Goal: Task Accomplishment & Management: Manage account settings

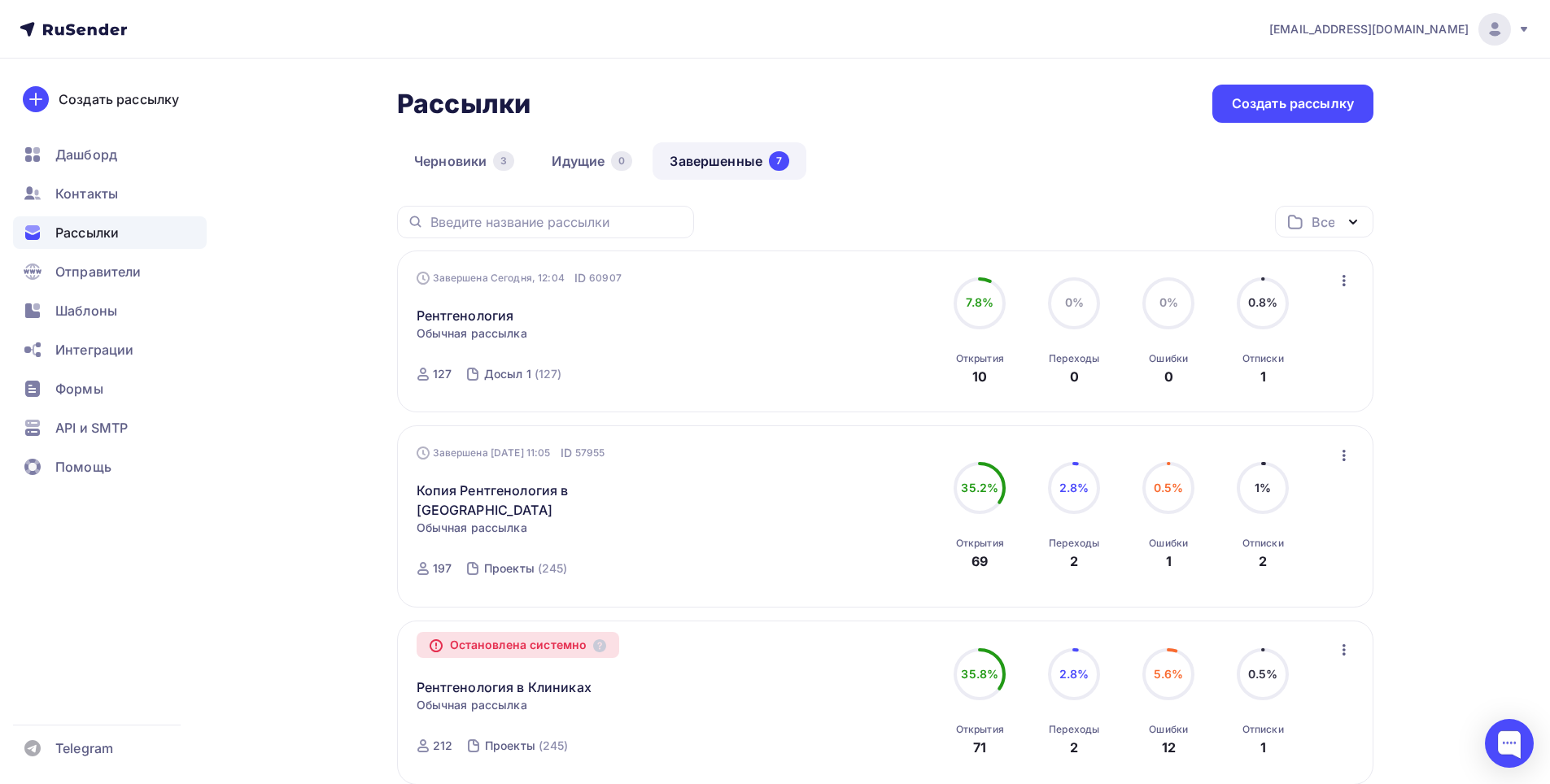
click at [572, 325] on div "Завершена Сегодня, 12:04 ID 60907 Рентгенология Статистика Обзор рассылки Копир…" at bounding box center [602, 332] width 371 height 123
click at [485, 315] on link "Рентгенология" at bounding box center [466, 315] width 98 height 20
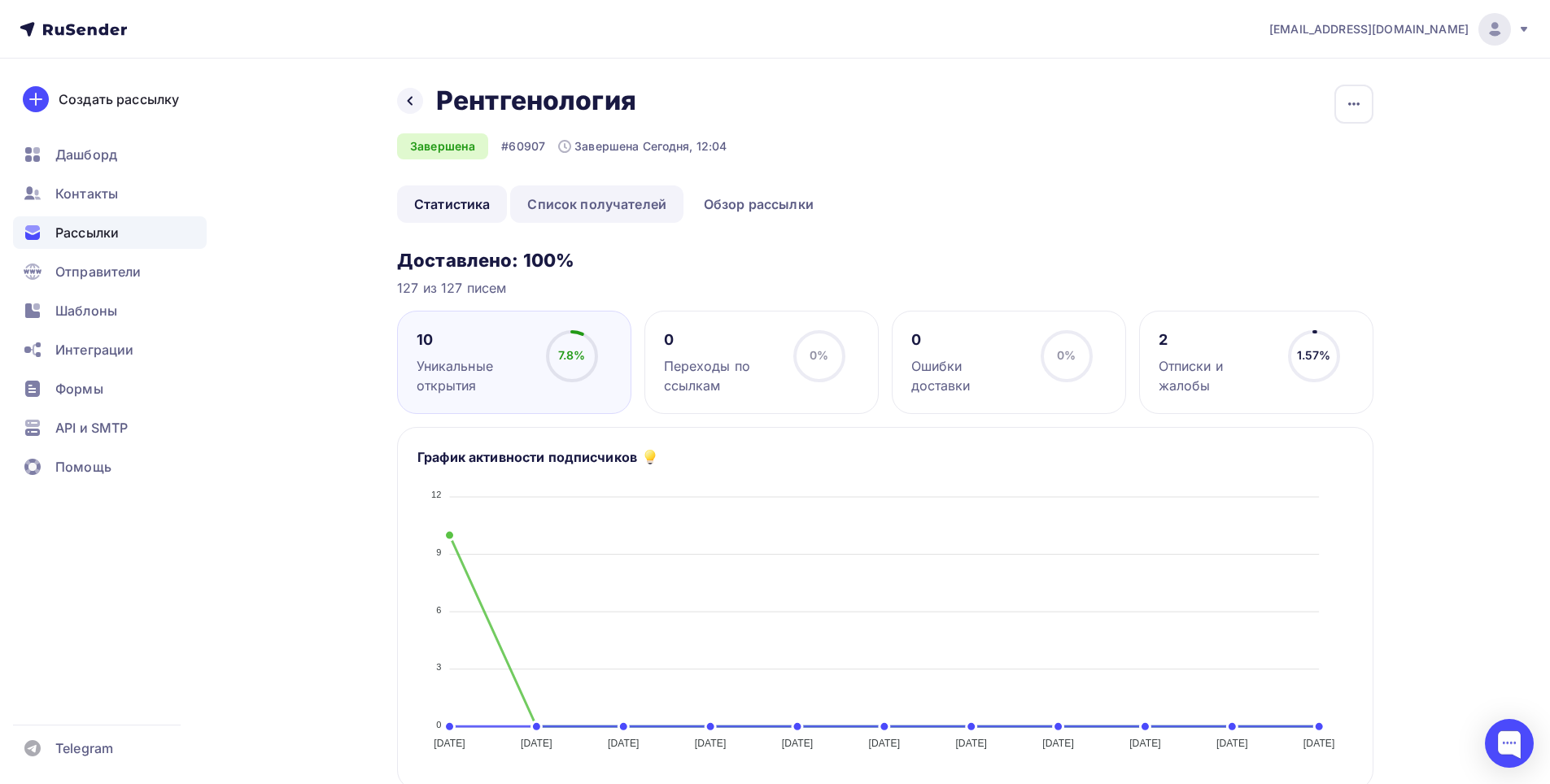
click at [623, 199] on link "Список получателей" at bounding box center [597, 205] width 173 height 38
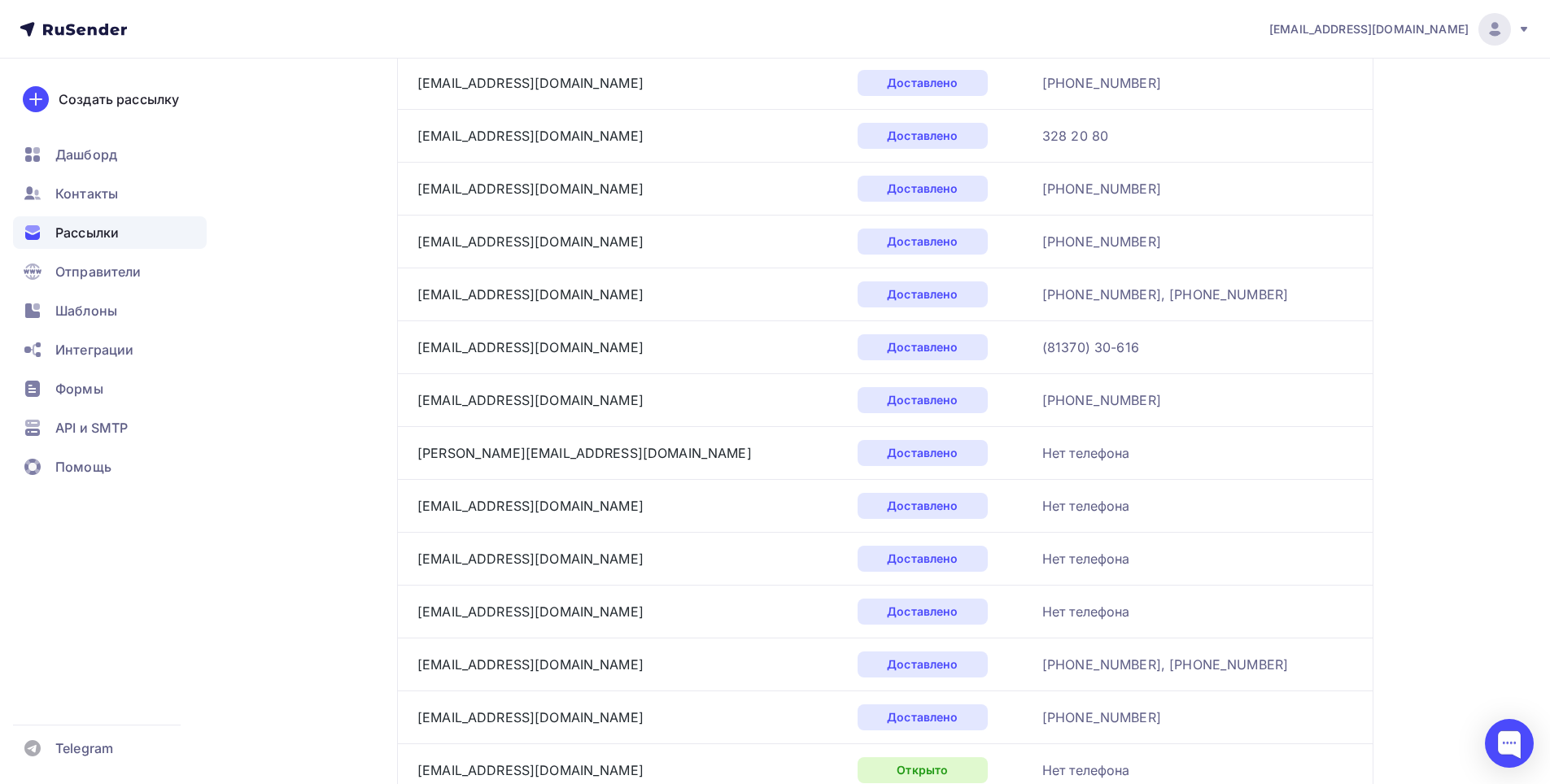
scroll to position [1221, 0]
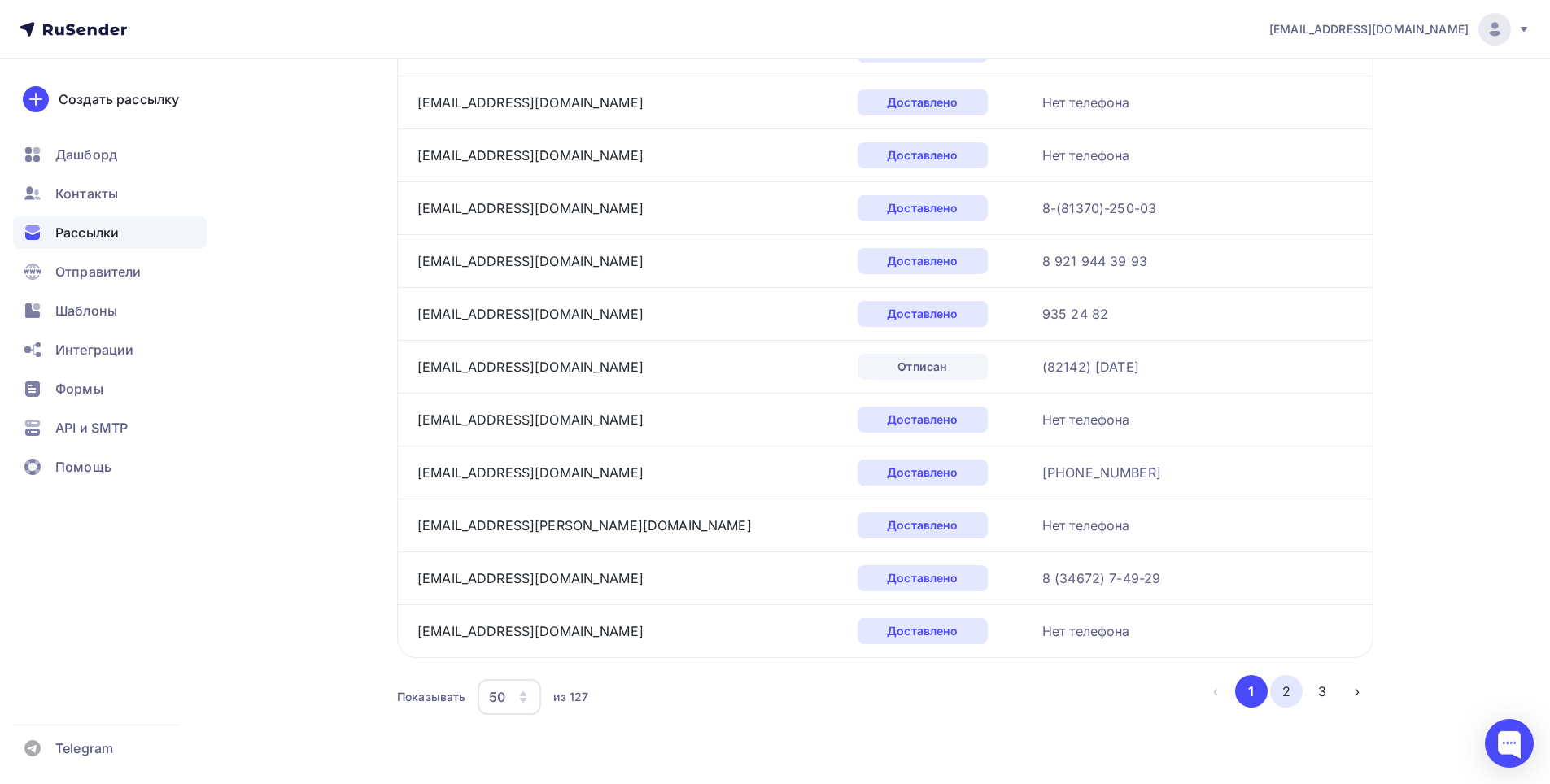
click at [1290, 692] on button "2" at bounding box center [1286, 692] width 33 height 33
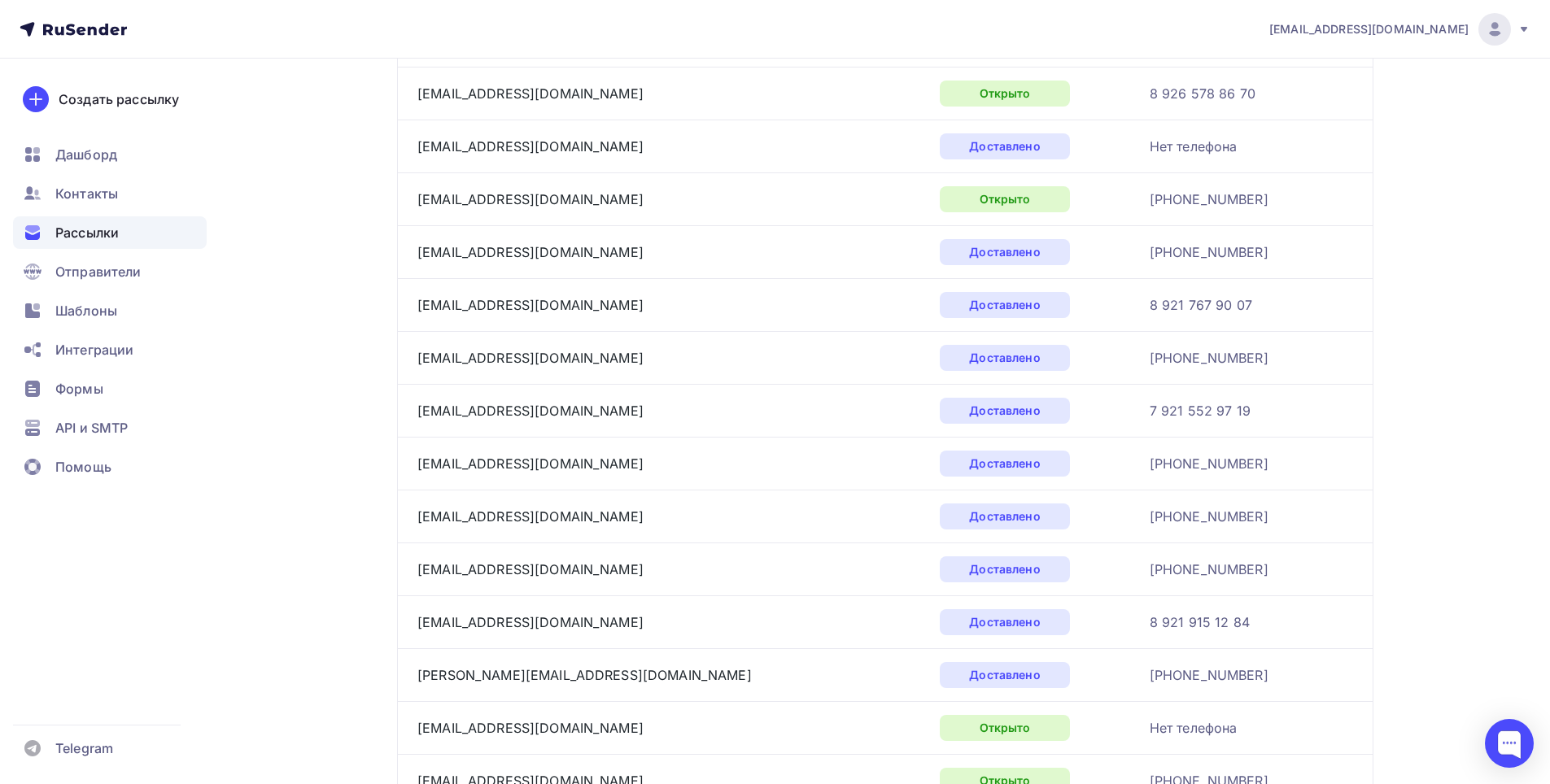
scroll to position [900, 0]
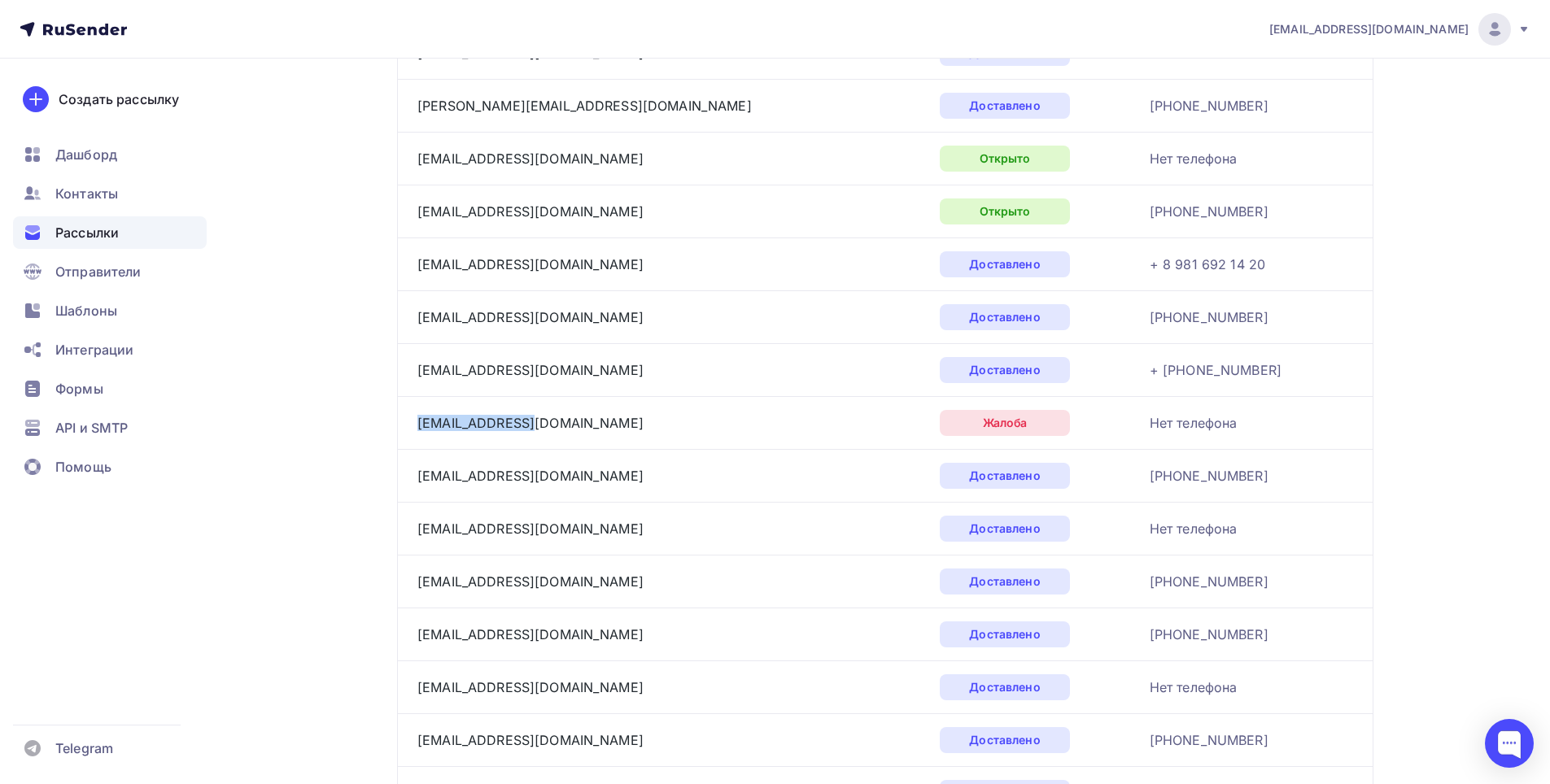
drag, startPoint x: 408, startPoint y: 420, endPoint x: 586, endPoint y: 435, distance: 178.6
click at [586, 435] on td "[EMAIL_ADDRESS][DOMAIN_NAME]" at bounding box center [665, 423] width 536 height 53
copy link "[EMAIL_ADDRESS][DOMAIN_NAME]"
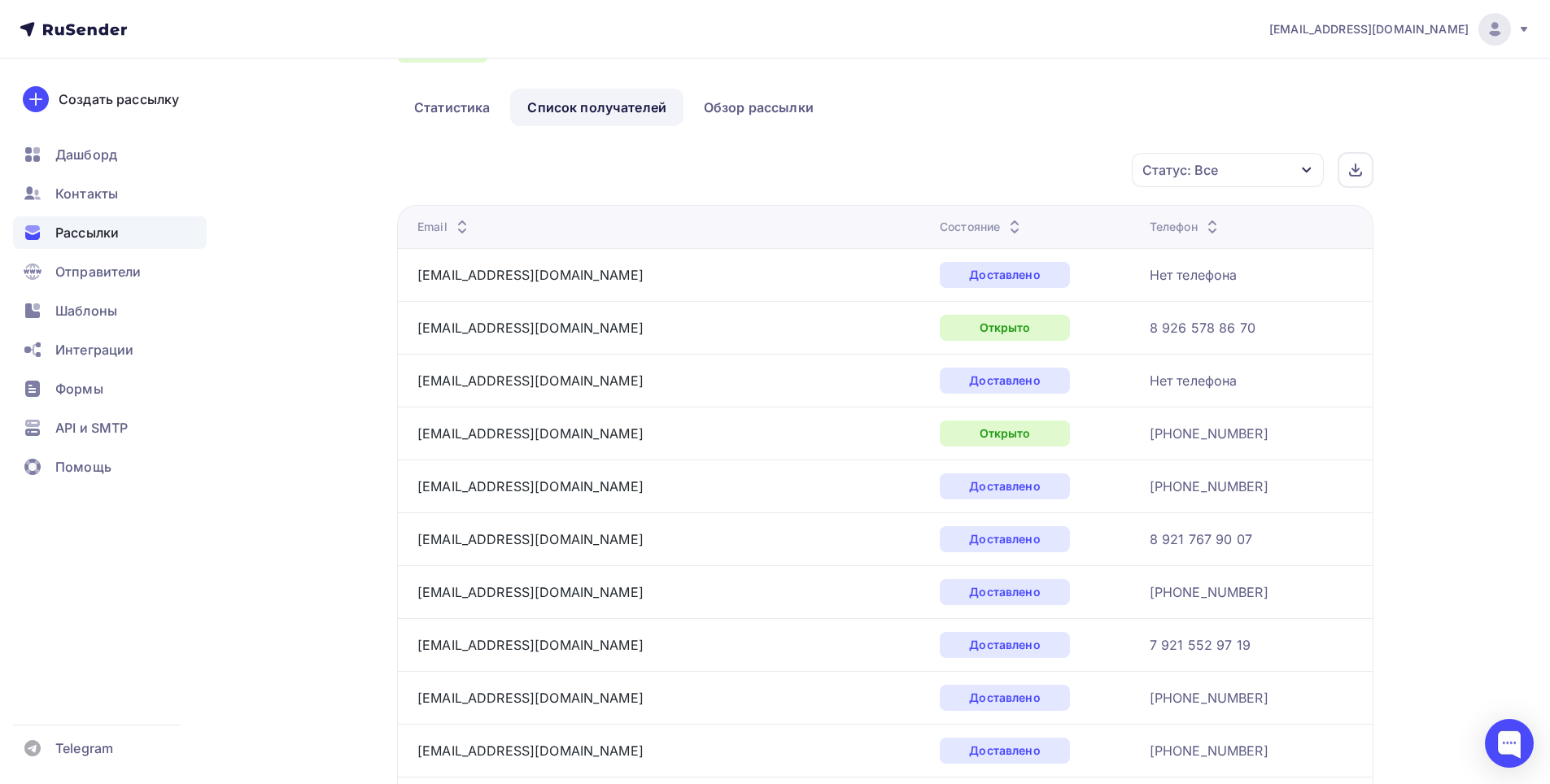
scroll to position [0, 0]
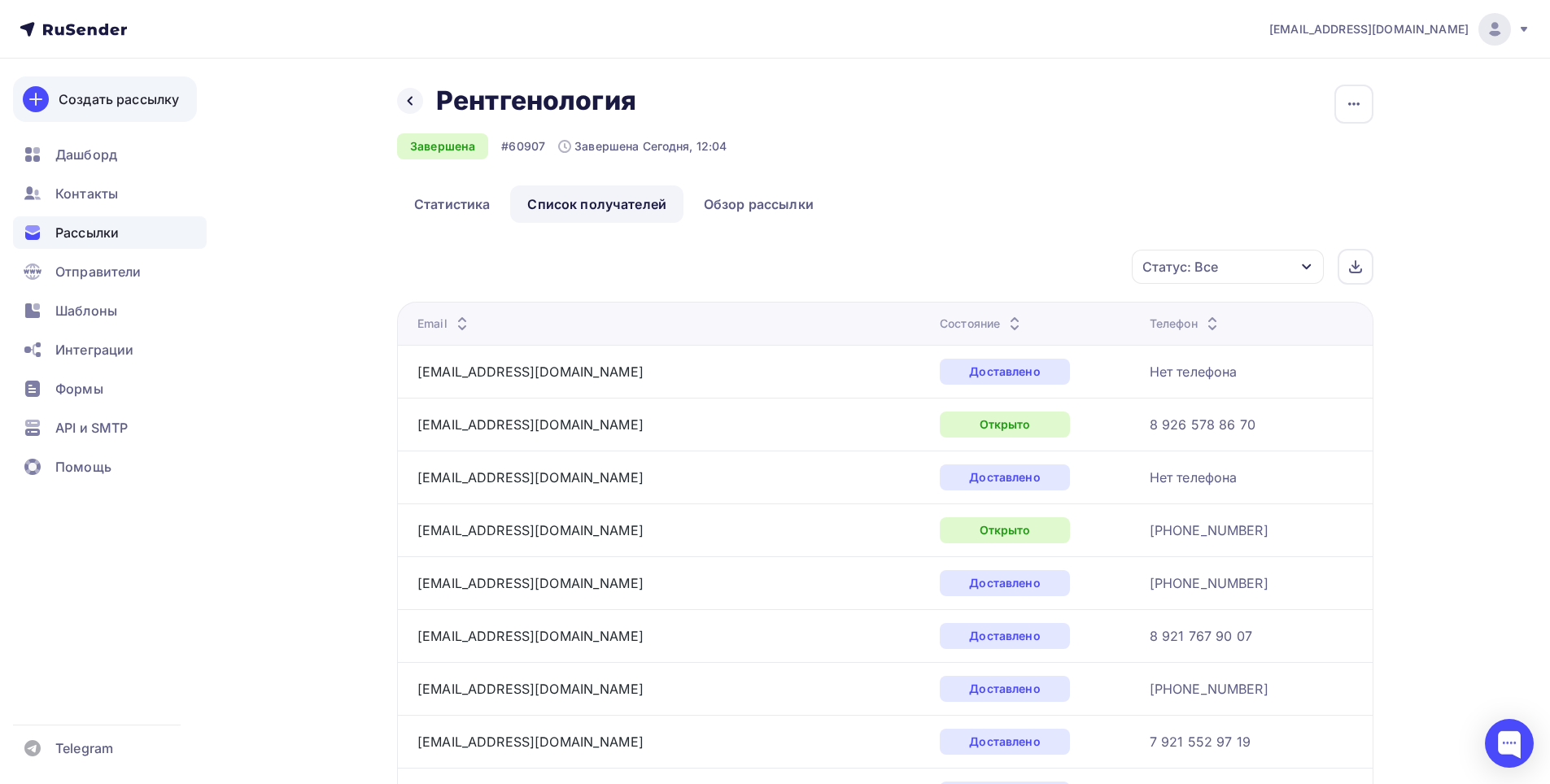
click at [93, 105] on div "Создать рассылку" at bounding box center [118, 99] width 121 height 20
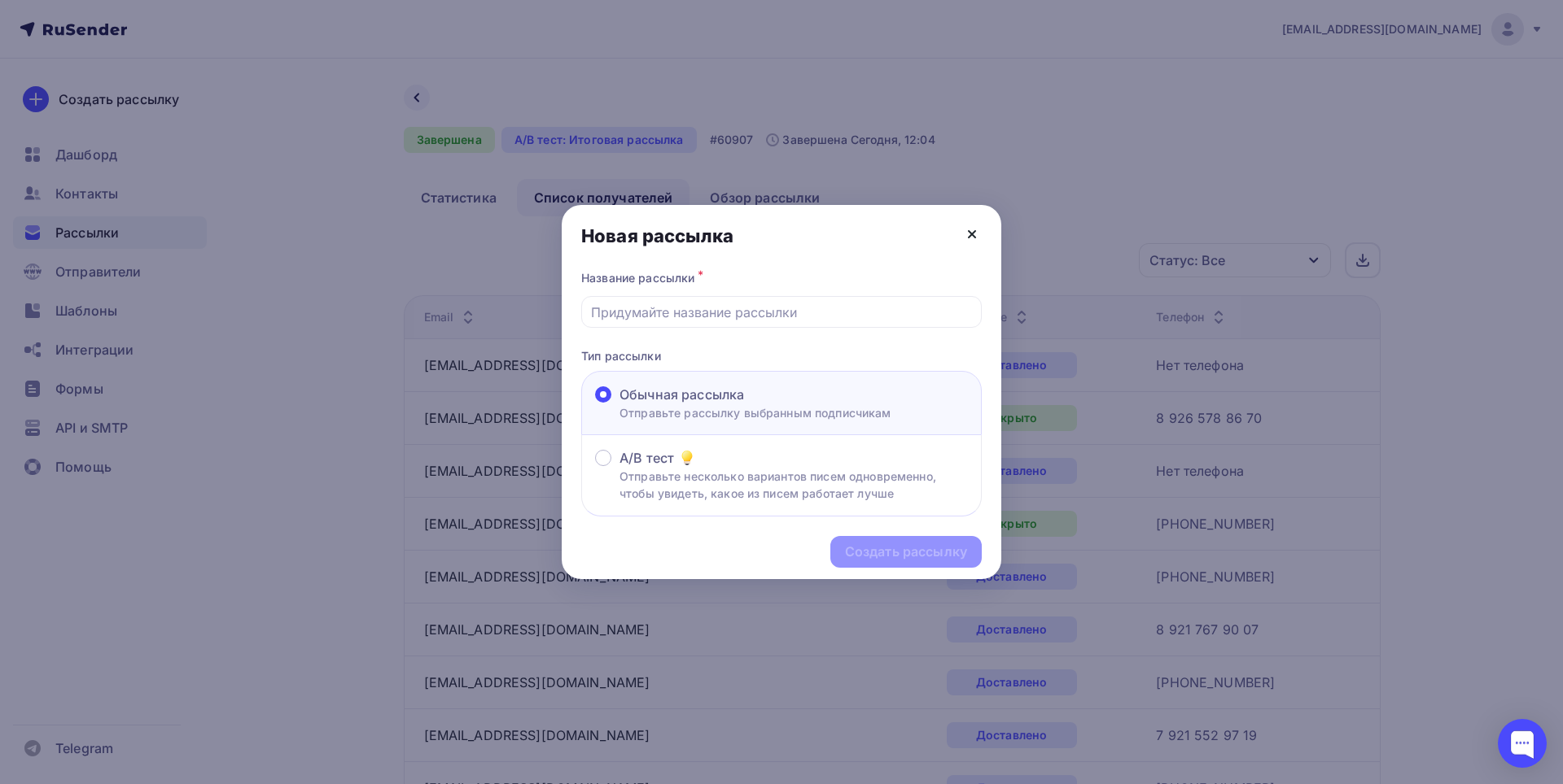
click at [970, 232] on icon at bounding box center [972, 235] width 7 height 7
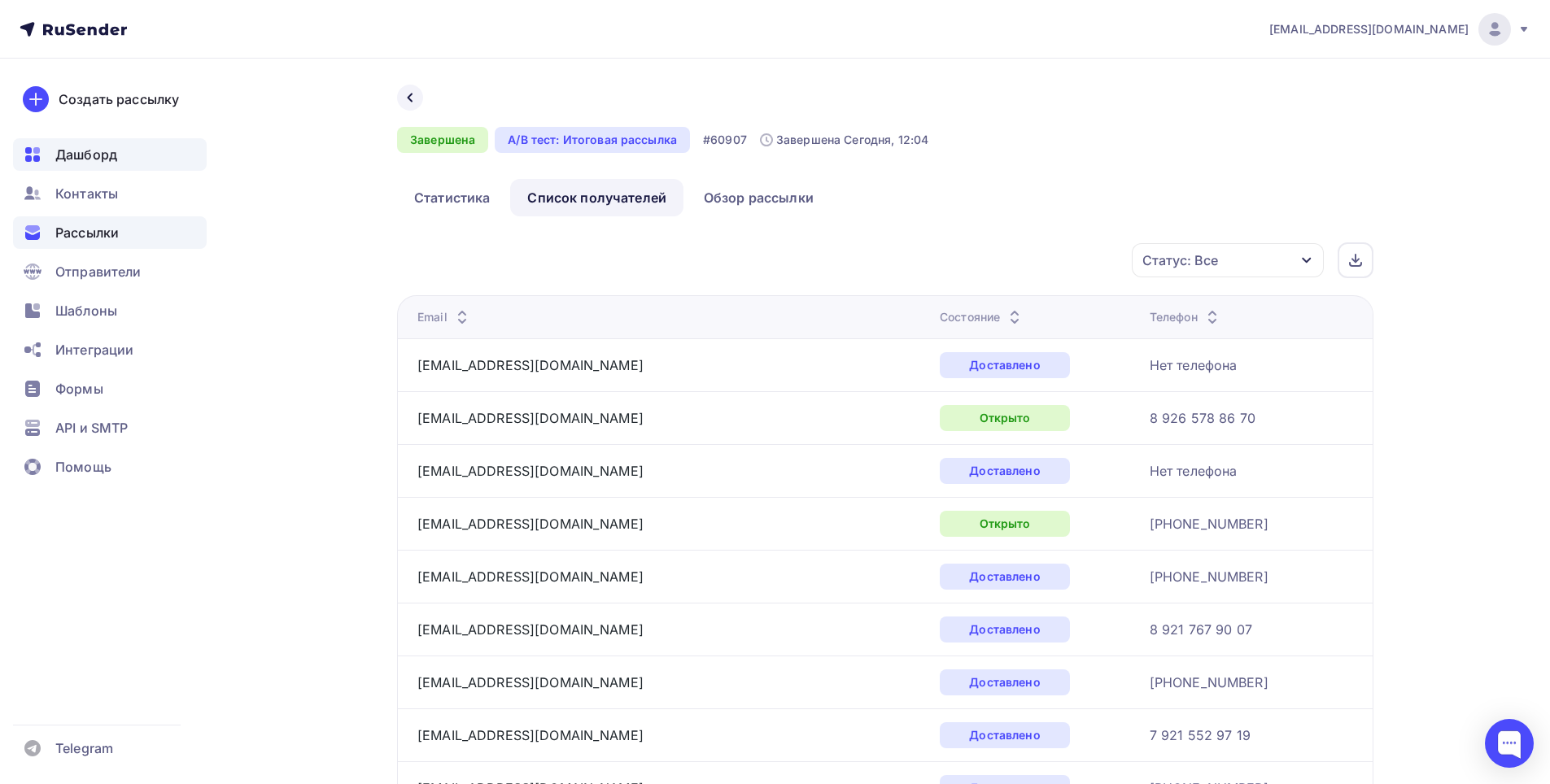
click at [69, 149] on span "Дашборд" at bounding box center [86, 154] width 62 height 20
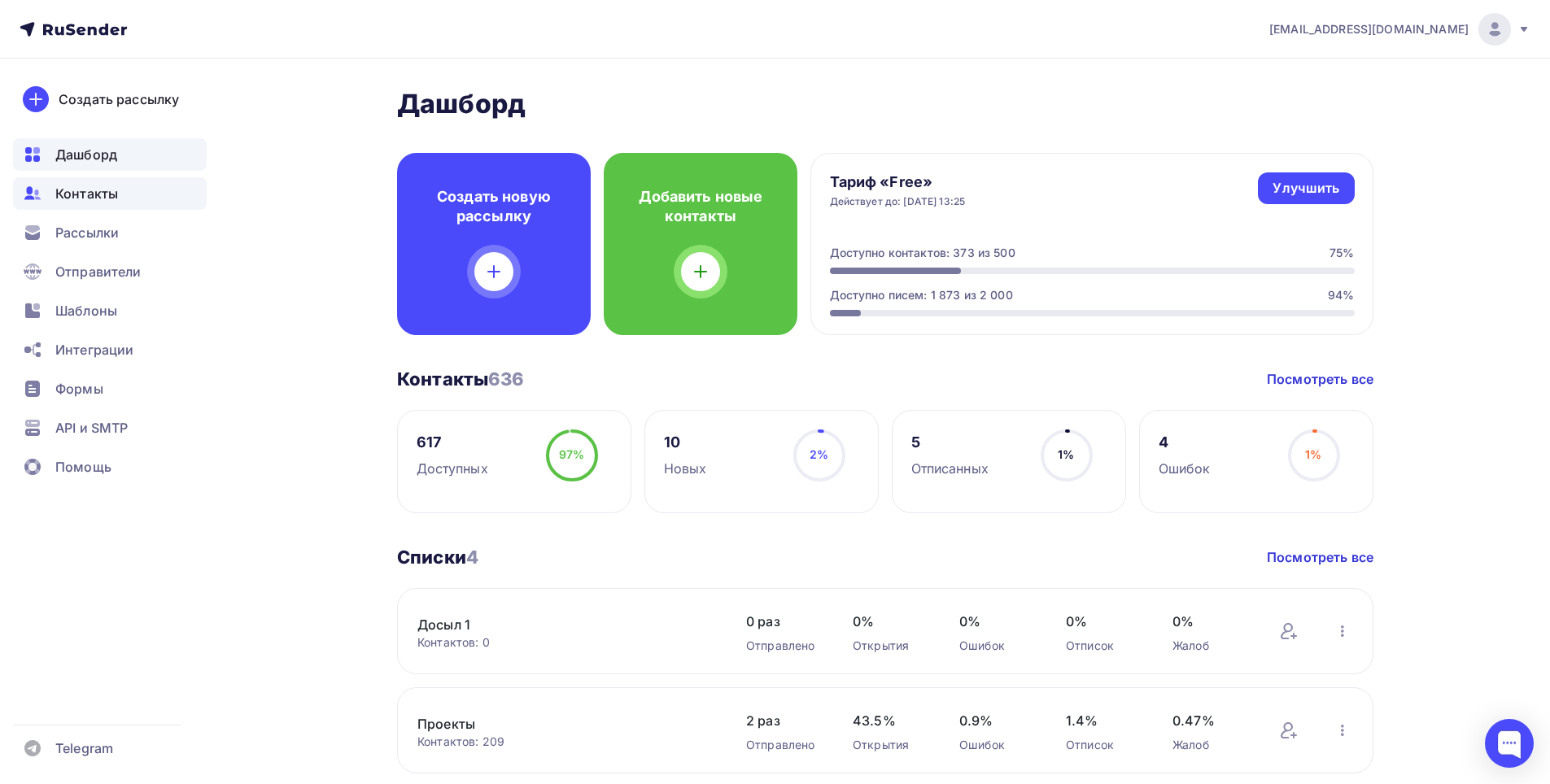
click at [116, 191] on span "Контакты" at bounding box center [86, 193] width 63 height 20
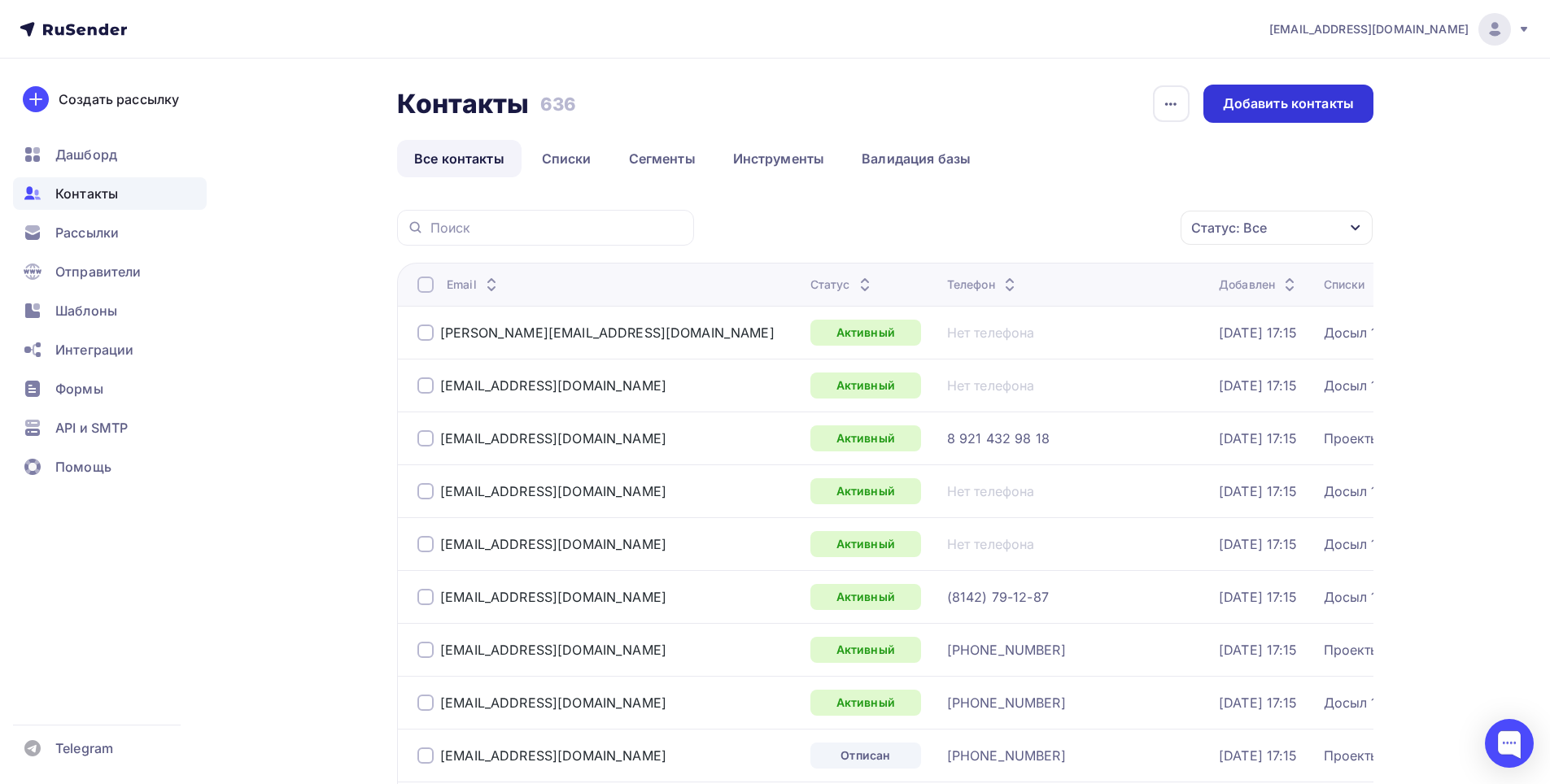
click at [1297, 105] on div "Добавить контакты" at bounding box center [1288, 104] width 131 height 19
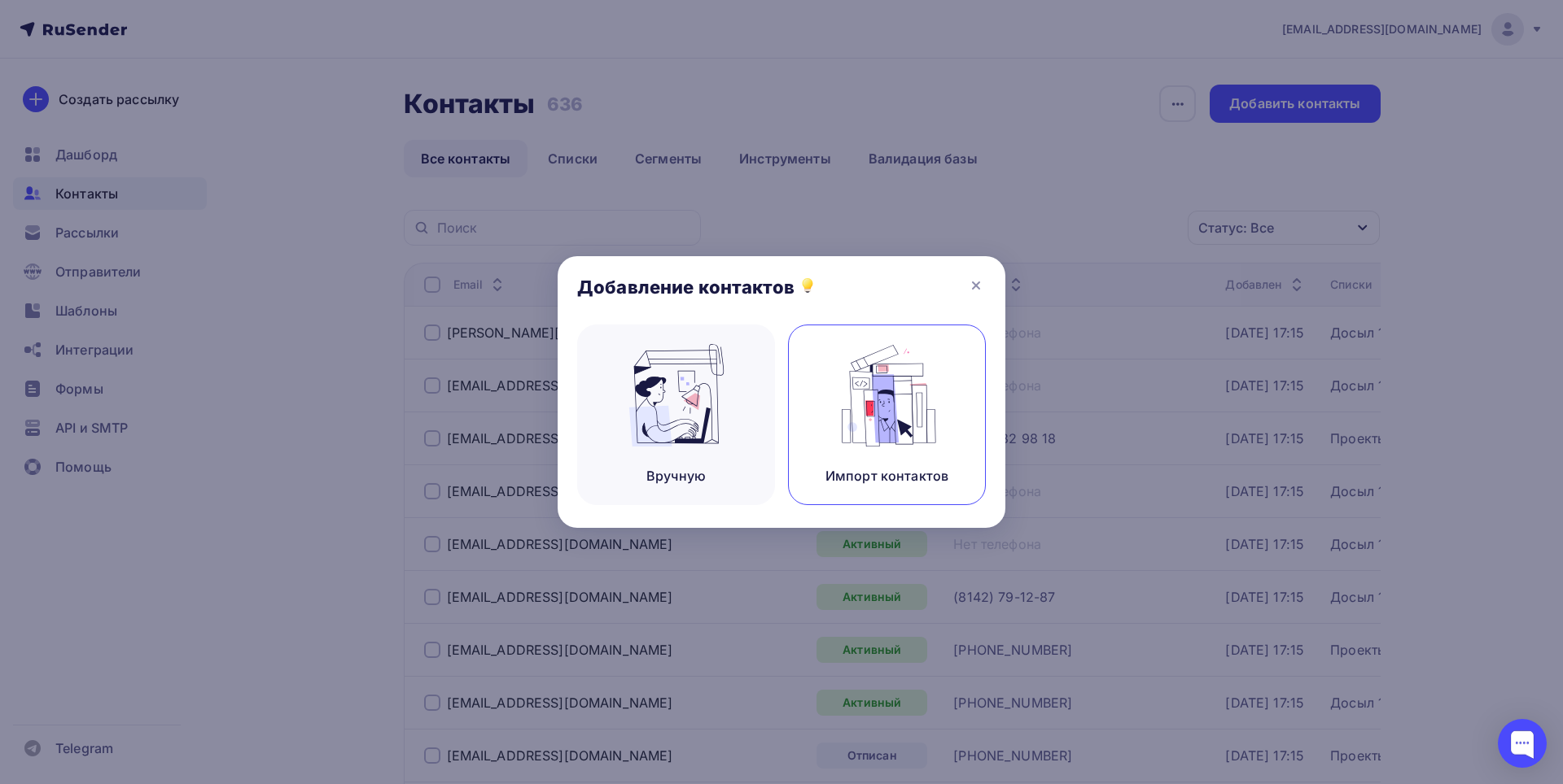
click at [880, 443] on img at bounding box center [886, 395] width 109 height 103
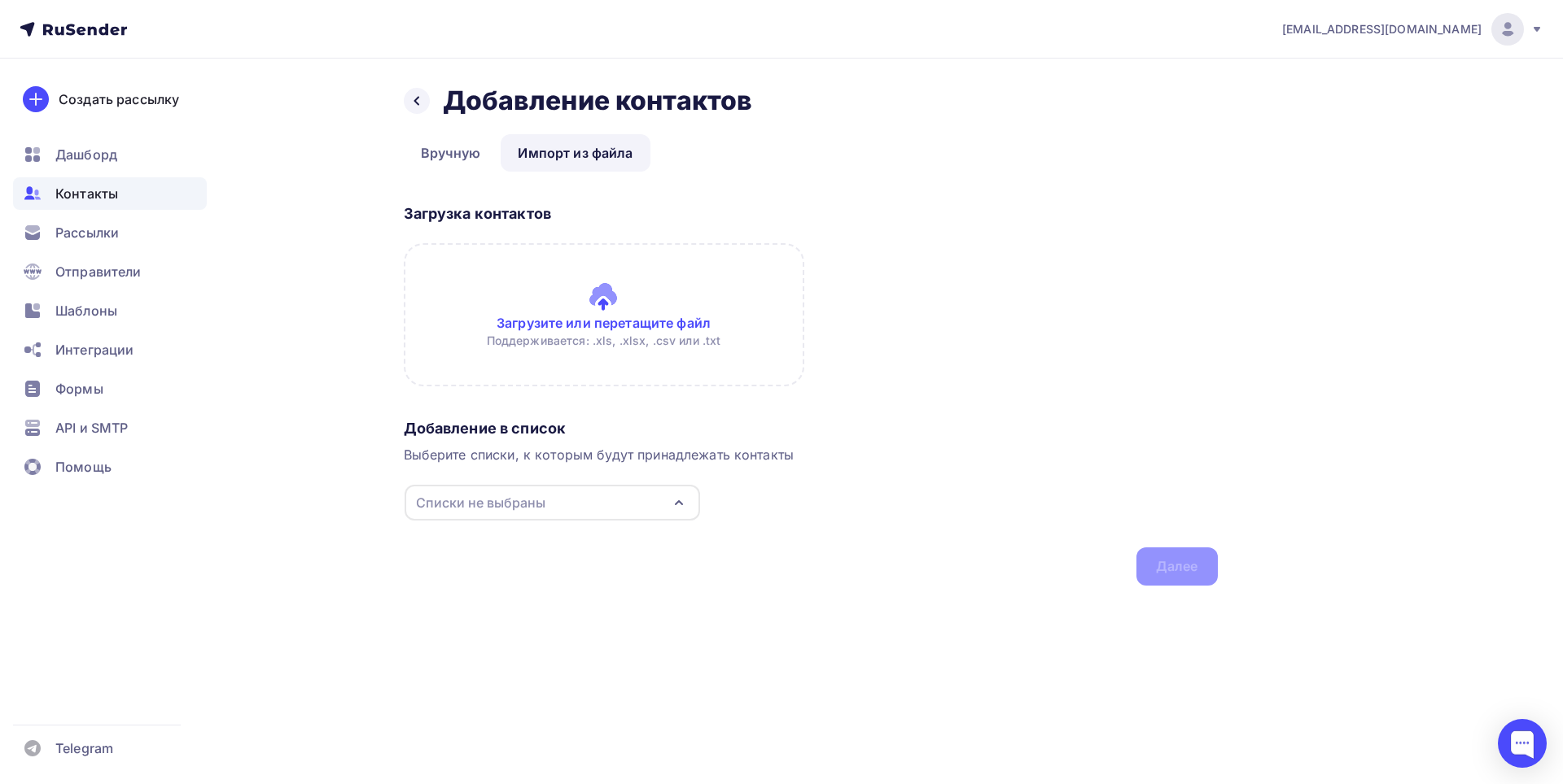
type input "C:\fakepath\Список контактов ТП.mxl"
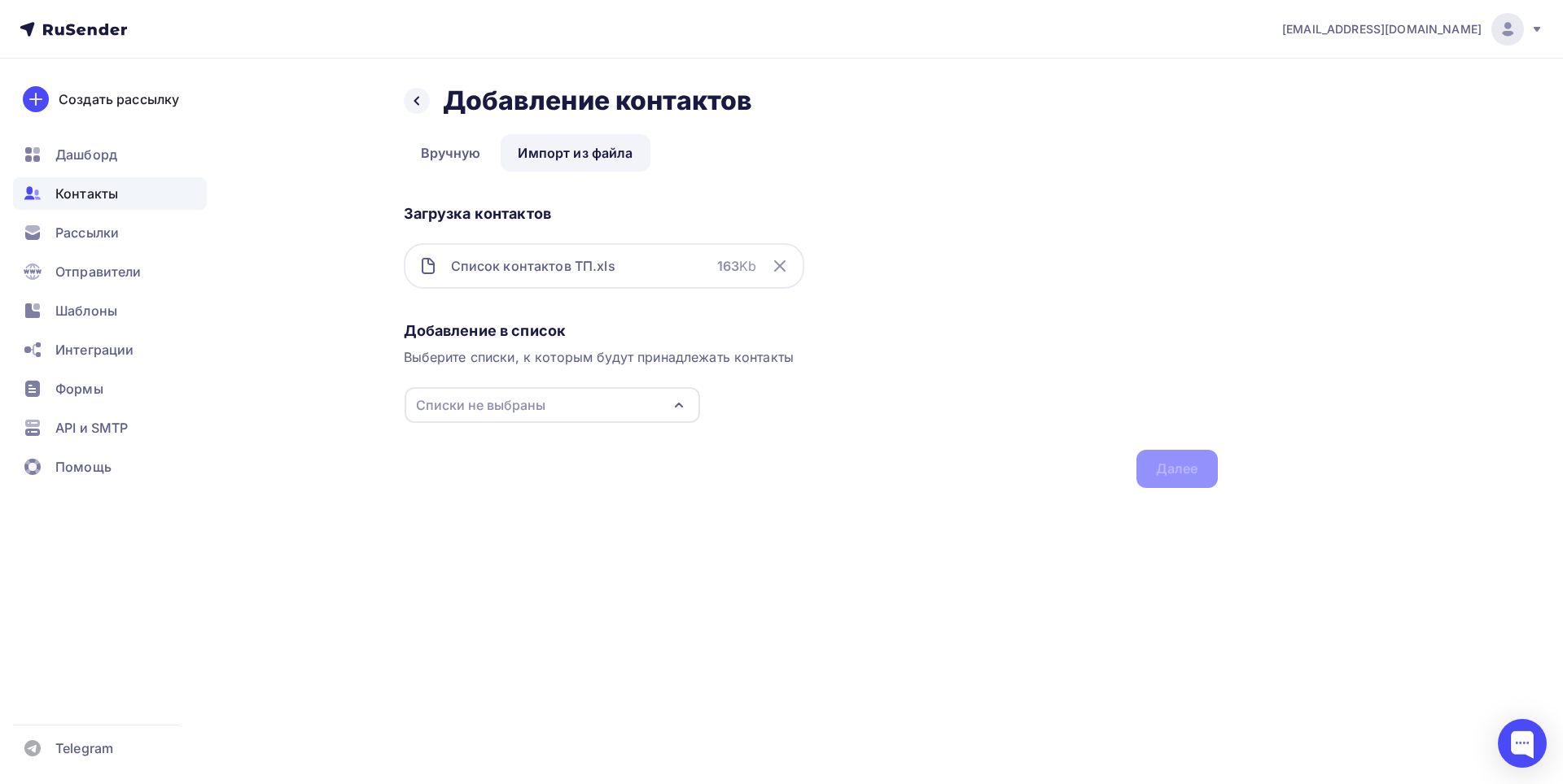
click at [677, 400] on icon "button" at bounding box center [678, 405] width 20 height 20
click at [523, 620] on div "Создать список" at bounding box center [509, 623] width 105 height 20
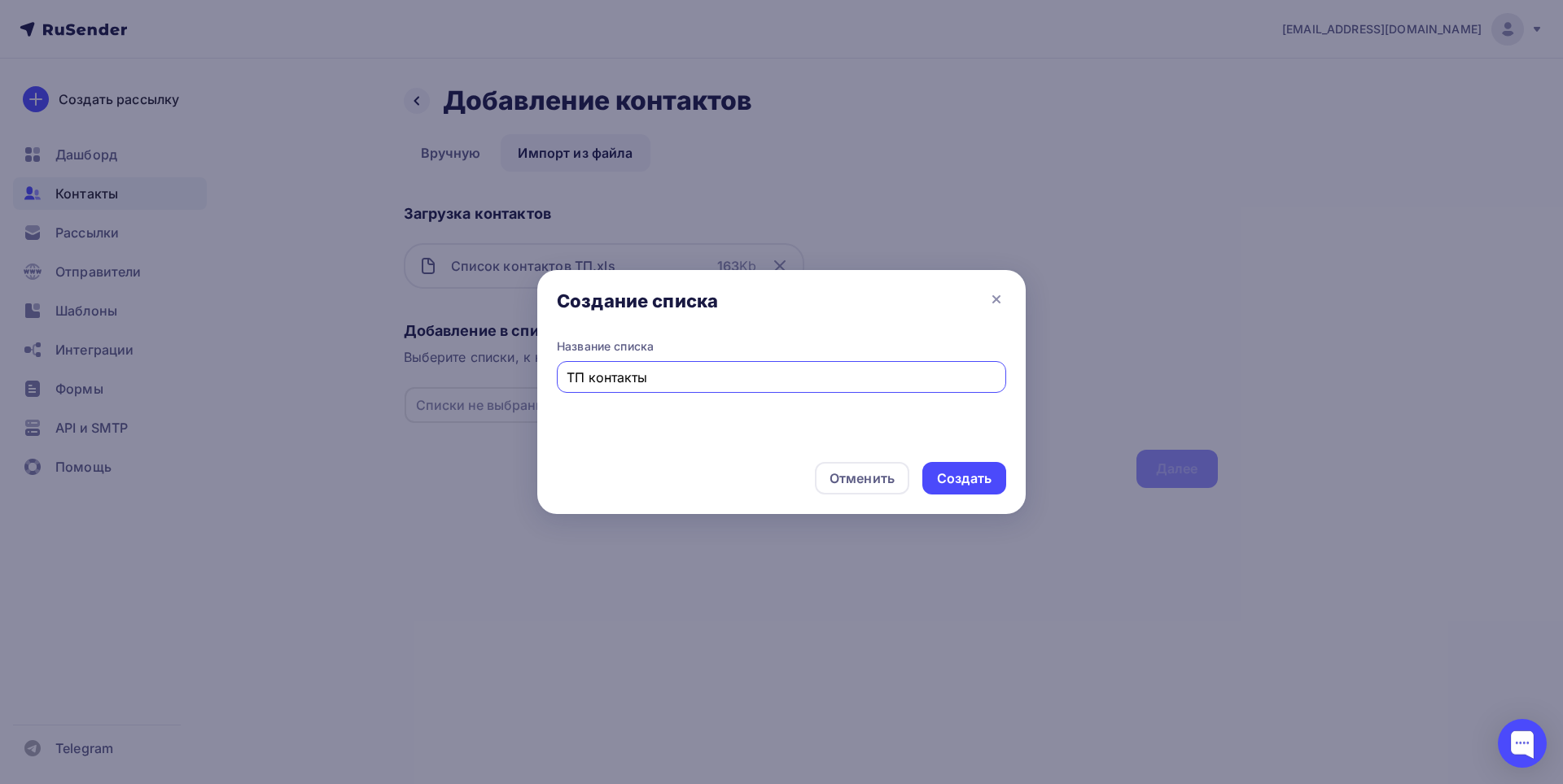
type input "ТП контакты"
click at [986, 474] on div "Создать" at bounding box center [964, 478] width 55 height 19
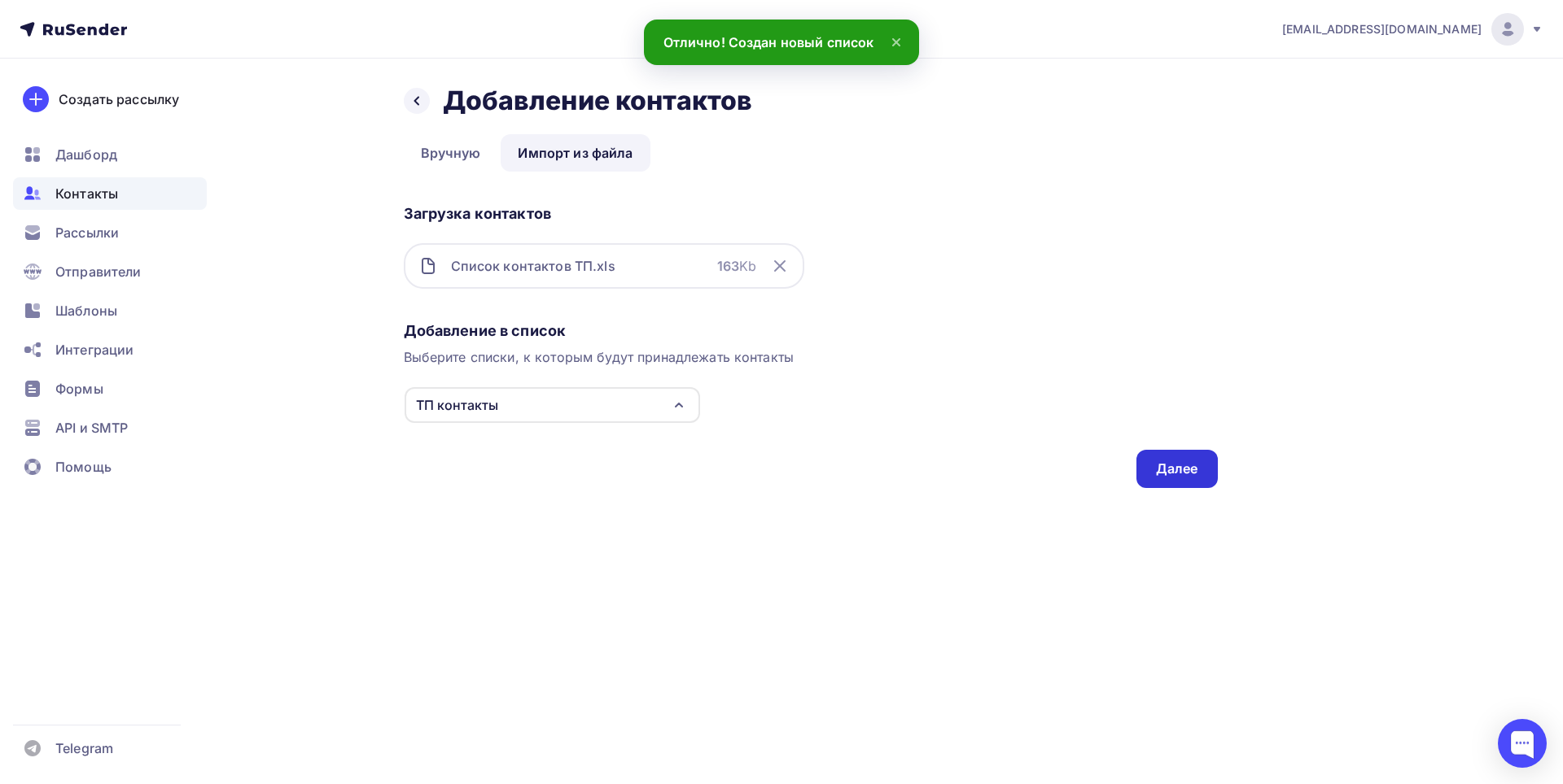
click at [1186, 459] on div "Далее" at bounding box center [1177, 469] width 81 height 39
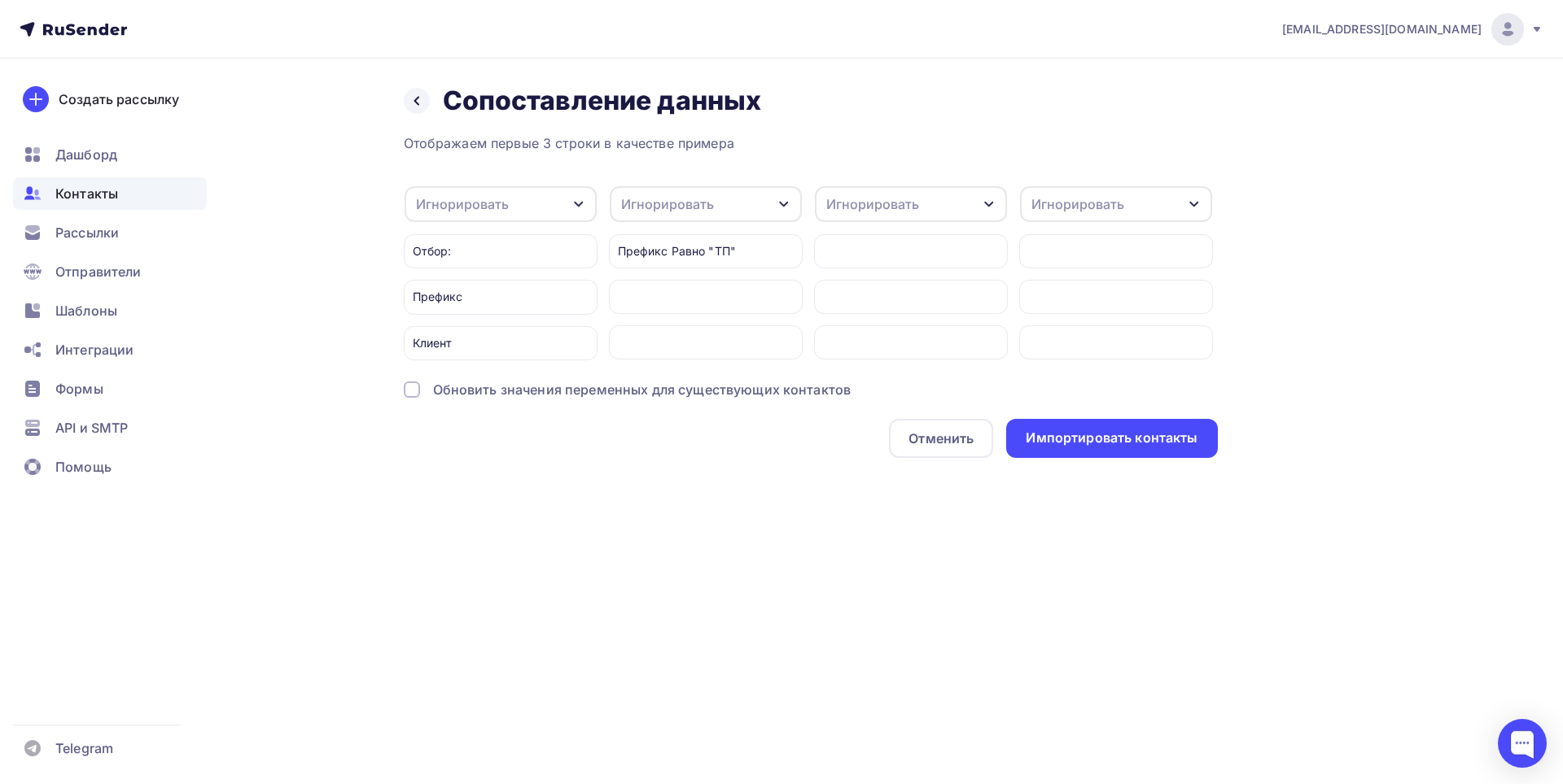
click at [767, 203] on div "Игнорировать" at bounding box center [706, 205] width 192 height 36
click at [705, 227] on div "Игнорировать" at bounding box center [676, 224] width 94 height 20
click at [1169, 448] on div "Импортировать контакты" at bounding box center [1111, 438] width 172 height 19
click at [932, 448] on div "Отменить" at bounding box center [941, 438] width 65 height 20
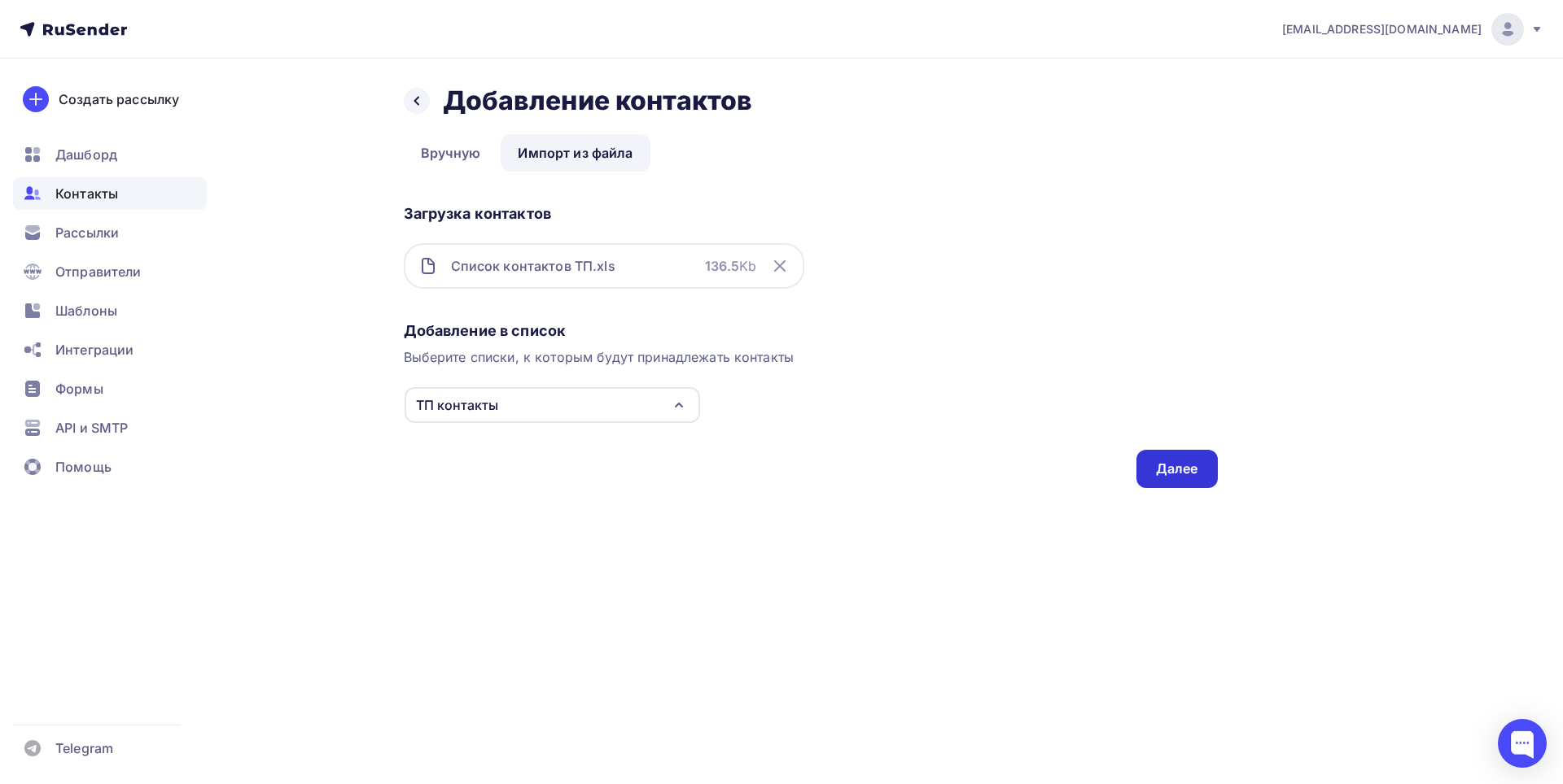
click at [1183, 462] on div "Далее" at bounding box center [1176, 469] width 42 height 19
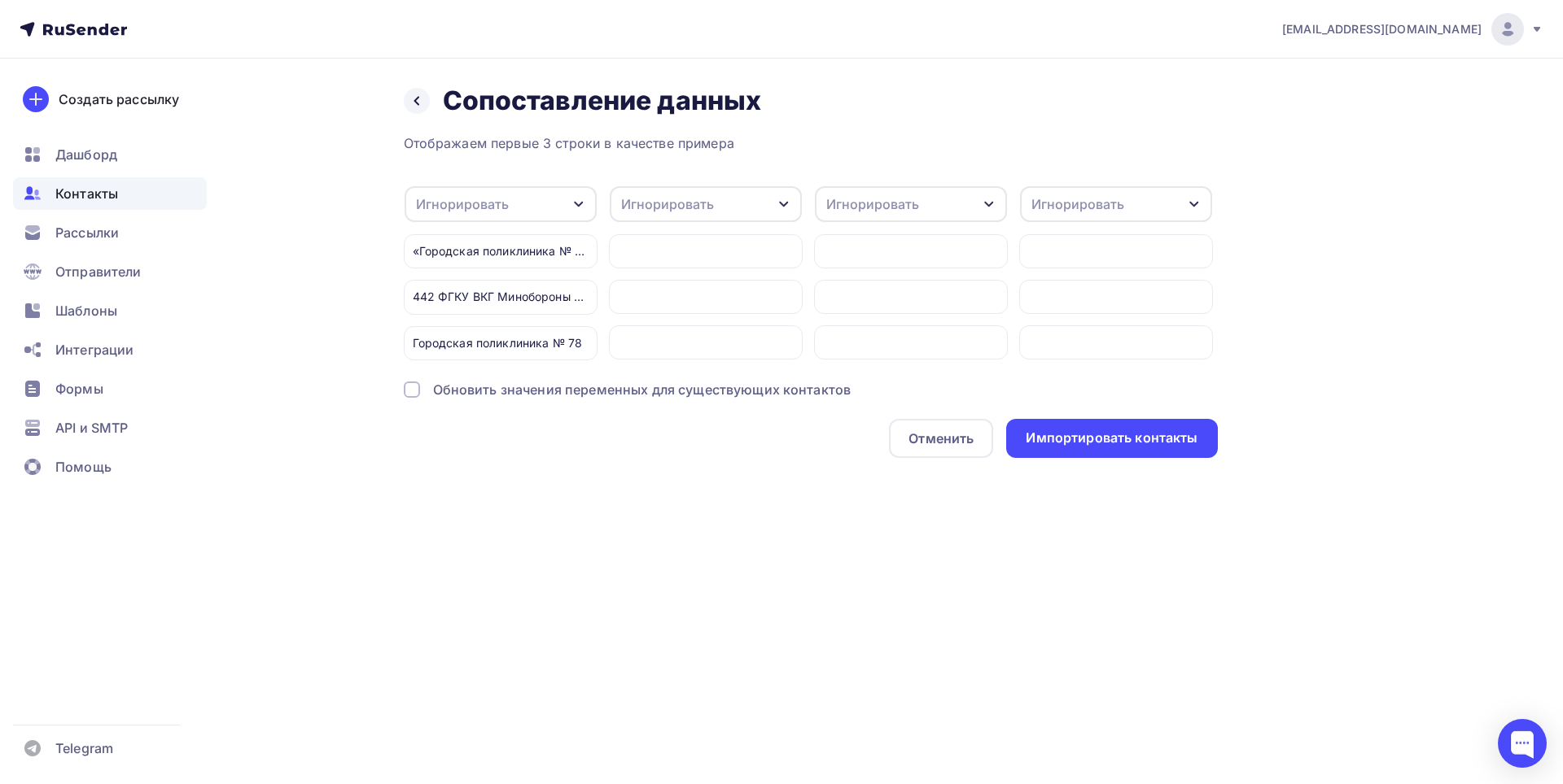
click at [577, 200] on icon "button" at bounding box center [578, 204] width 13 height 13
click at [474, 294] on div "Имя" at bounding box center [474, 289] width 94 height 20
click at [790, 199] on div "Игнорировать" at bounding box center [706, 205] width 192 height 36
click at [689, 386] on div "Создать поле" at bounding box center [675, 371] width 114 height 41
type input "Почта"
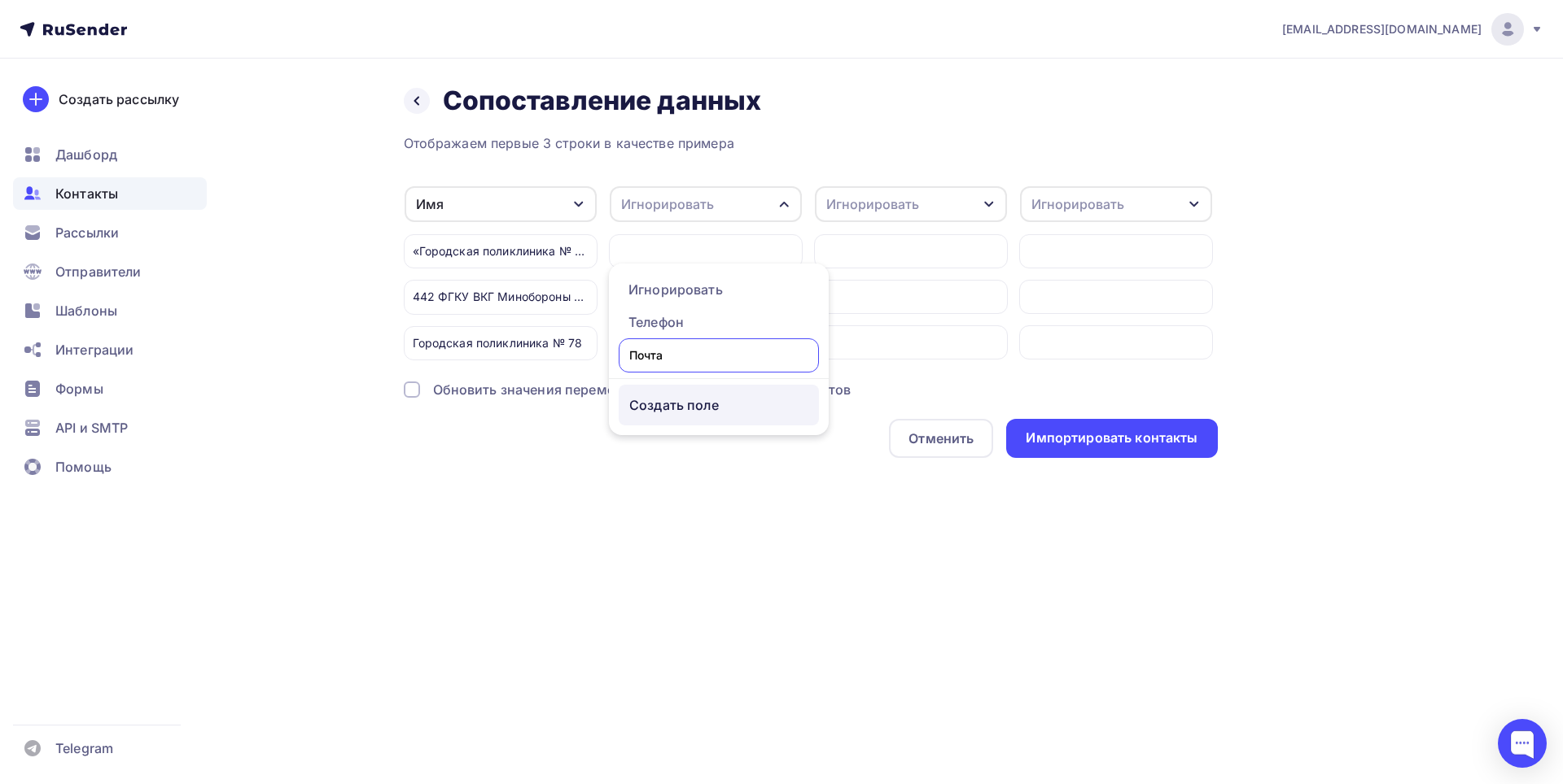
click at [740, 425] on div "Отображаем первые 3 строки в качестве примера Имя Игнорировать Телефон Создать …" at bounding box center [810, 295] width 814 height 324
click at [954, 201] on div "Игнорировать" at bounding box center [910, 205] width 192 height 36
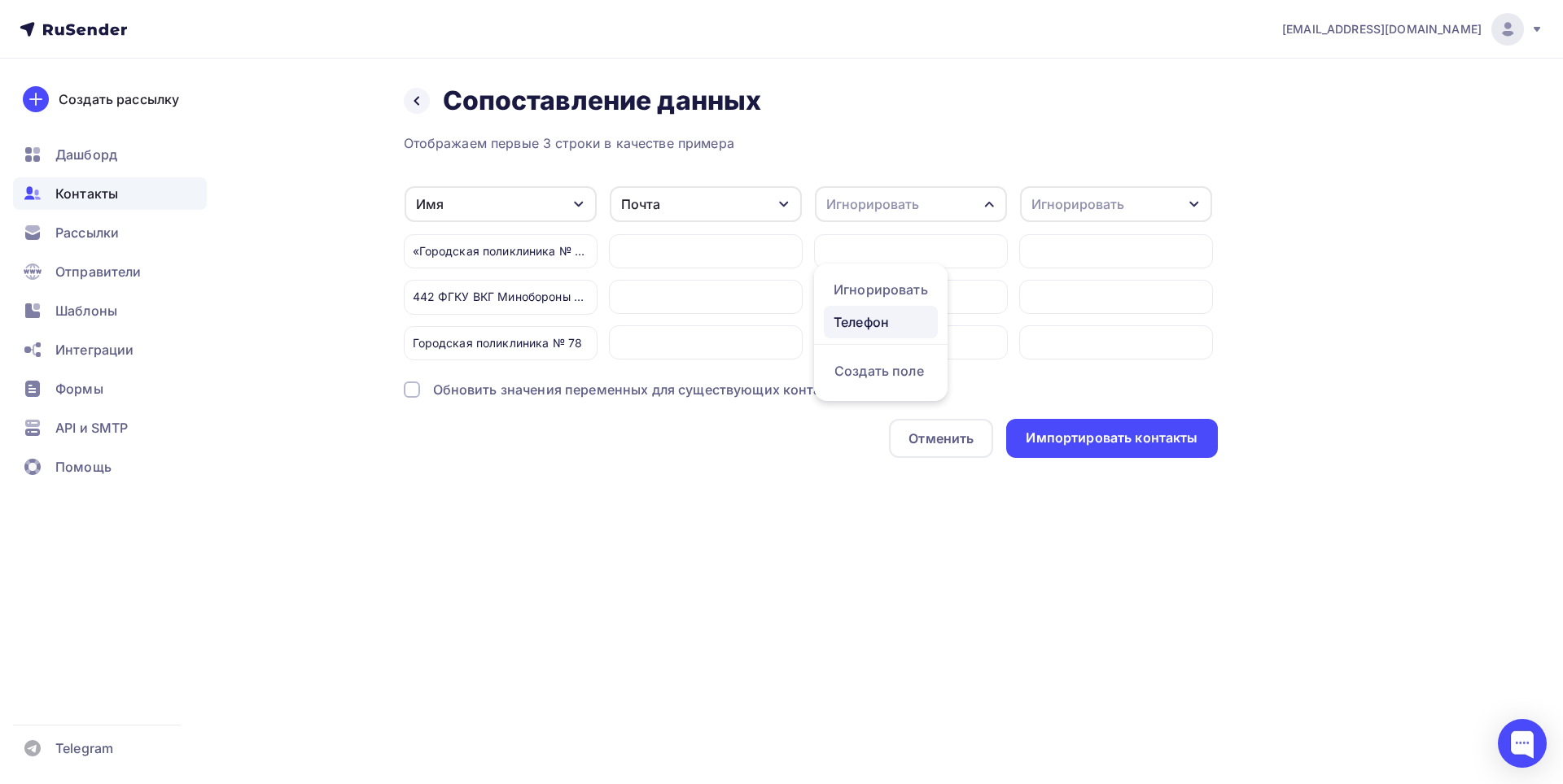
click at [883, 322] on div "Телефон" at bounding box center [880, 322] width 94 height 20
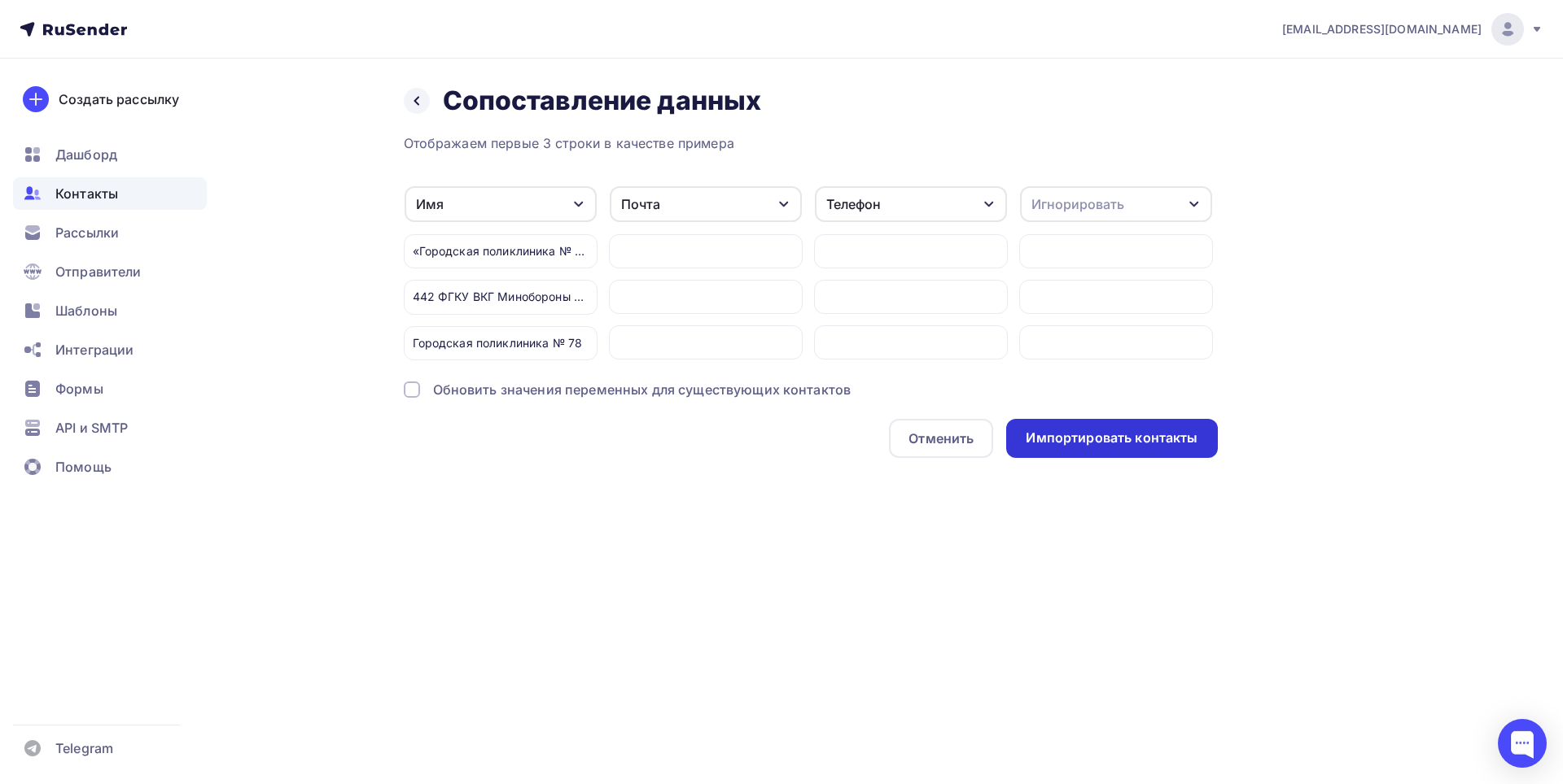
click at [1131, 448] on div "Импортировать контакты" at bounding box center [1111, 438] width 172 height 19
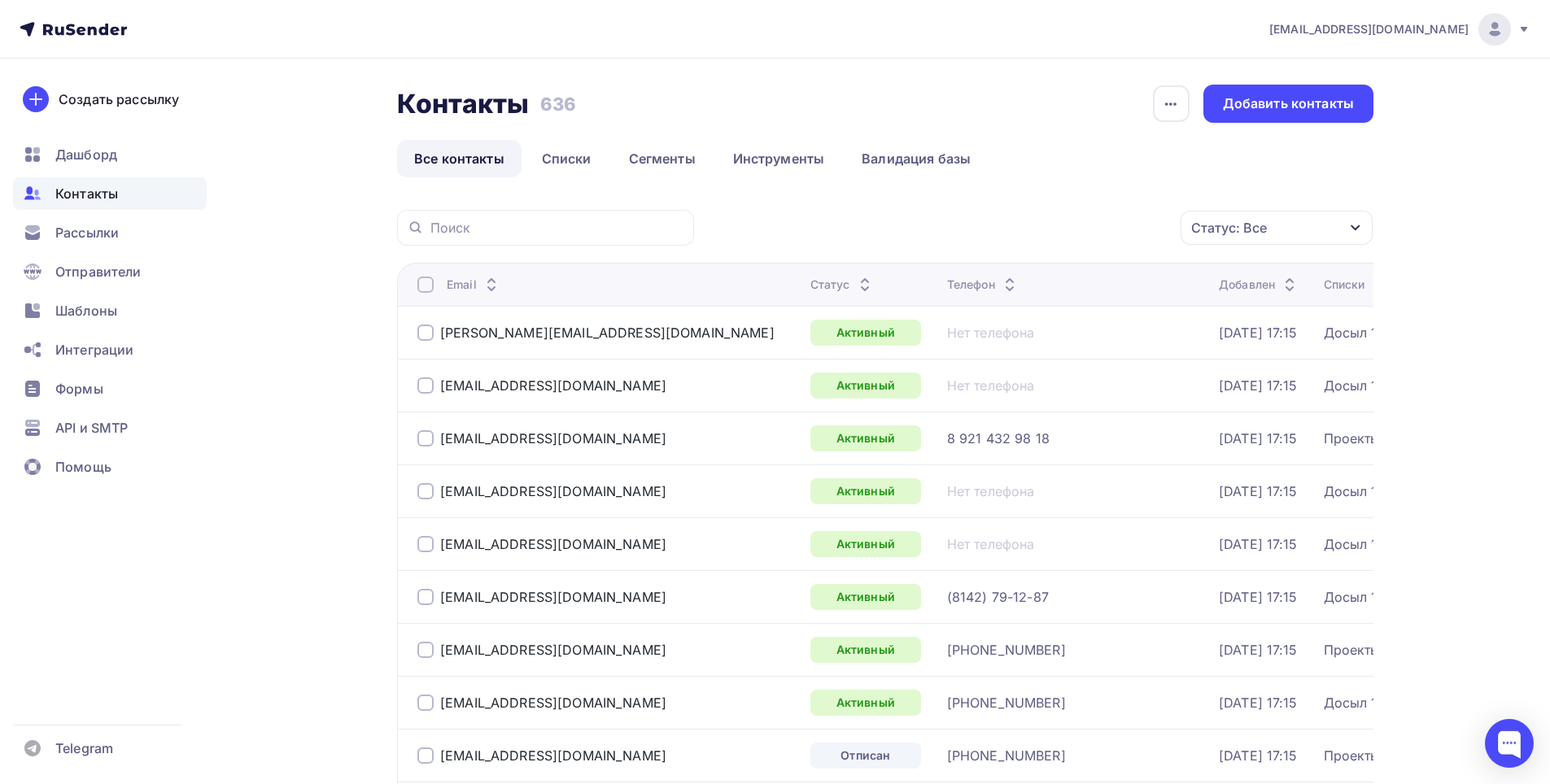
click at [1348, 229] on div "Статус: Все" at bounding box center [1277, 228] width 192 height 34
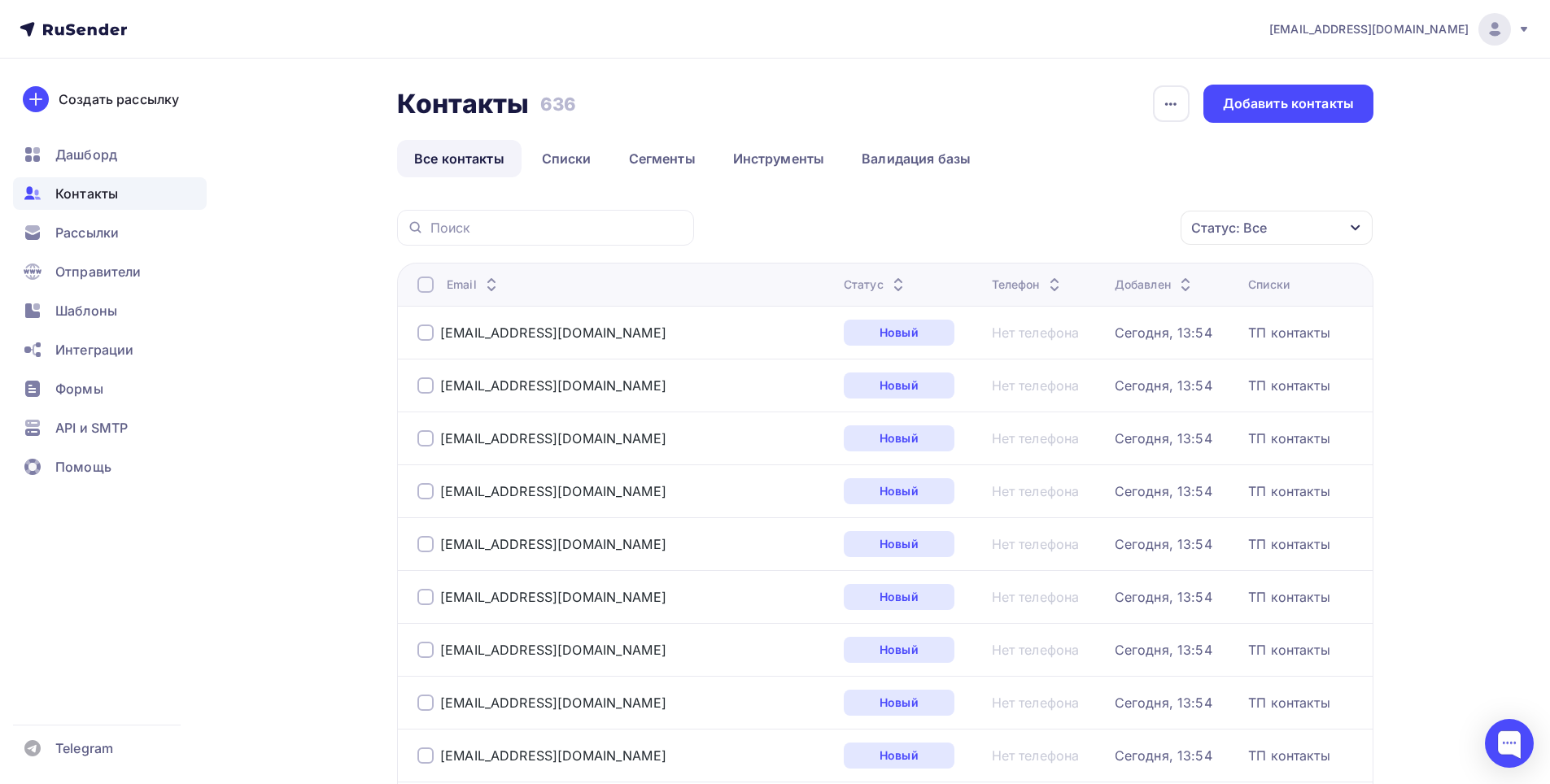
click at [1249, 289] on div "Списки" at bounding box center [1269, 284] width 41 height 16
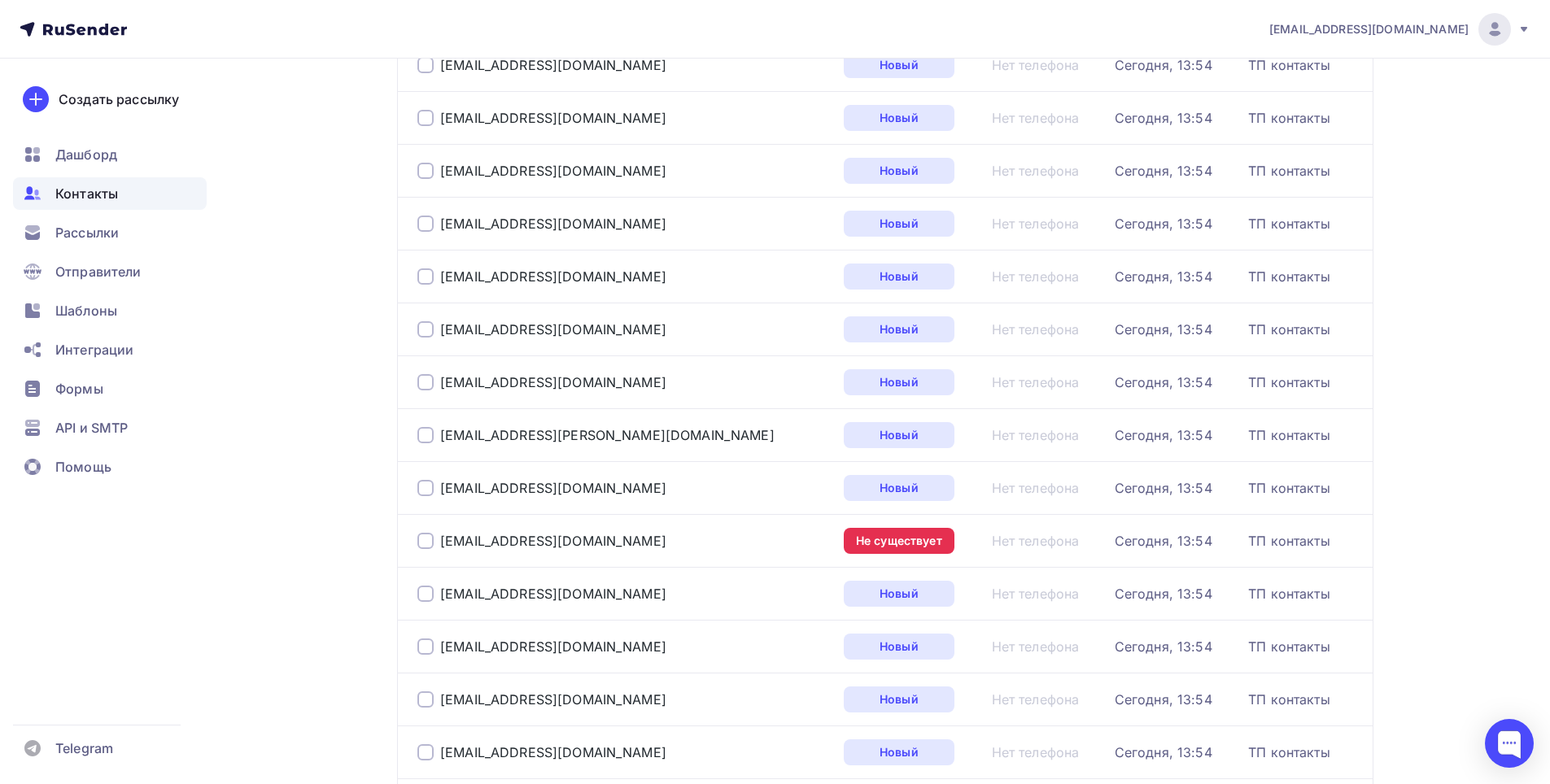
scroll to position [1383, 0]
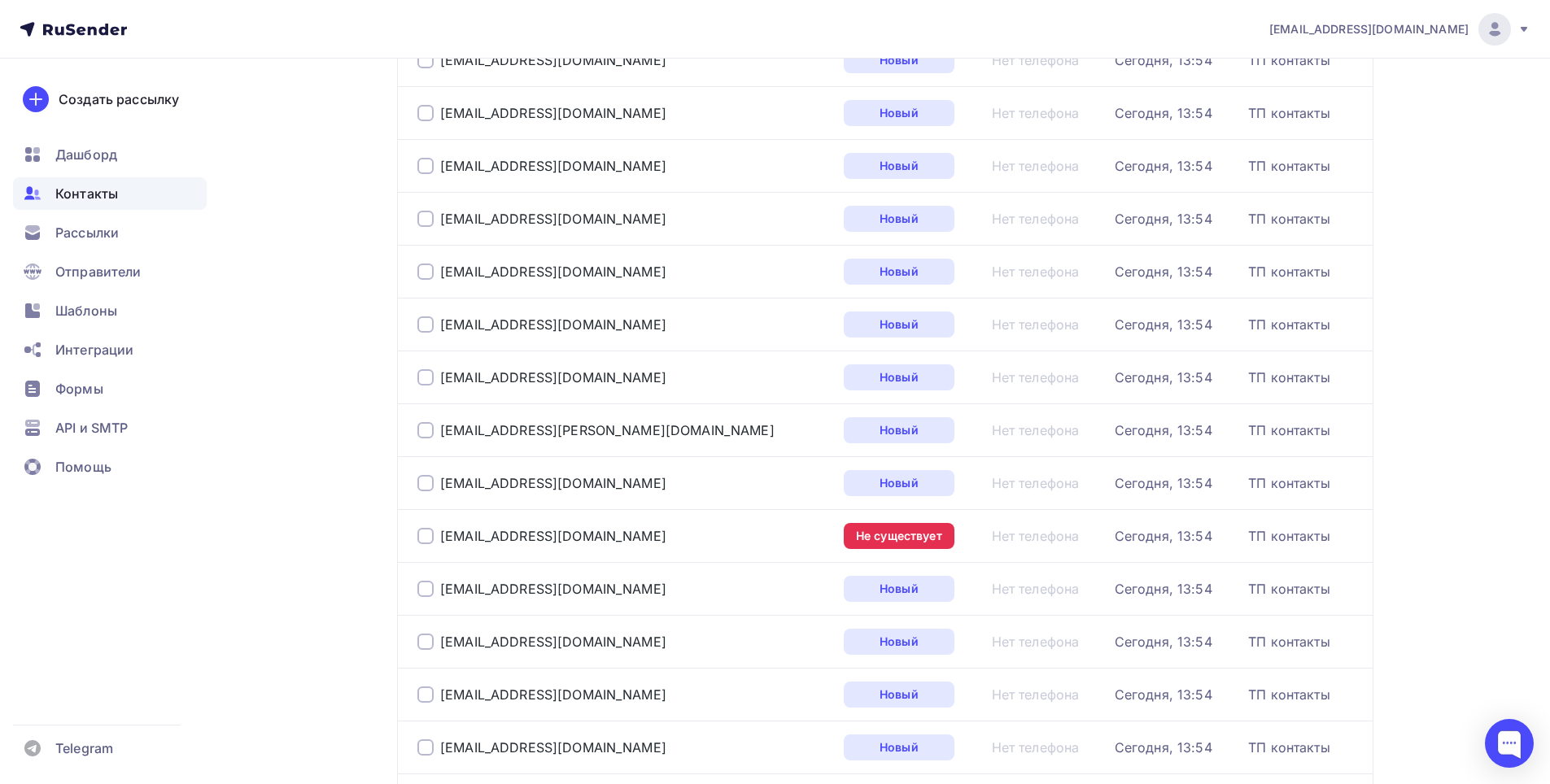
click at [431, 533] on div at bounding box center [426, 536] width 16 height 16
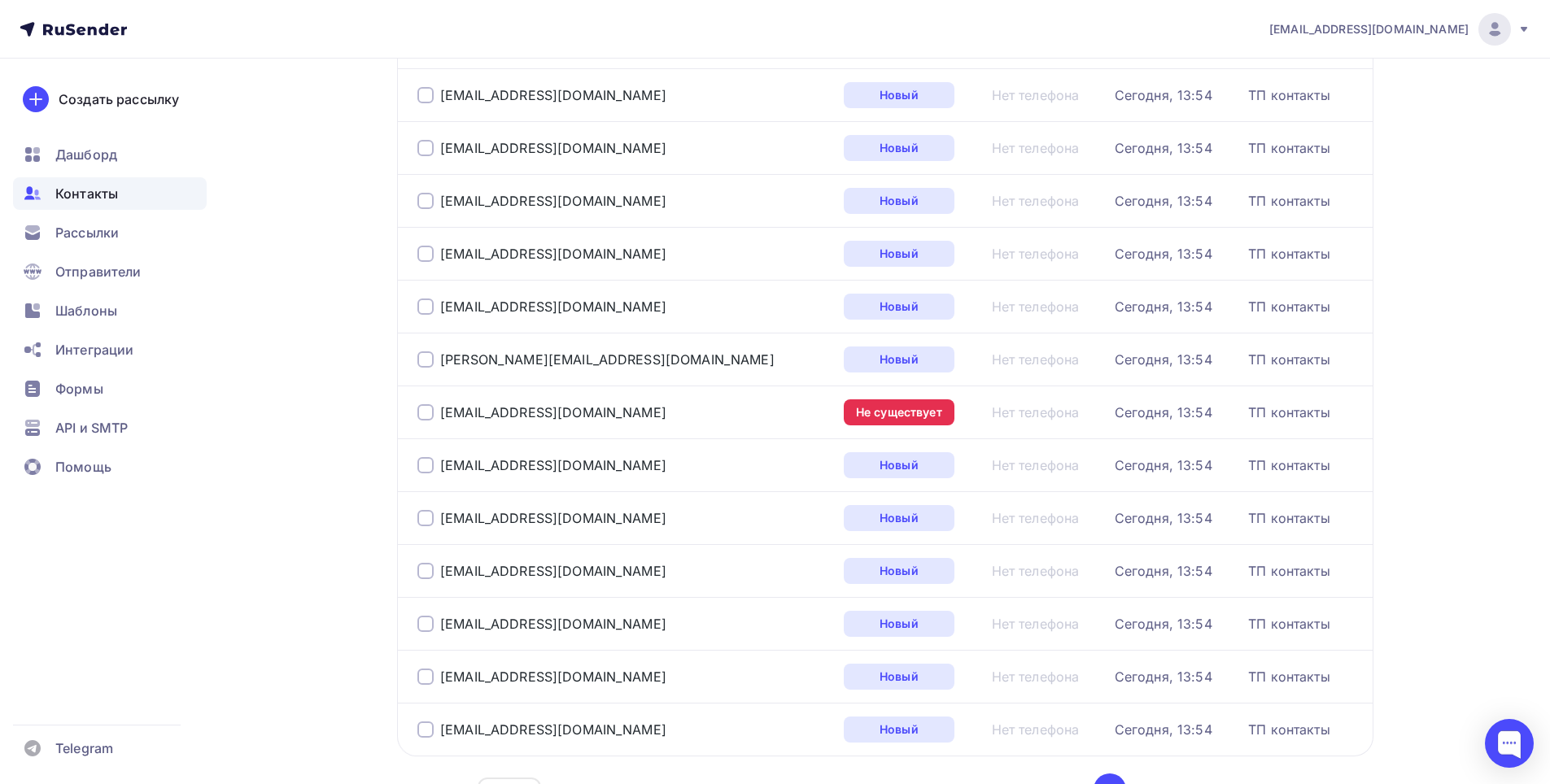
scroll to position [2196, 0]
click at [426, 407] on div at bounding box center [426, 409] width 16 height 16
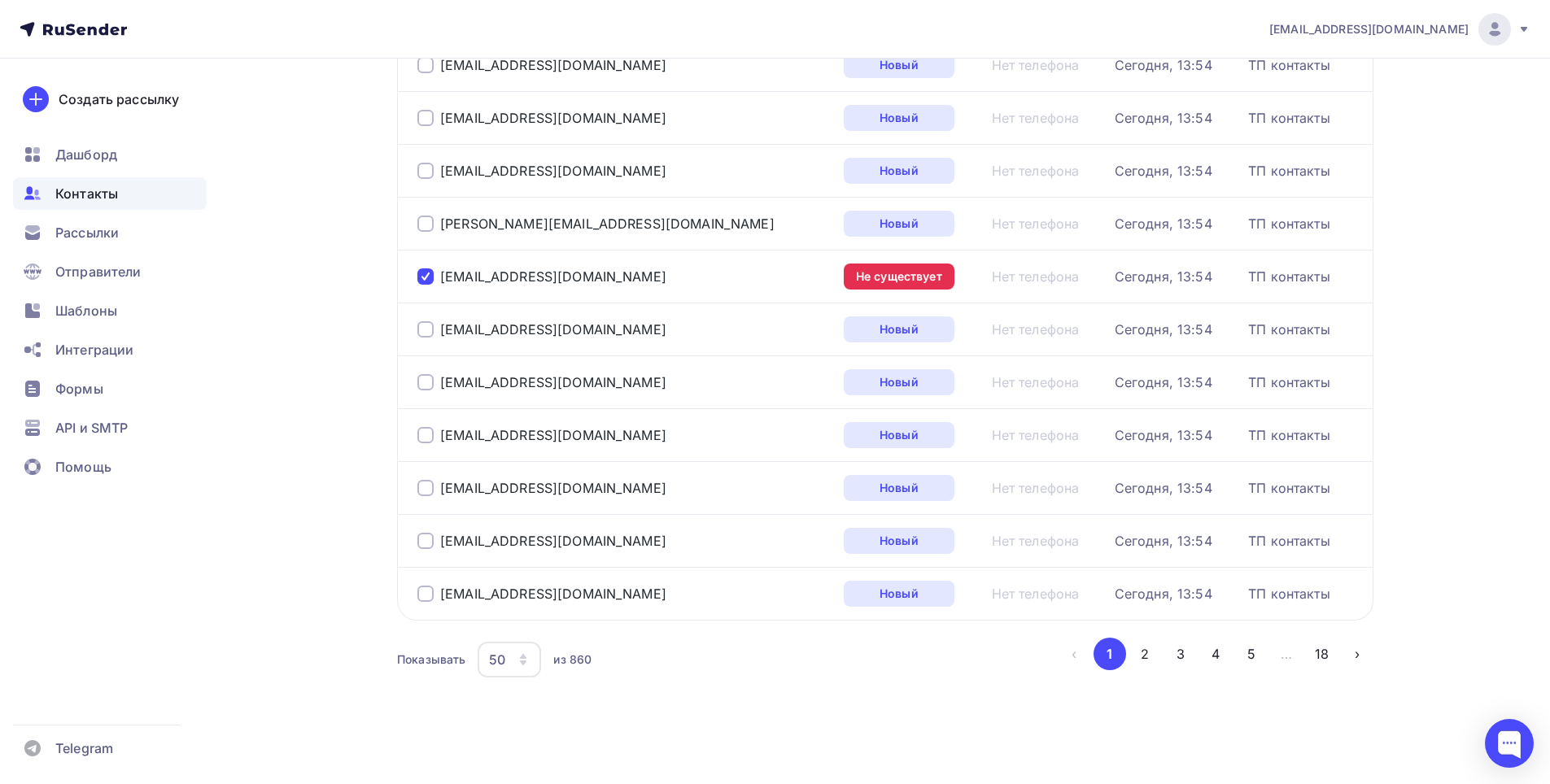
scroll to position [2332, 0]
click at [1152, 650] on button "2" at bounding box center [1145, 651] width 33 height 33
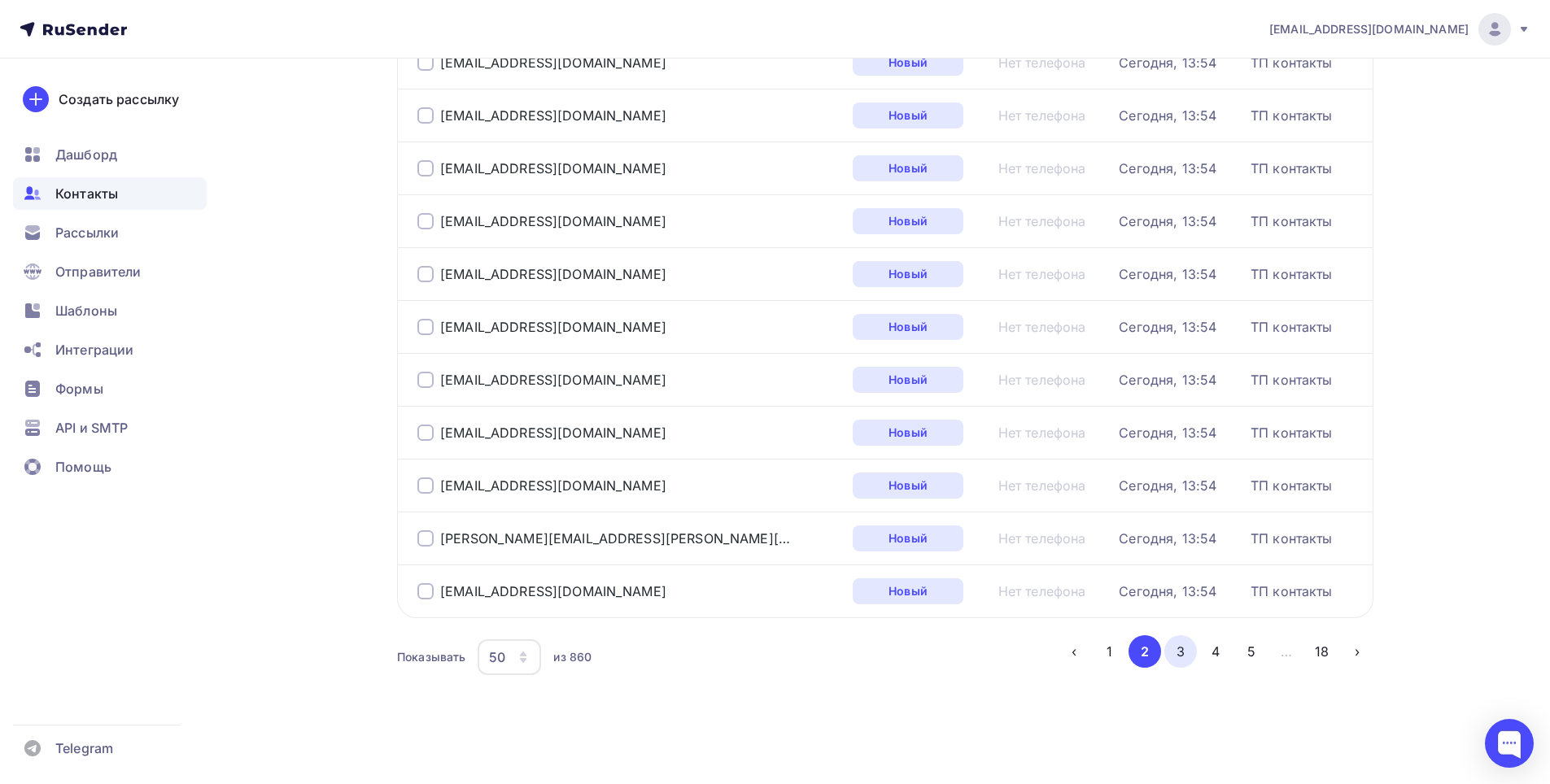
click at [1188, 659] on button "3" at bounding box center [1181, 651] width 33 height 33
click at [1206, 649] on button "4" at bounding box center [1216, 651] width 33 height 33
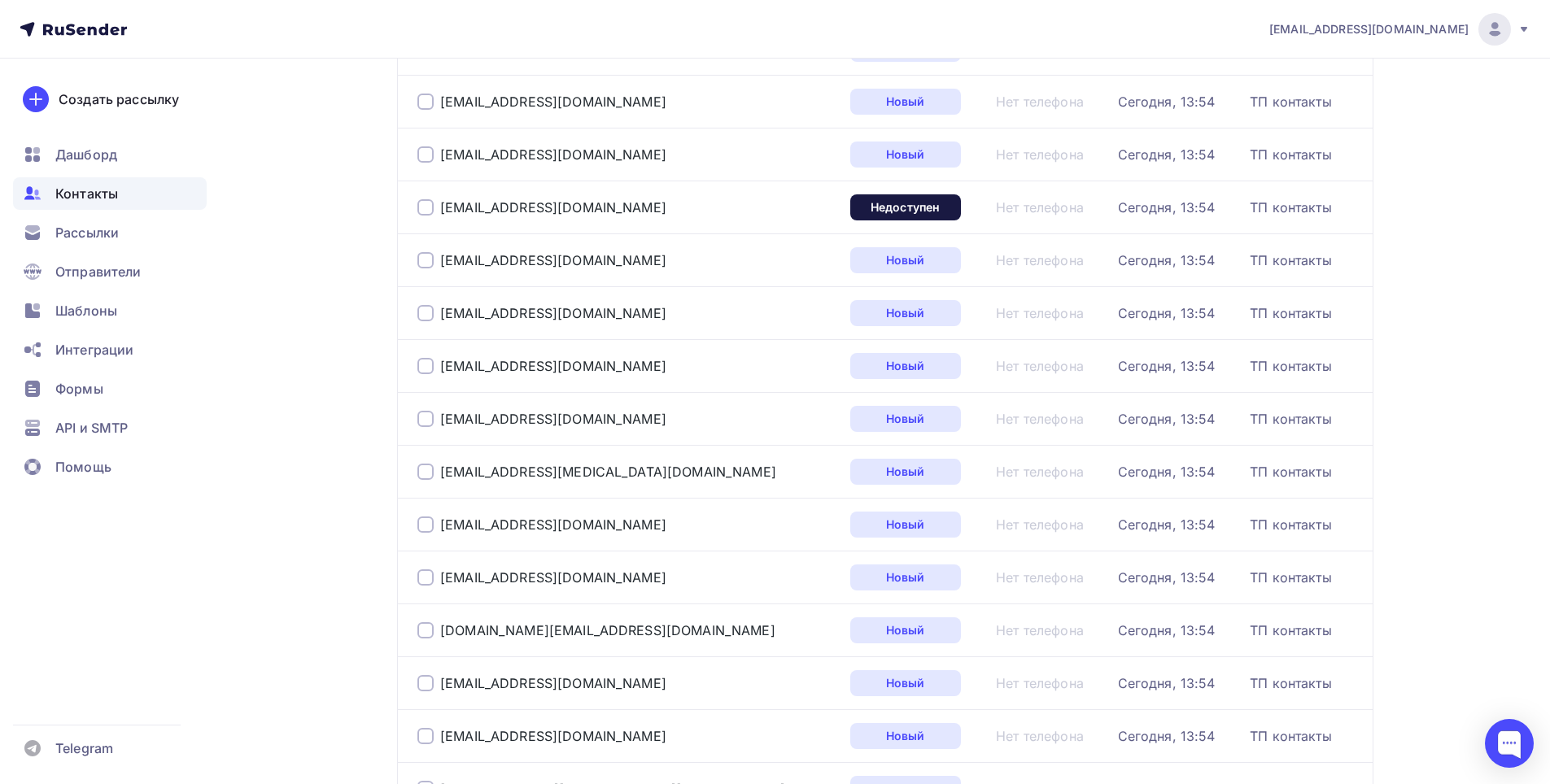
scroll to position [1389, 0]
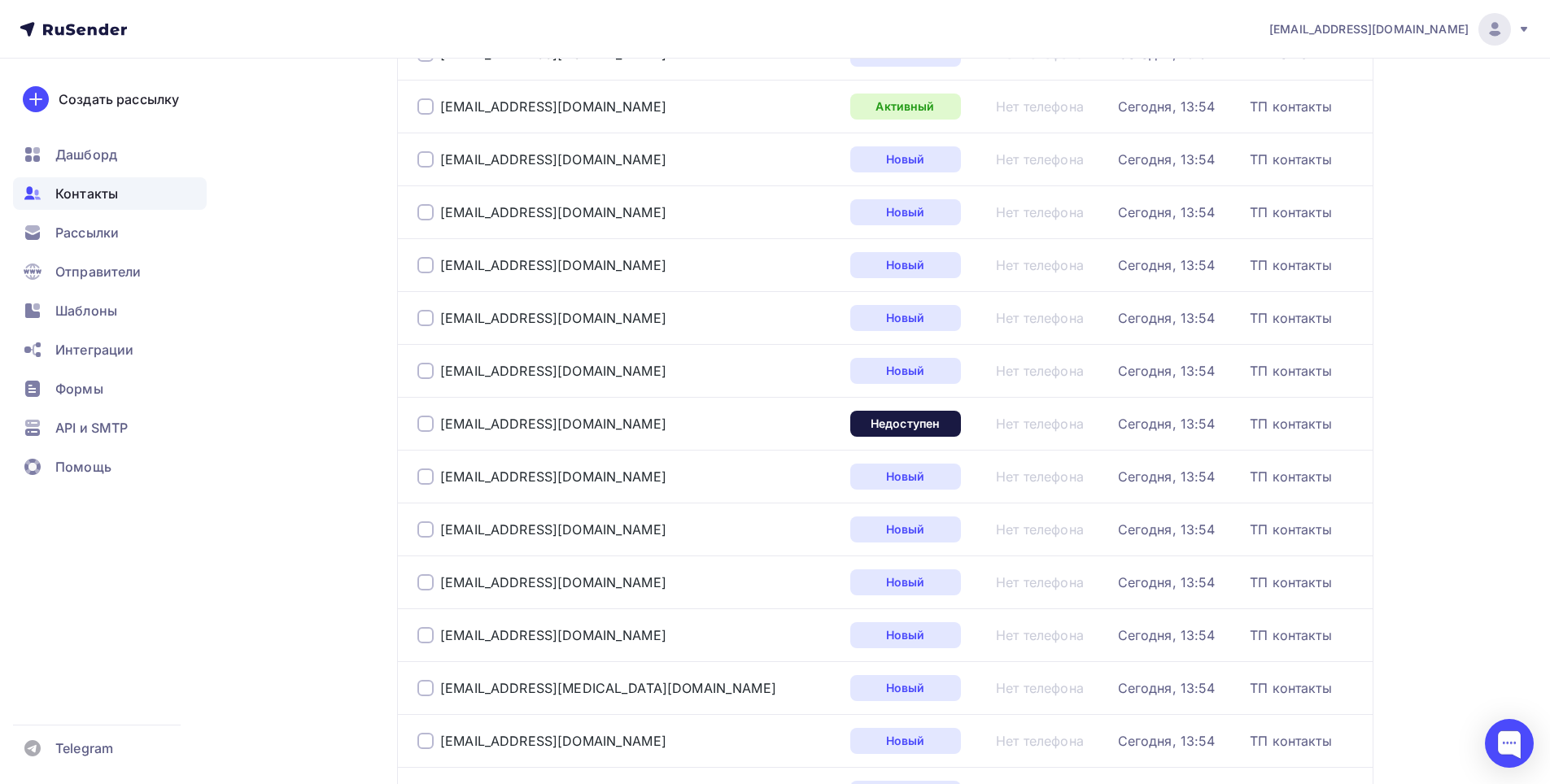
click at [423, 428] on div at bounding box center [426, 424] width 16 height 16
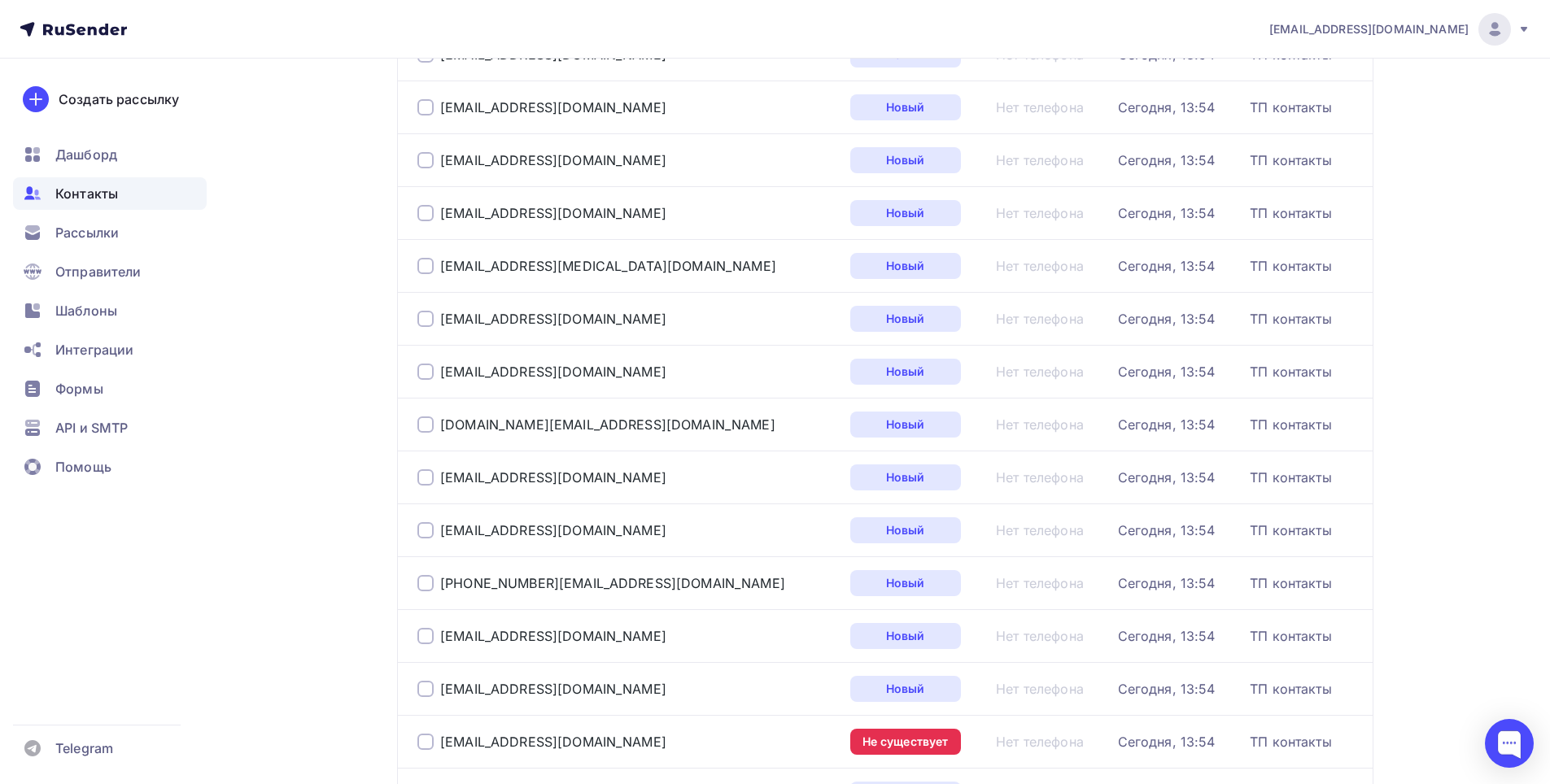
scroll to position [2040, 0]
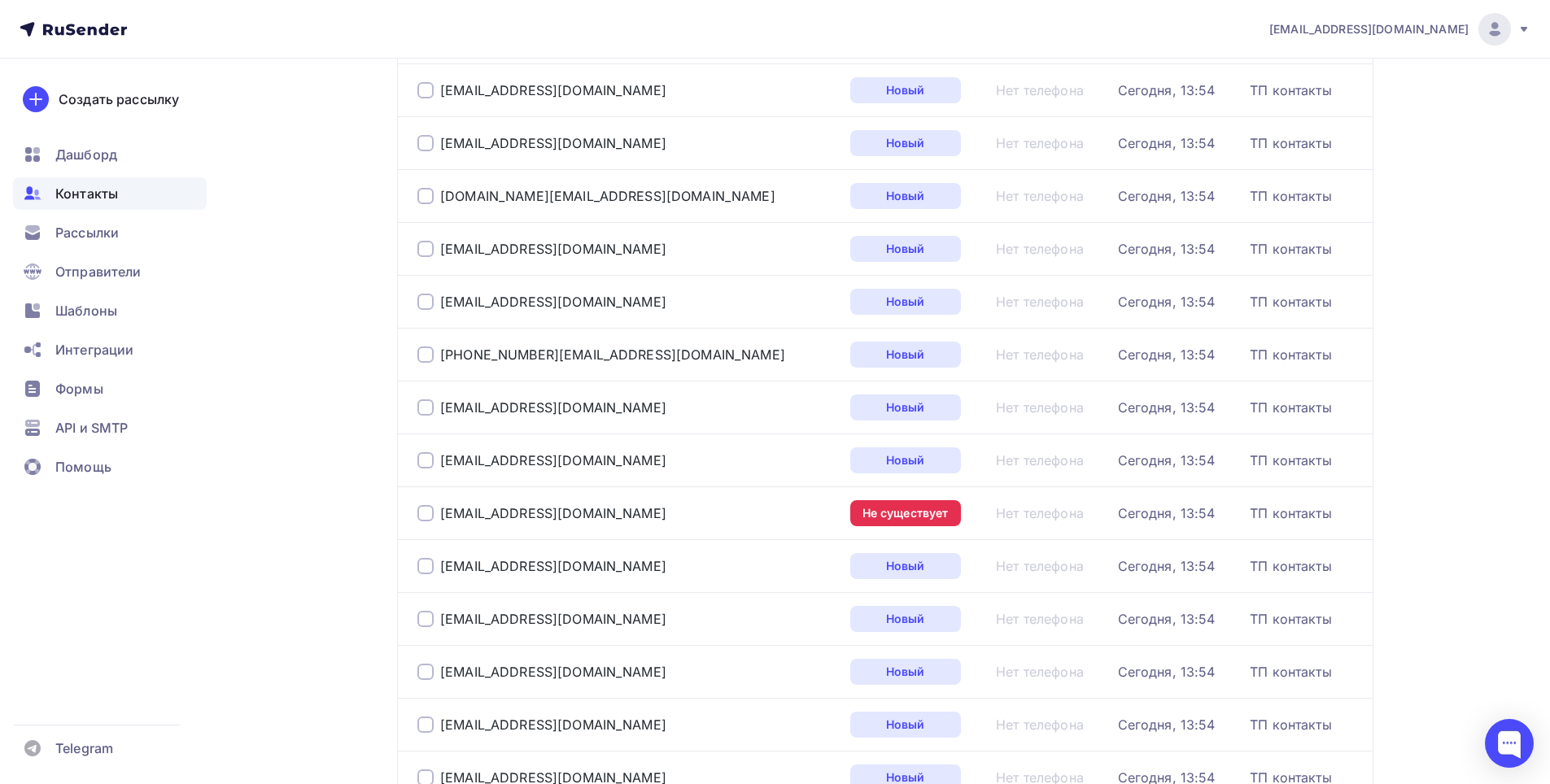
click at [427, 513] on div at bounding box center [426, 513] width 16 height 16
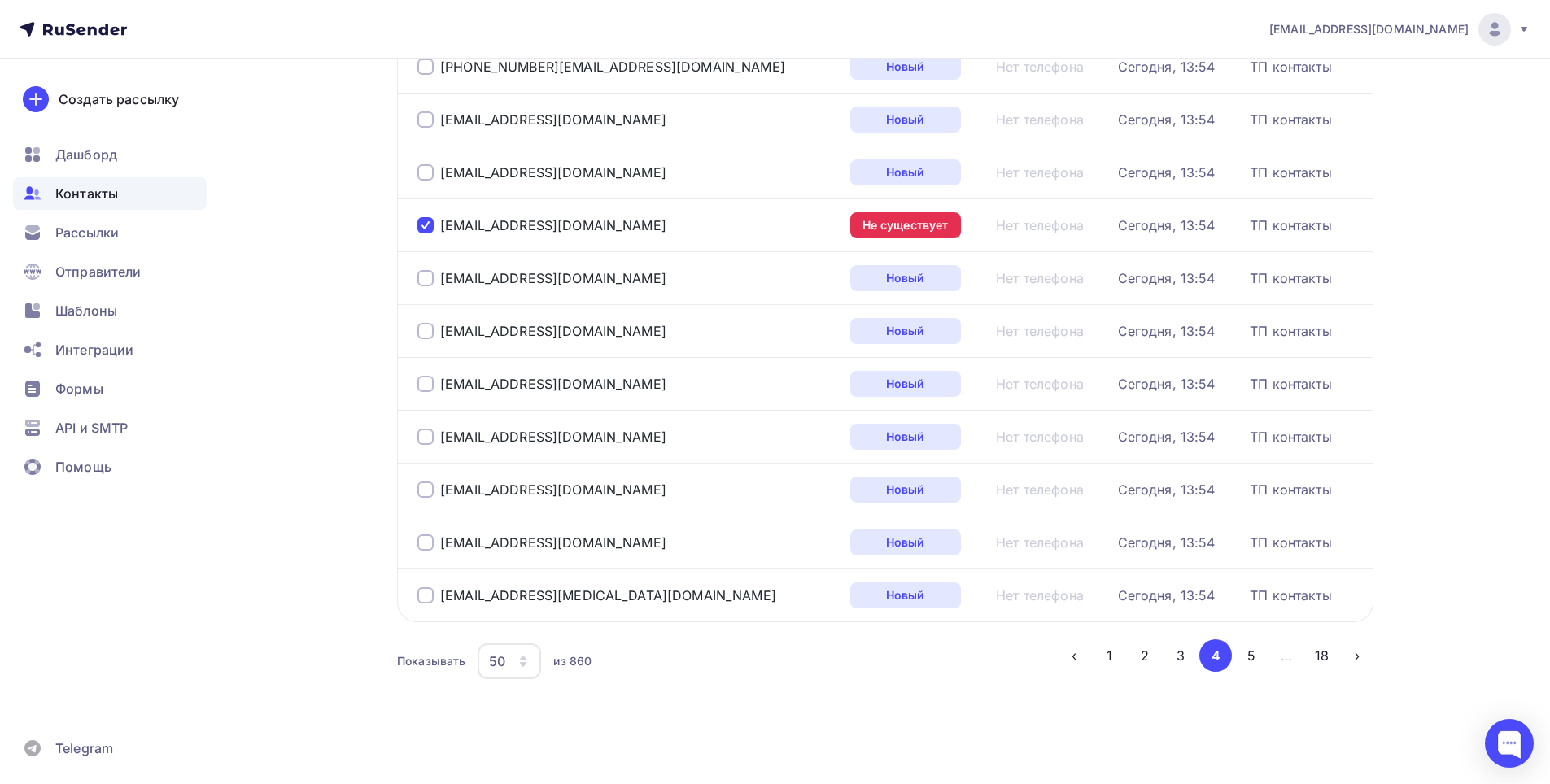
scroll to position [2332, 0]
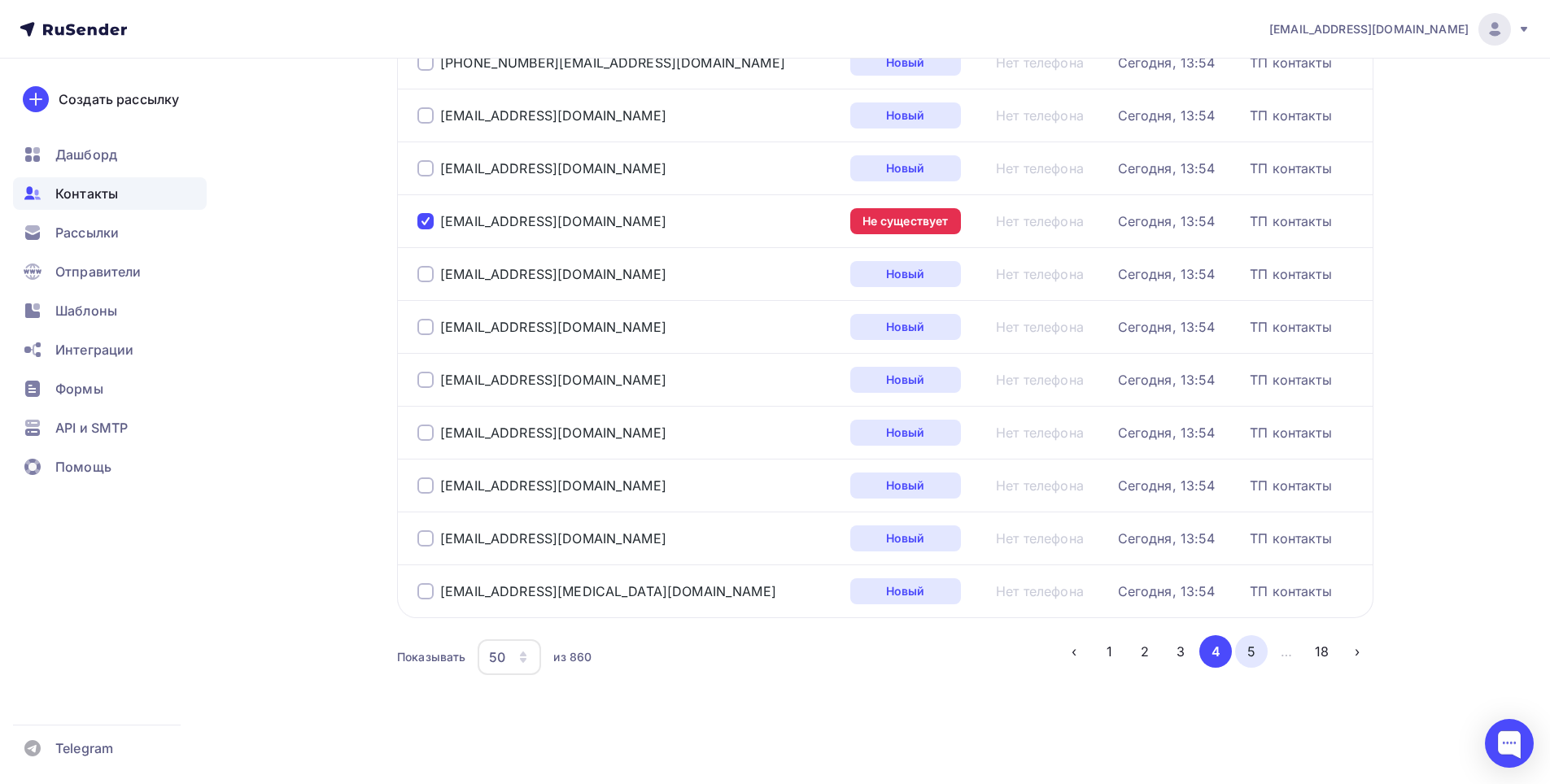
click at [1249, 655] on button "5" at bounding box center [1252, 651] width 33 height 33
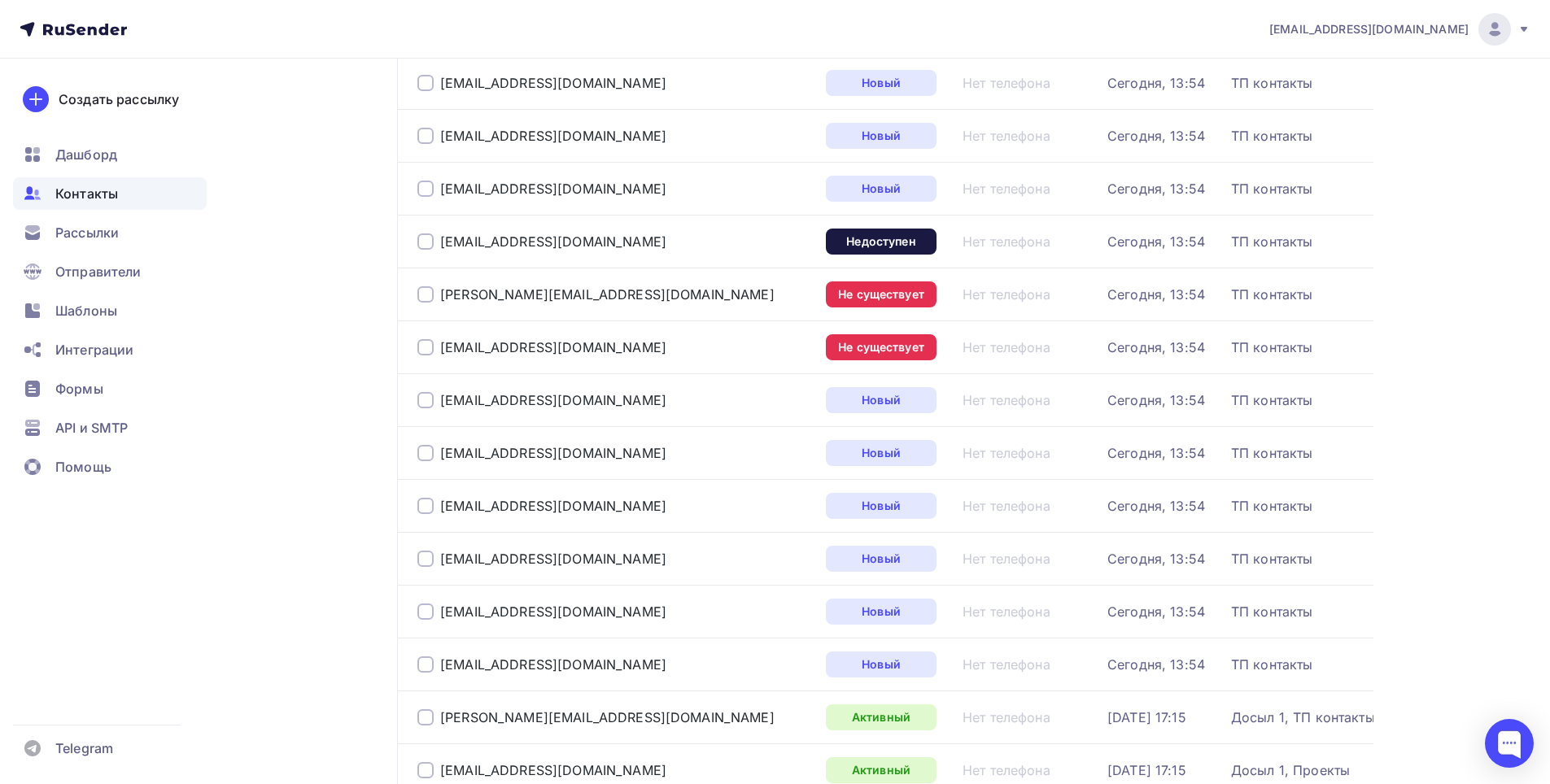
scroll to position [820, 0]
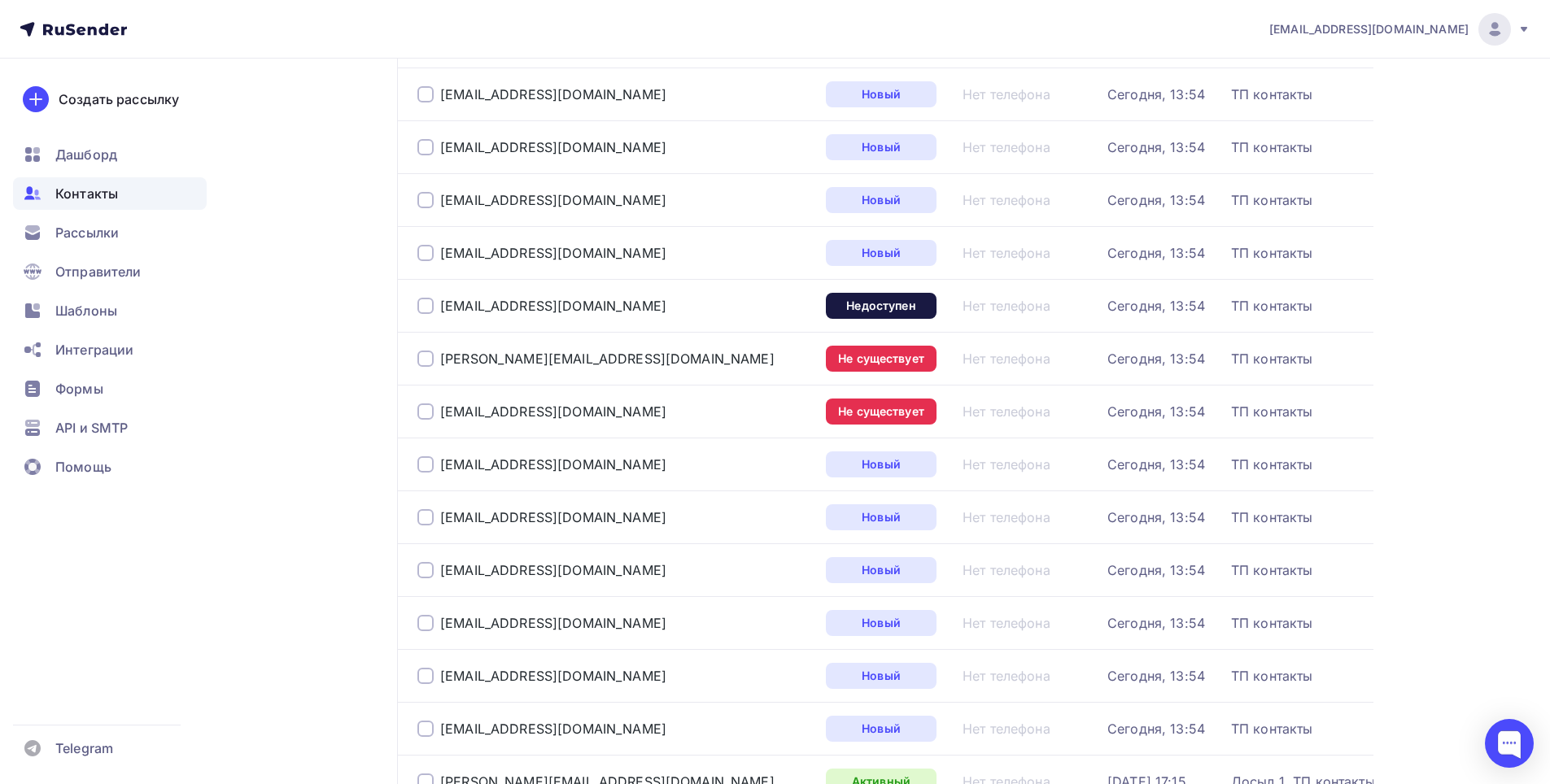
click at [426, 310] on div at bounding box center [426, 306] width 16 height 16
click at [422, 361] on div at bounding box center [426, 359] width 16 height 16
click at [428, 415] on div at bounding box center [426, 411] width 16 height 16
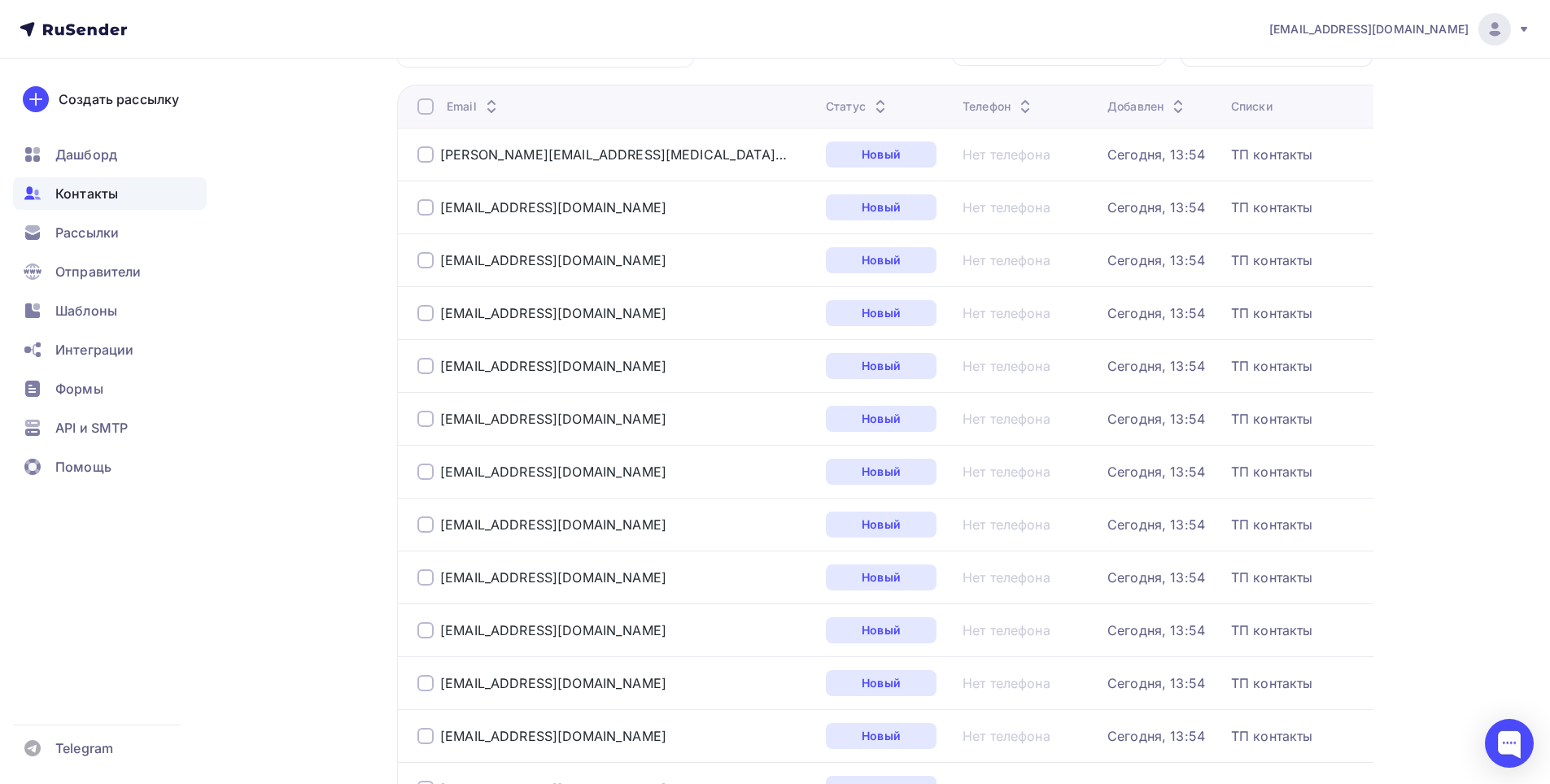
scroll to position [0, 0]
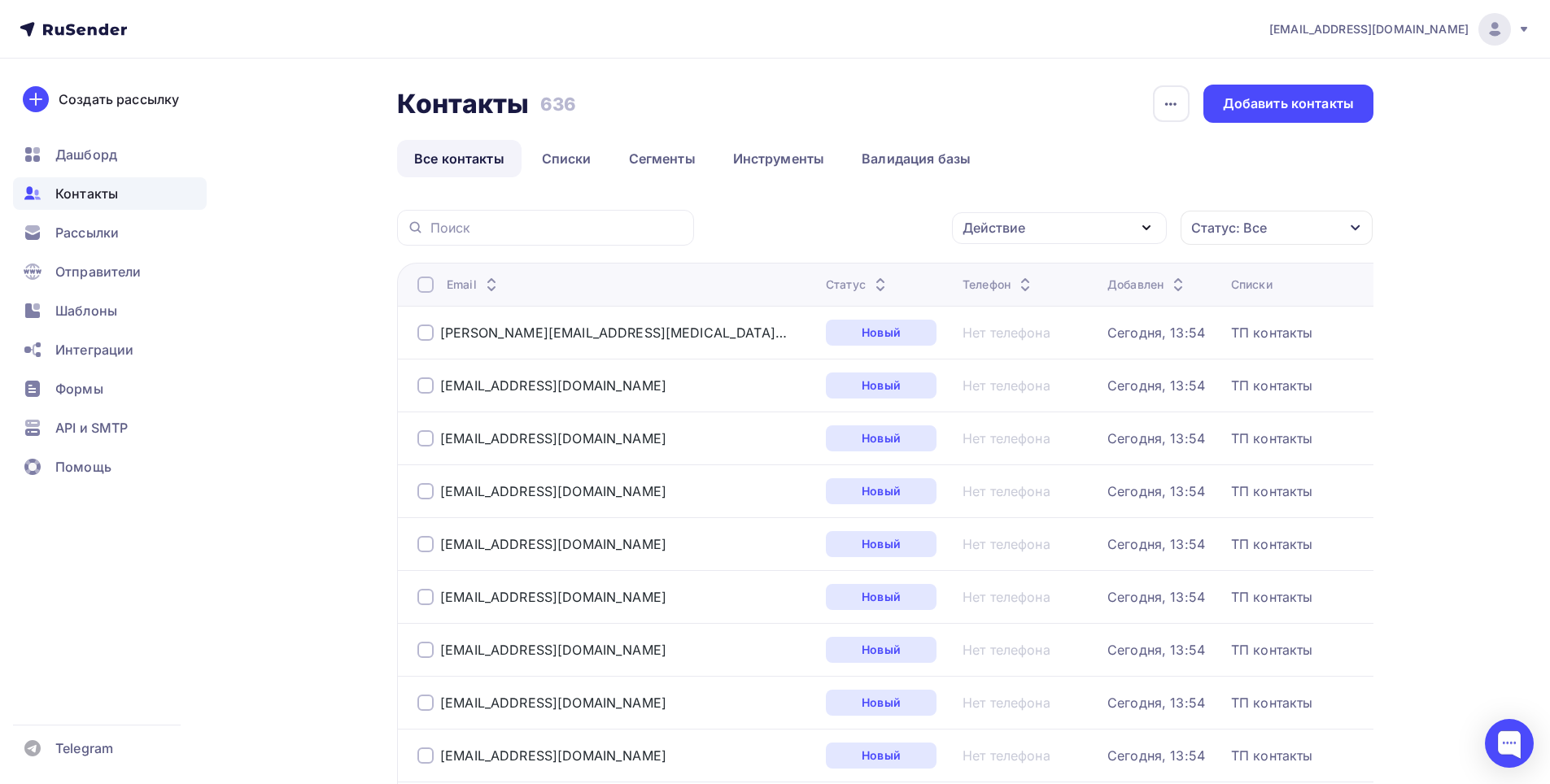
click at [1153, 229] on icon "button" at bounding box center [1147, 228] width 20 height 20
click at [1024, 338] on div "Удалить" at bounding box center [999, 341] width 54 height 20
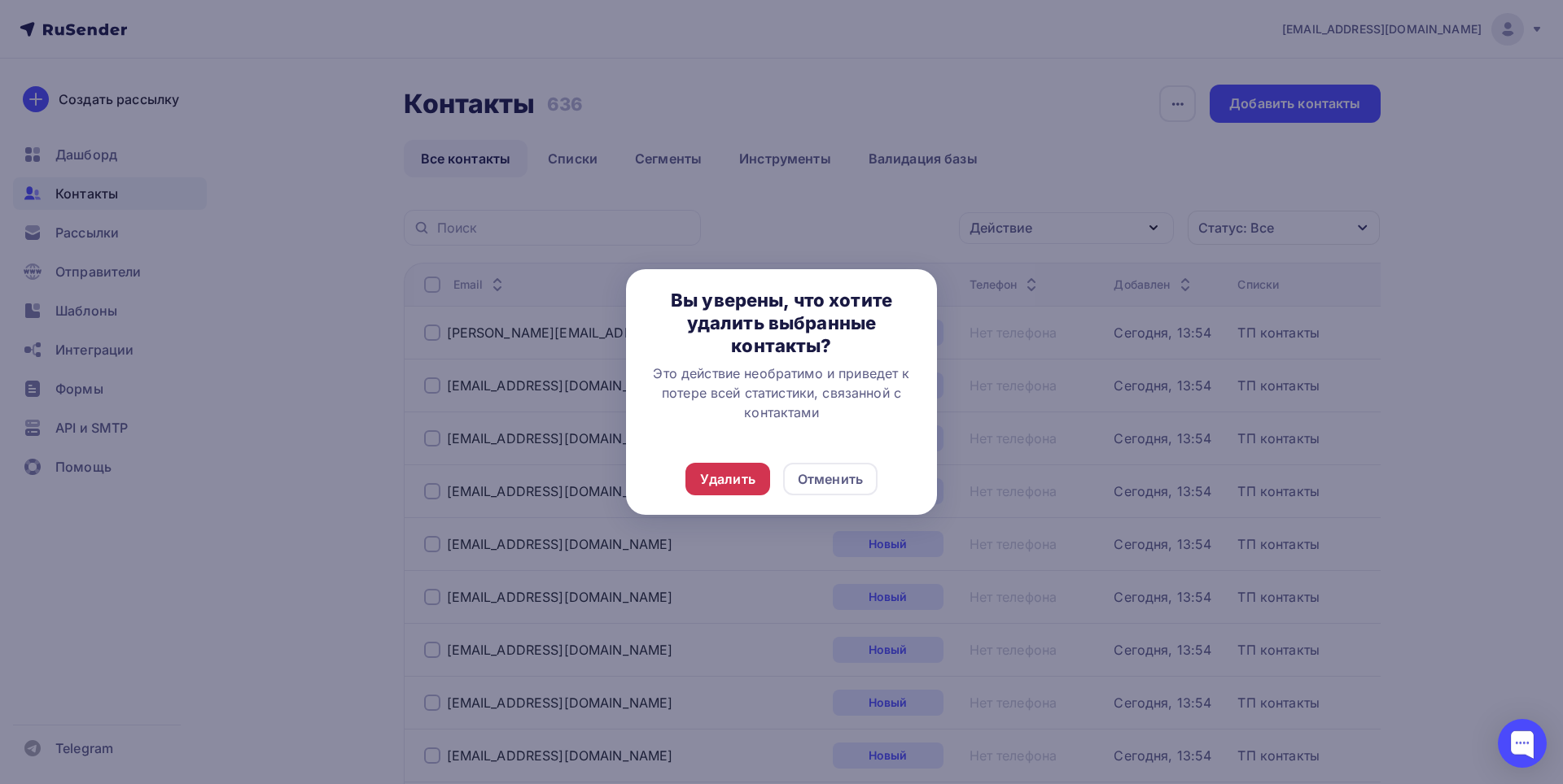
click at [733, 482] on div "Удалить" at bounding box center [727, 478] width 56 height 20
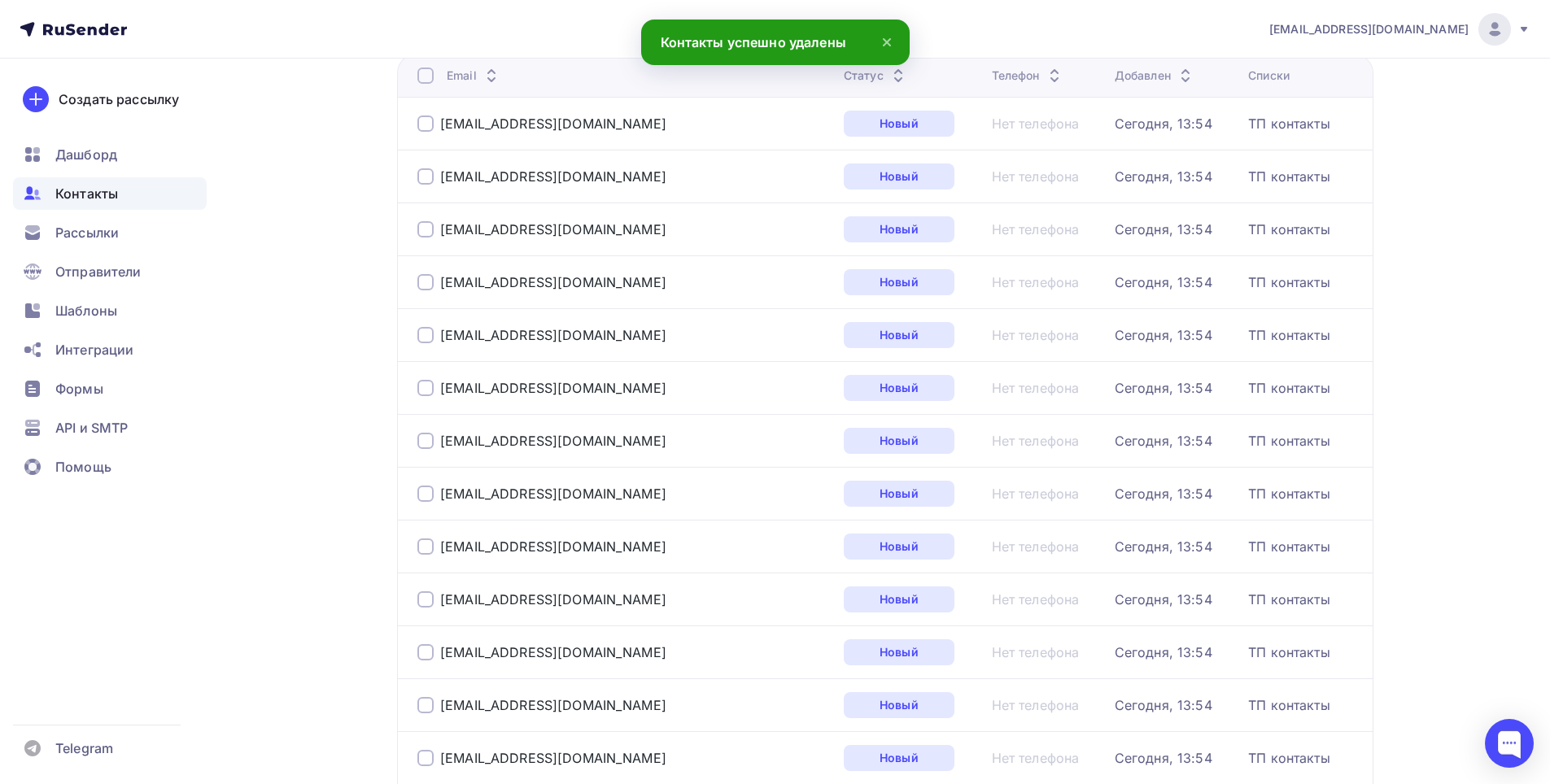
scroll to position [111, 0]
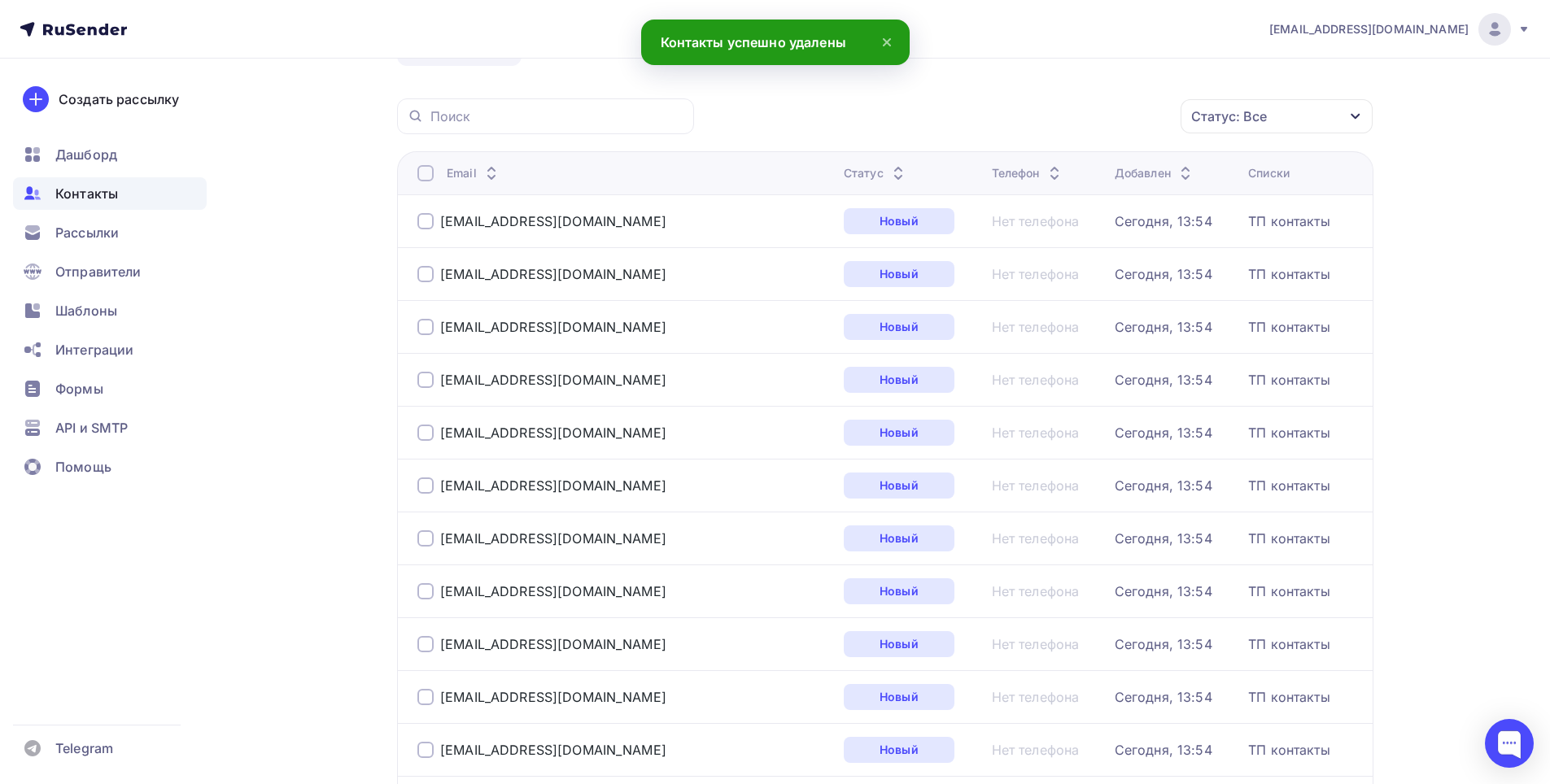
click at [889, 178] on icon at bounding box center [898, 177] width 20 height 20
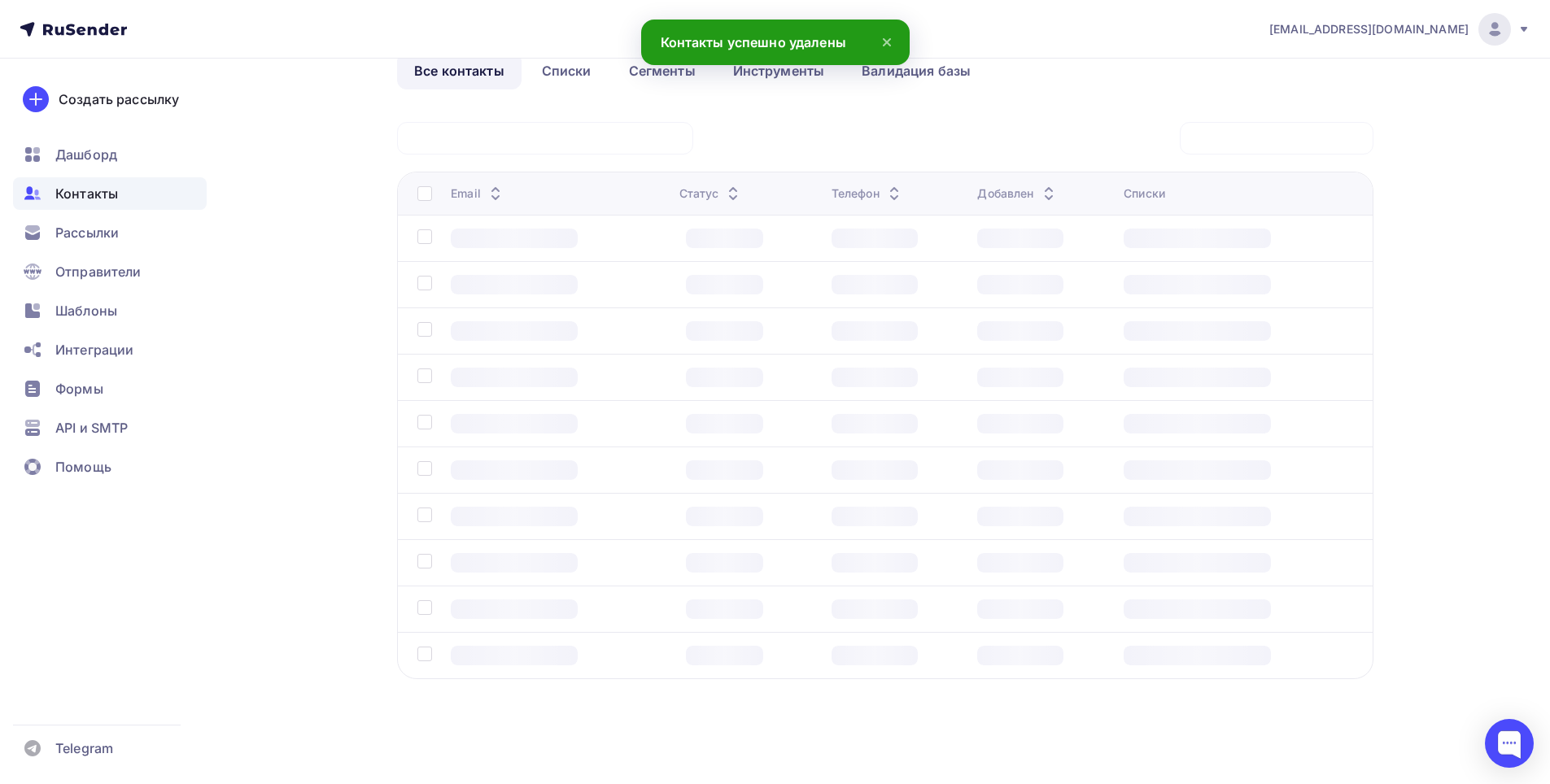
scroll to position [7, 0]
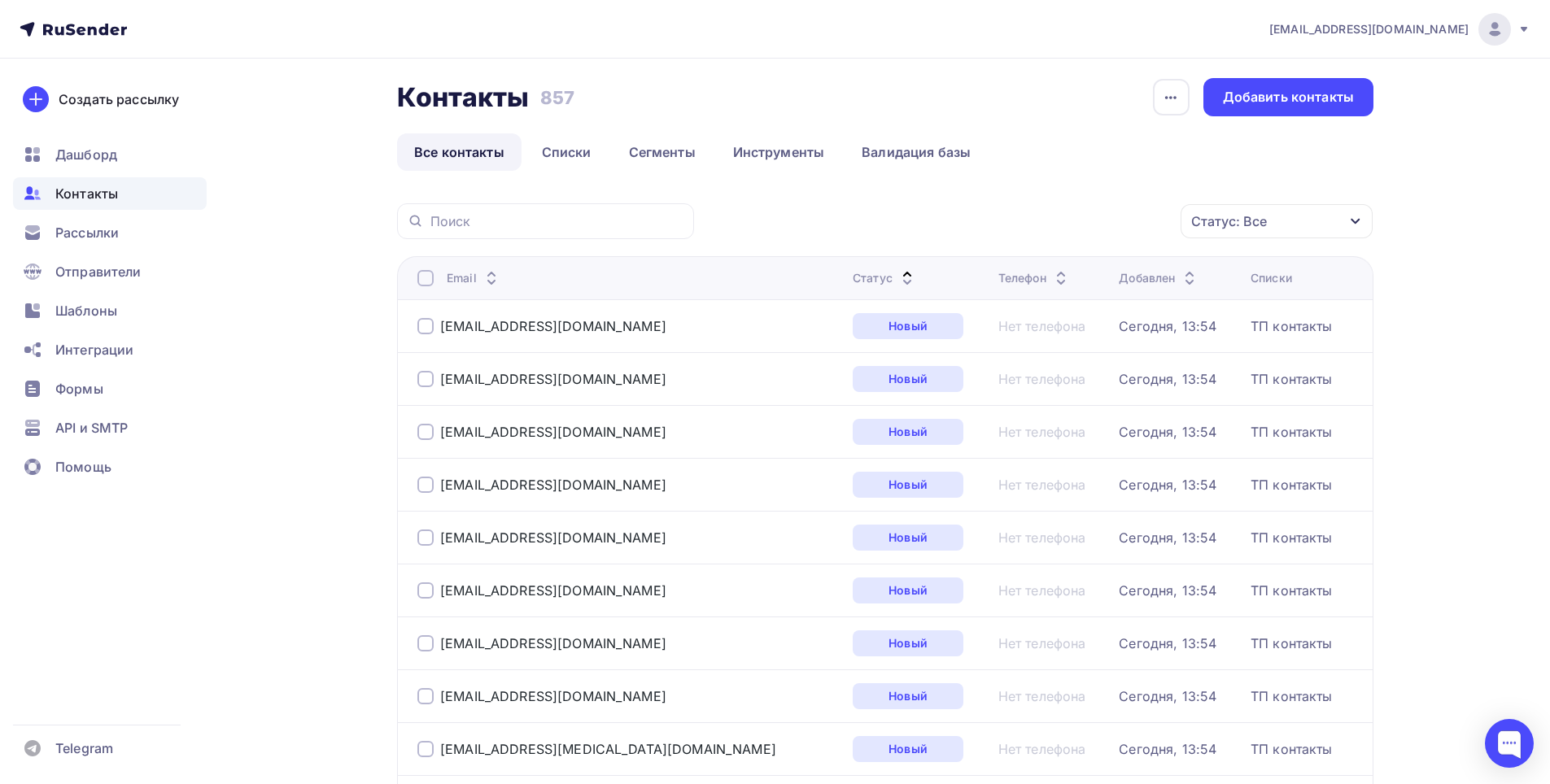
click at [897, 282] on icon at bounding box center [907, 282] width 20 height 20
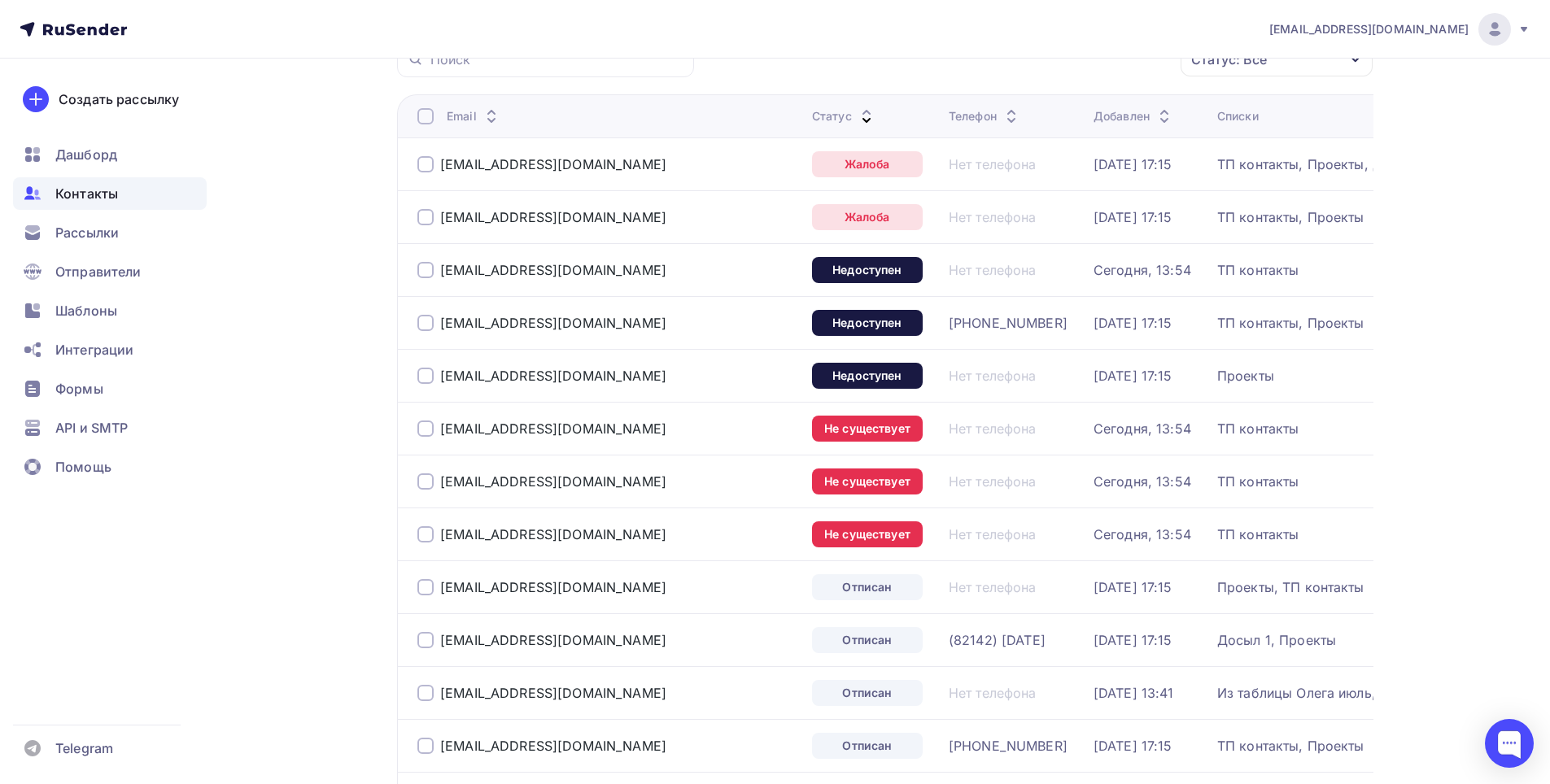
scroll to position [169, 0]
click at [428, 164] on div at bounding box center [426, 163] width 16 height 16
click at [423, 210] on div at bounding box center [426, 216] width 16 height 16
click at [426, 276] on div at bounding box center [426, 269] width 16 height 16
click at [428, 319] on div at bounding box center [426, 322] width 16 height 16
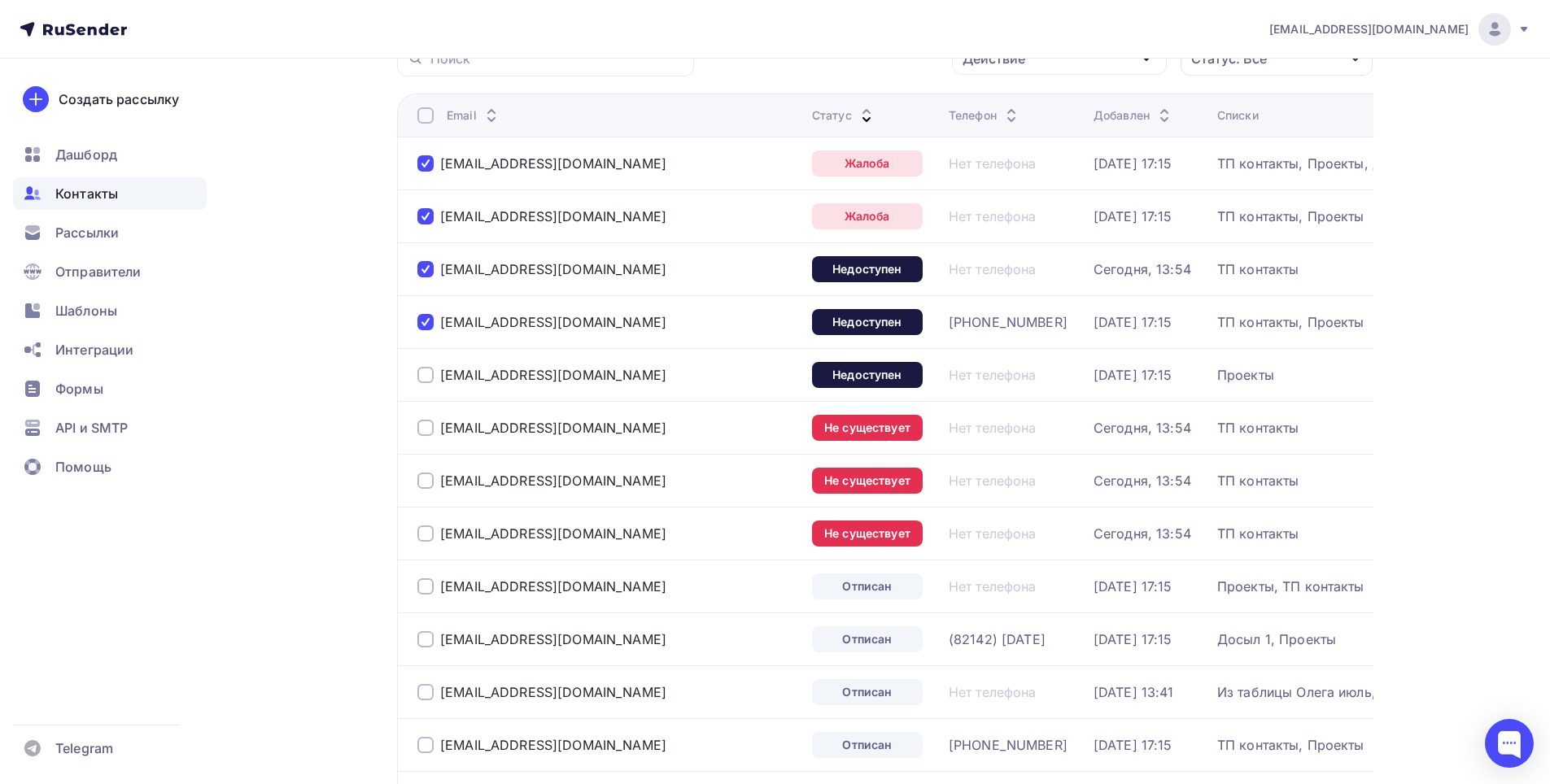
click at [424, 374] on div at bounding box center [426, 375] width 16 height 16
click at [432, 425] on div at bounding box center [426, 427] width 16 height 16
click at [426, 484] on div at bounding box center [426, 480] width 16 height 16
click at [420, 544] on div "[EMAIL_ADDRESS][DOMAIN_NAME]" at bounding box center [609, 533] width 382 height 26
click at [426, 532] on div at bounding box center [426, 533] width 16 height 16
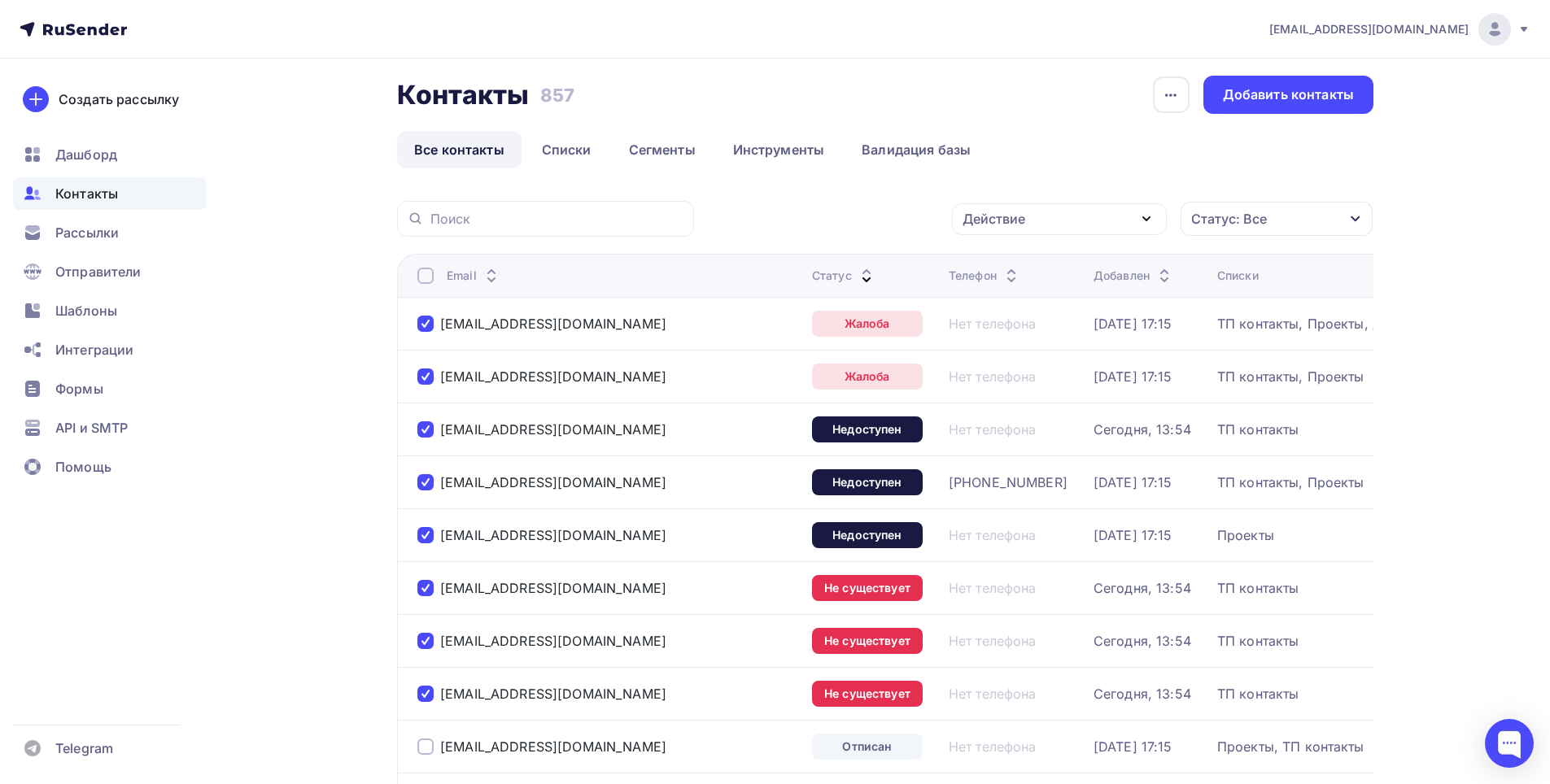
scroll to position [0, 0]
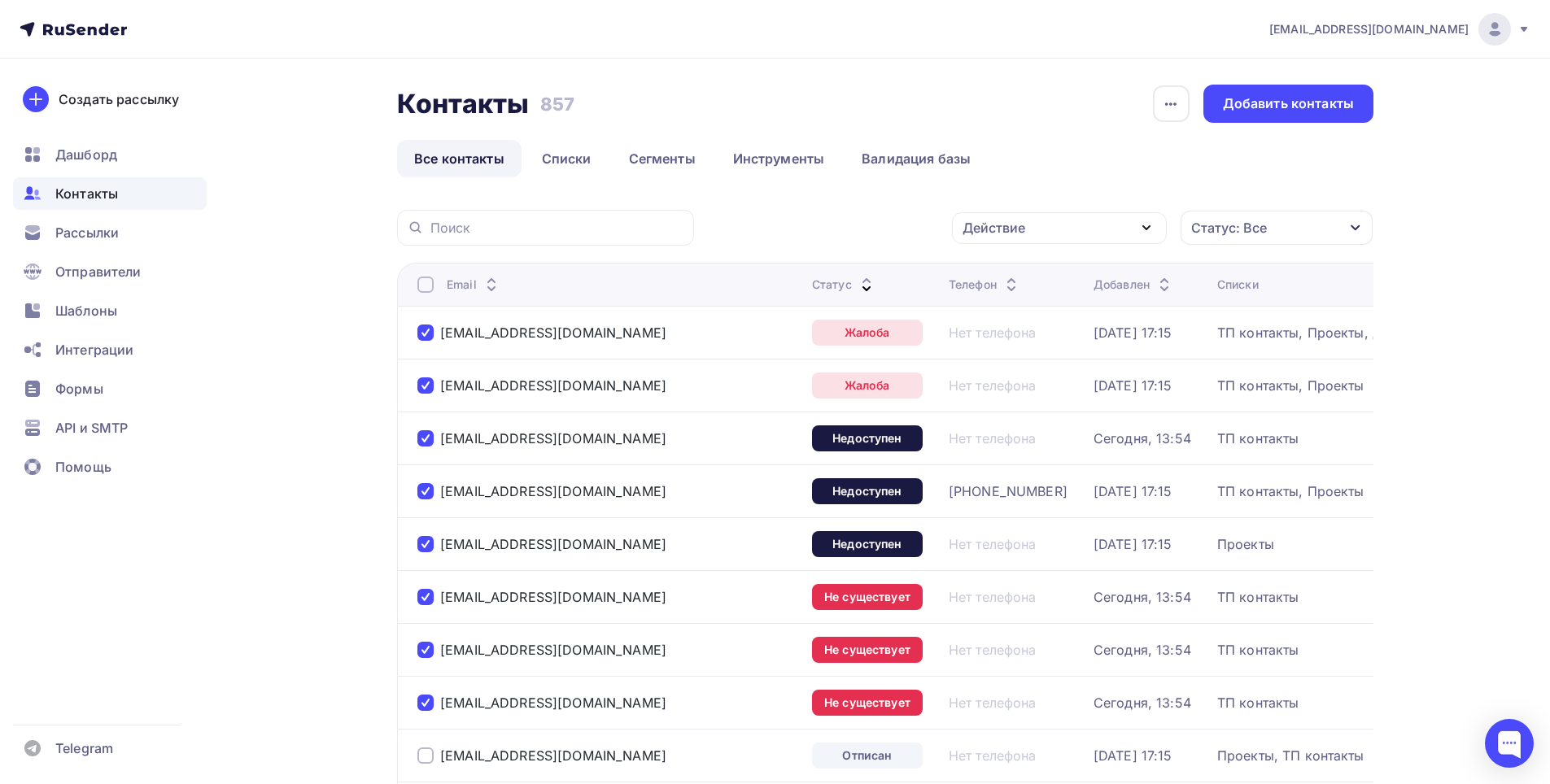
click at [1106, 225] on div "Действие" at bounding box center [1059, 228] width 215 height 32
click at [1022, 338] on div "Удалить" at bounding box center [999, 341] width 54 height 20
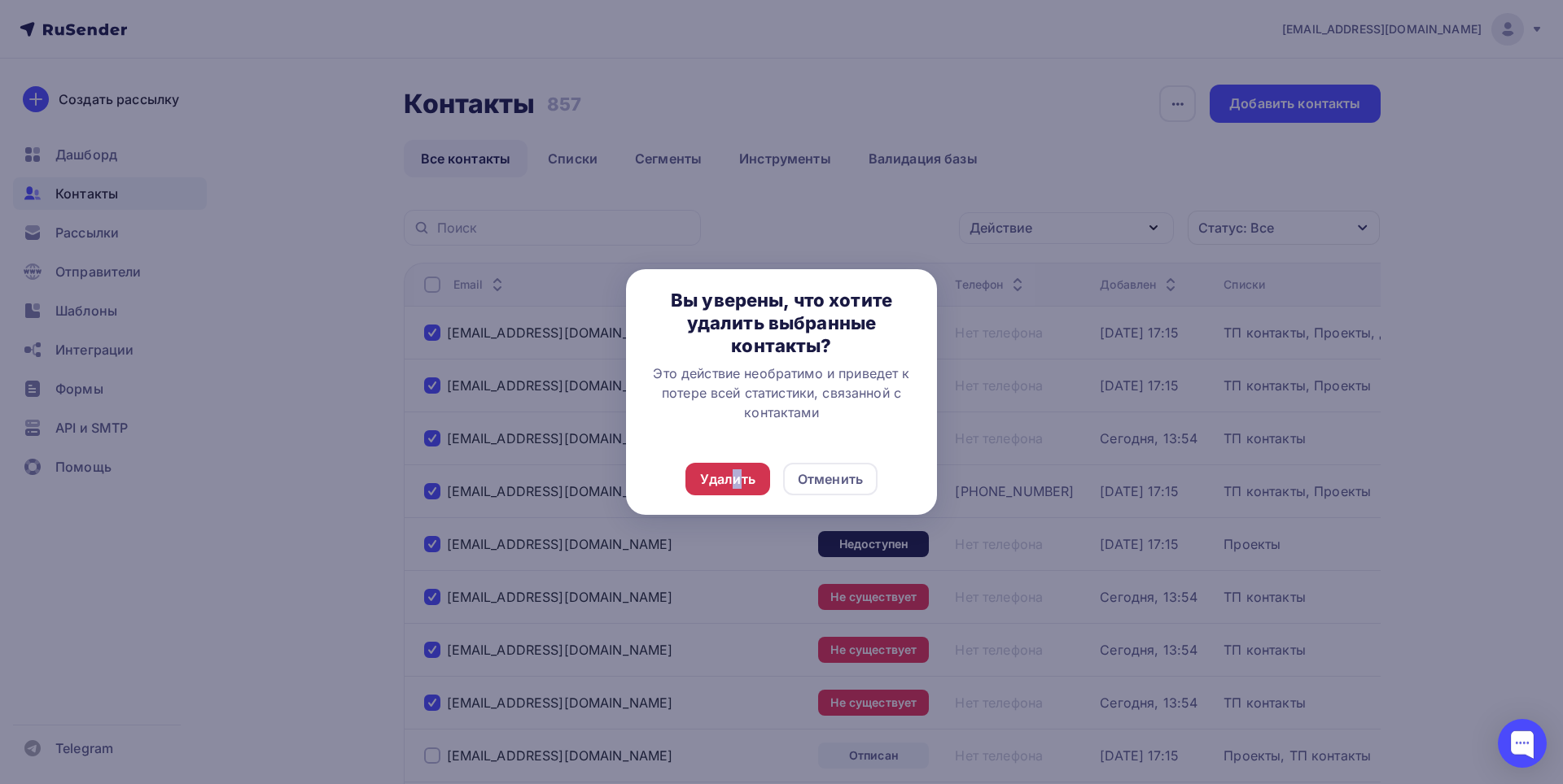
click at [737, 479] on div "Удалить" at bounding box center [727, 478] width 56 height 20
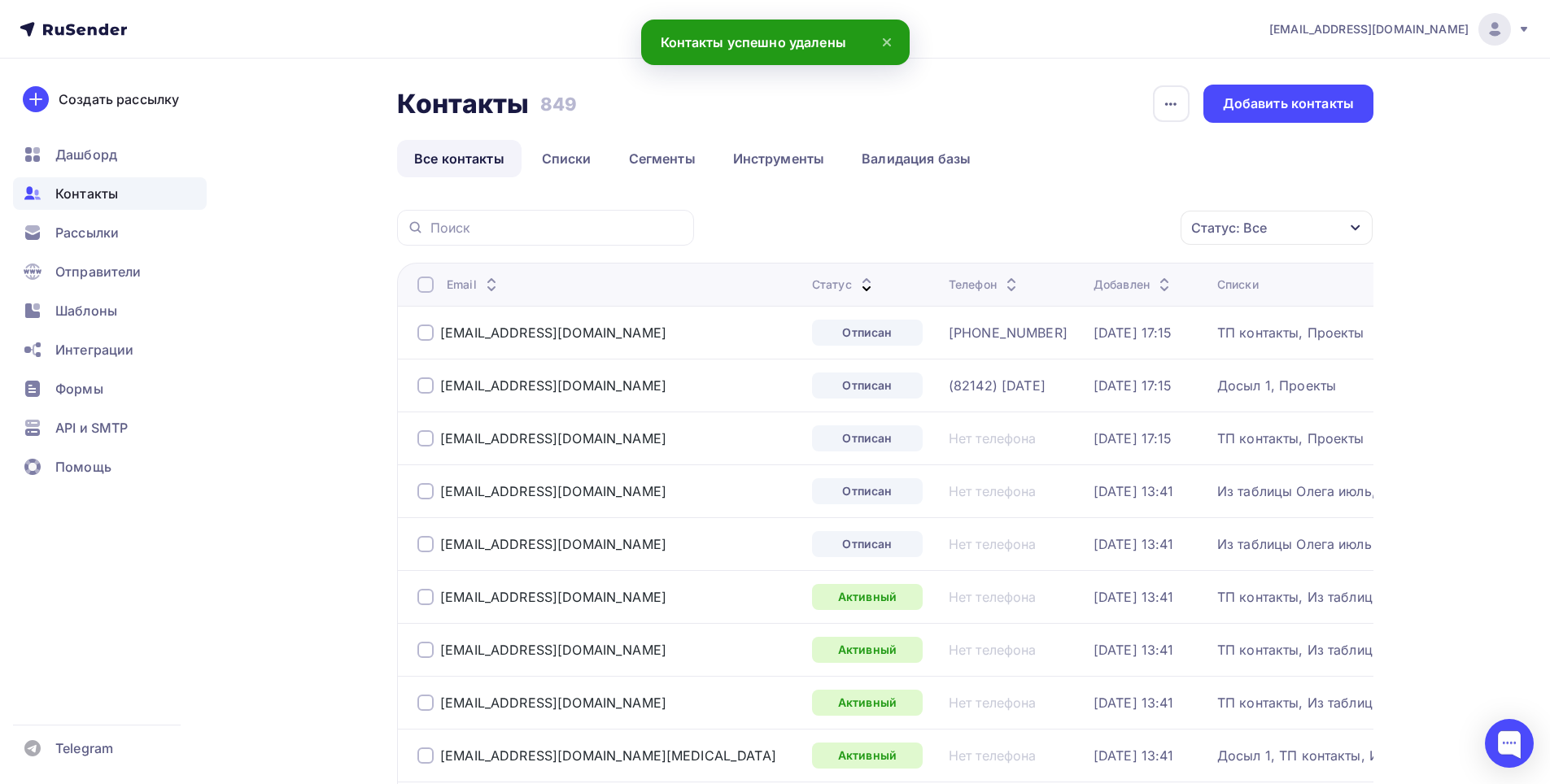
scroll to position [81, 0]
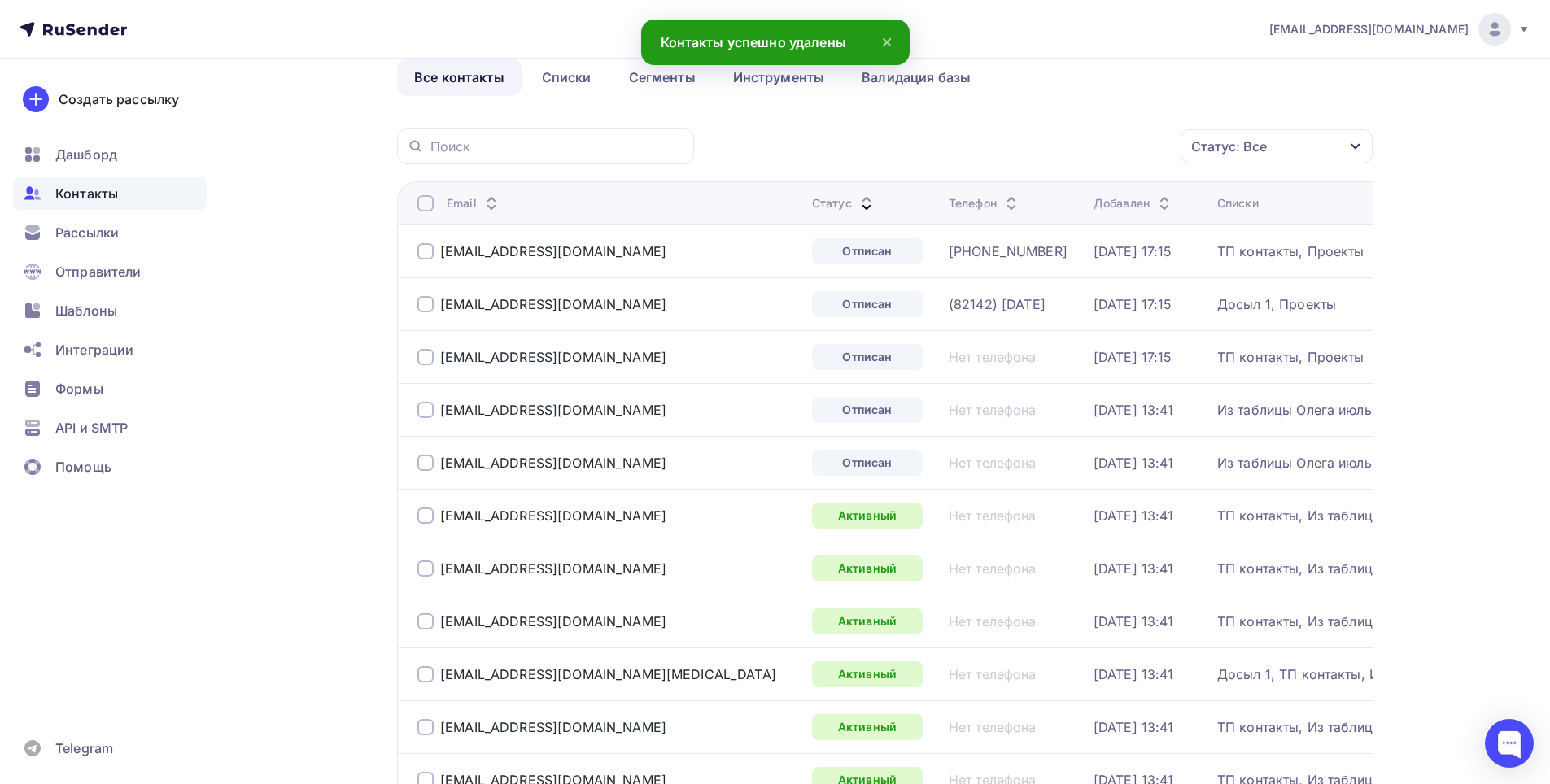
click at [421, 250] on div at bounding box center [426, 251] width 16 height 16
click at [423, 306] on div at bounding box center [426, 304] width 16 height 16
click at [431, 357] on div at bounding box center [426, 357] width 16 height 16
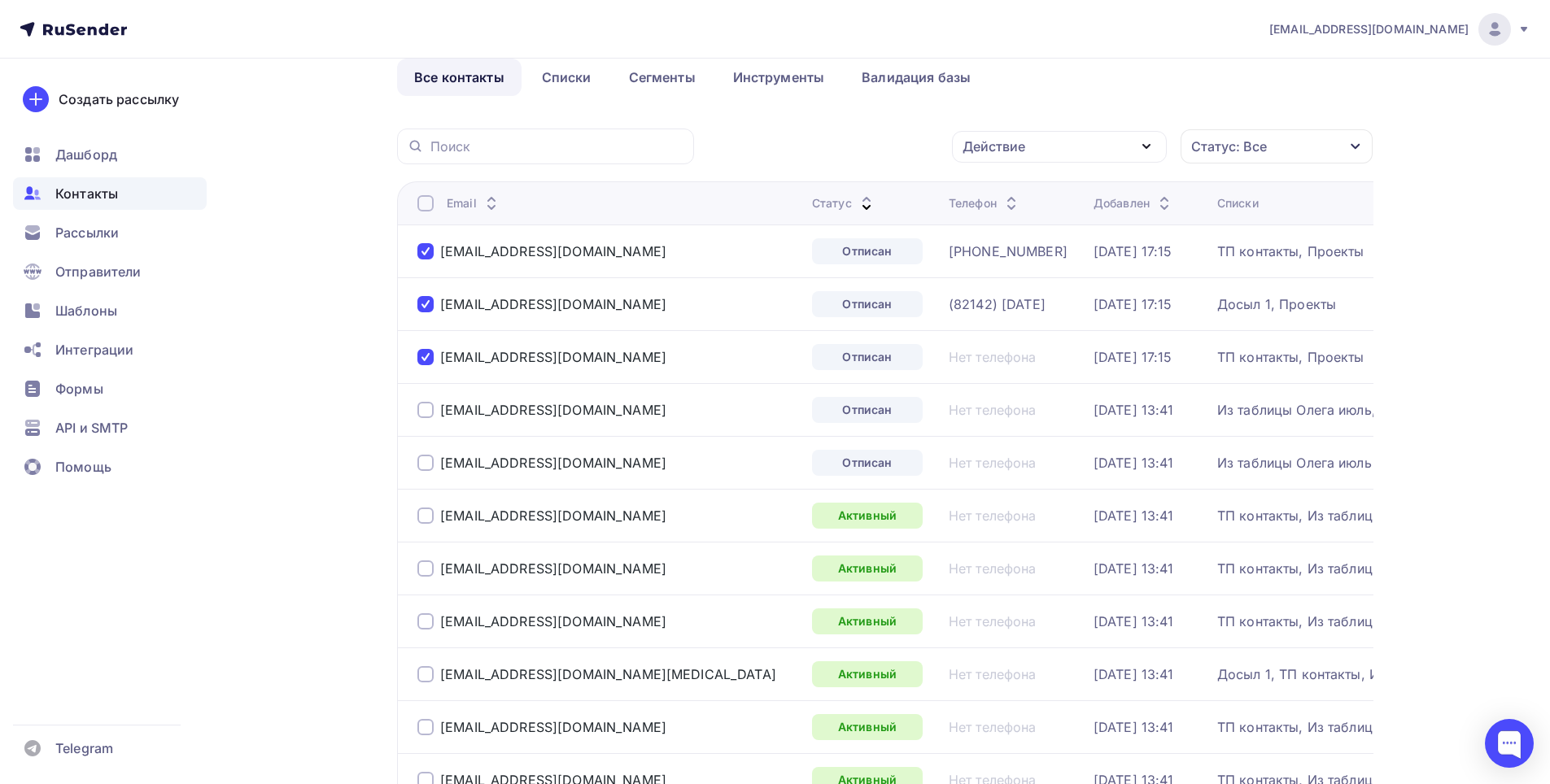
click at [426, 408] on div at bounding box center [426, 409] width 16 height 16
click at [426, 469] on div at bounding box center [426, 462] width 16 height 16
click at [1148, 157] on div "Действие" at bounding box center [1059, 146] width 215 height 32
click at [1017, 258] on div "Удалить" at bounding box center [999, 259] width 54 height 20
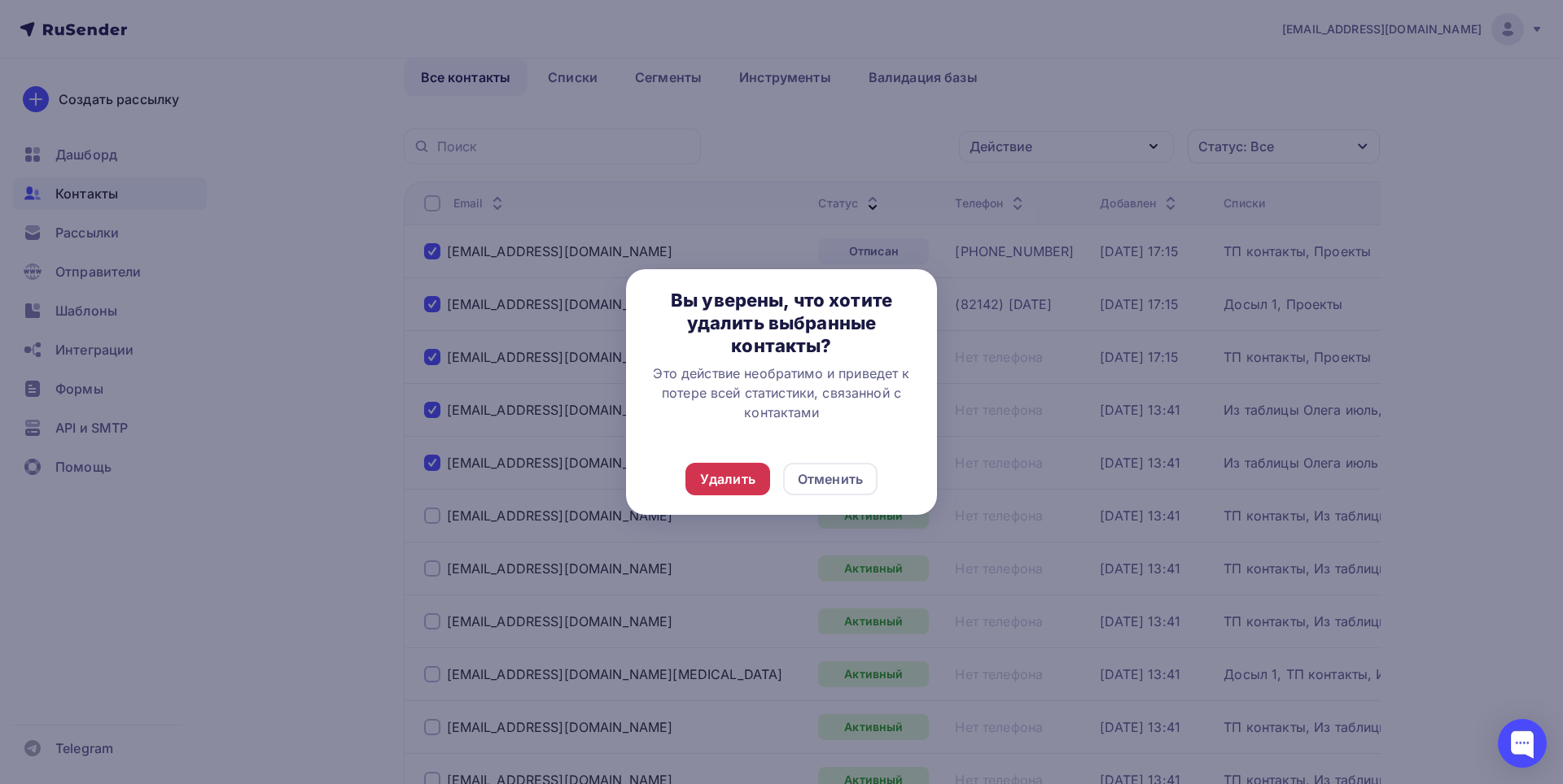
click at [755, 478] on div "Удалить" at bounding box center [727, 479] width 85 height 33
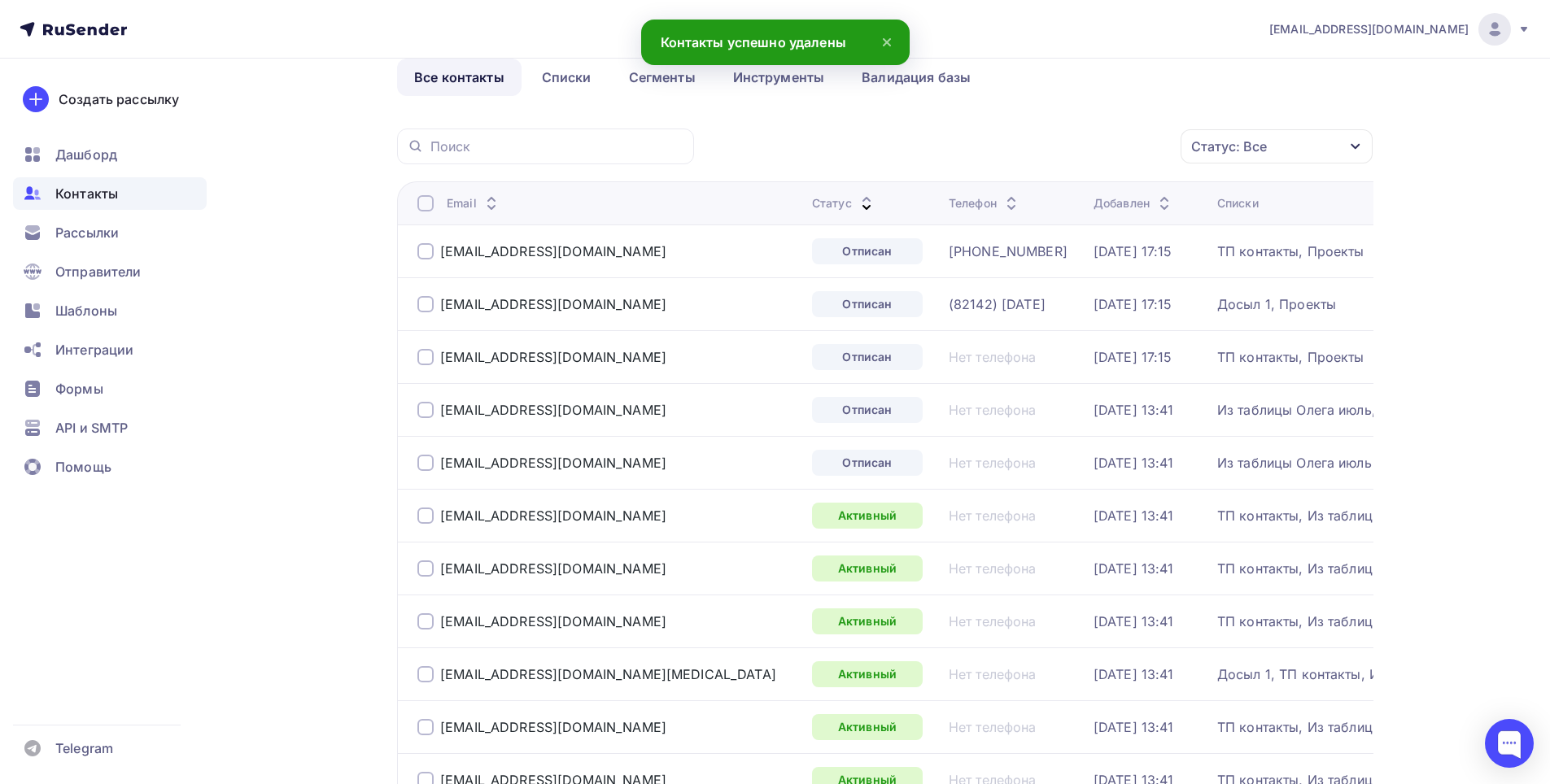
click at [421, 250] on div at bounding box center [426, 251] width 16 height 16
click at [424, 308] on div at bounding box center [426, 304] width 16 height 16
click at [421, 360] on div at bounding box center [426, 357] width 16 height 16
click at [425, 413] on div at bounding box center [426, 409] width 16 height 16
click at [431, 462] on div at bounding box center [426, 462] width 16 height 16
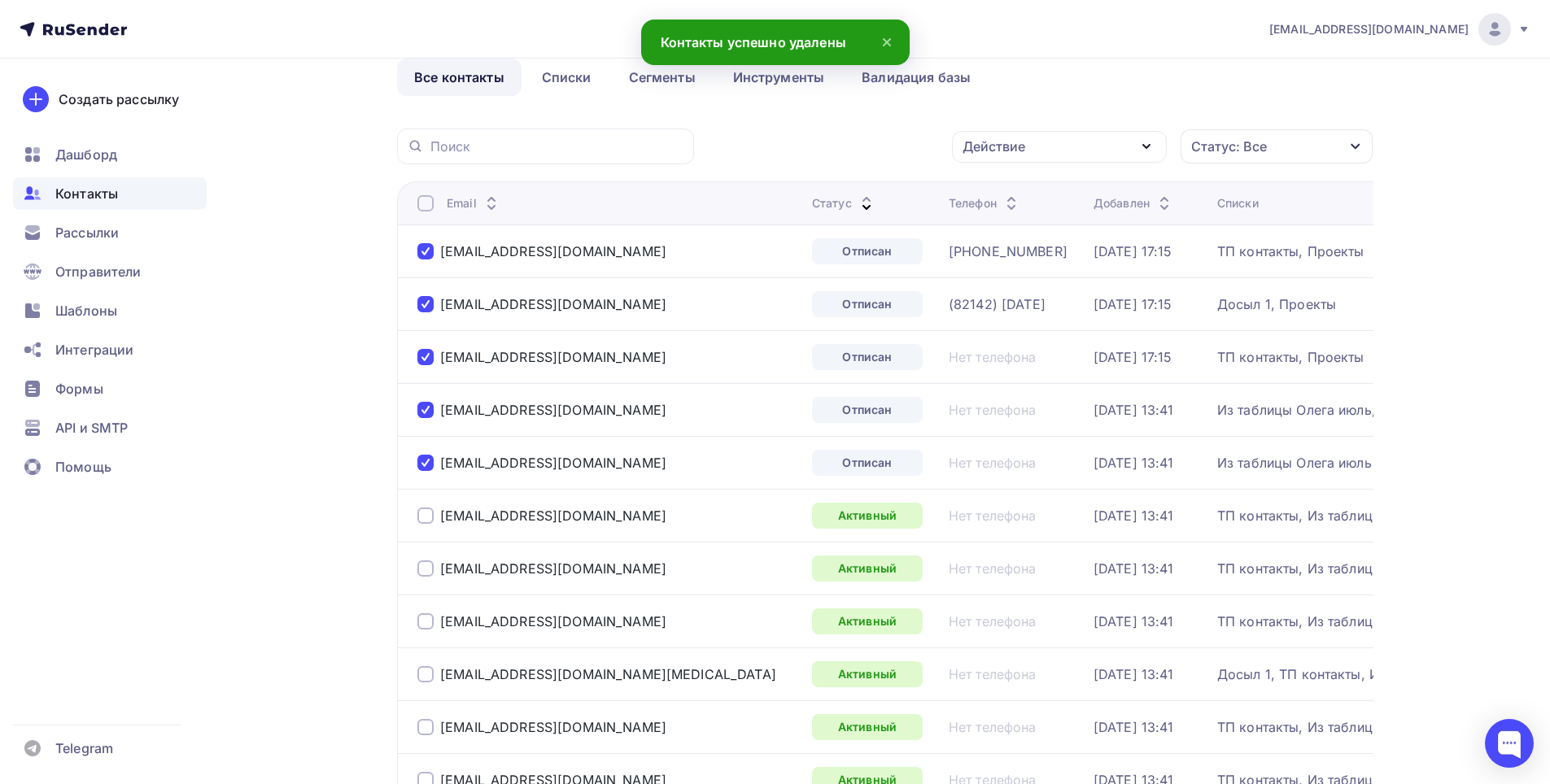
click at [1074, 135] on div "Действие" at bounding box center [1059, 146] width 215 height 32
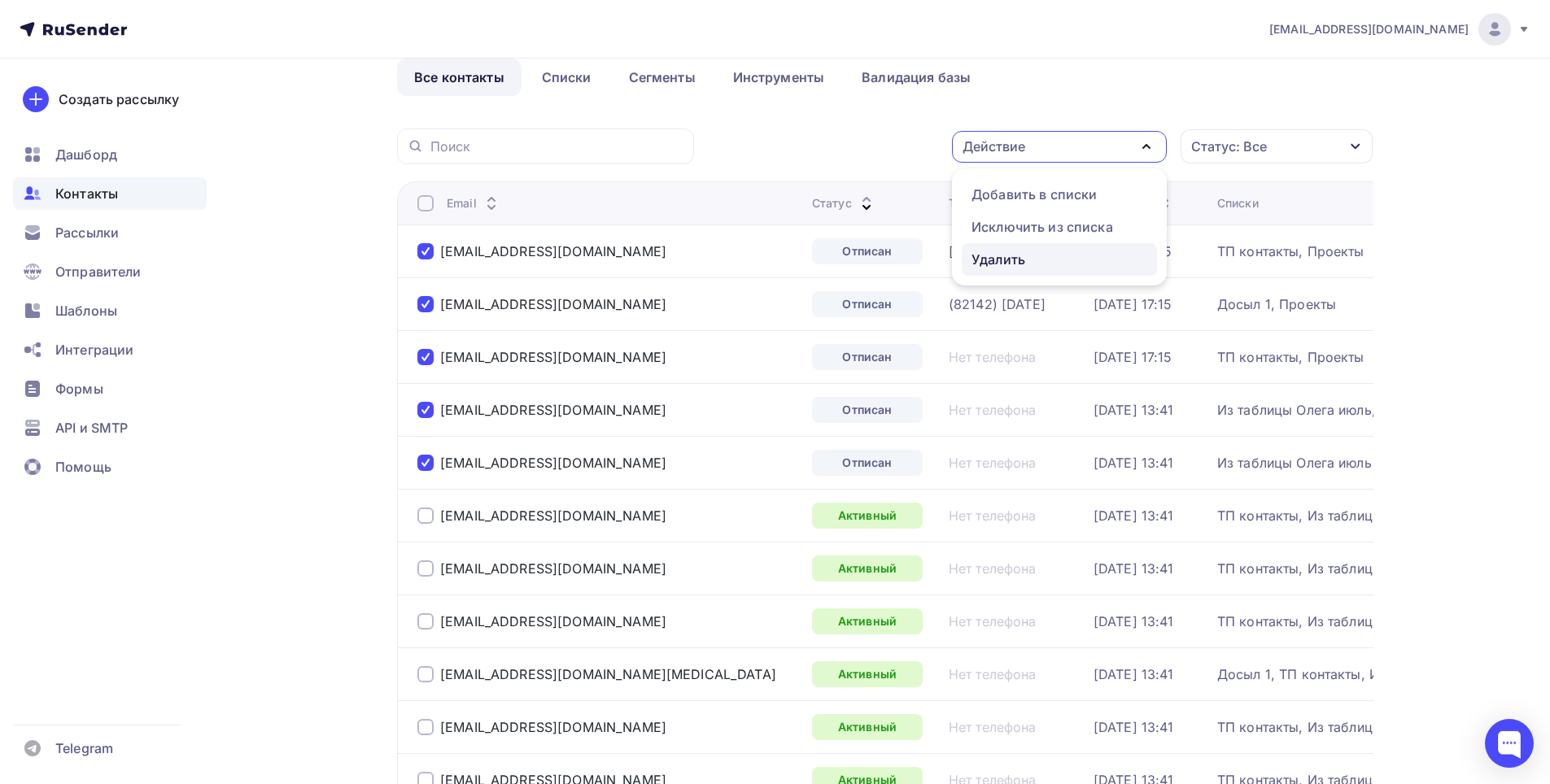
click at [1010, 260] on div "Удалить" at bounding box center [999, 259] width 54 height 20
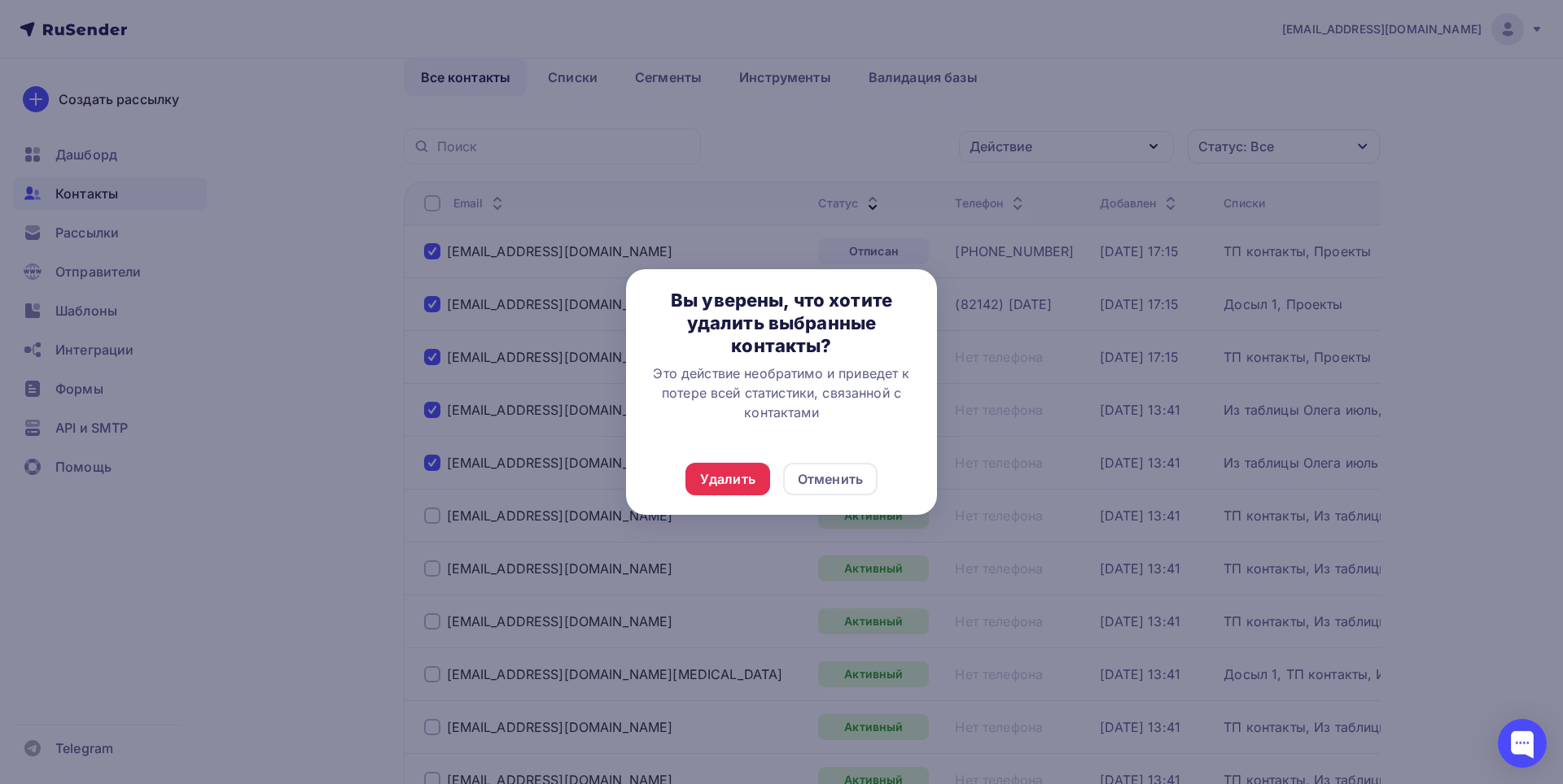
drag, startPoint x: 711, startPoint y: 476, endPoint x: 735, endPoint y: 469, distance: 25.0
click at [711, 477] on div "Удалить" at bounding box center [727, 478] width 56 height 20
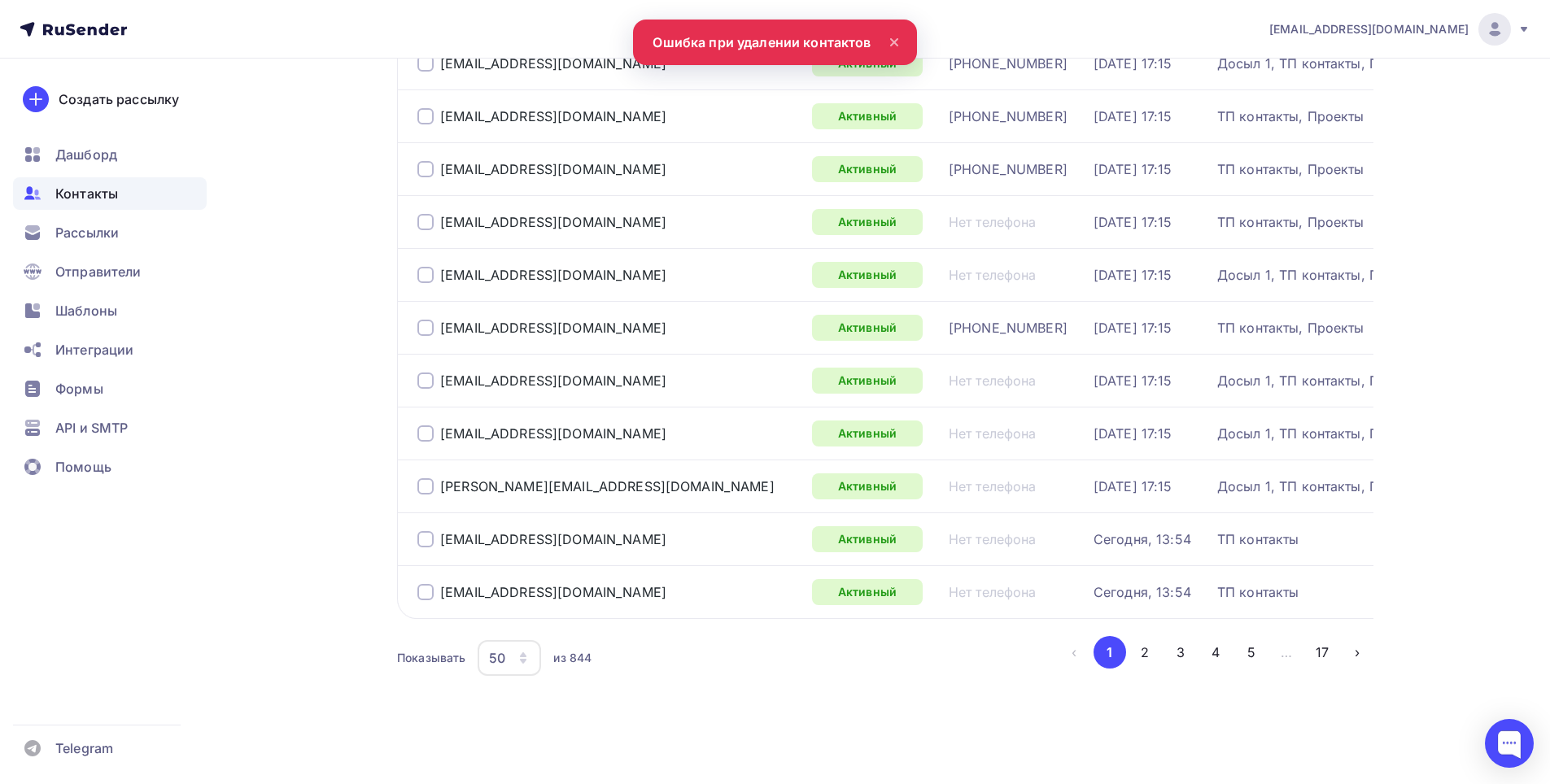
scroll to position [2344, 0]
click at [519, 654] on icon "button" at bounding box center [522, 656] width 13 height 13
click at [530, 614] on div "100" at bounding box center [575, 619] width 156 height 20
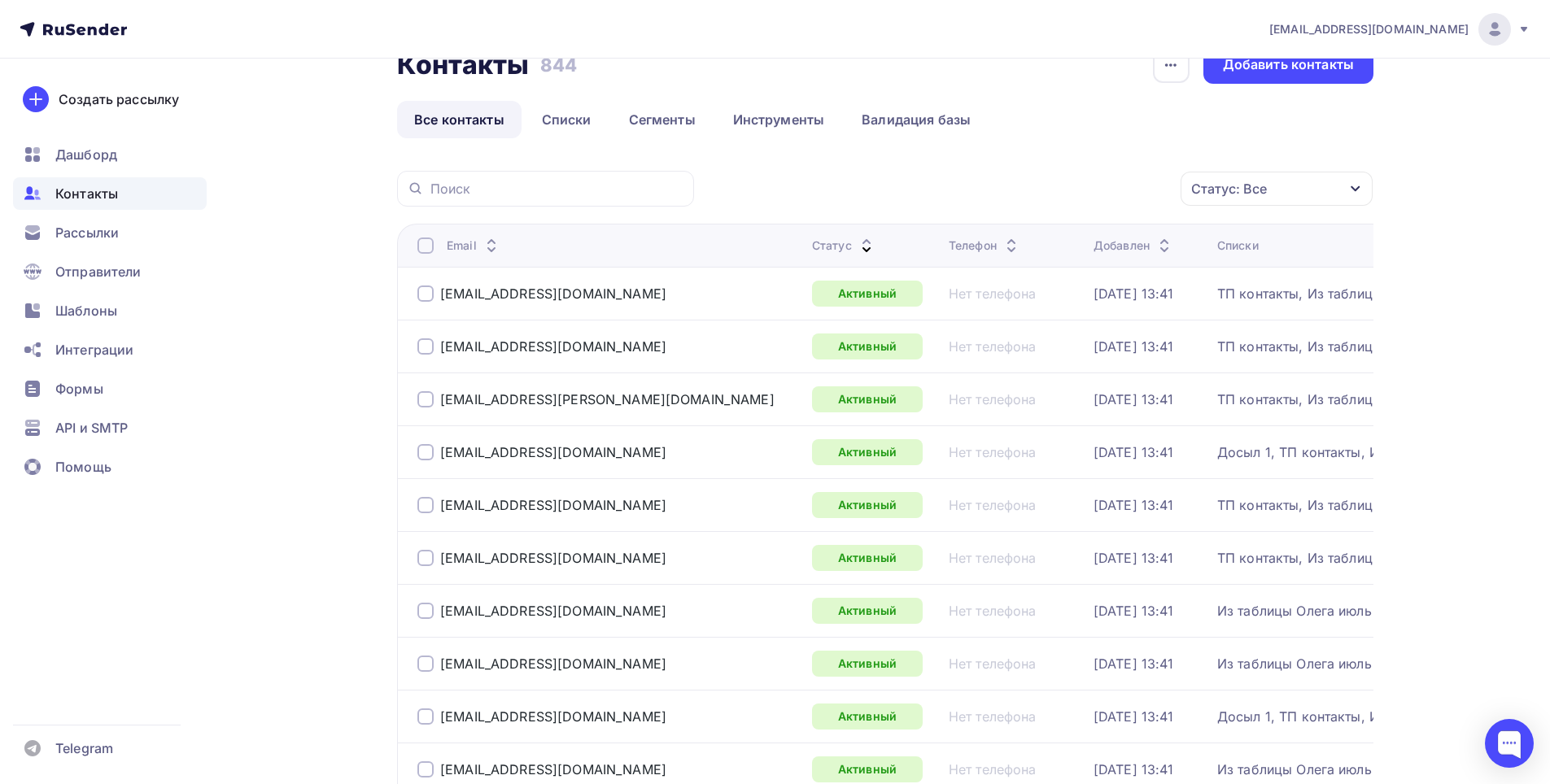
scroll to position [0, 0]
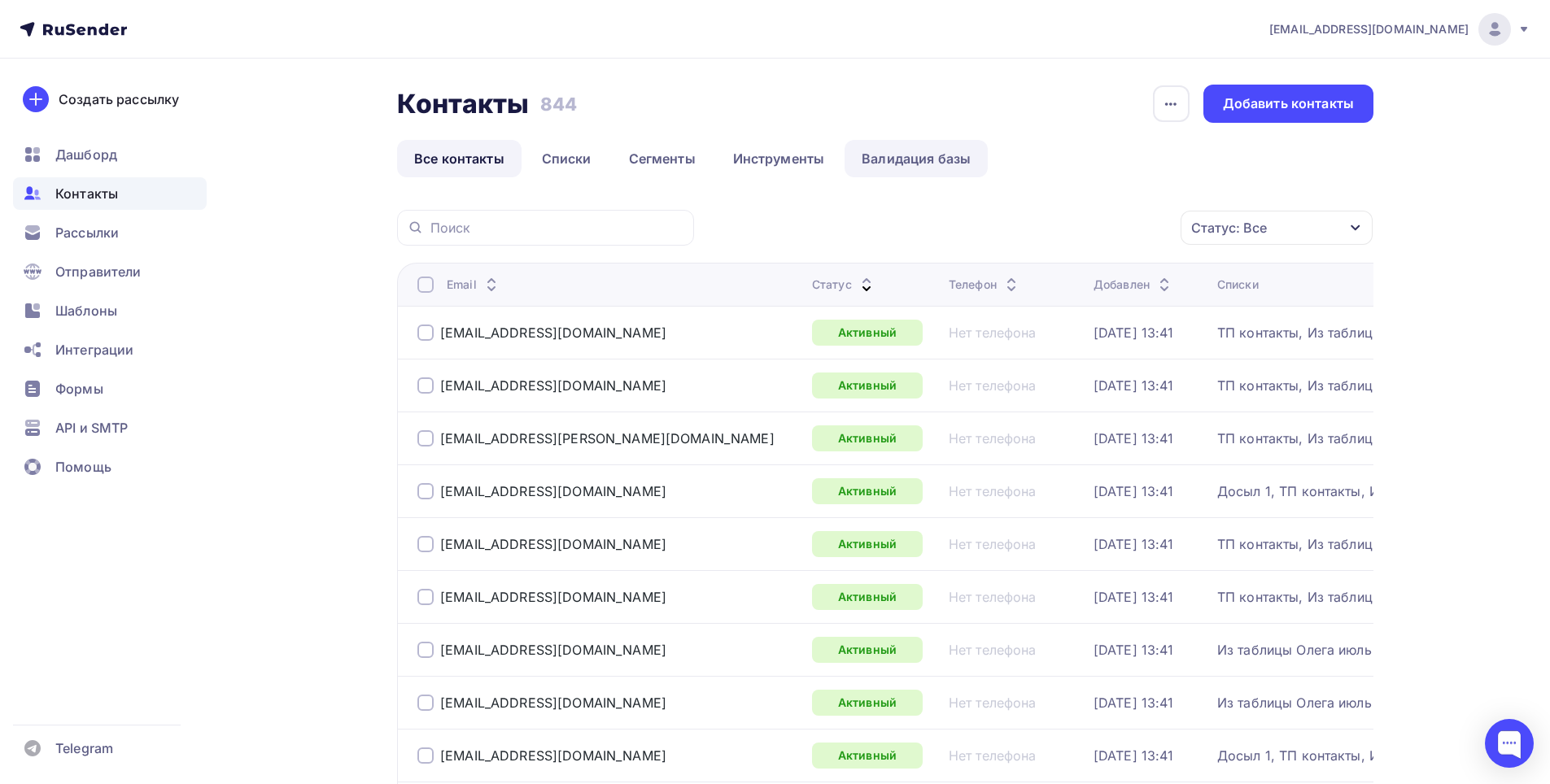
click at [907, 157] on link "Валидация базы" at bounding box center [915, 158] width 143 height 38
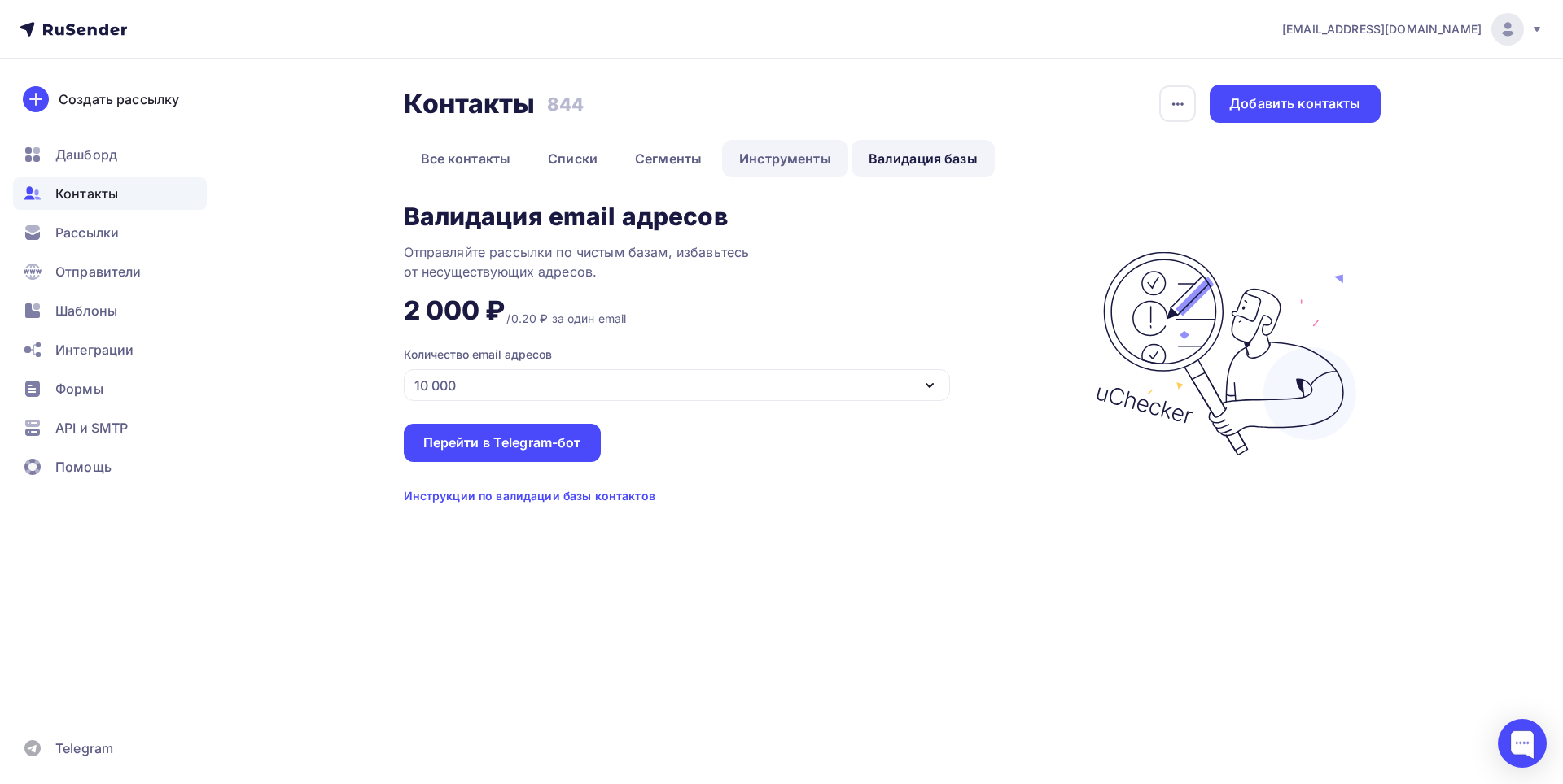
click at [793, 155] on link "Инструменты" at bounding box center [784, 158] width 126 height 38
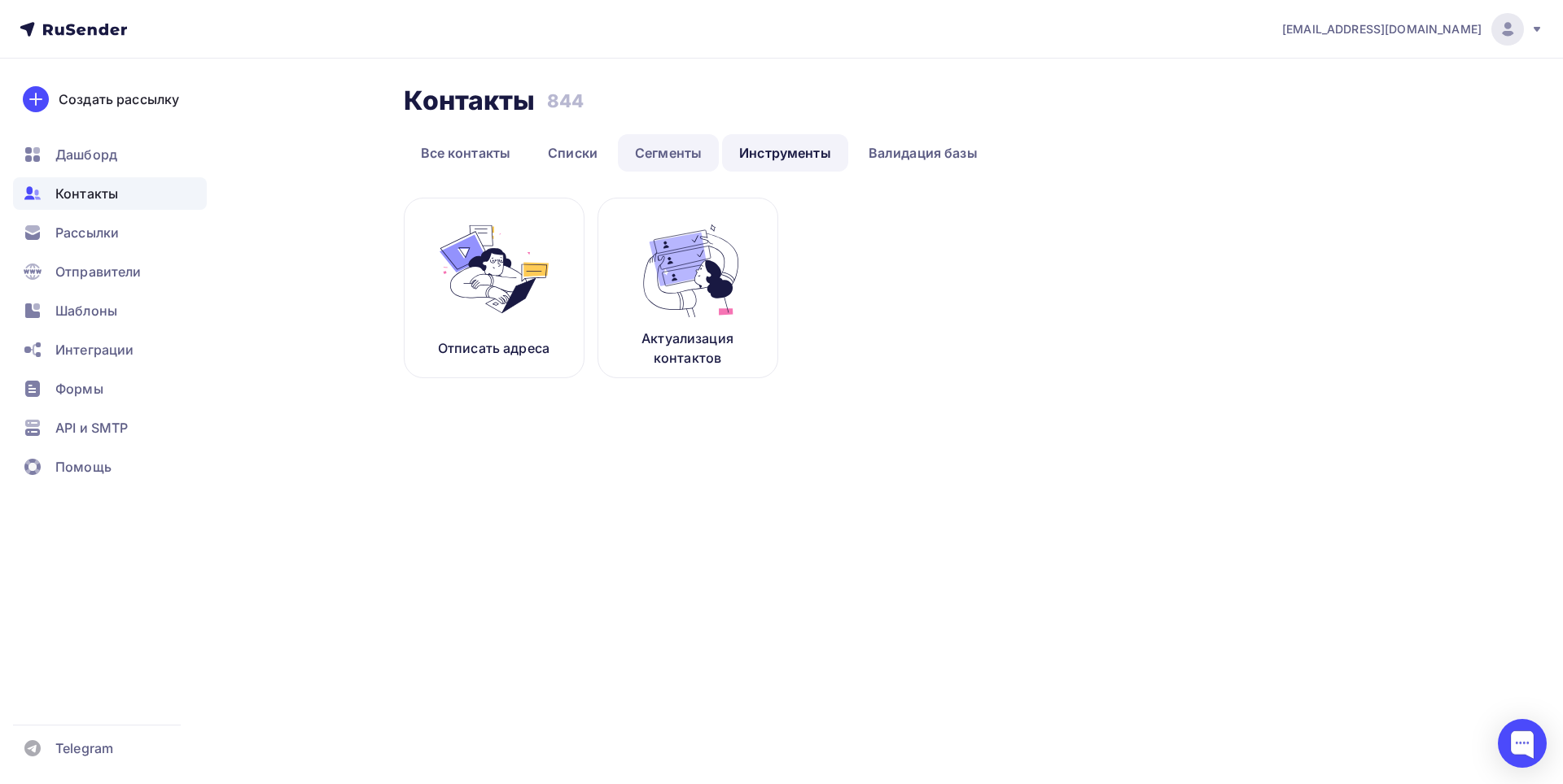
click at [661, 144] on link "Сегменты" at bounding box center [668, 153] width 101 height 38
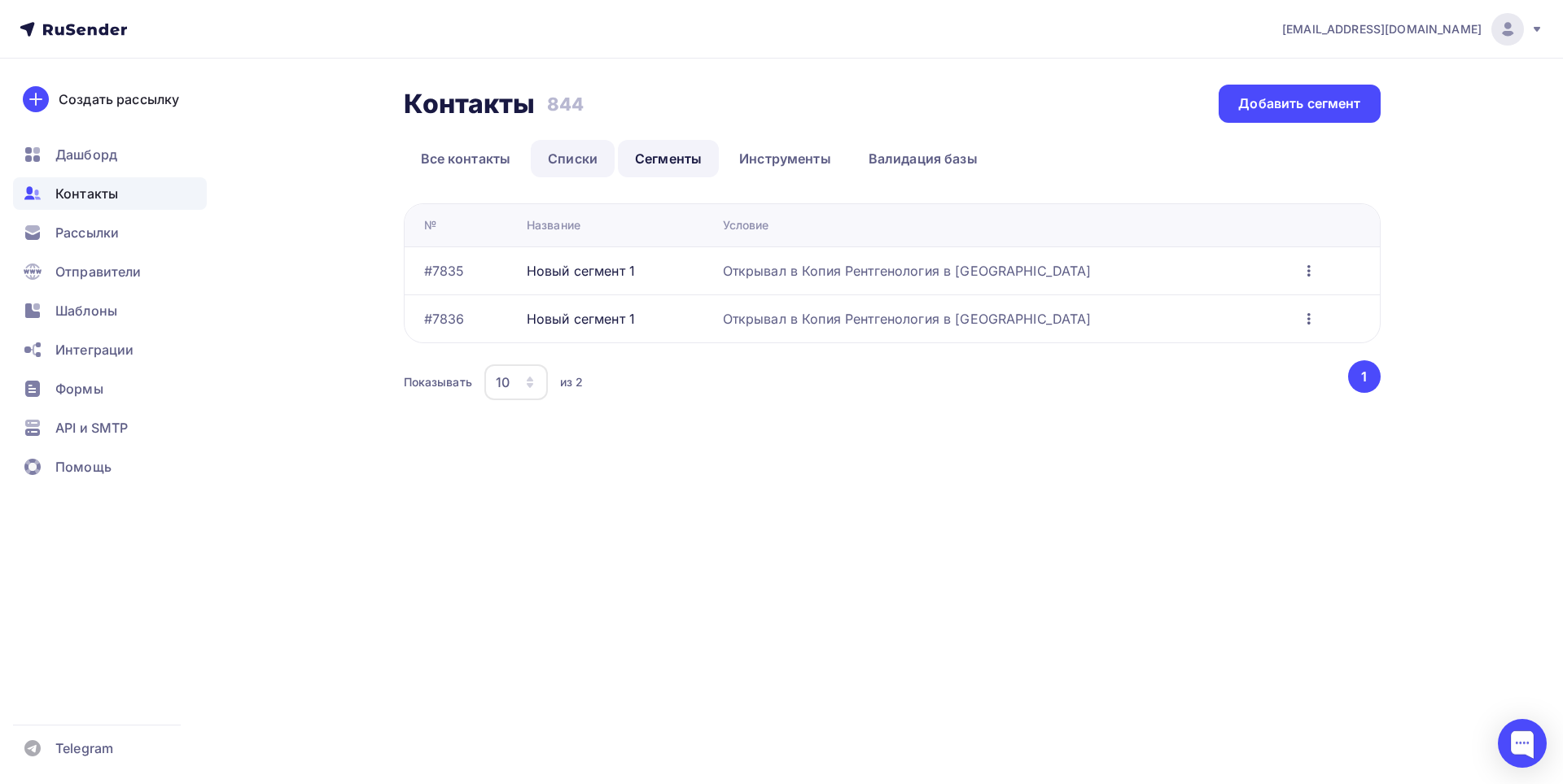
click at [587, 152] on link "Списки" at bounding box center [573, 158] width 84 height 38
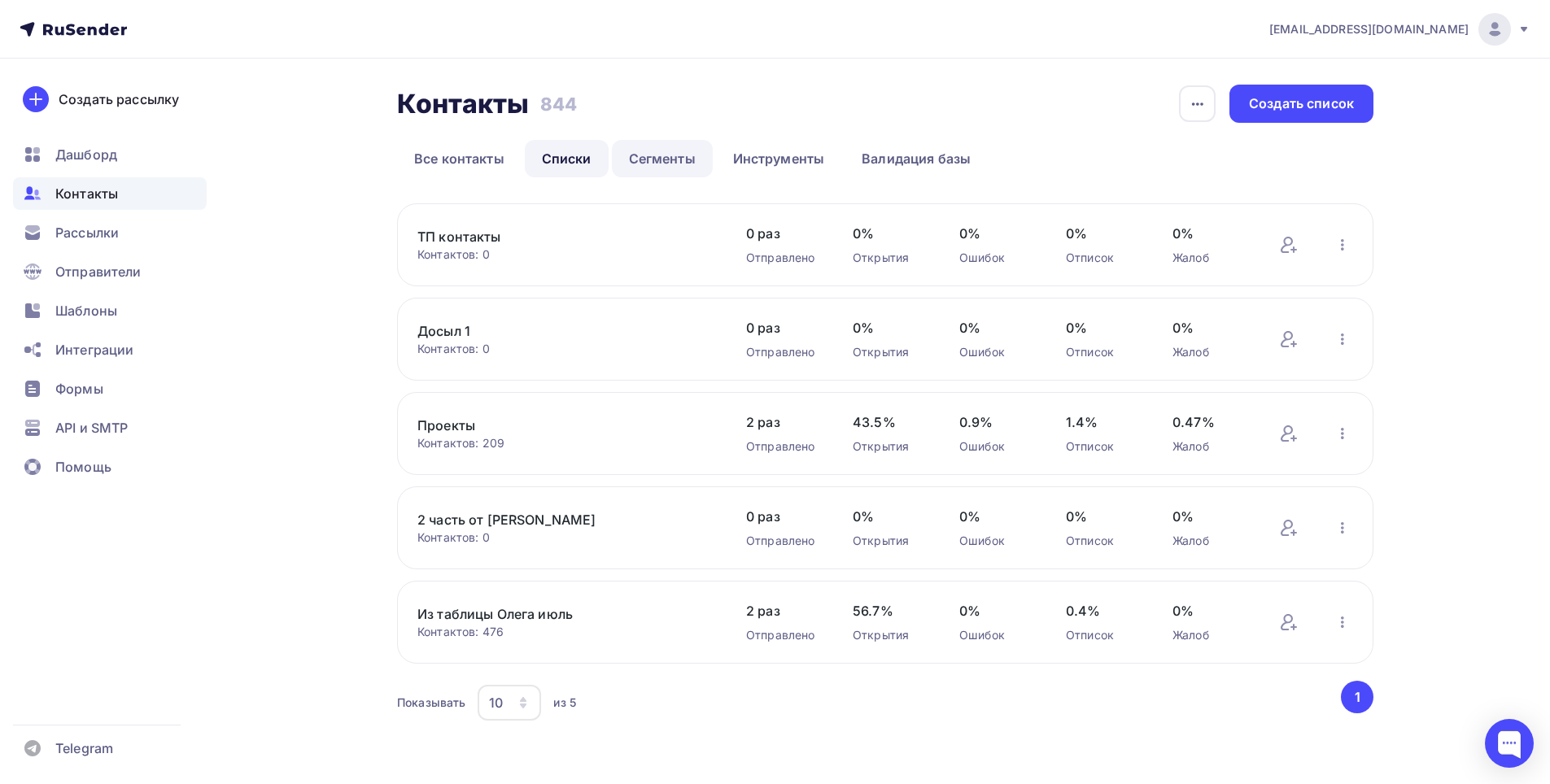
click at [677, 159] on link "Сегменты" at bounding box center [663, 158] width 101 height 38
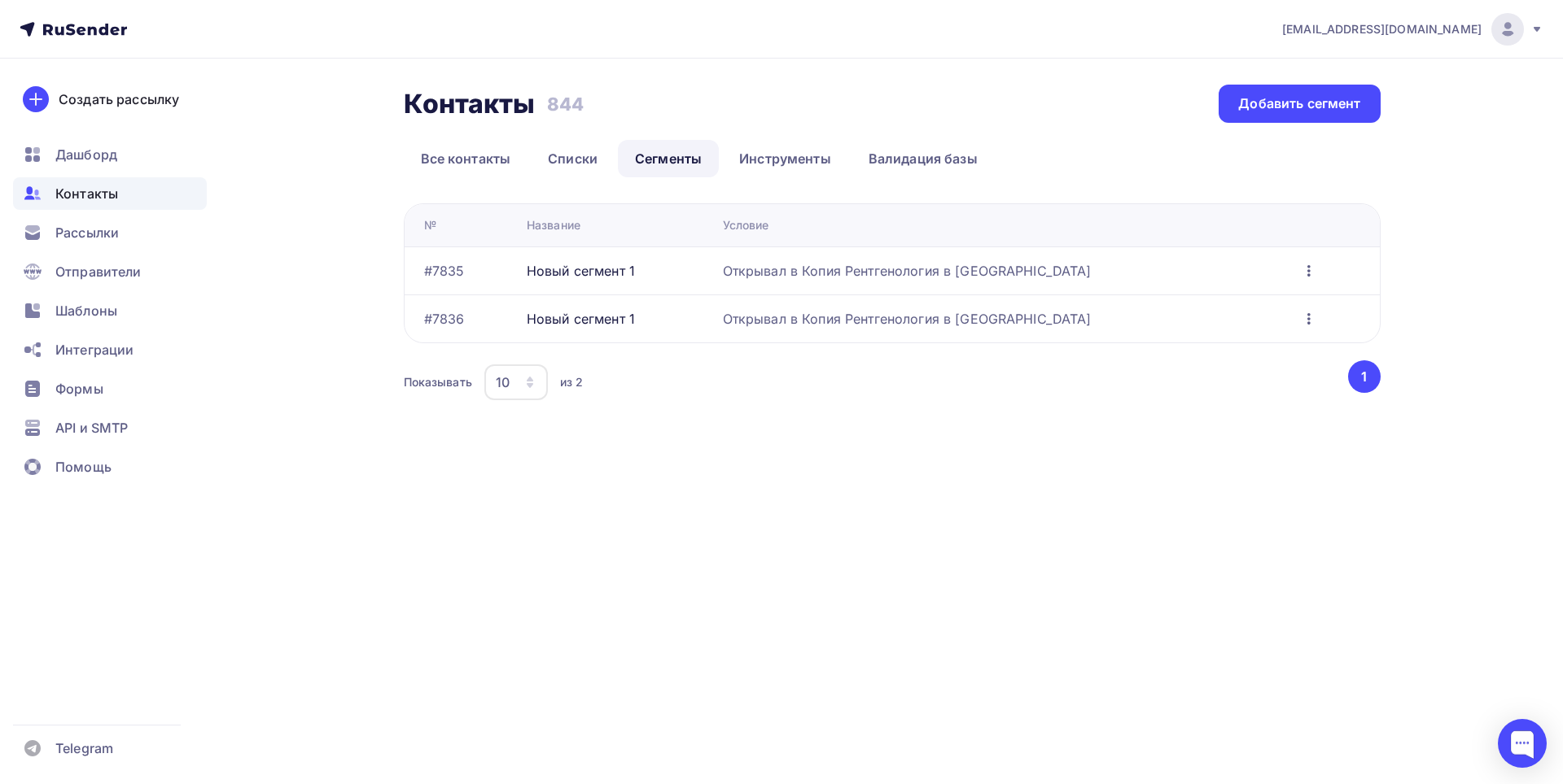
click at [992, 272] on div "Открывал в Копия Рентгенология в [GEOGRAPHIC_DATA]" at bounding box center [907, 270] width 369 height 20
click at [581, 161] on link "Списки" at bounding box center [573, 158] width 84 height 38
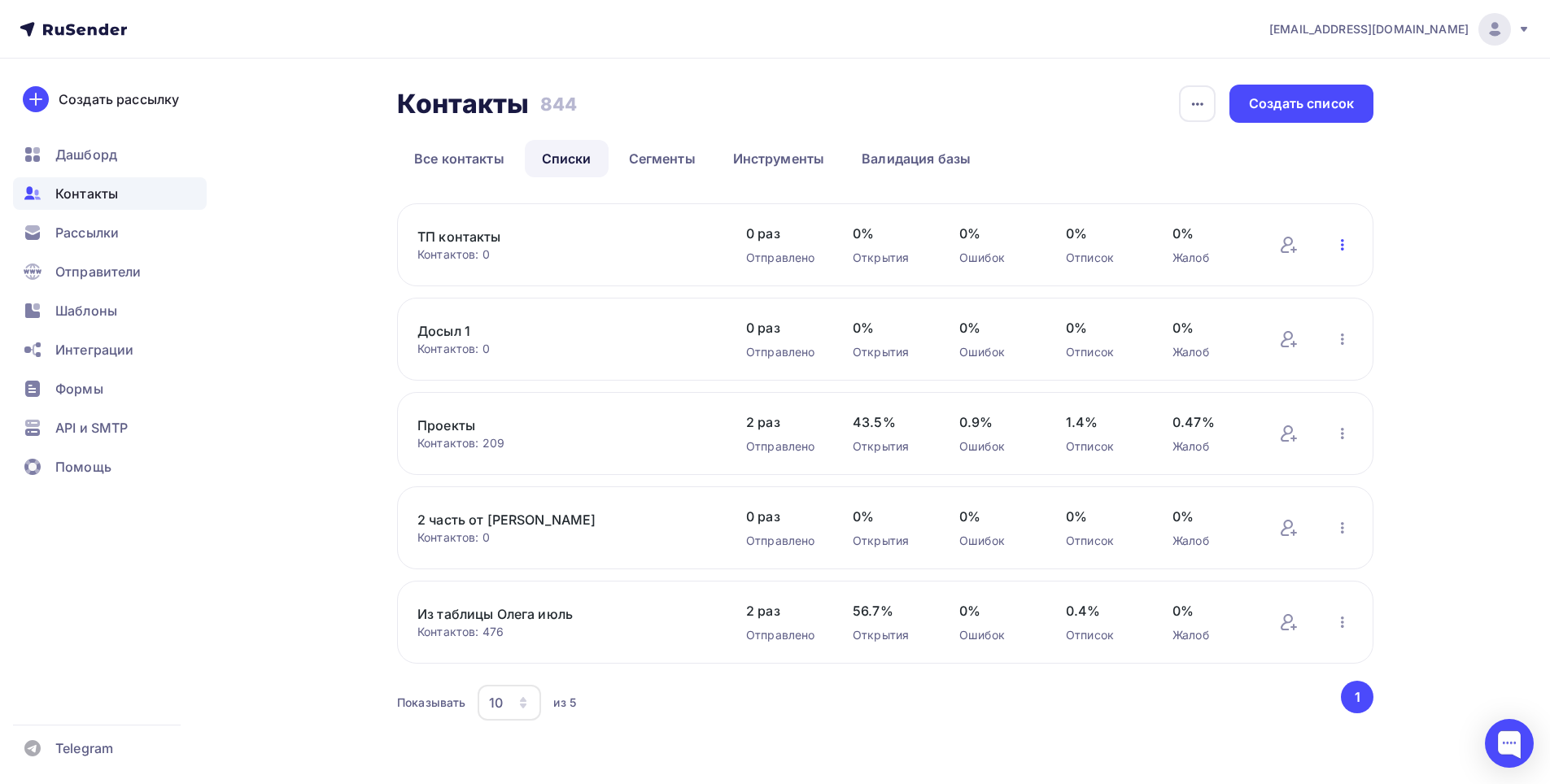
click at [1343, 243] on icon "button" at bounding box center [1343, 245] width 20 height 20
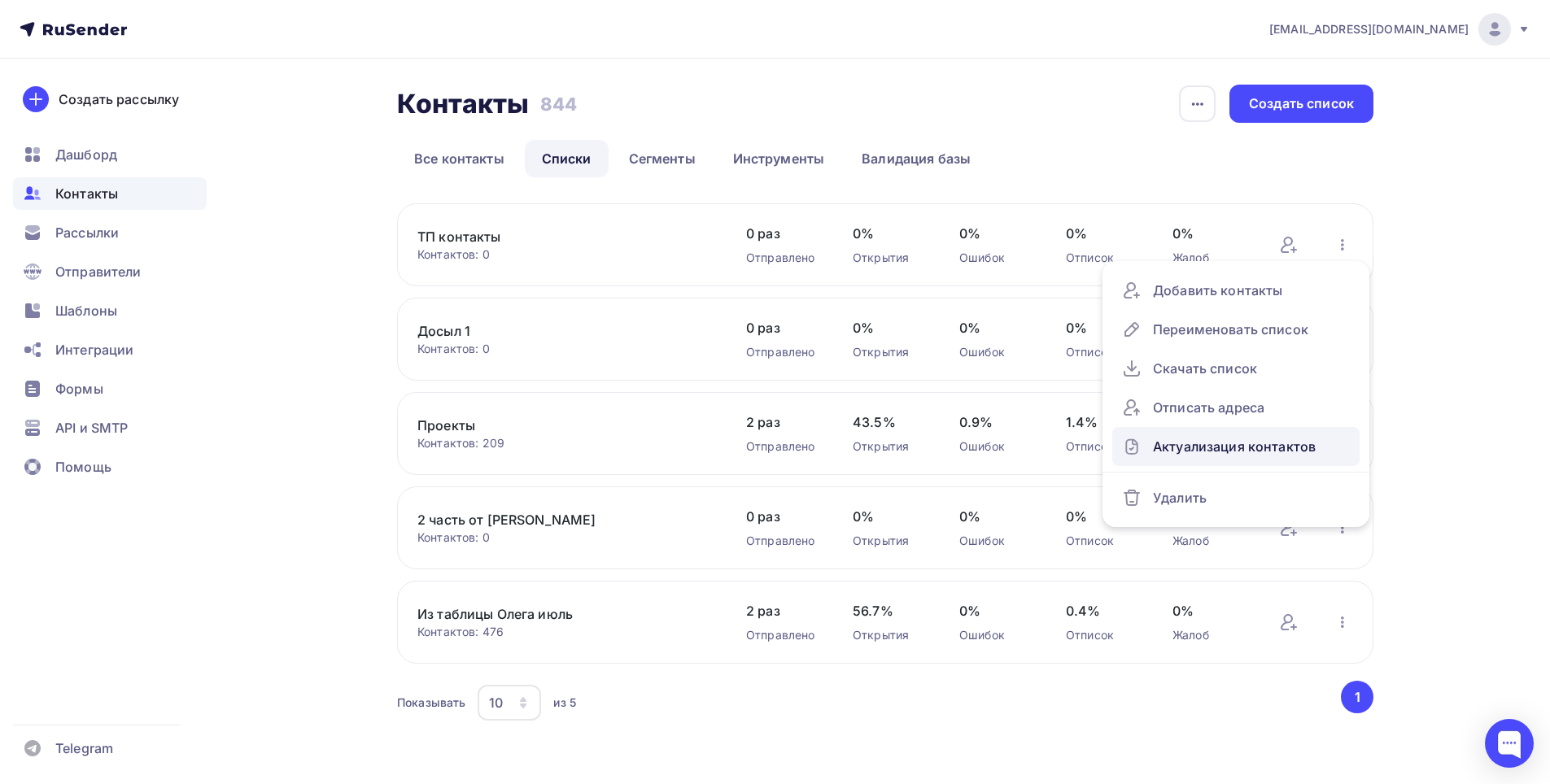
click at [1251, 453] on div "Актуализация контактов" at bounding box center [1237, 447] width 228 height 26
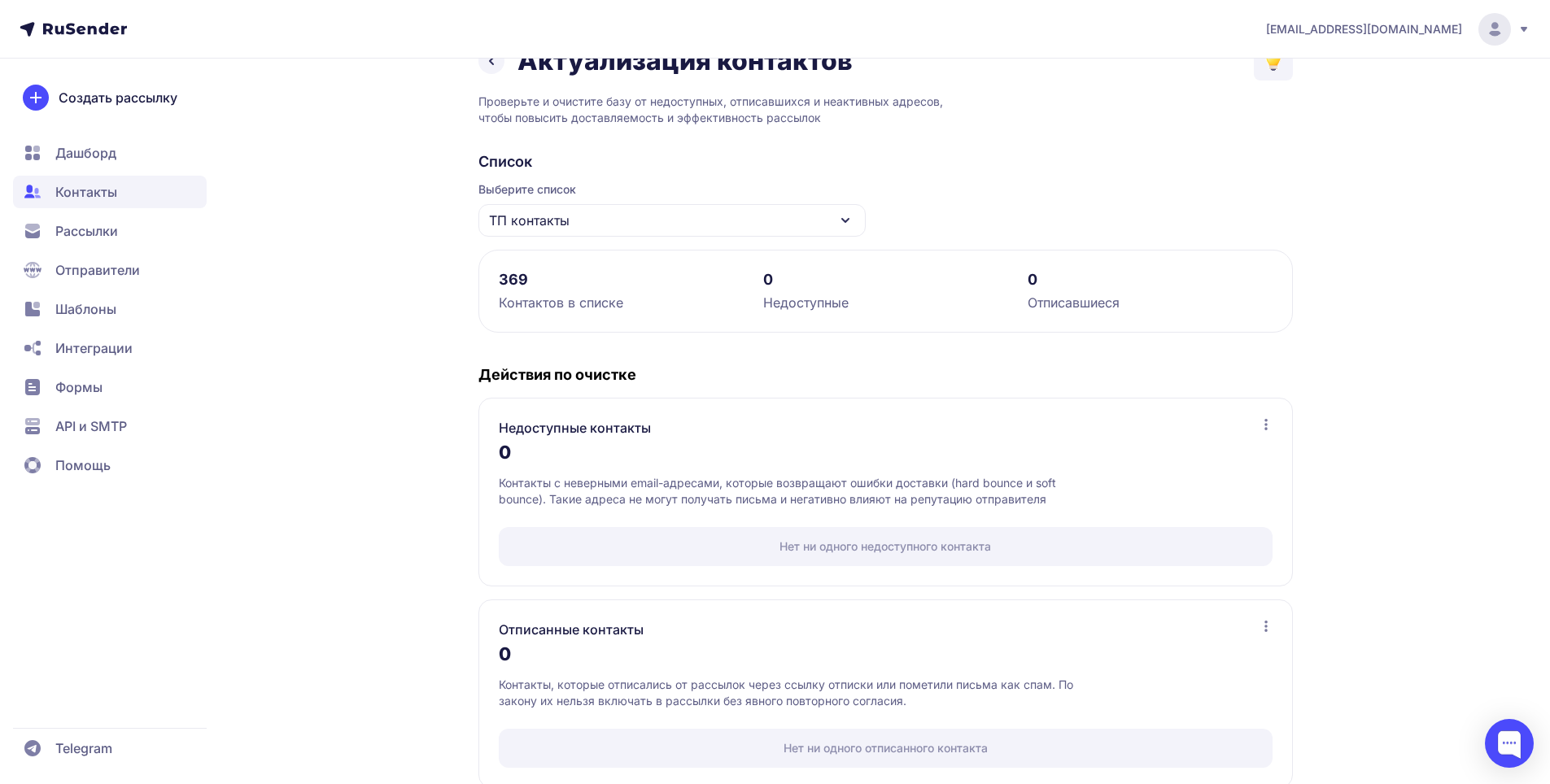
scroll to position [67, 0]
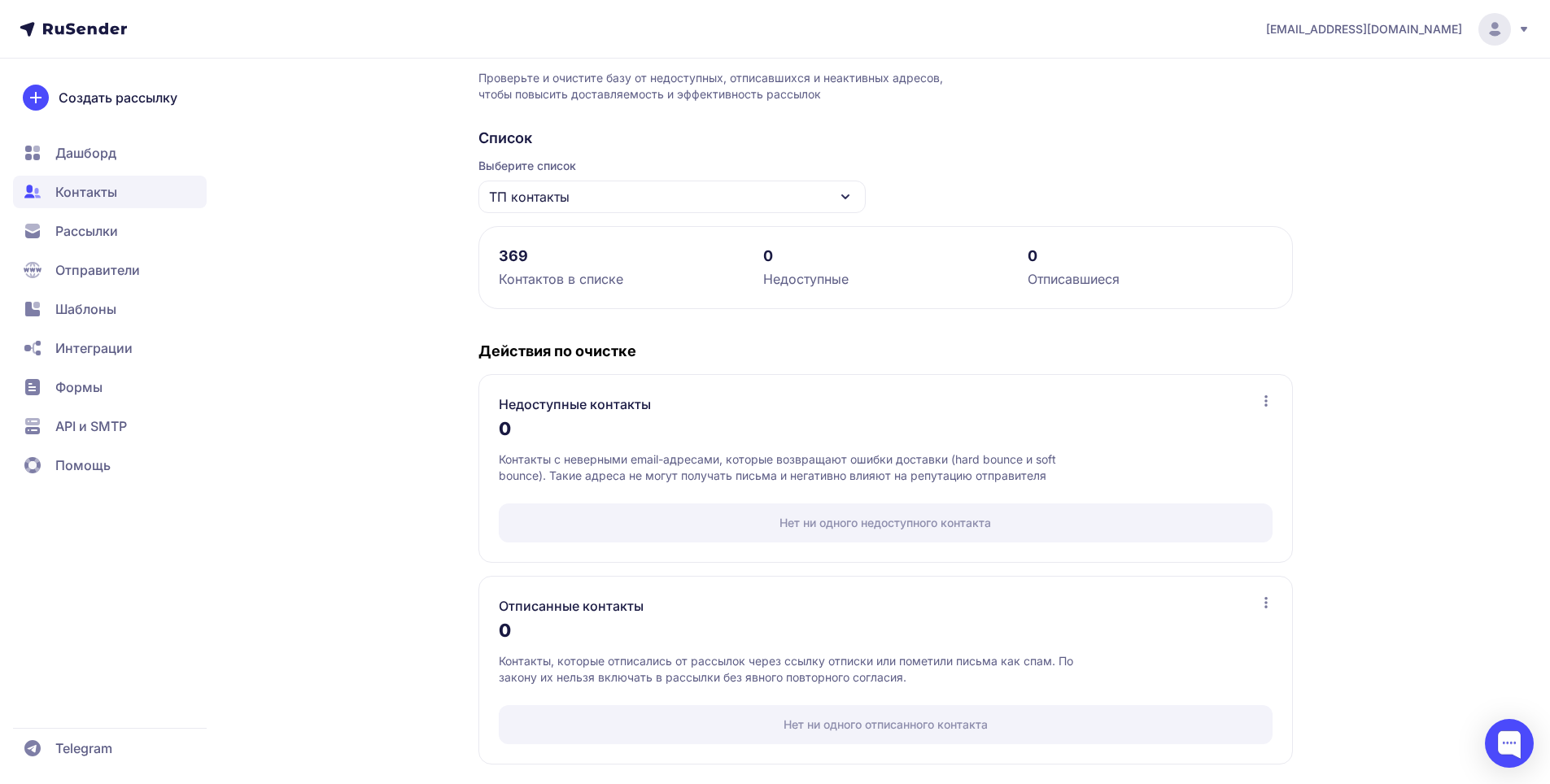
click at [922, 514] on div "Нет ни одного недоступного контакта" at bounding box center [886, 523] width 774 height 39
click at [1271, 400] on icon at bounding box center [1266, 401] width 13 height 13
click at [1194, 437] on span "Посмотреть список" at bounding box center [1187, 440] width 129 height 20
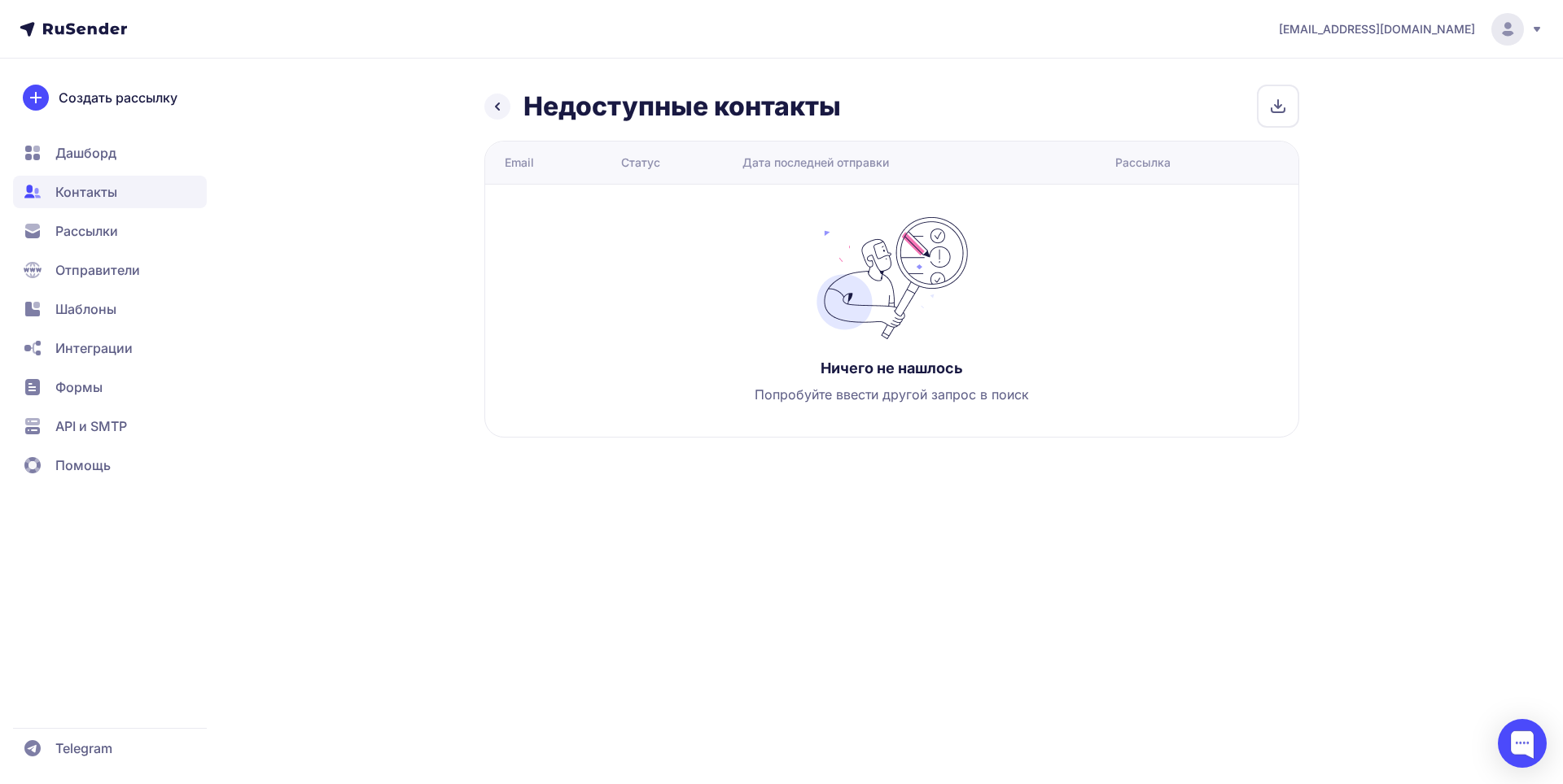
click at [507, 107] on link at bounding box center [497, 106] width 26 height 26
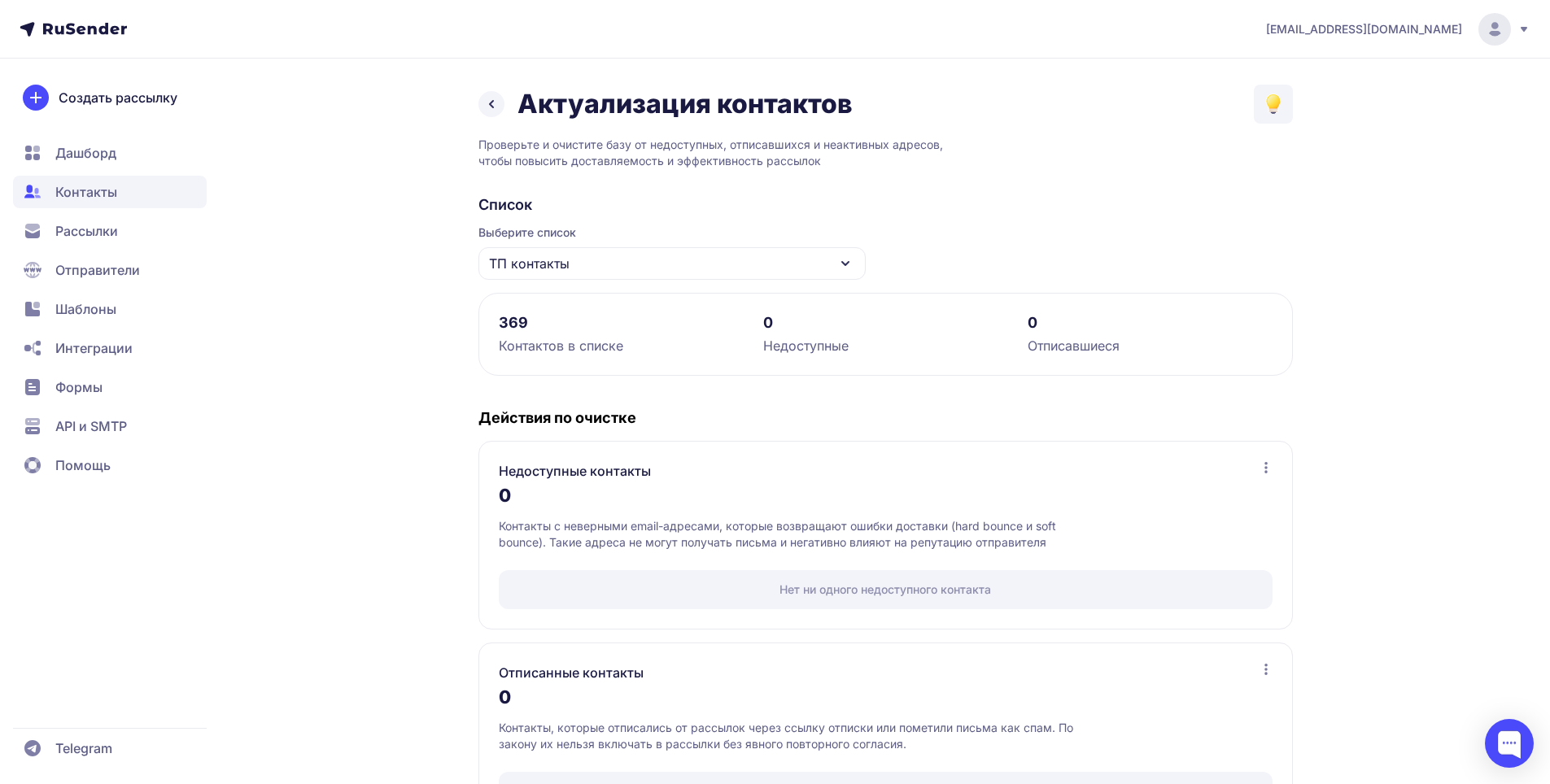
click at [492, 110] on icon at bounding box center [492, 104] width 20 height 20
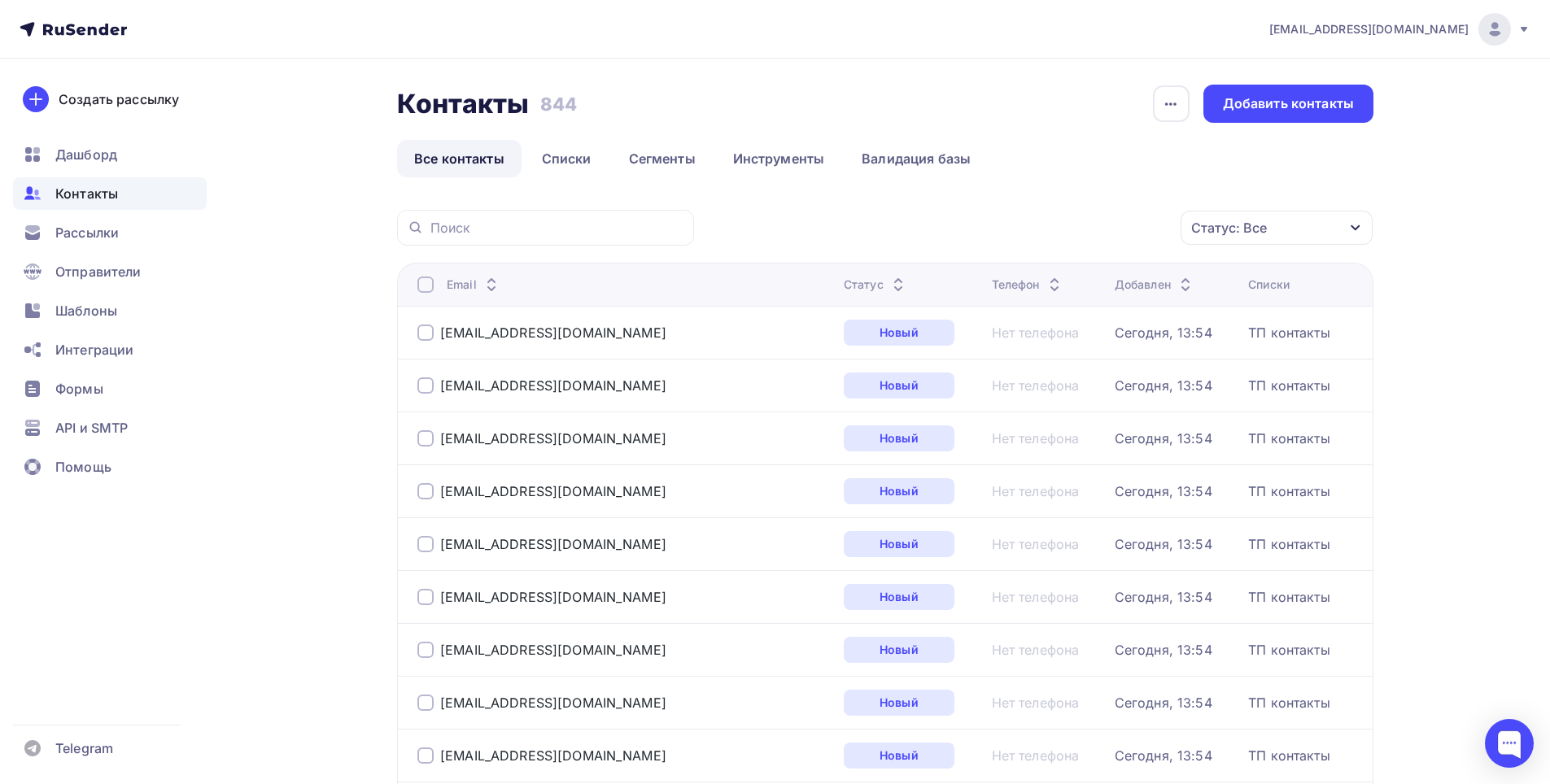
click at [1176, 284] on icon at bounding box center [1185, 288] width 20 height 20
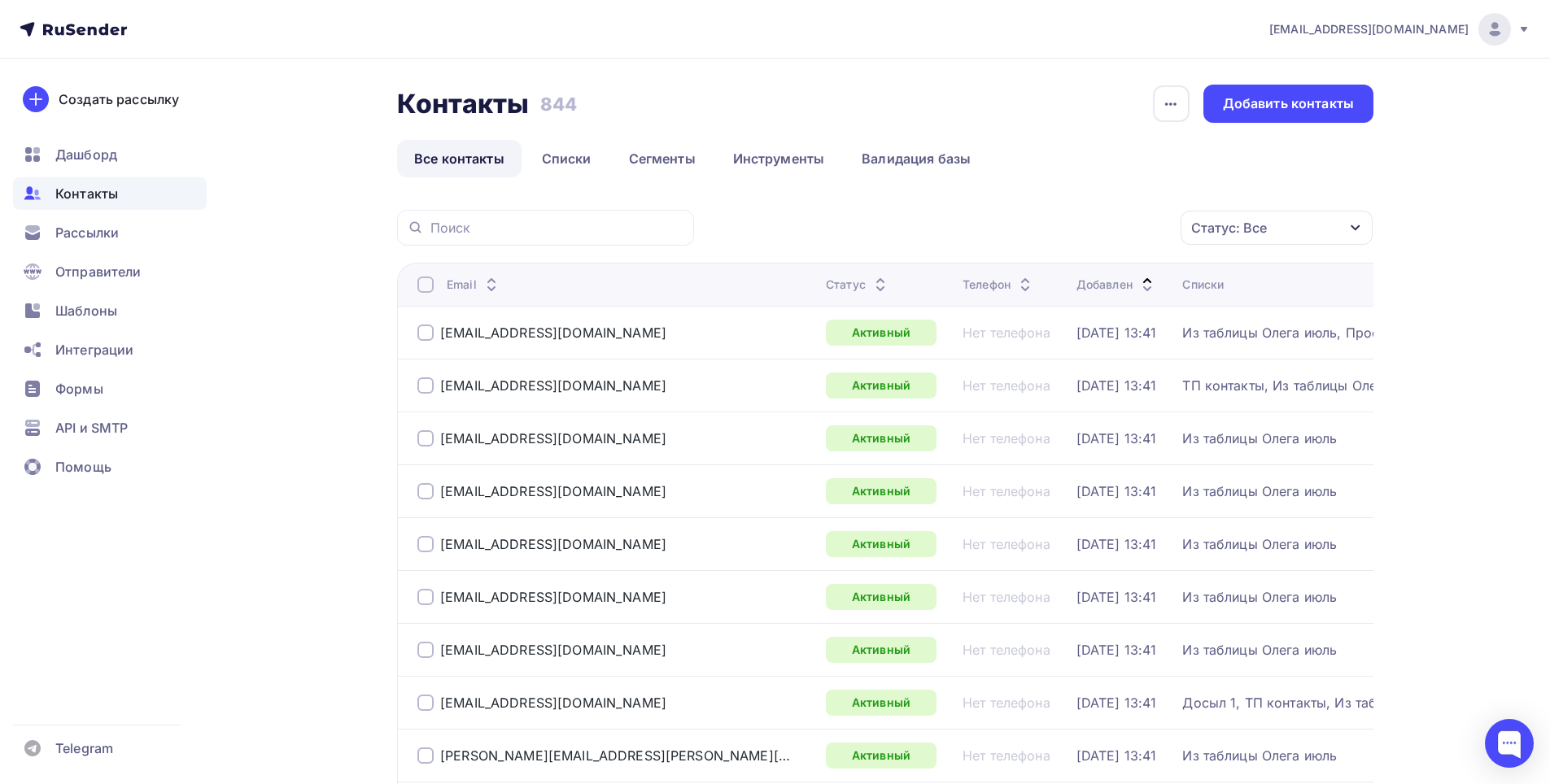
click at [419, 330] on div at bounding box center [426, 332] width 16 height 16
click at [419, 385] on div at bounding box center [426, 385] width 16 height 16
click at [426, 435] on div at bounding box center [426, 438] width 16 height 16
click at [421, 486] on div at bounding box center [426, 491] width 16 height 16
click at [428, 546] on div at bounding box center [426, 543] width 16 height 16
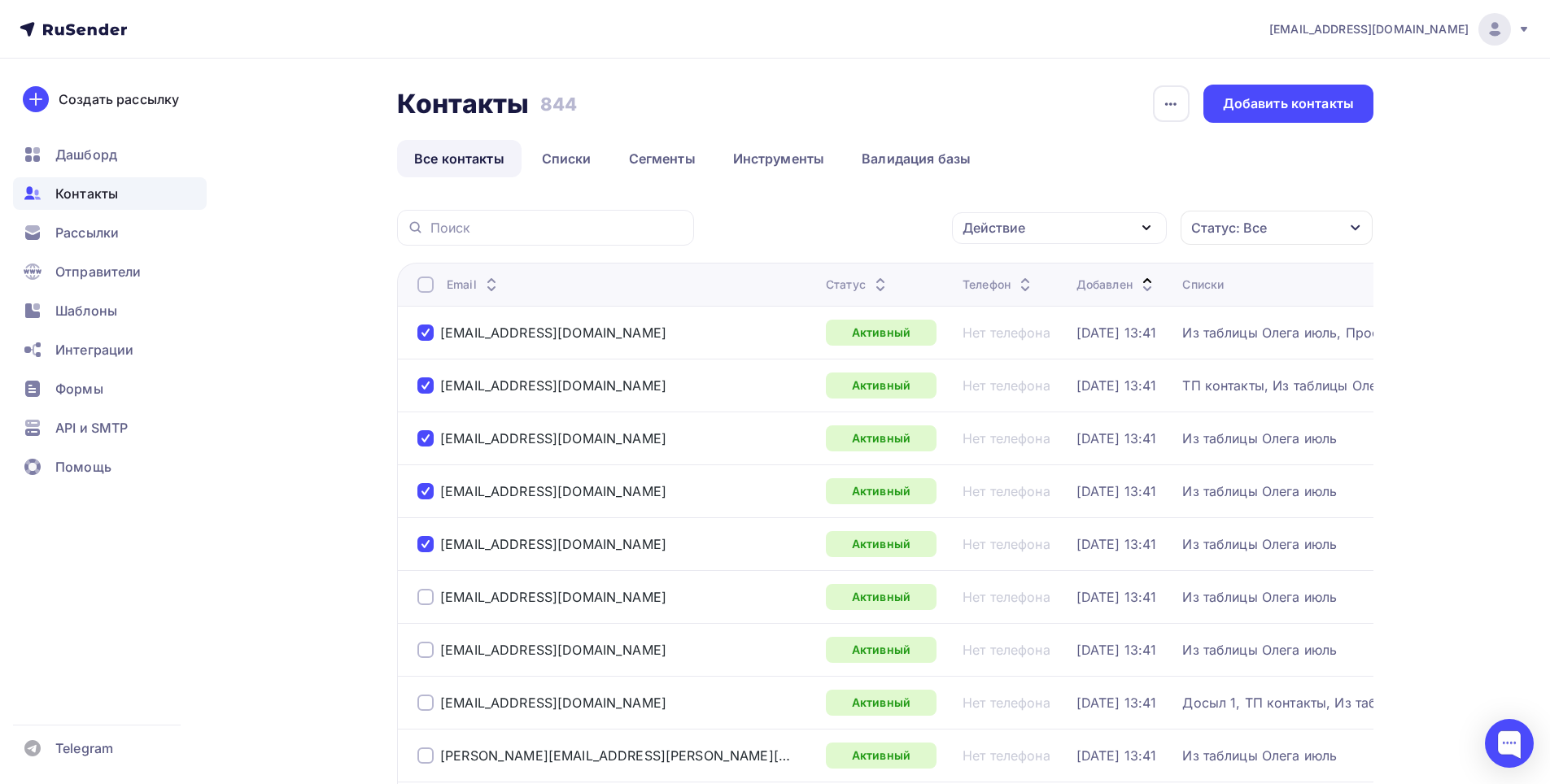
click at [422, 597] on div at bounding box center [426, 597] width 16 height 16
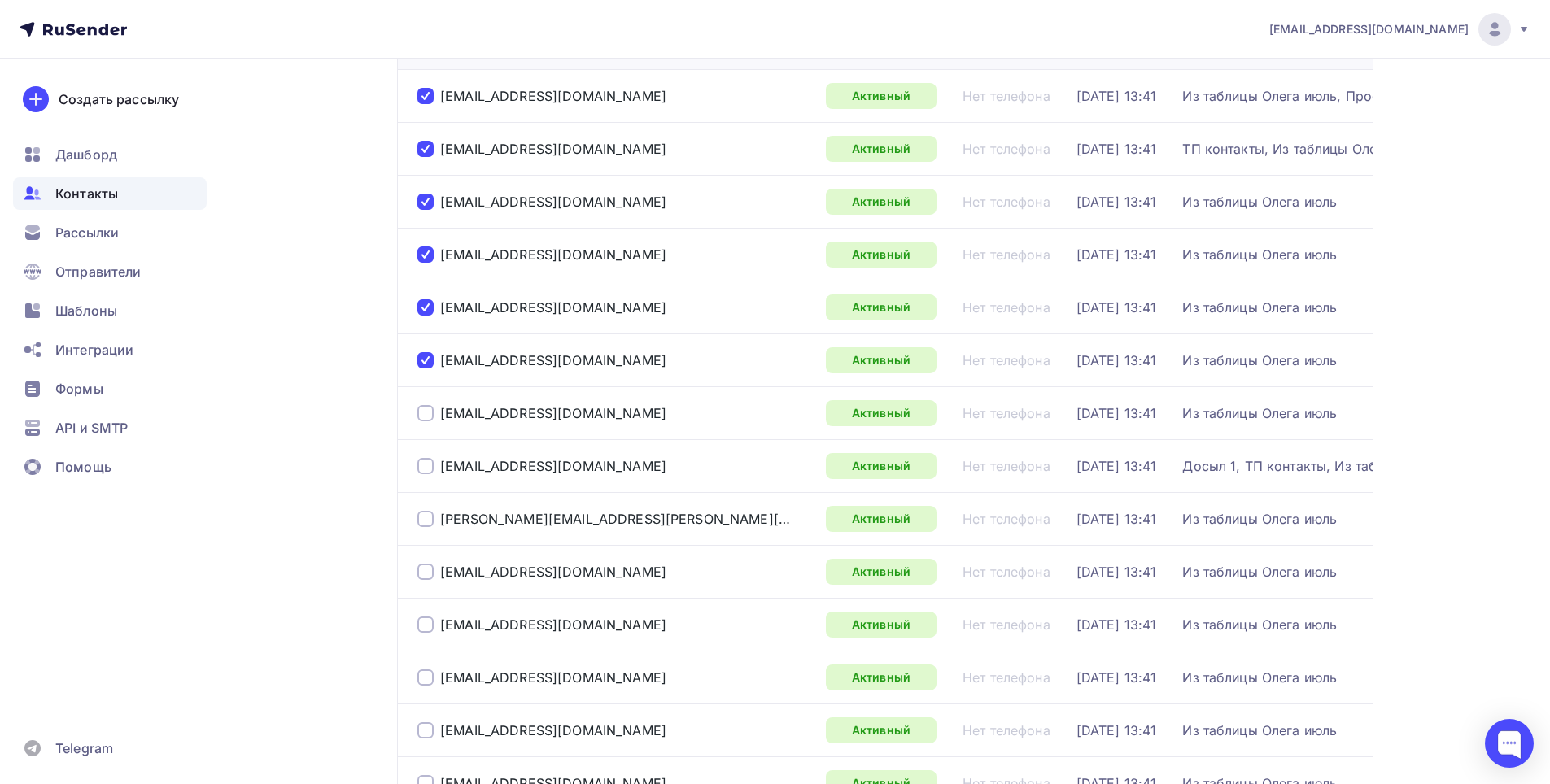
scroll to position [244, 0]
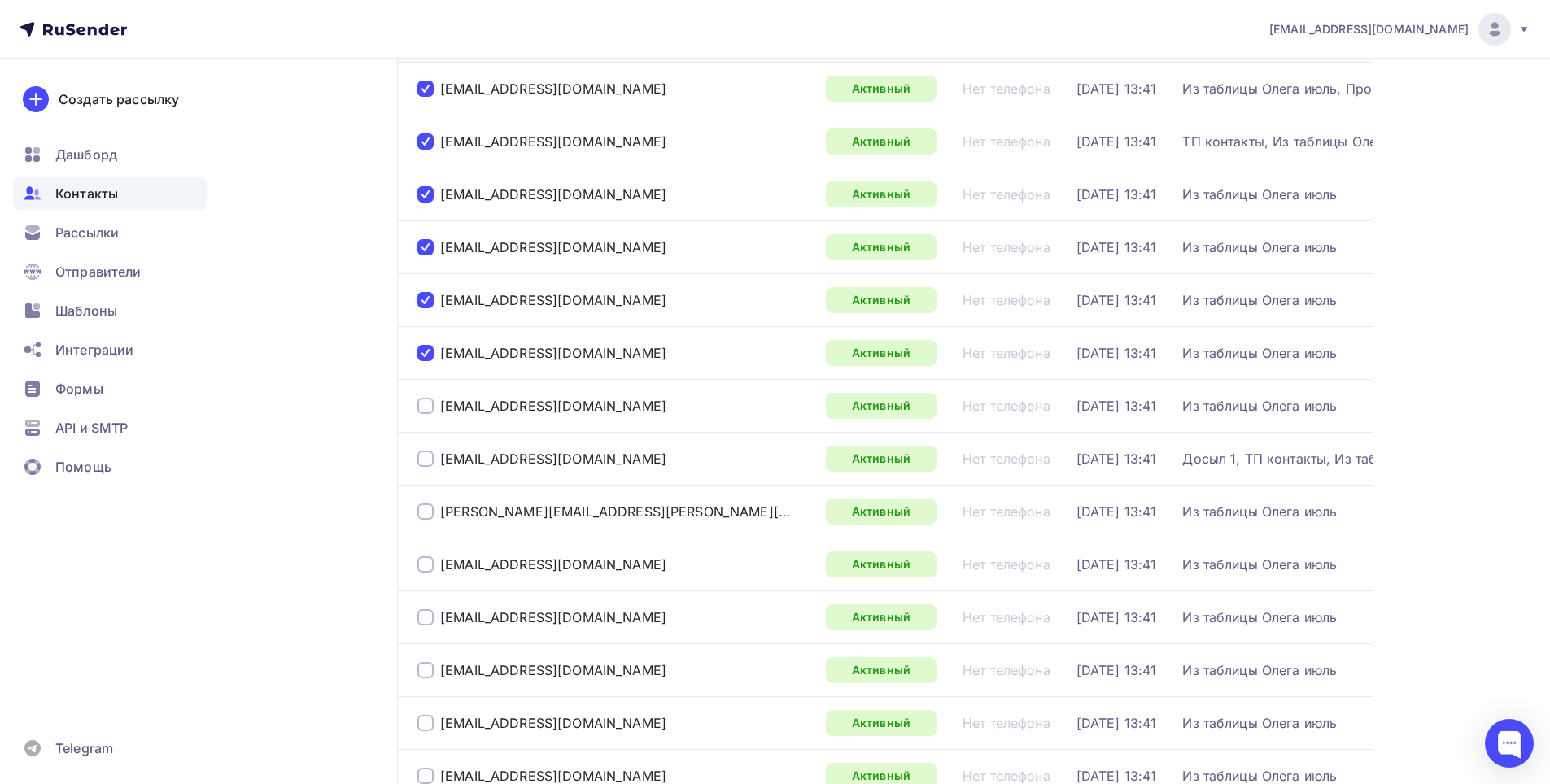
click at [427, 400] on div at bounding box center [426, 406] width 16 height 16
click at [426, 457] on div at bounding box center [426, 458] width 16 height 16
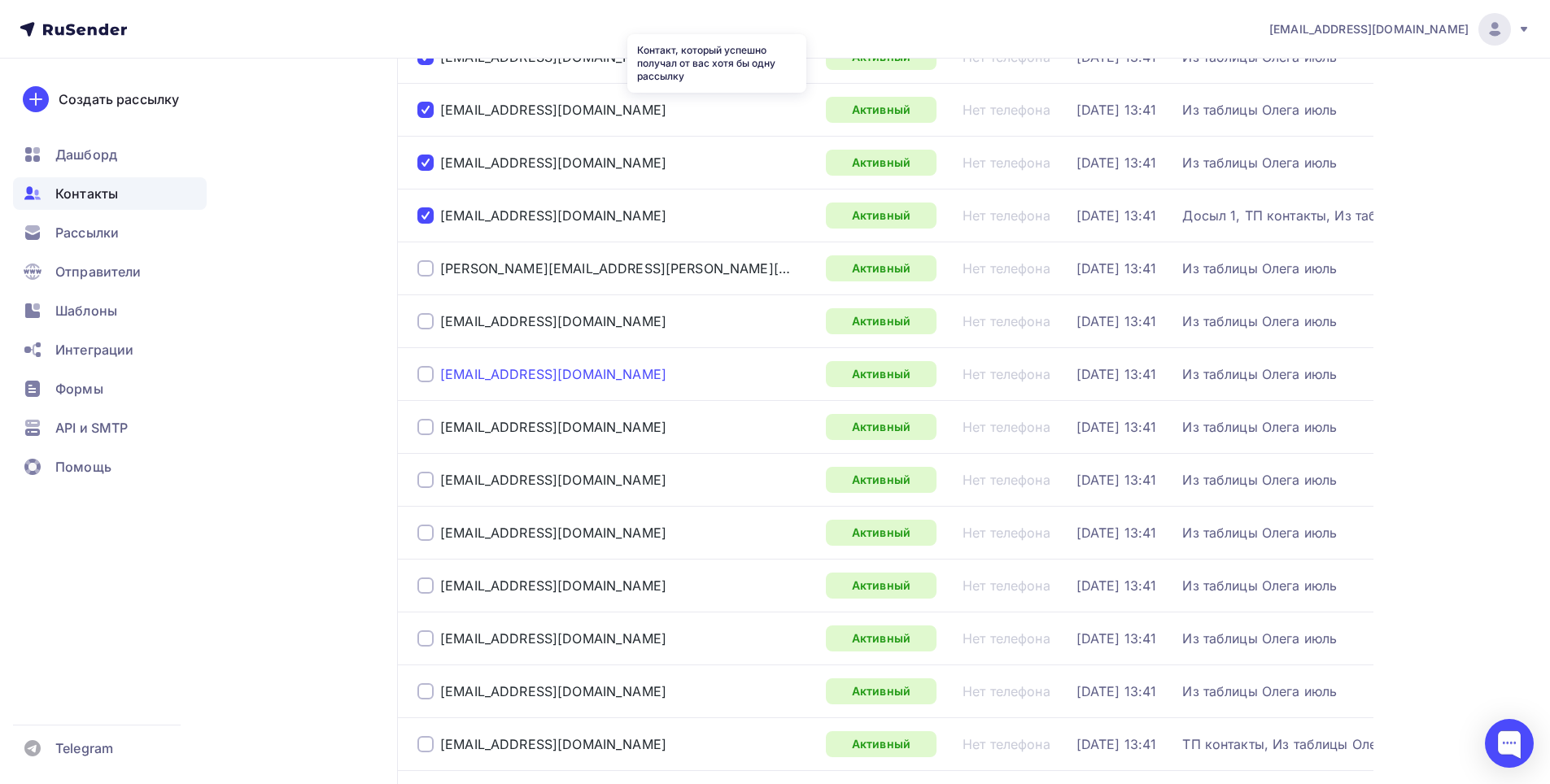
scroll to position [488, 0]
click at [430, 263] on div at bounding box center [426, 267] width 16 height 16
click at [426, 332] on div "dantist33@inbox.ru" at bounding box center [616, 320] width 396 height 26
click at [424, 319] on div at bounding box center [426, 320] width 16 height 16
click at [423, 375] on div at bounding box center [426, 373] width 16 height 16
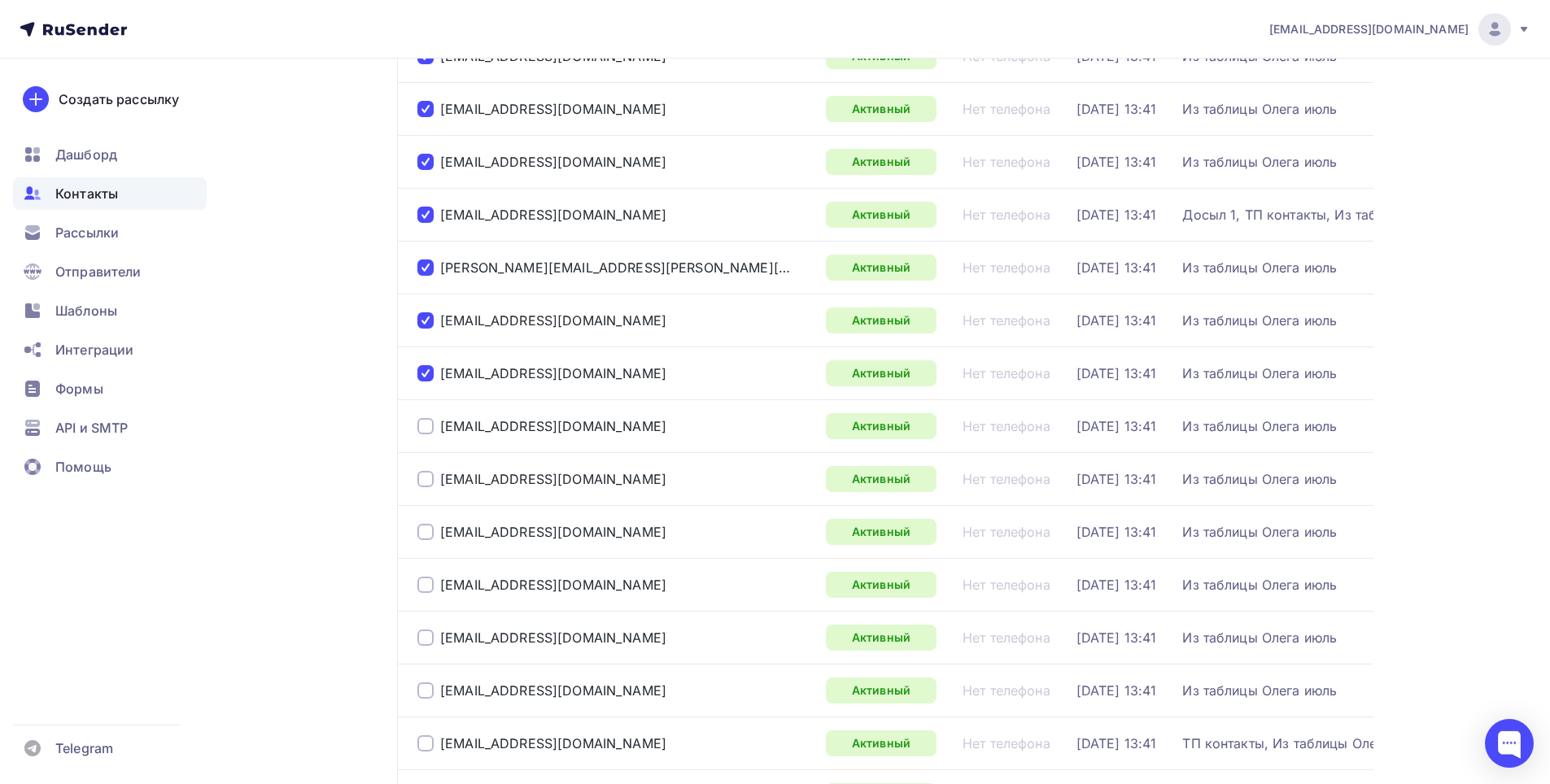
click at [431, 421] on div at bounding box center [426, 425] width 16 height 16
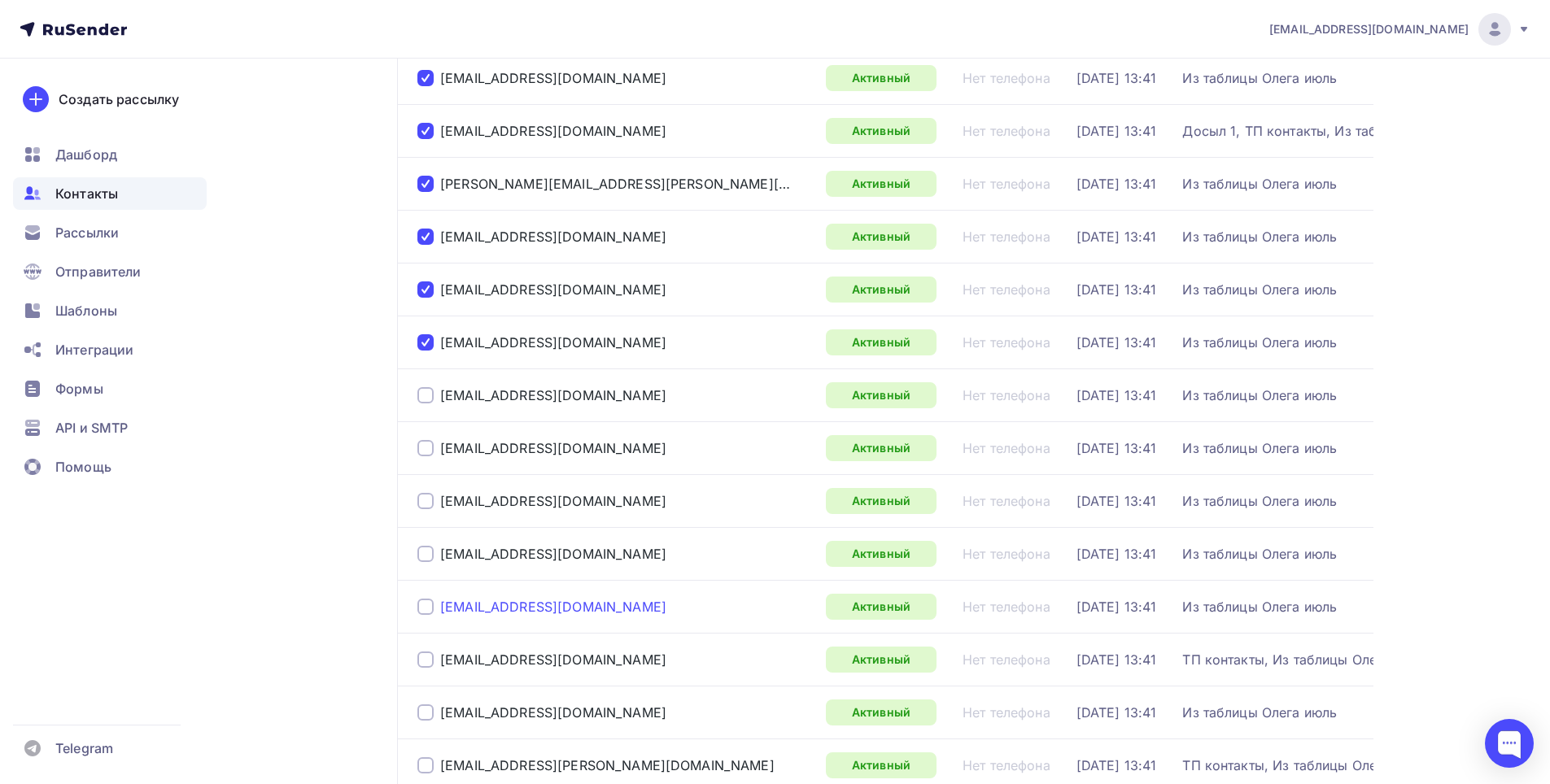
scroll to position [569, 0]
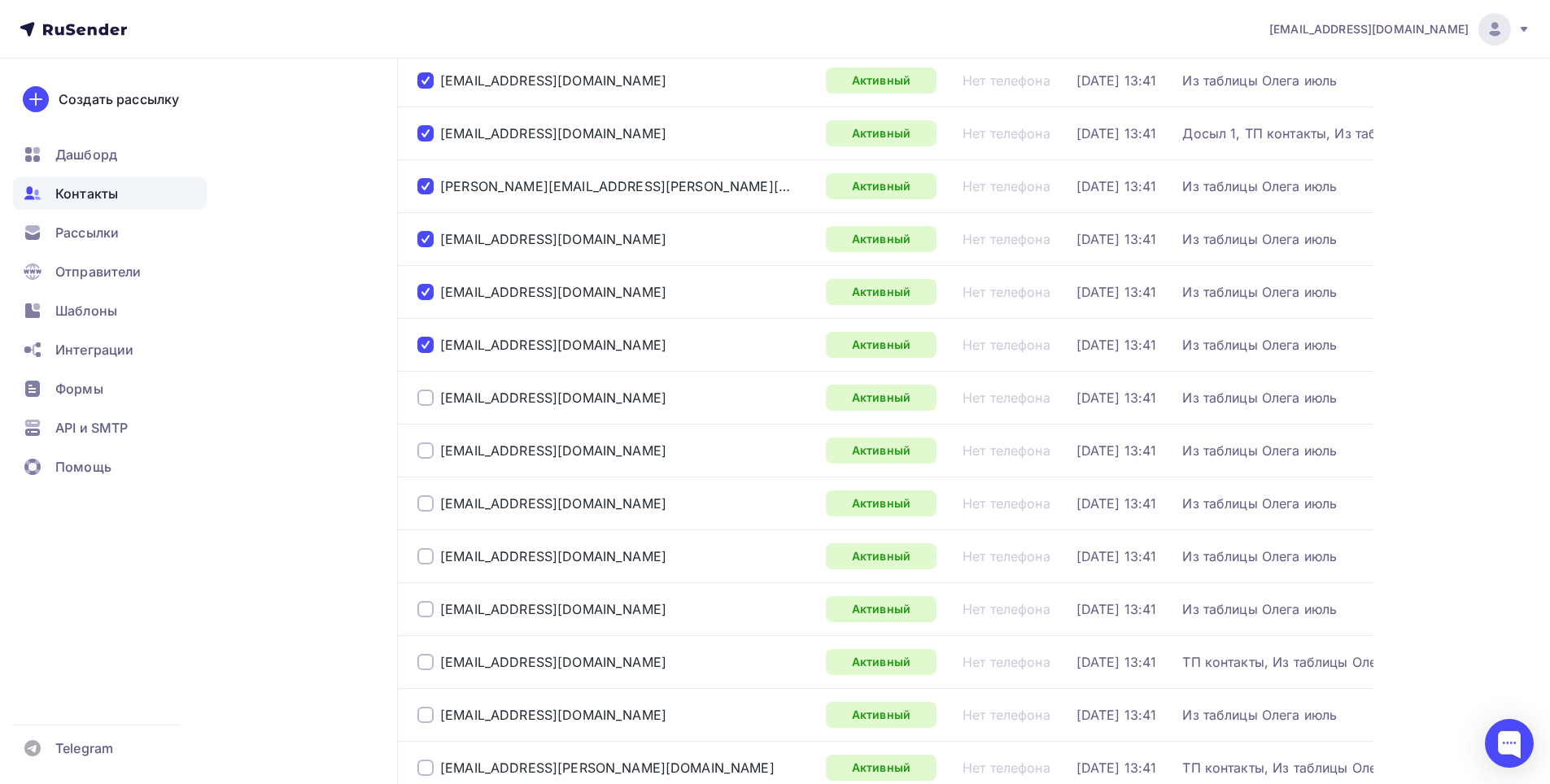
click at [423, 395] on div at bounding box center [426, 397] width 16 height 16
click at [420, 450] on div at bounding box center [426, 450] width 16 height 16
click at [427, 495] on div "kkrichevets@mail.ru" at bounding box center [616, 503] width 396 height 26
click at [425, 500] on div at bounding box center [426, 503] width 16 height 16
click at [426, 558] on div at bounding box center [426, 556] width 16 height 16
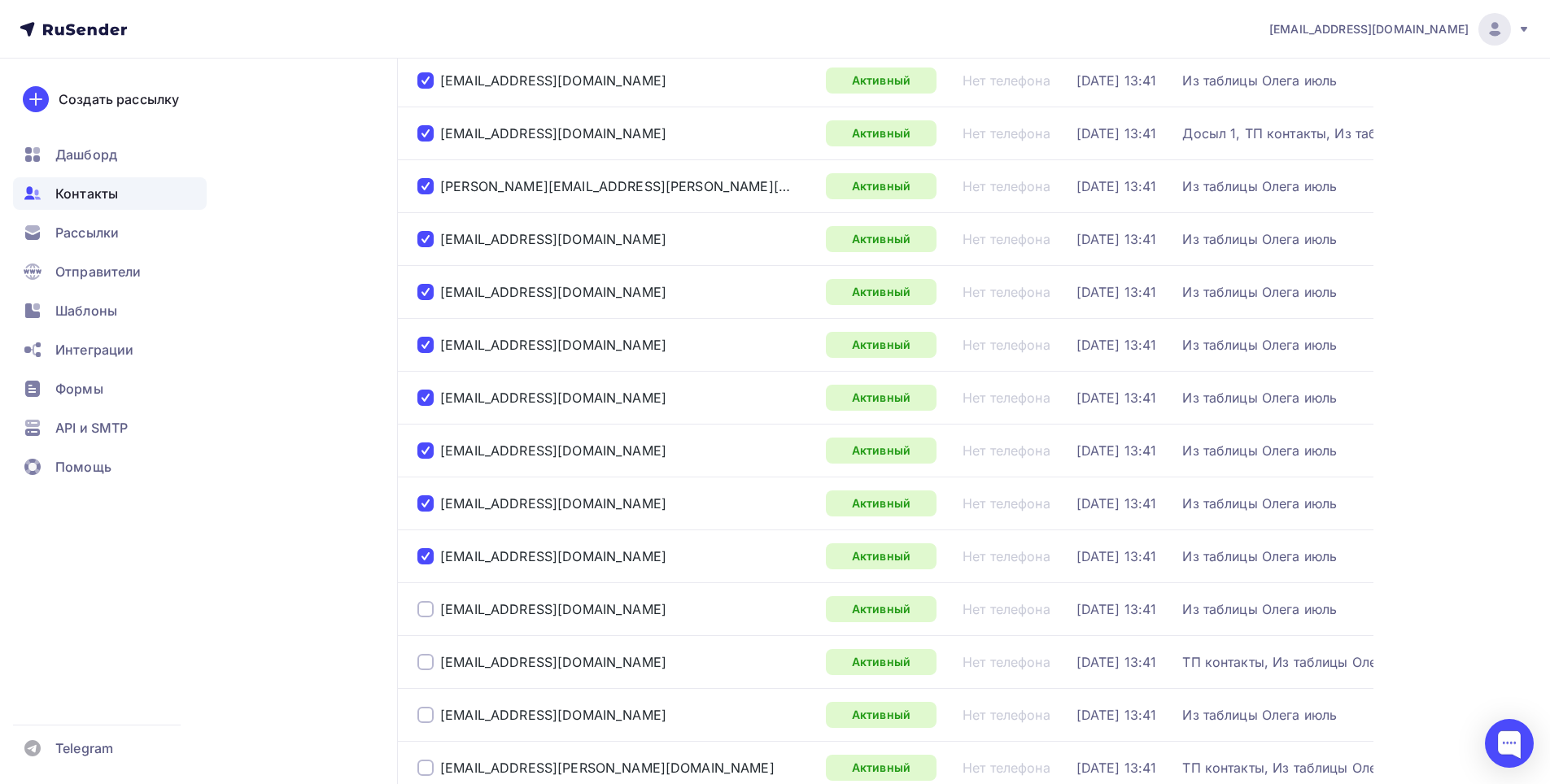
click at [421, 607] on div at bounding box center [426, 609] width 16 height 16
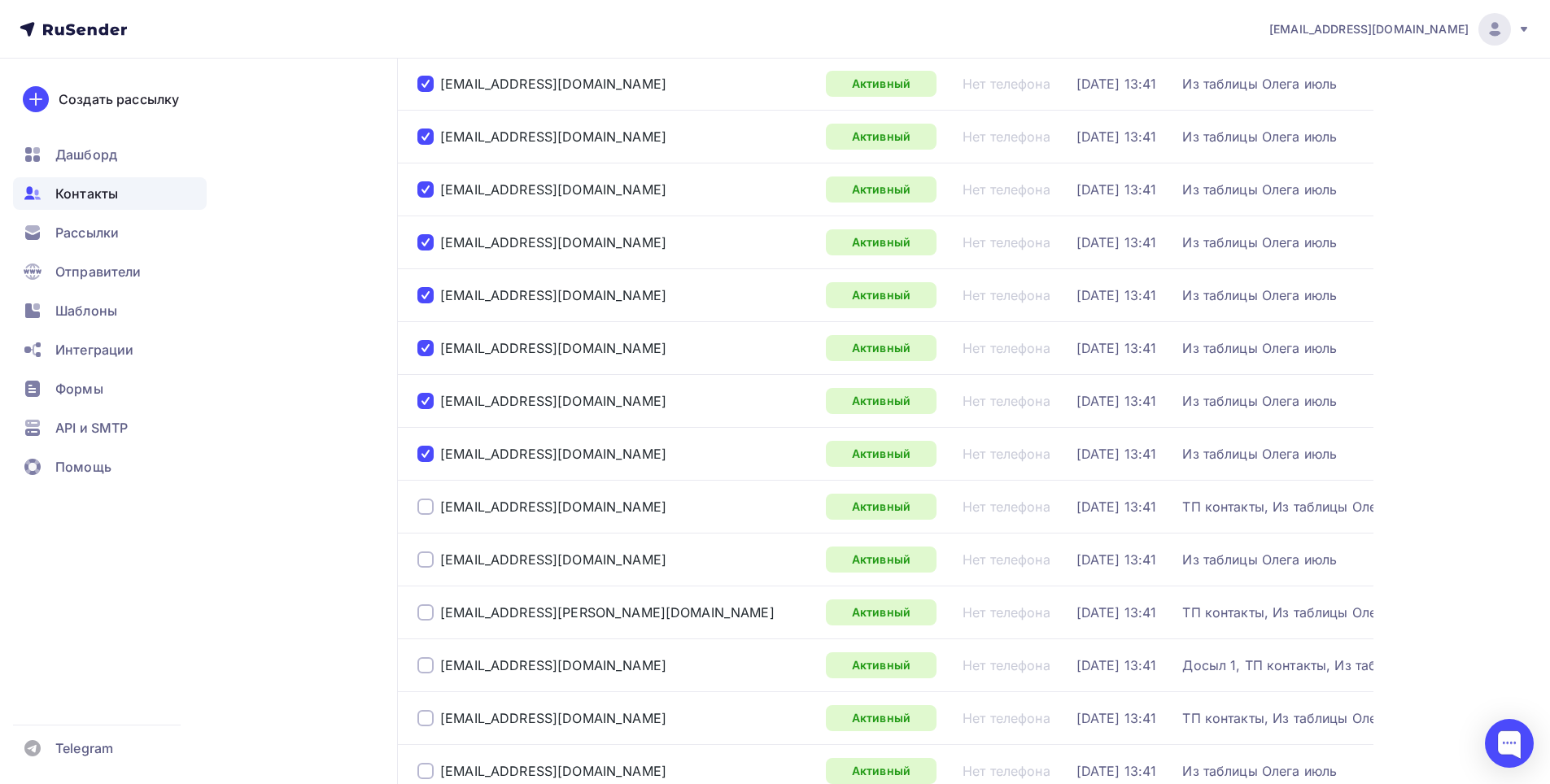
scroll to position [732, 0]
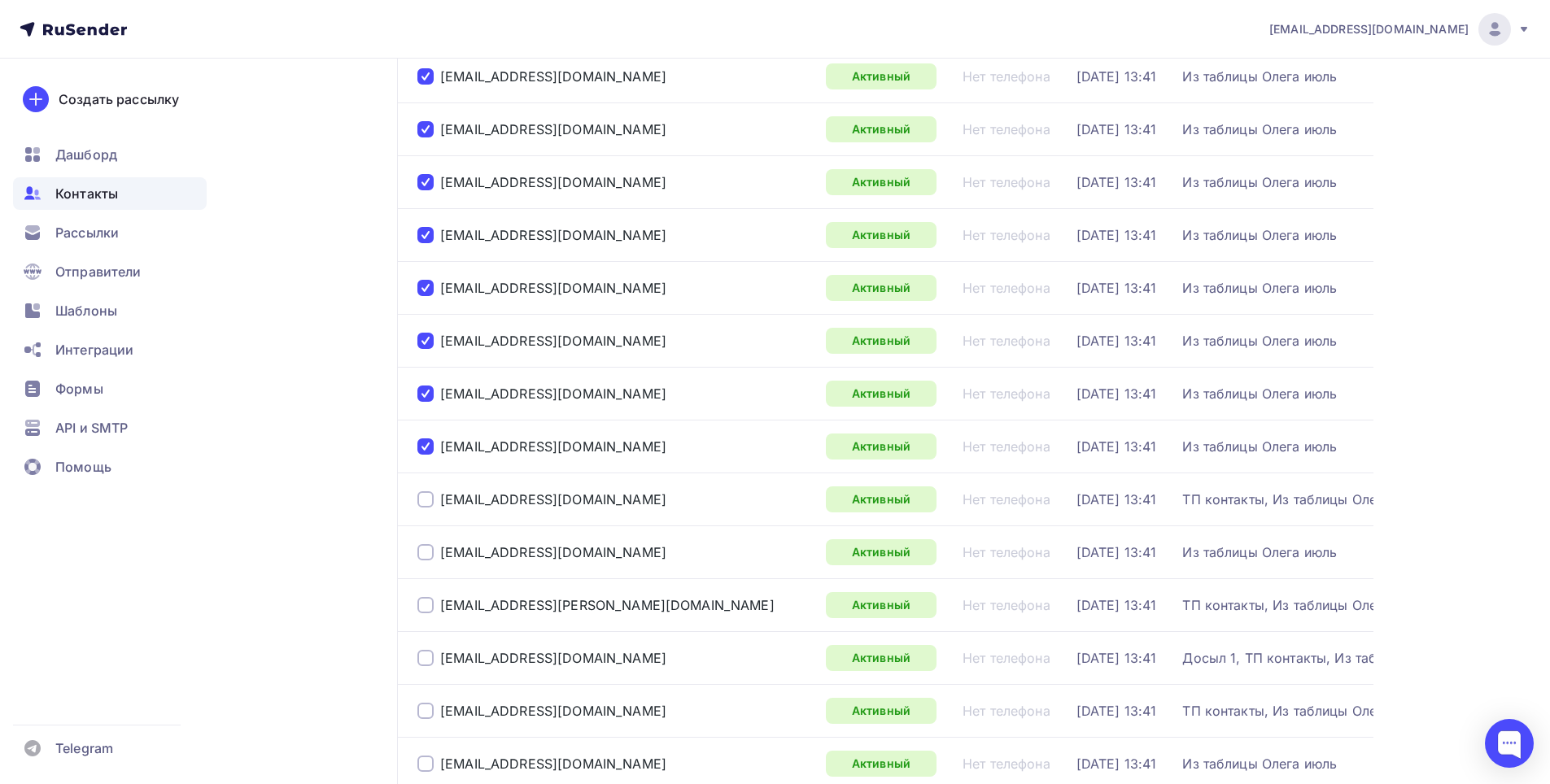
click at [424, 496] on div at bounding box center [426, 499] width 16 height 16
click at [424, 552] on div at bounding box center [426, 552] width 16 height 16
click at [424, 601] on div at bounding box center [426, 605] width 16 height 16
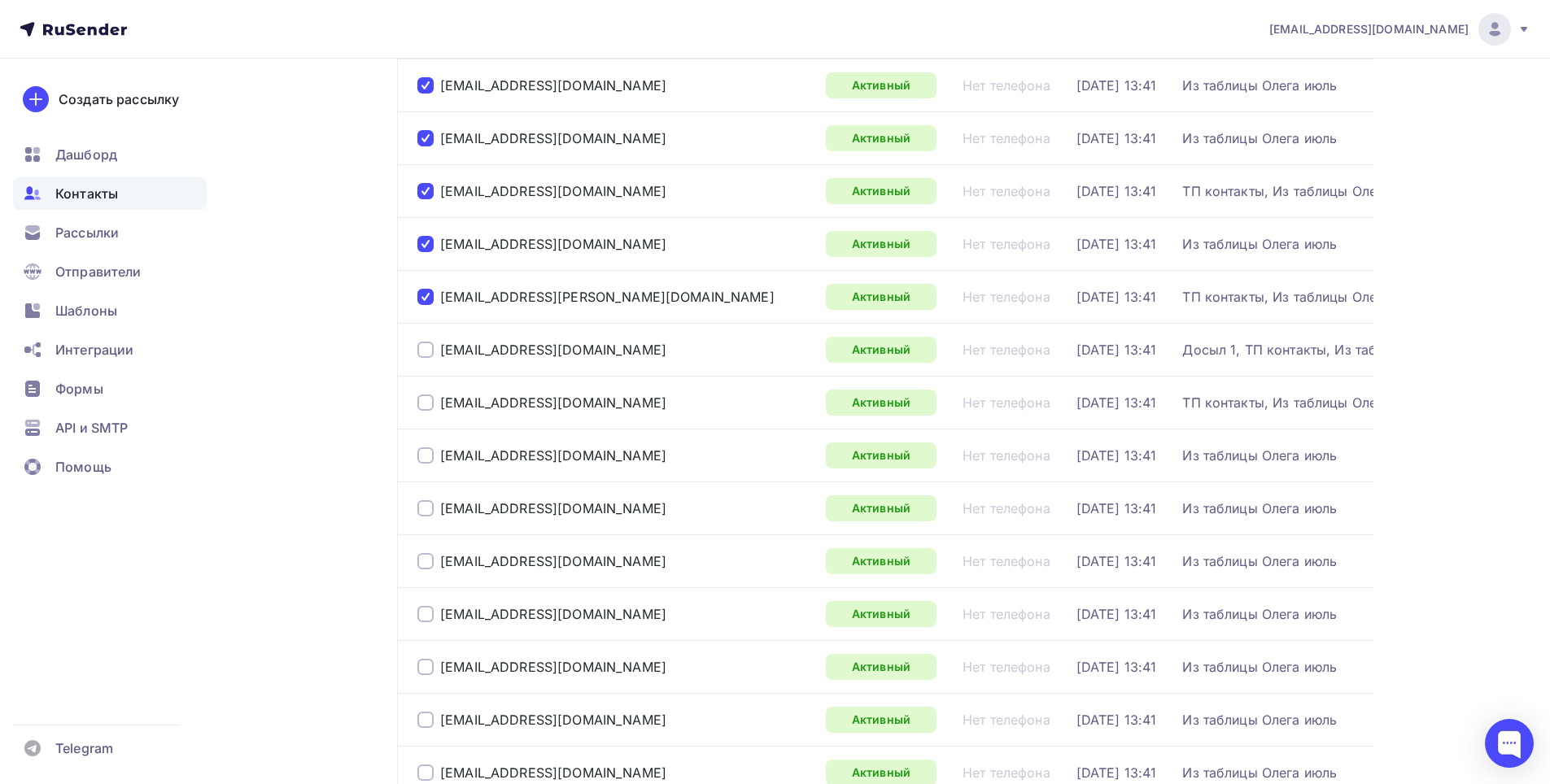
scroll to position [1057, 0]
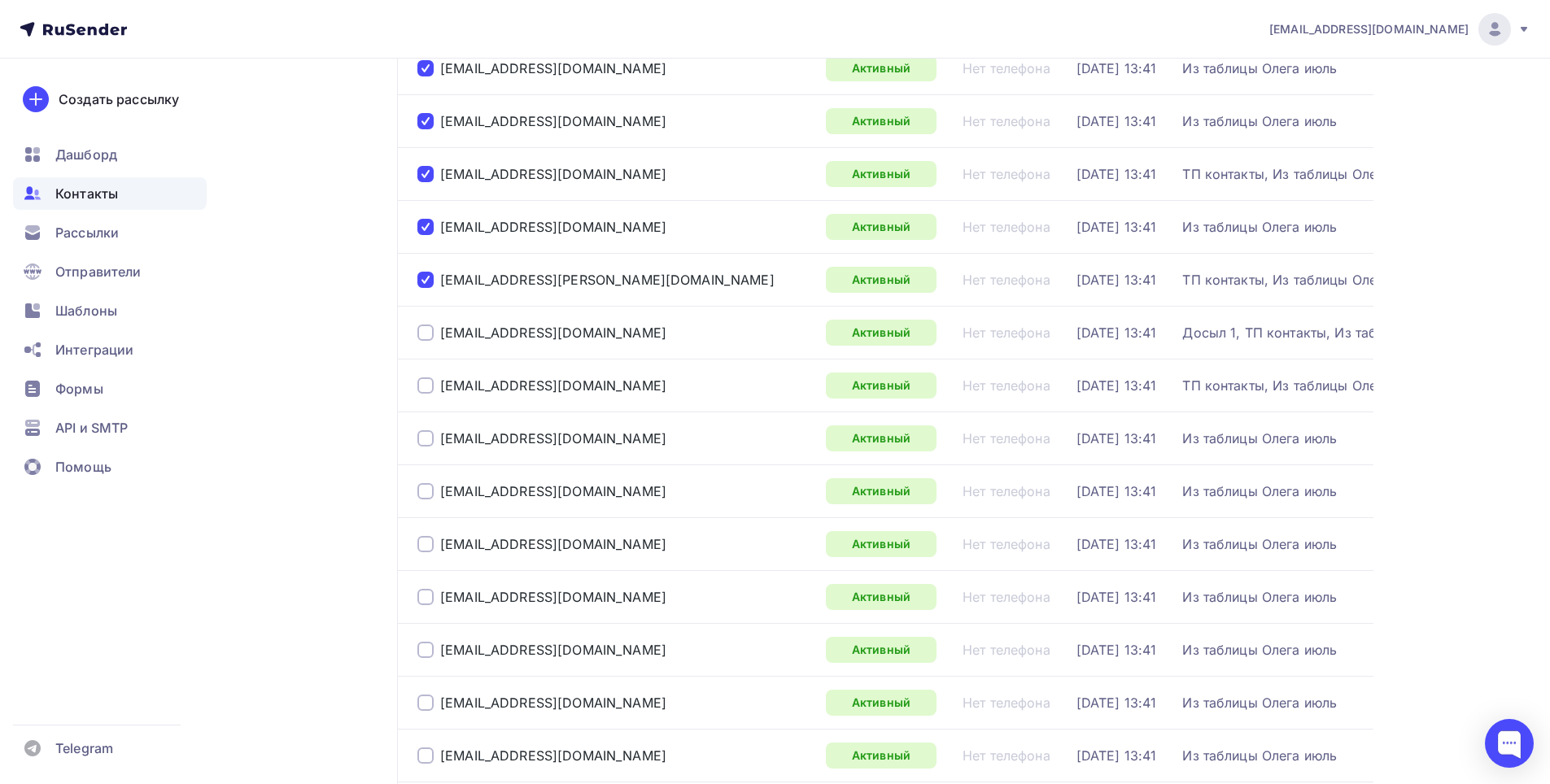
click at [426, 336] on div at bounding box center [426, 332] width 16 height 16
click at [428, 386] on div at bounding box center [426, 385] width 16 height 16
click at [426, 434] on div at bounding box center [426, 438] width 16 height 16
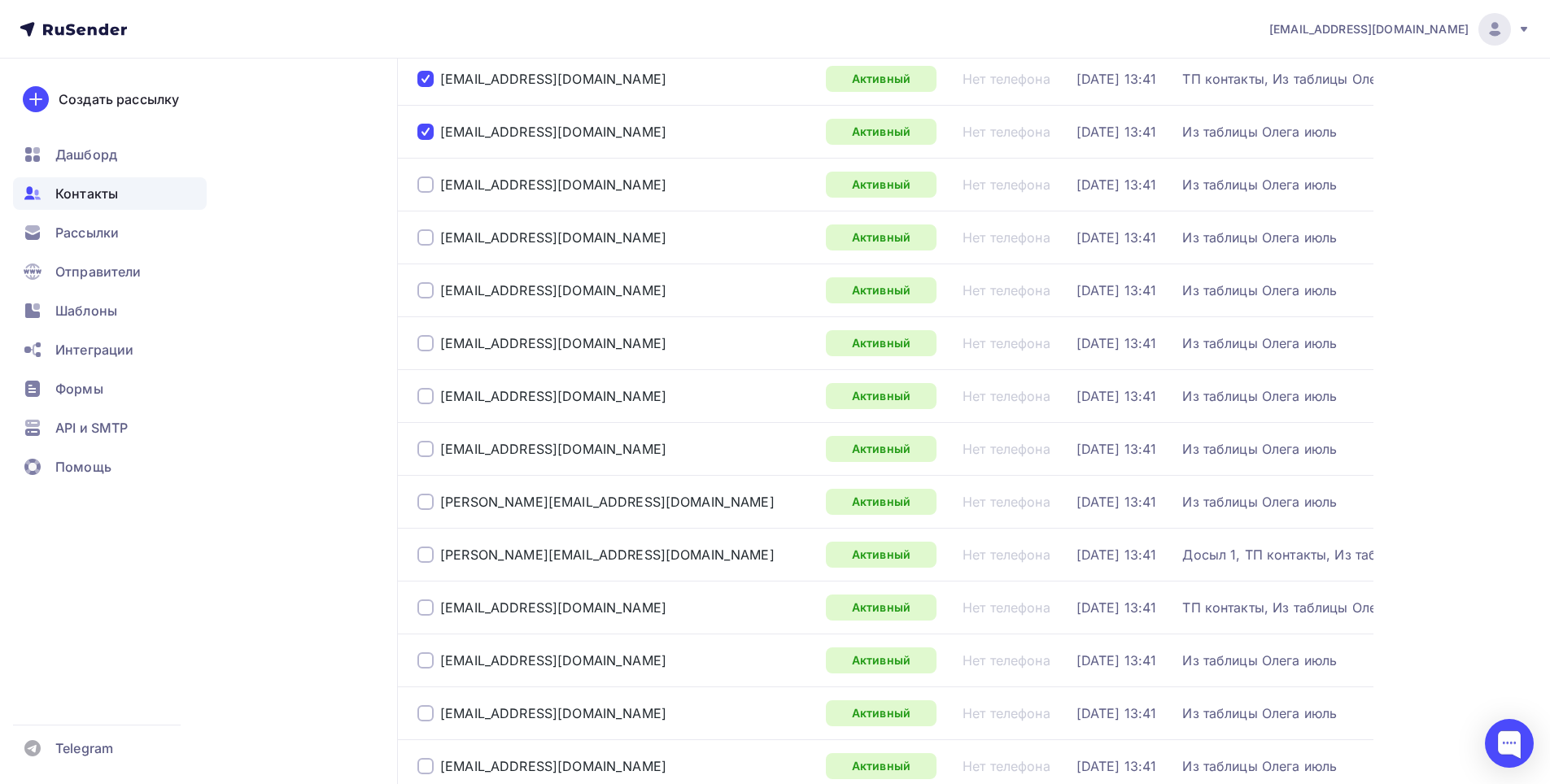
scroll to position [1383, 0]
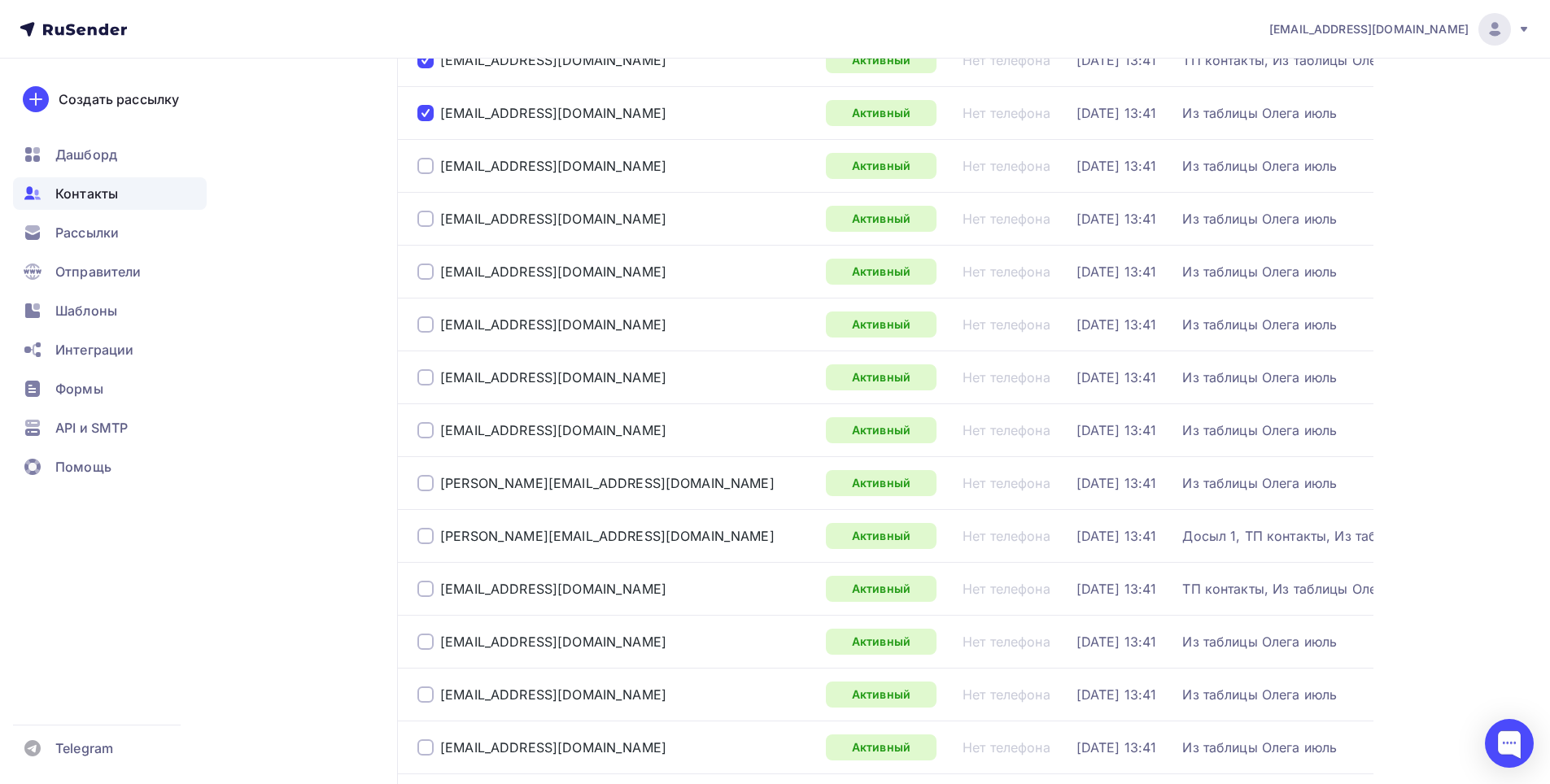
click at [428, 168] on div at bounding box center [426, 165] width 16 height 16
click at [428, 225] on div at bounding box center [426, 218] width 16 height 16
click at [428, 276] on div at bounding box center [426, 271] width 16 height 16
click at [426, 316] on div "littlcaty@mail.ru" at bounding box center [616, 324] width 396 height 26
click at [423, 321] on div at bounding box center [426, 324] width 16 height 16
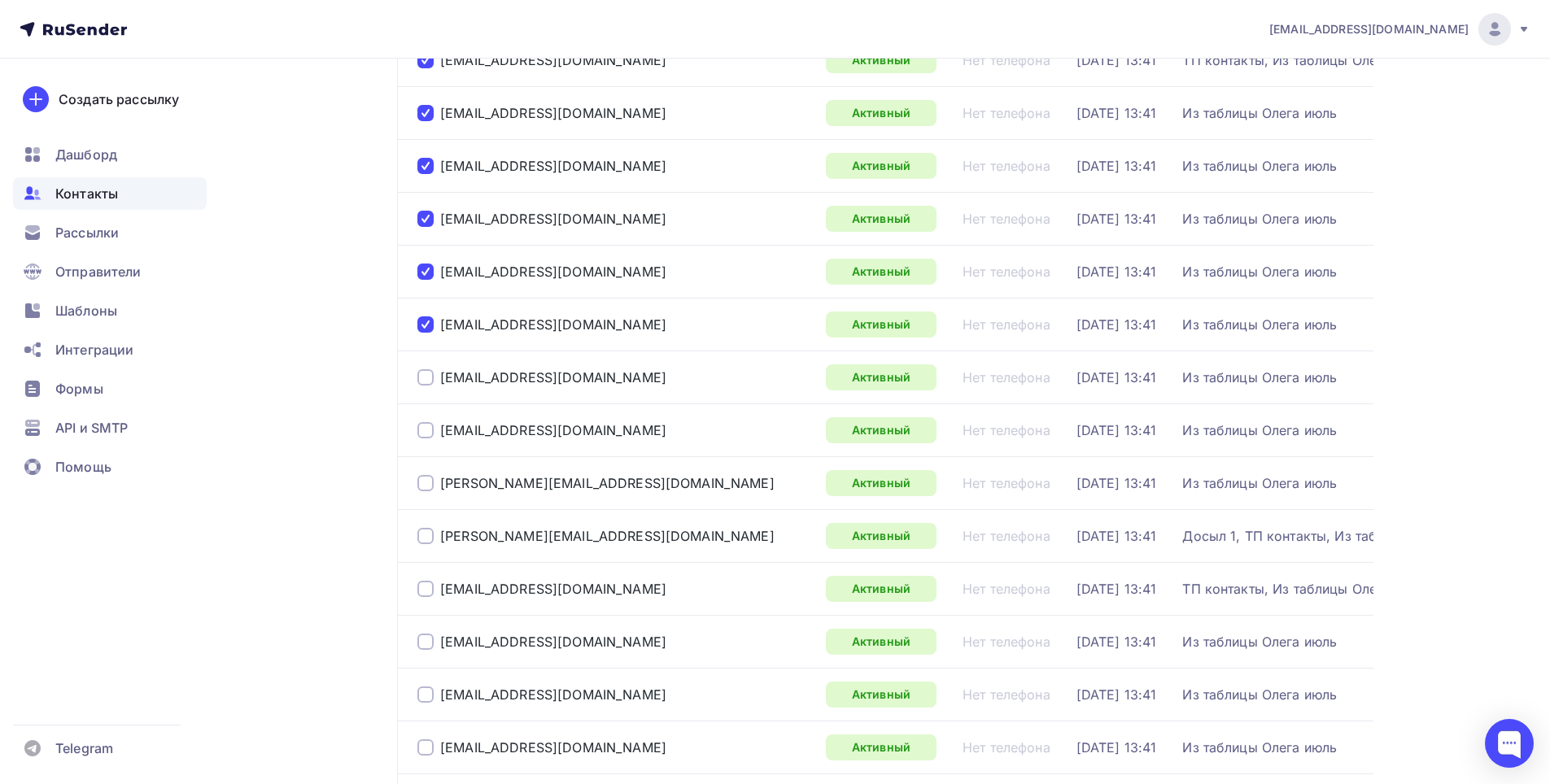
click at [429, 378] on div at bounding box center [426, 377] width 16 height 16
click at [426, 428] on div at bounding box center [426, 430] width 16 height 16
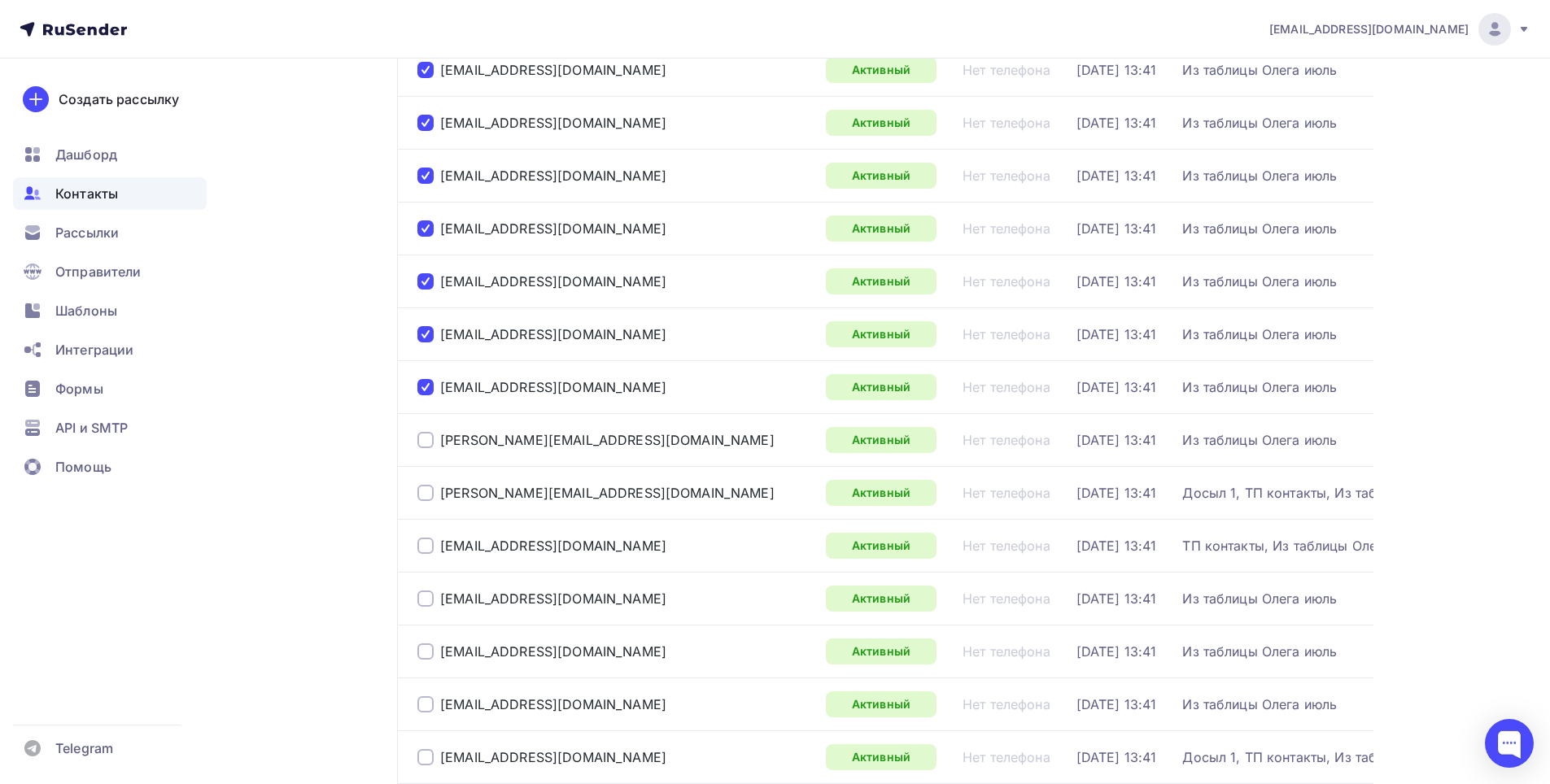
scroll to position [1464, 0]
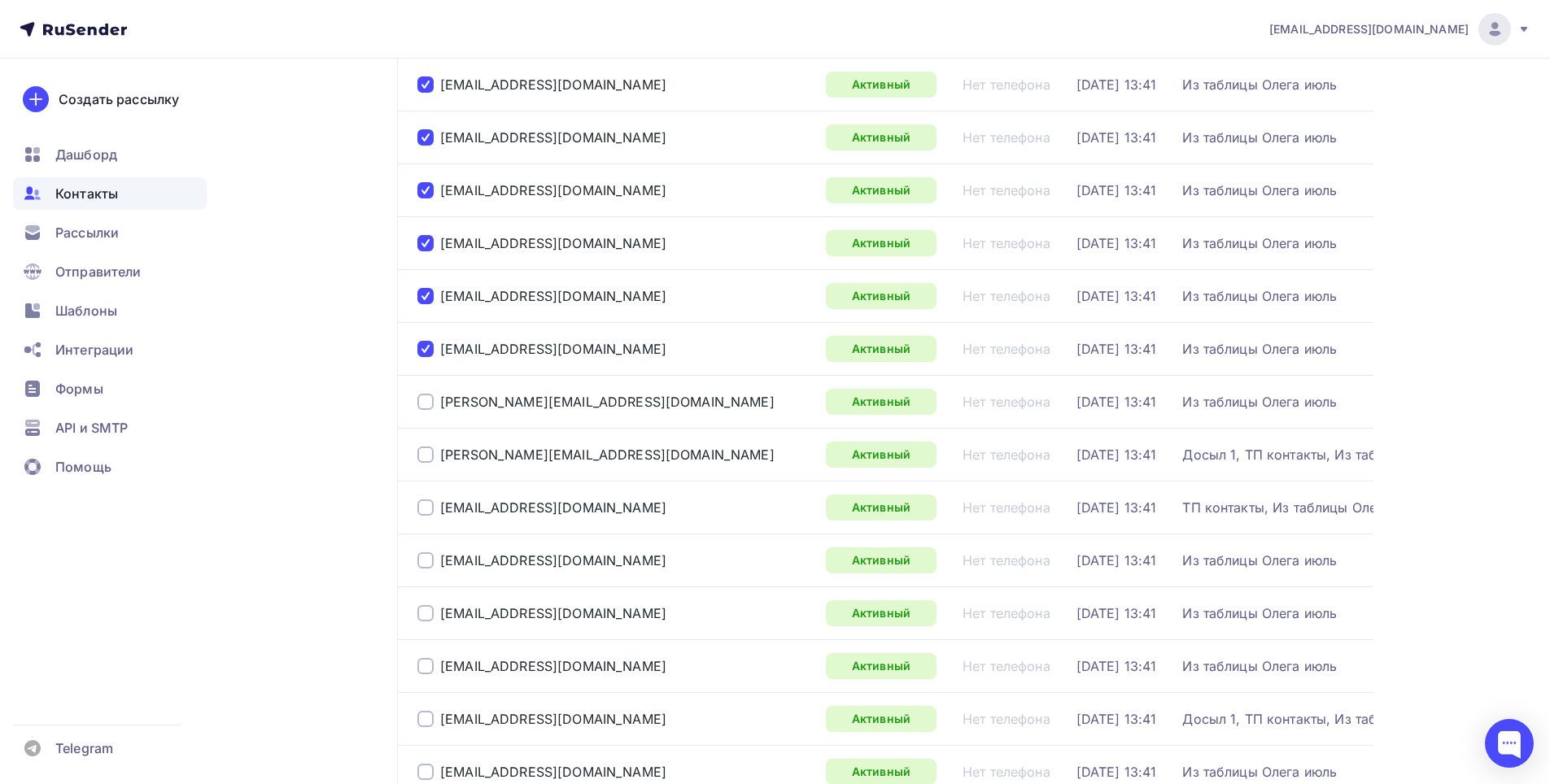
click at [427, 402] on div at bounding box center [426, 401] width 16 height 16
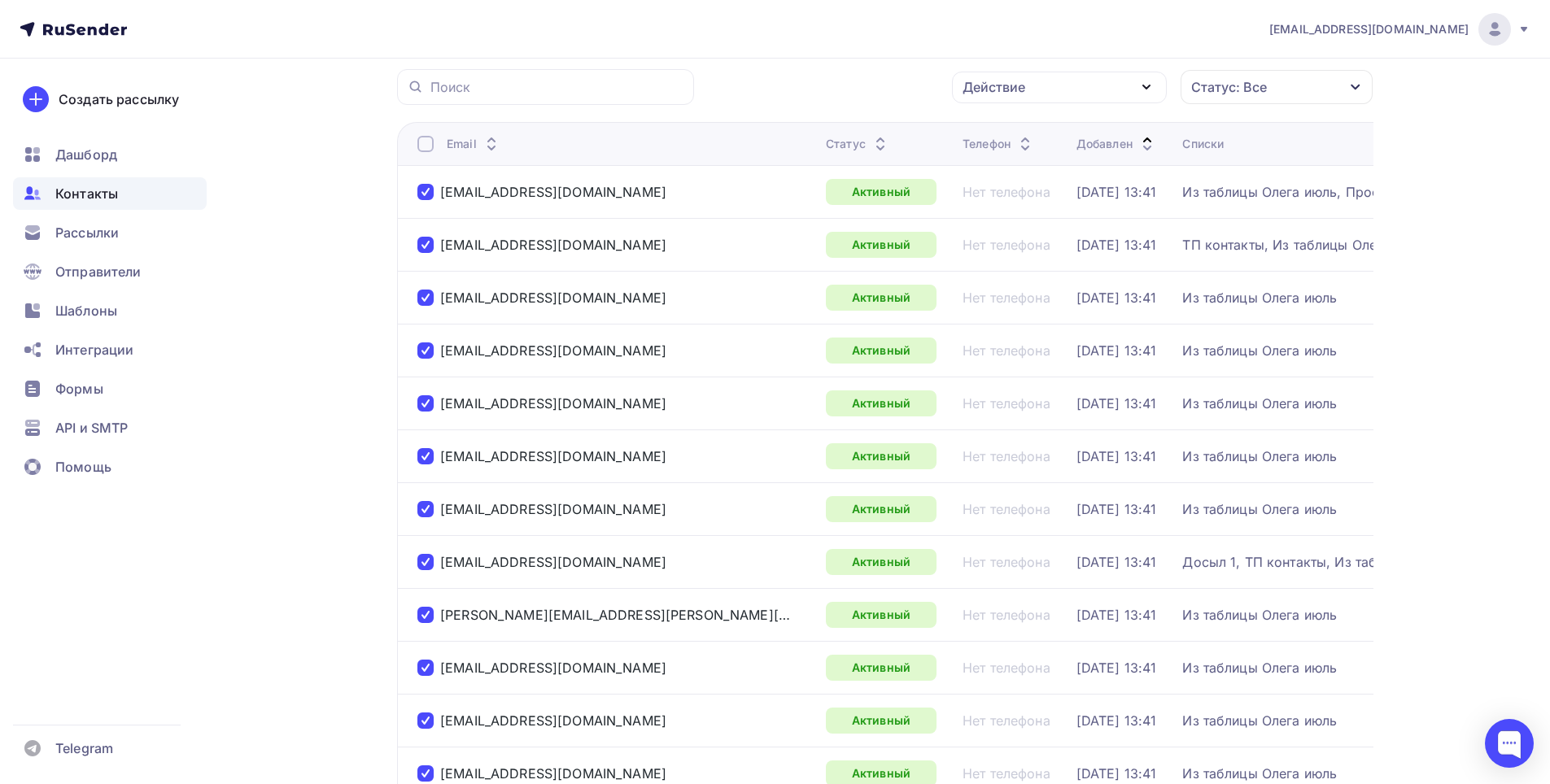
scroll to position [0, 0]
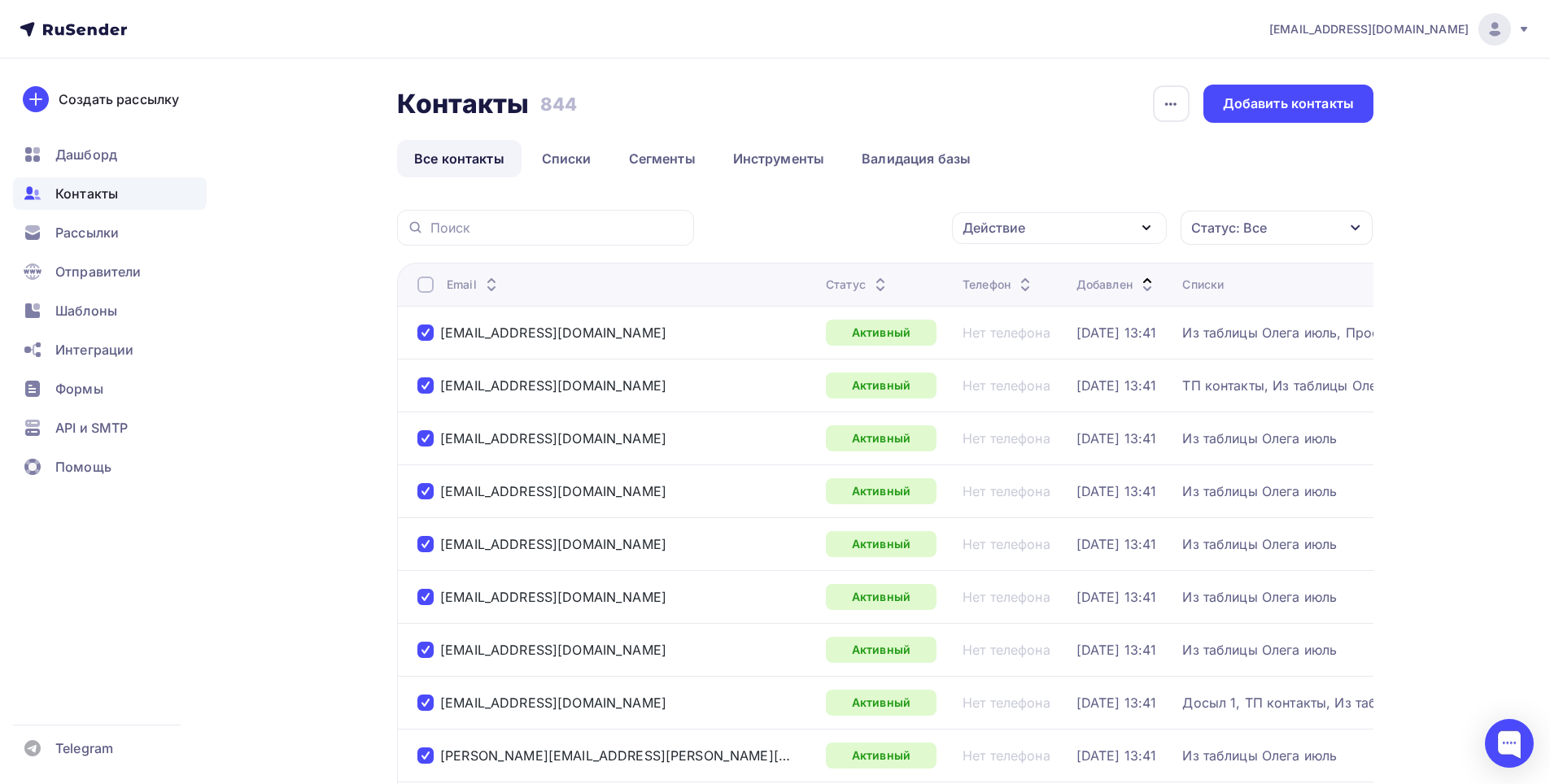
click at [1135, 226] on div "Действие" at bounding box center [1059, 228] width 215 height 32
click at [1034, 330] on link "Удалить" at bounding box center [1059, 341] width 195 height 33
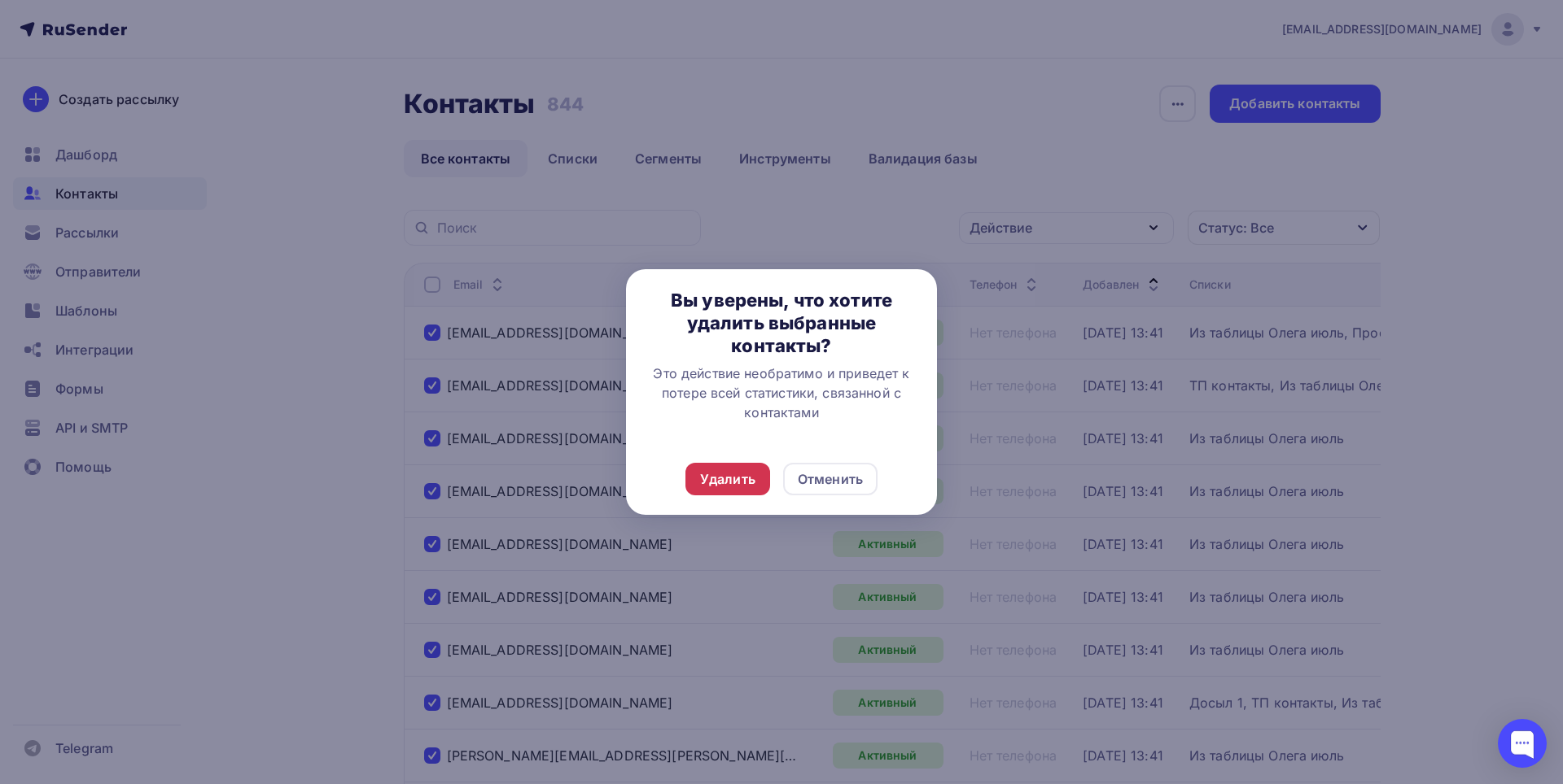
click at [750, 478] on div "Удалить" at bounding box center [727, 478] width 56 height 20
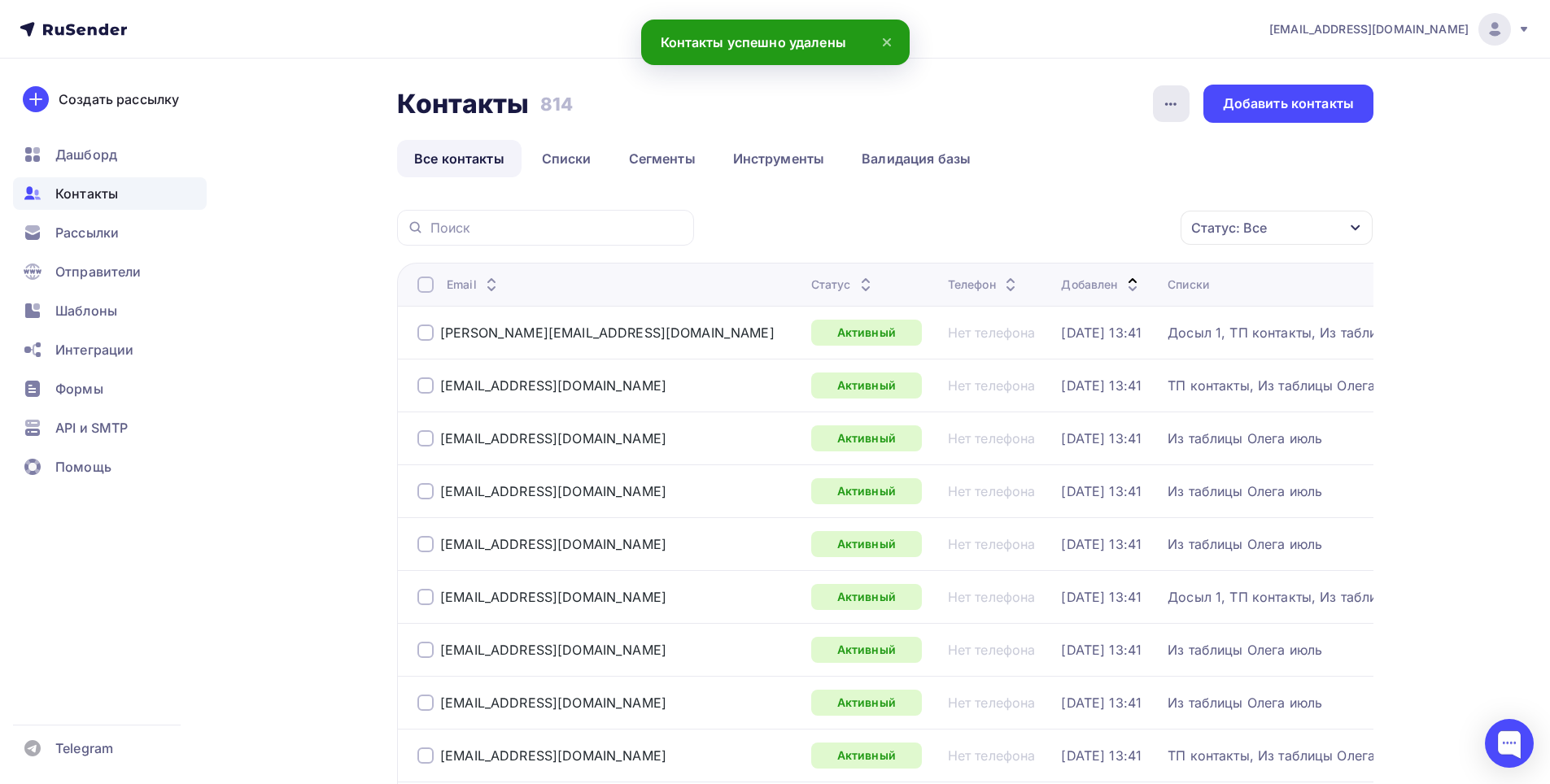
click at [1177, 98] on icon "button" at bounding box center [1171, 104] width 20 height 20
click at [735, 162] on link "Инструменты" at bounding box center [778, 158] width 126 height 38
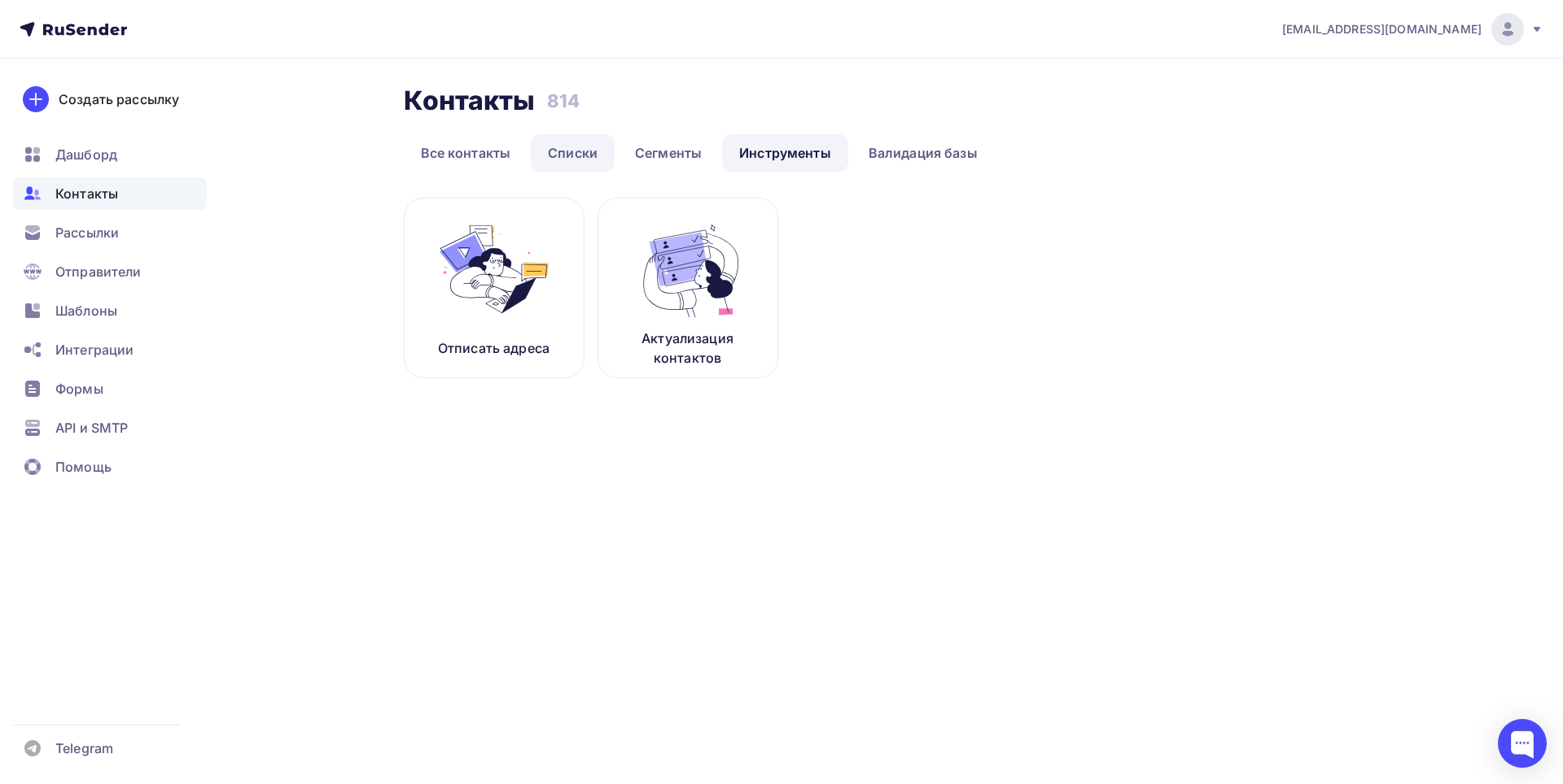
click at [558, 156] on link "Списки" at bounding box center [573, 153] width 84 height 38
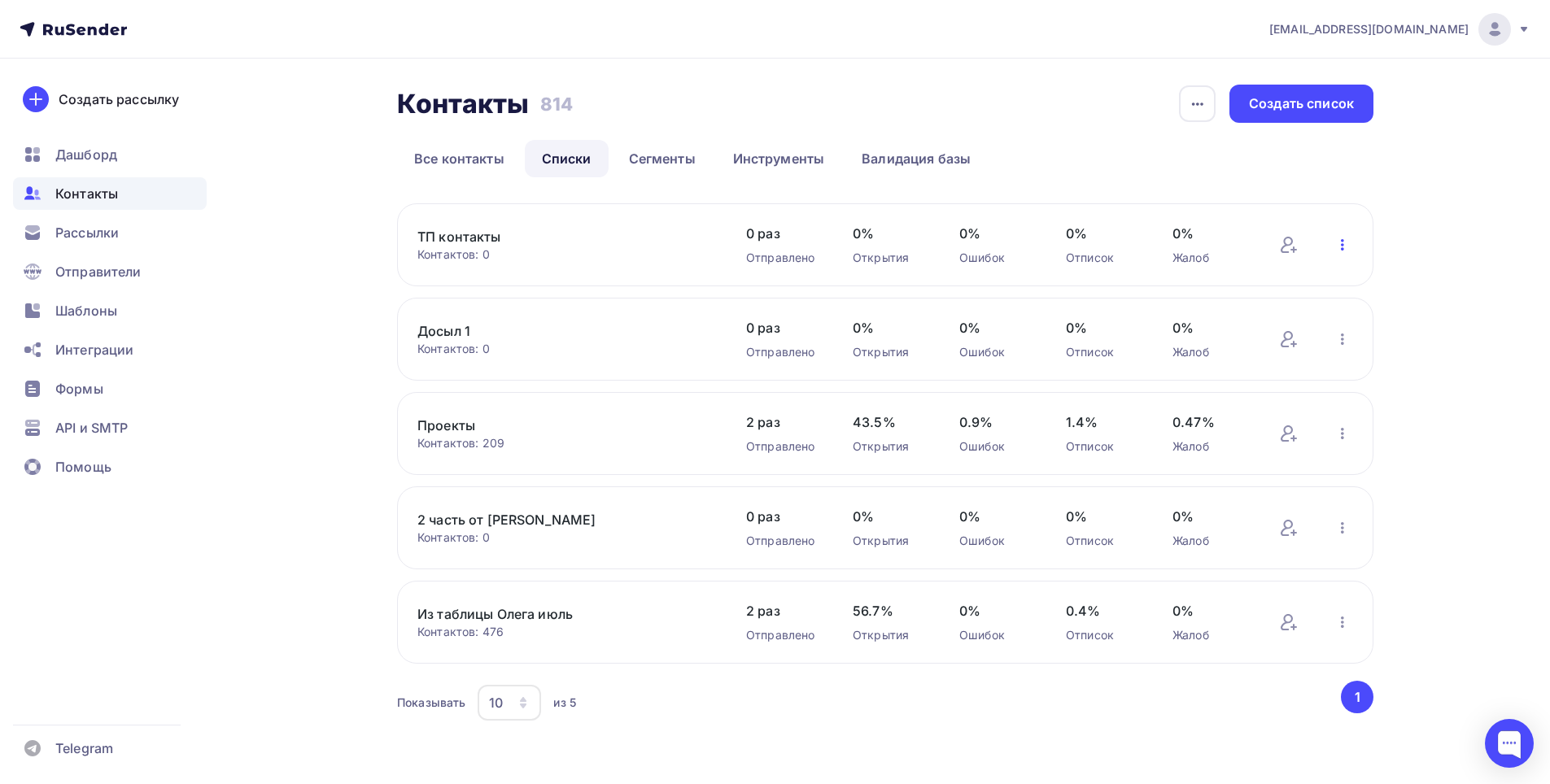
click at [1339, 236] on icon "button" at bounding box center [1343, 245] width 20 height 20
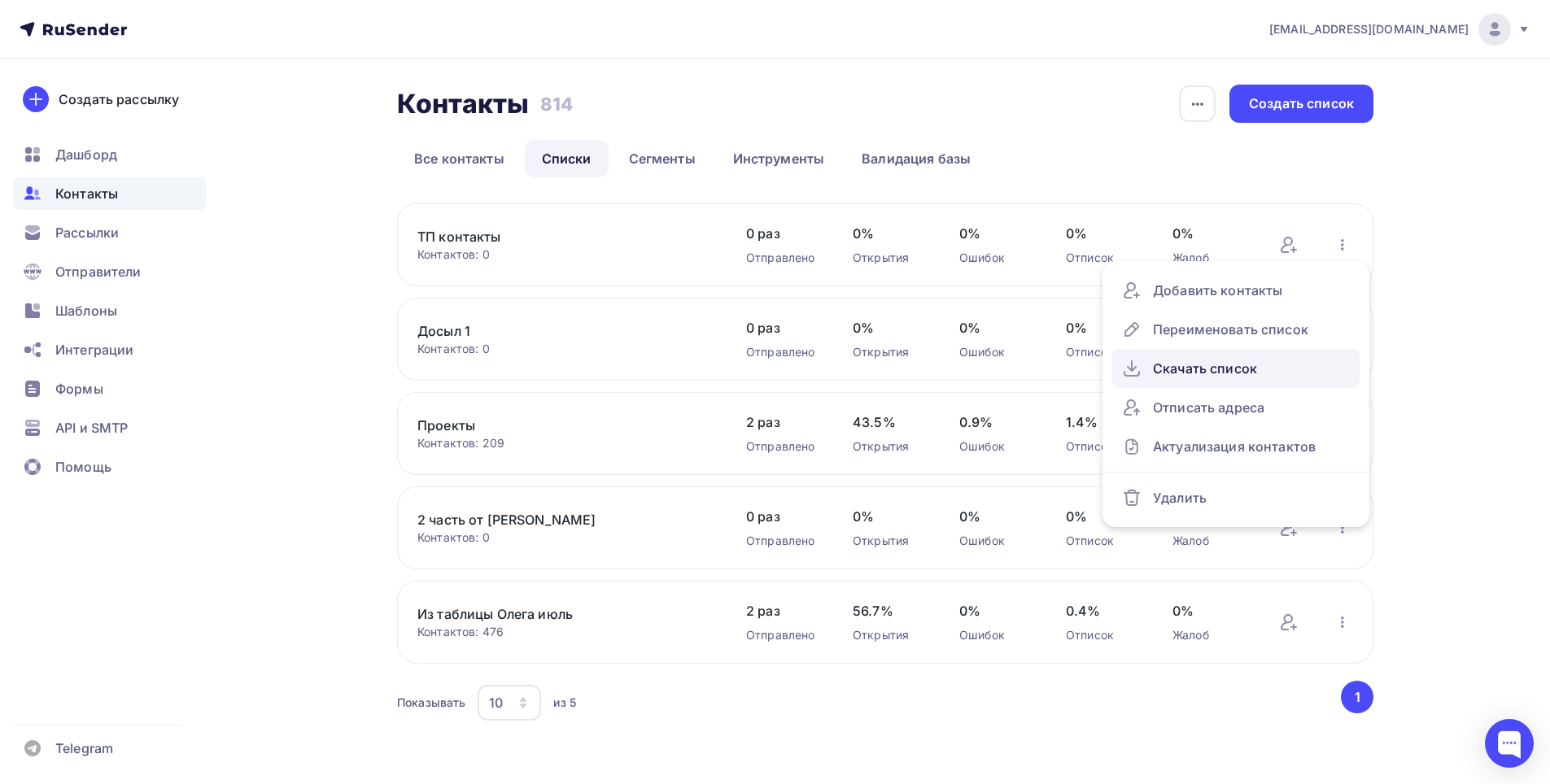
click at [1215, 366] on div "Скачать список" at bounding box center [1237, 368] width 228 height 26
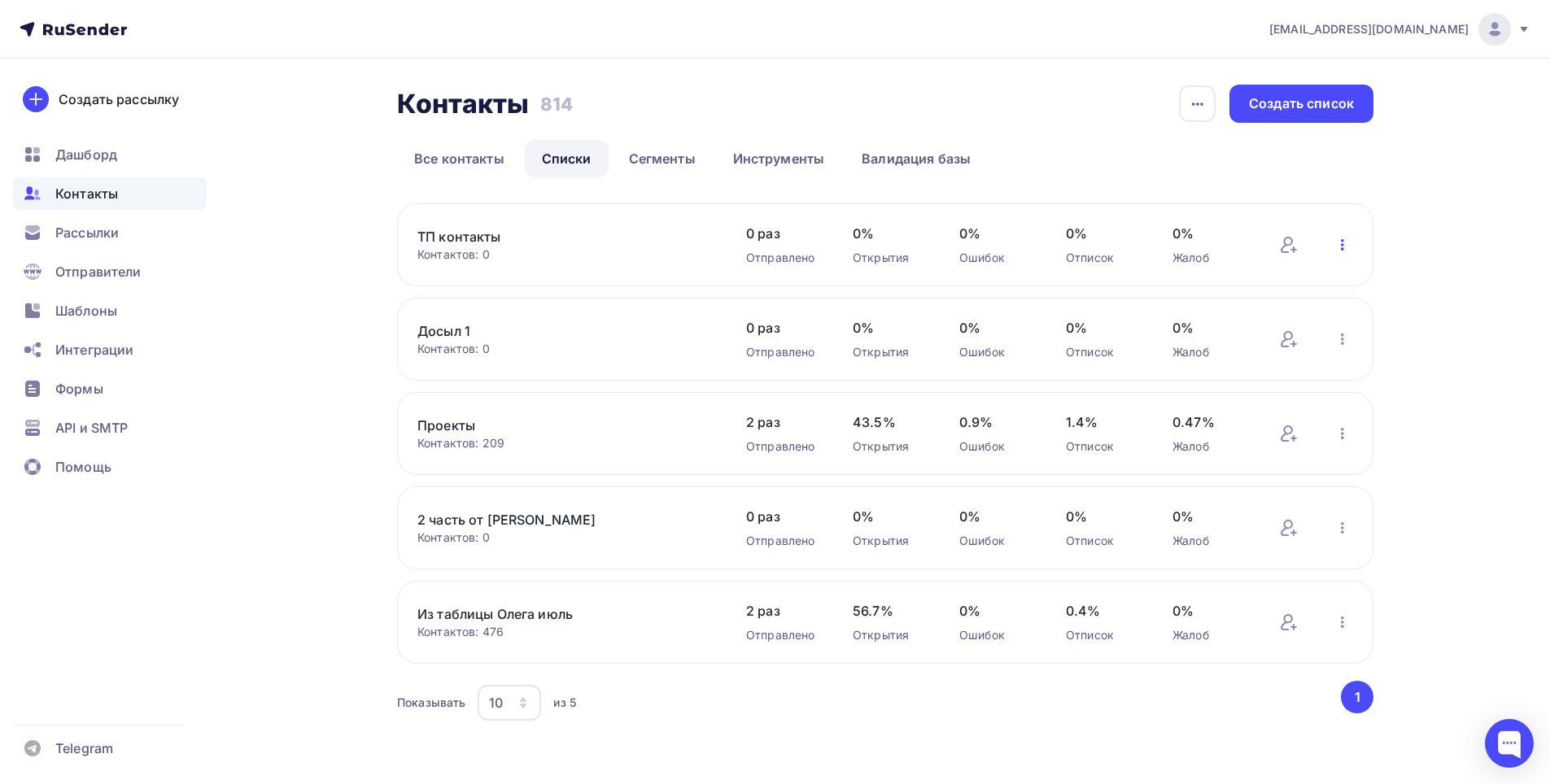
click at [1337, 238] on icon "button" at bounding box center [1343, 245] width 20 height 20
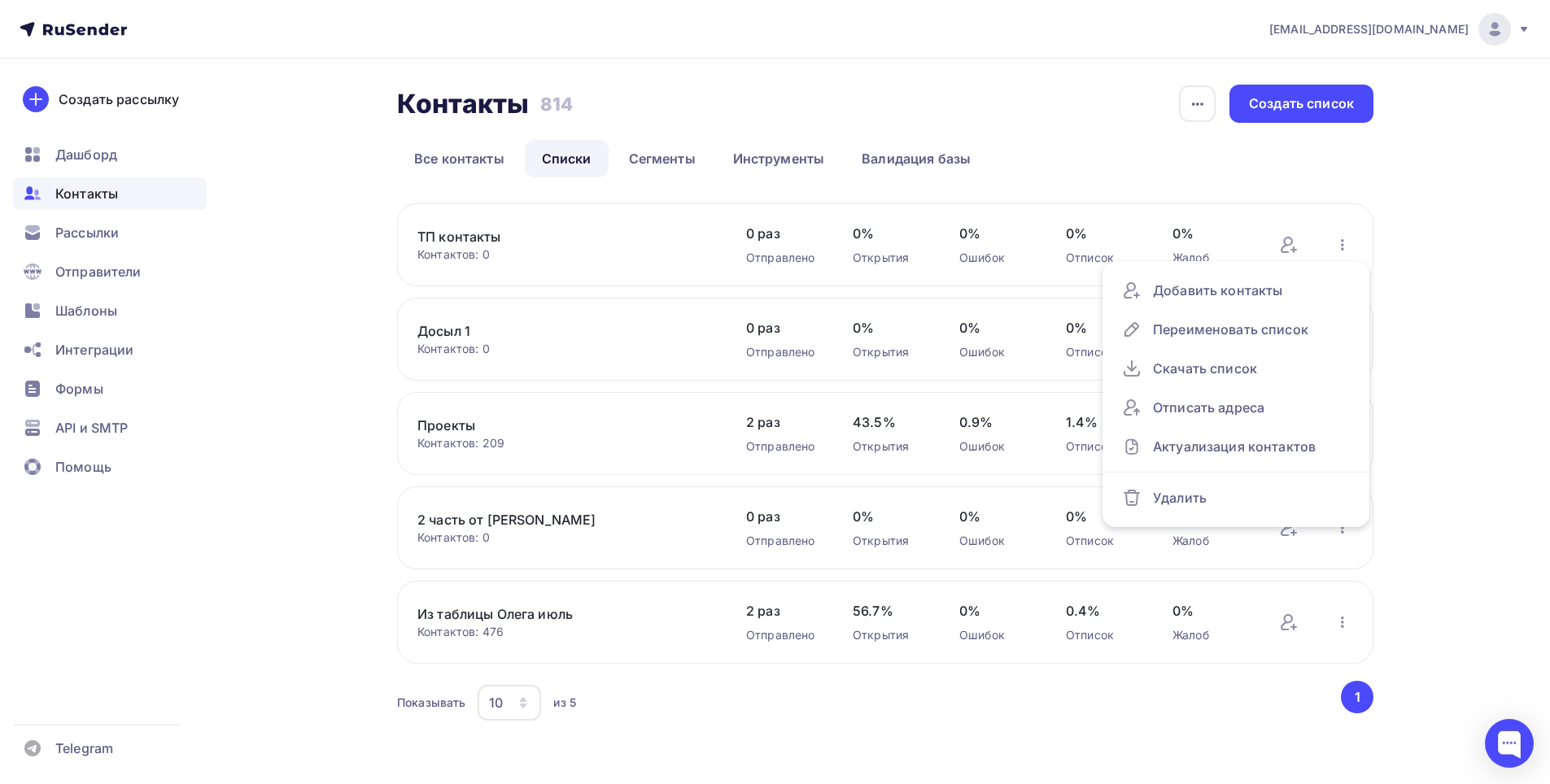
click at [1467, 218] on div "galexreg@mail.ru Аккаунт Тарифы Выйти Создать рассылку Дашборд Контакты Рассылк…" at bounding box center [775, 395] width 1550 height 790
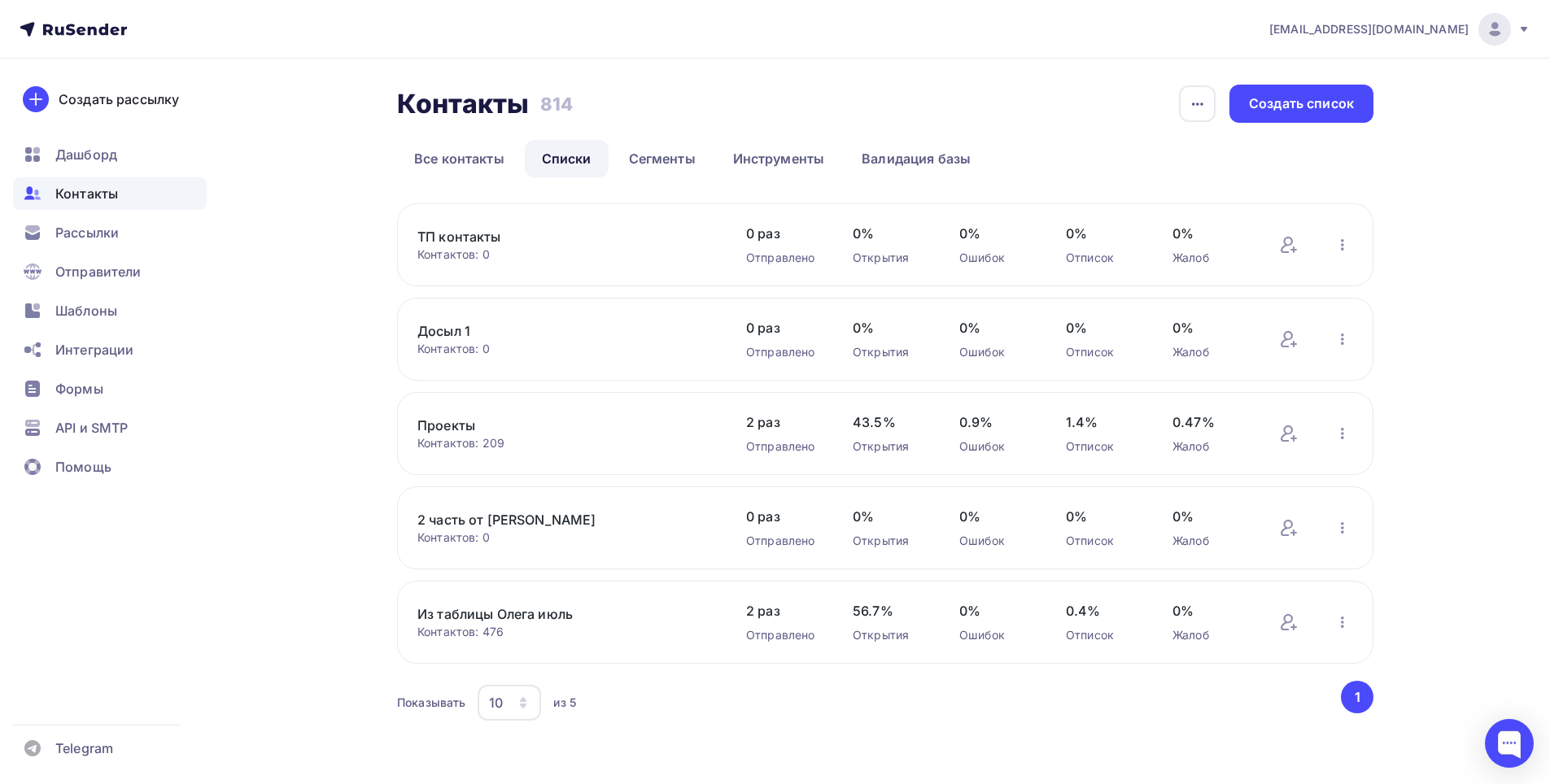
click at [450, 242] on link "ТП контакты" at bounding box center [556, 236] width 277 height 20
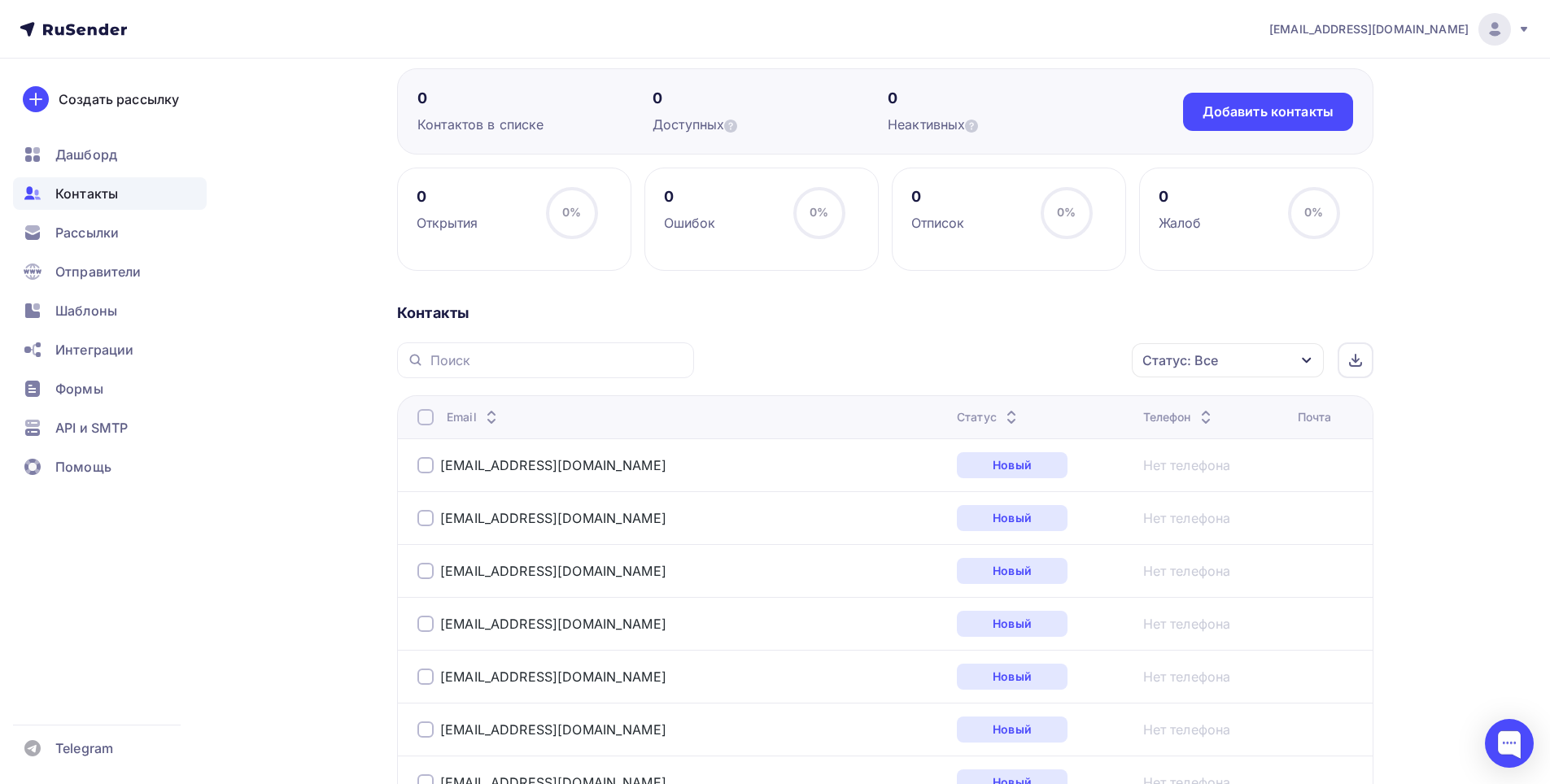
scroll to position [163, 0]
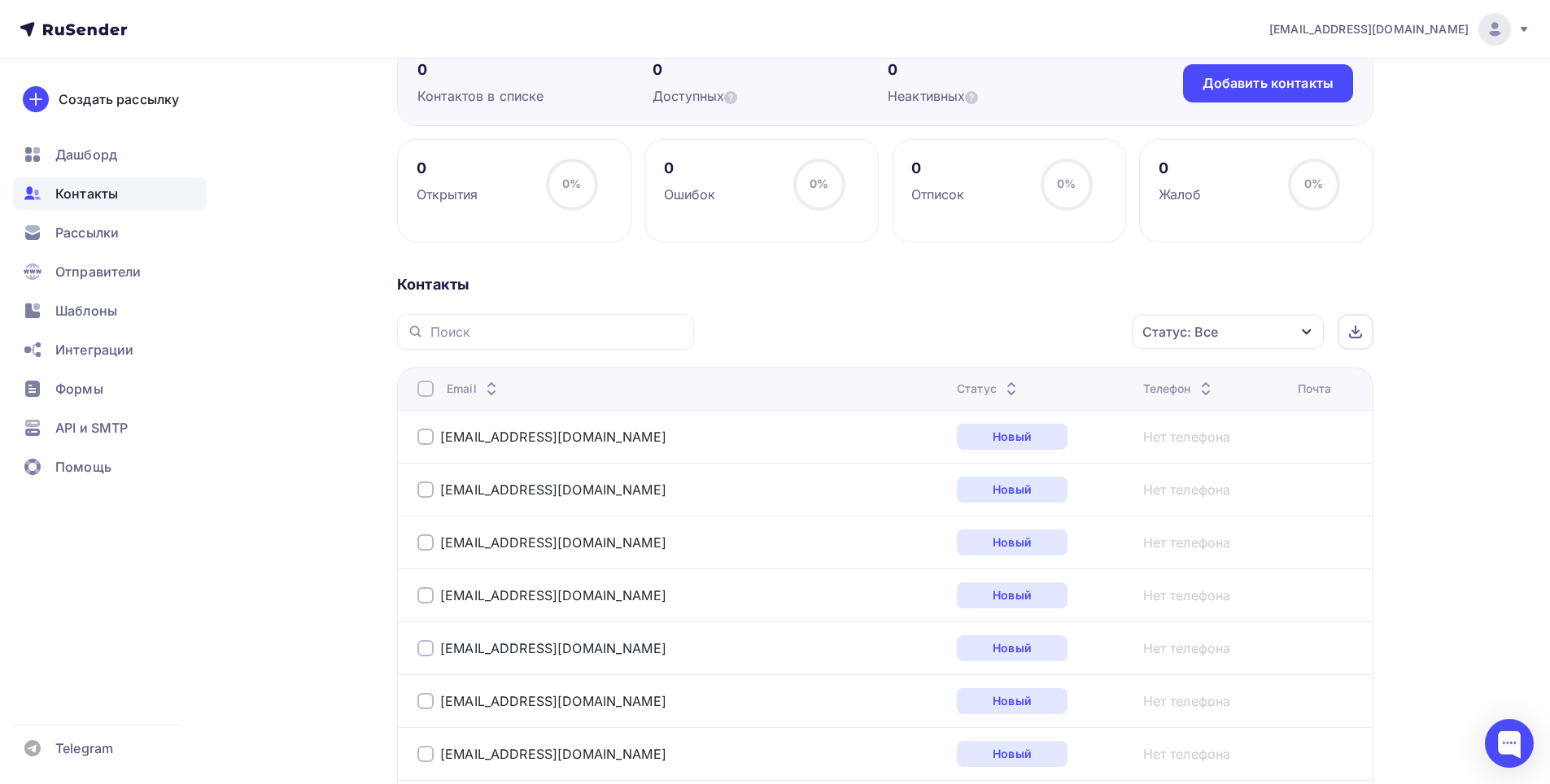
click at [1002, 387] on icon at bounding box center [1011, 393] width 20 height 20
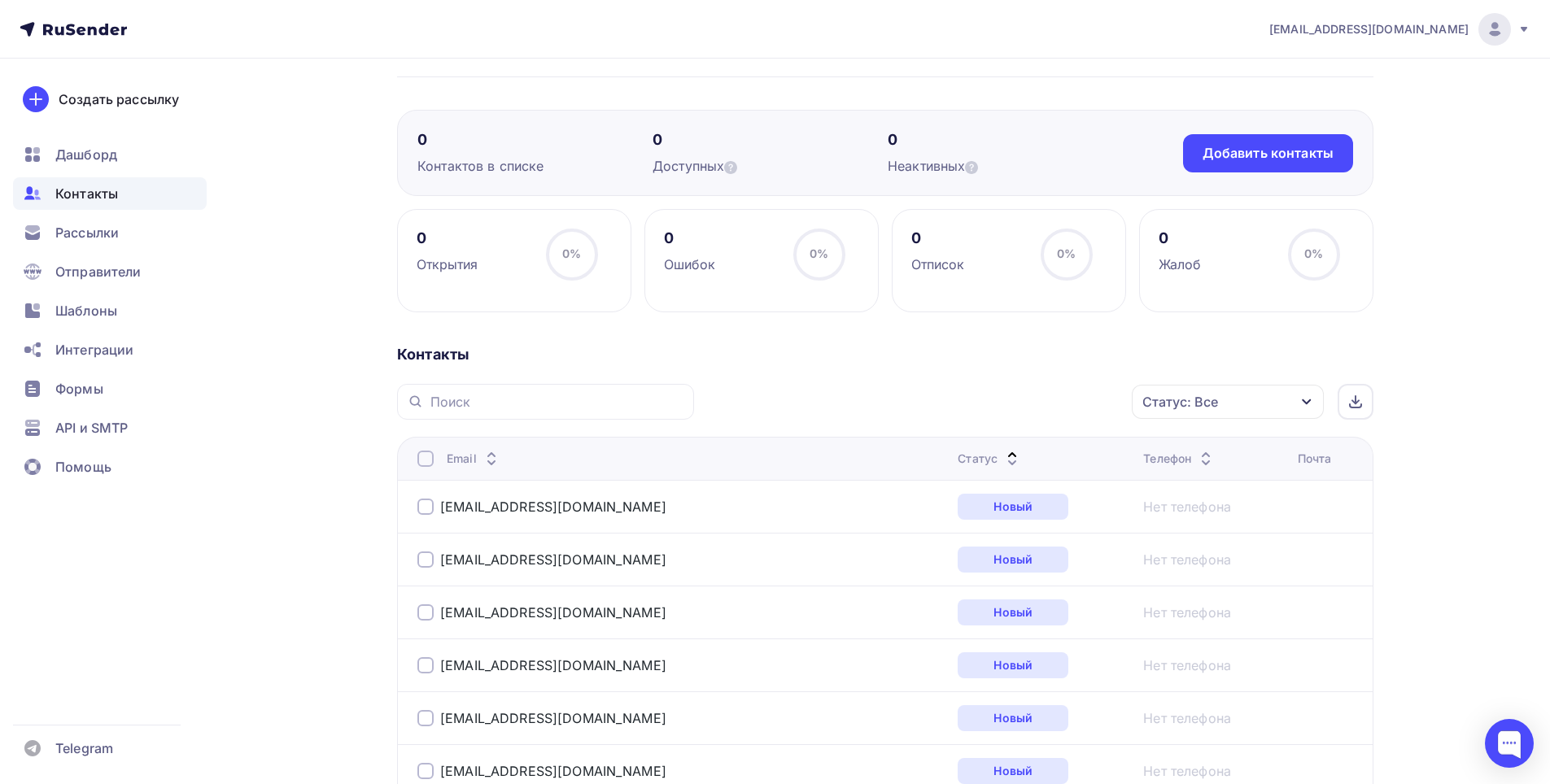
scroll to position [0, 0]
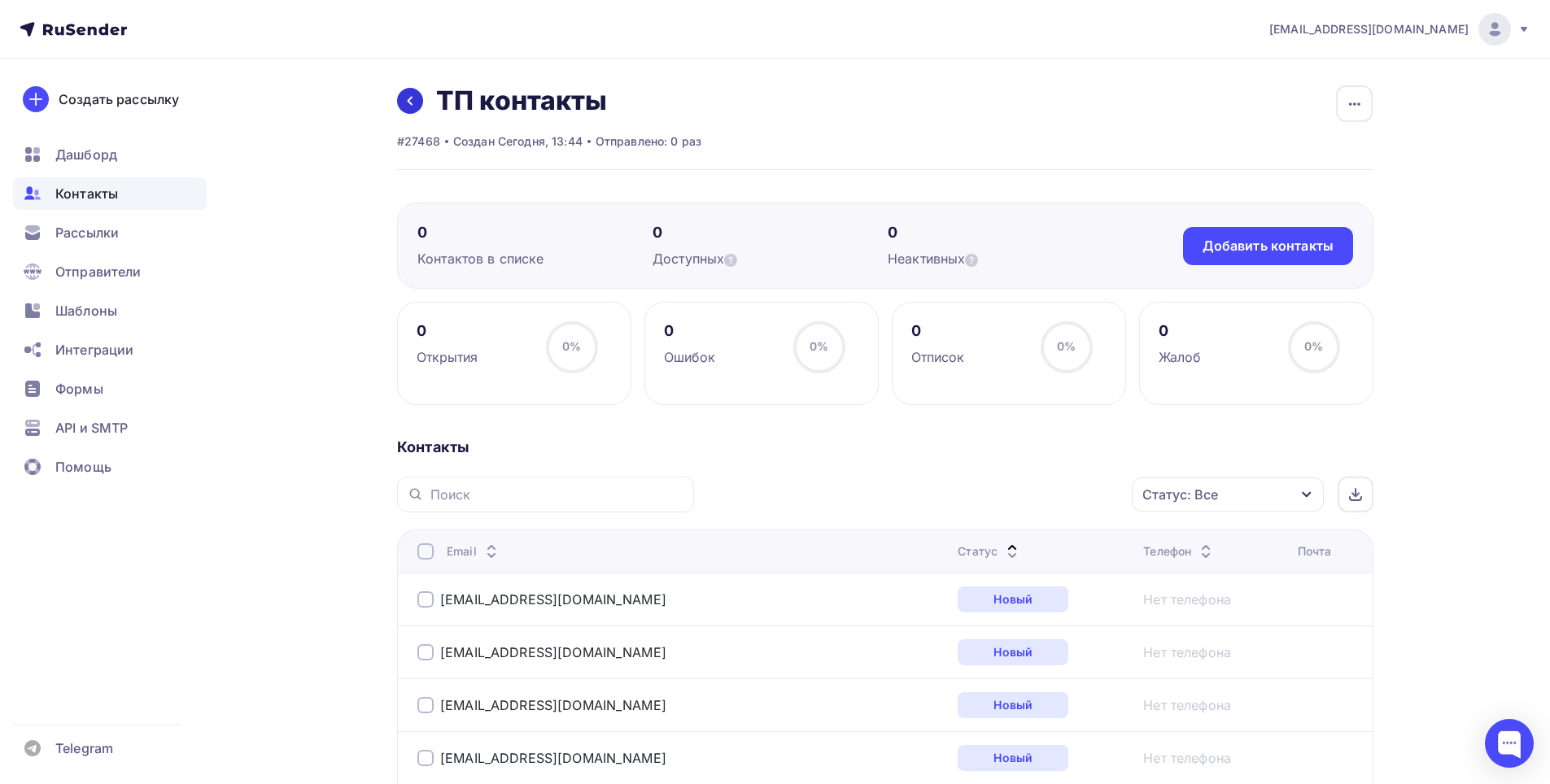
click at [406, 102] on icon at bounding box center [409, 100] width 13 height 13
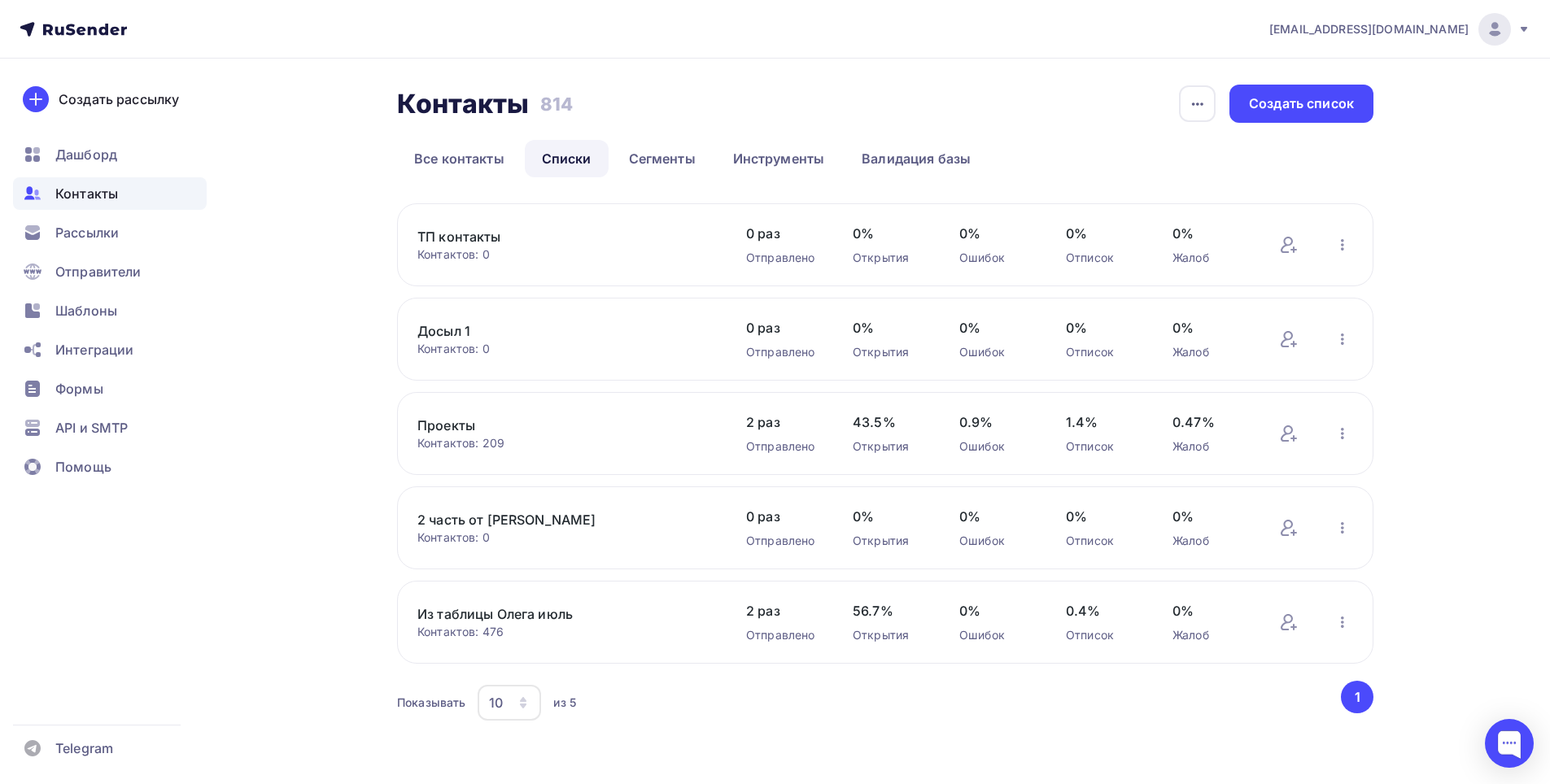
click at [453, 237] on link "ТП контакты" at bounding box center [556, 236] width 277 height 20
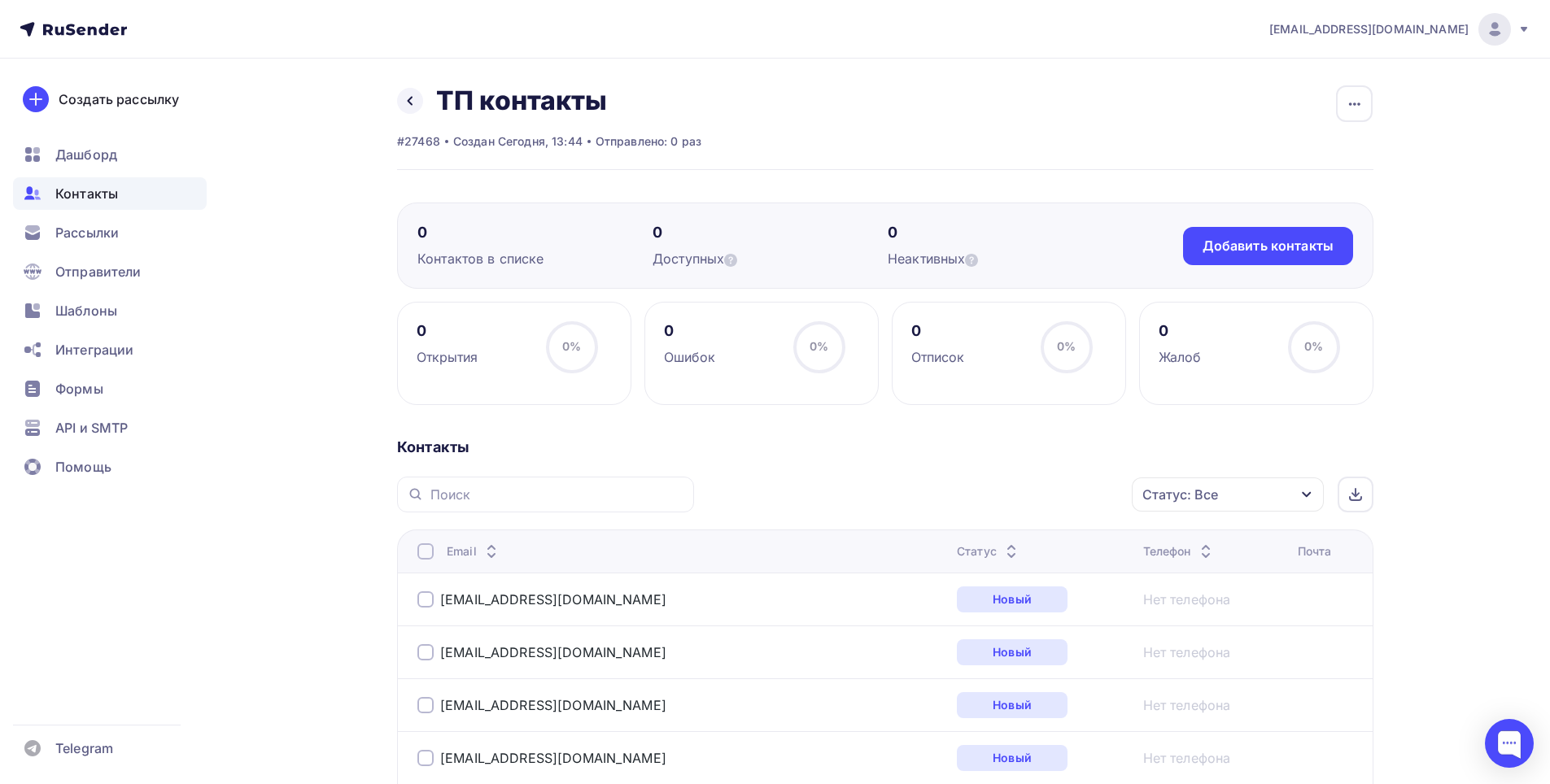
click at [101, 202] on span "Контакты" at bounding box center [86, 193] width 63 height 20
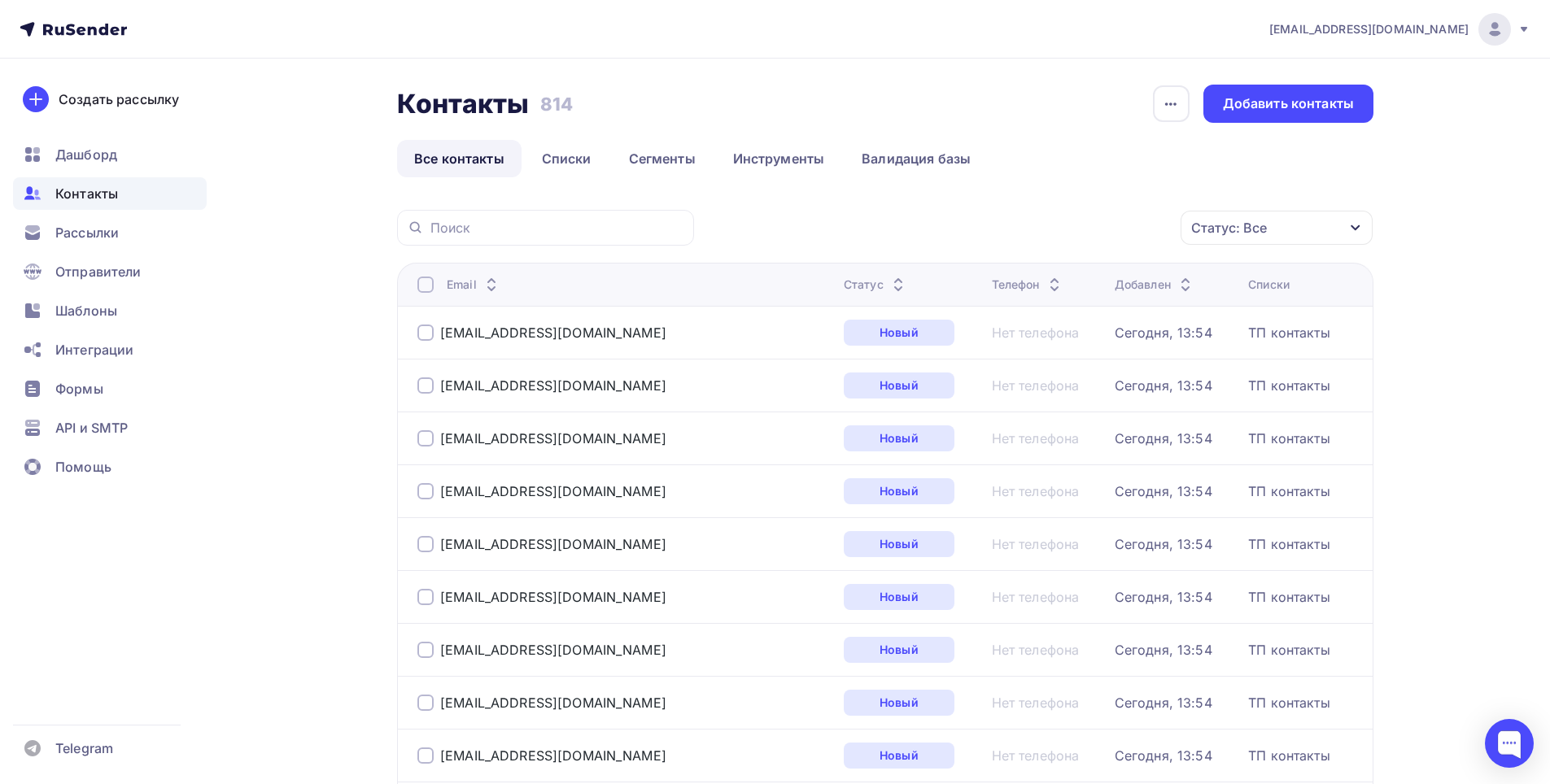
click at [1176, 291] on icon at bounding box center [1185, 288] width 20 height 20
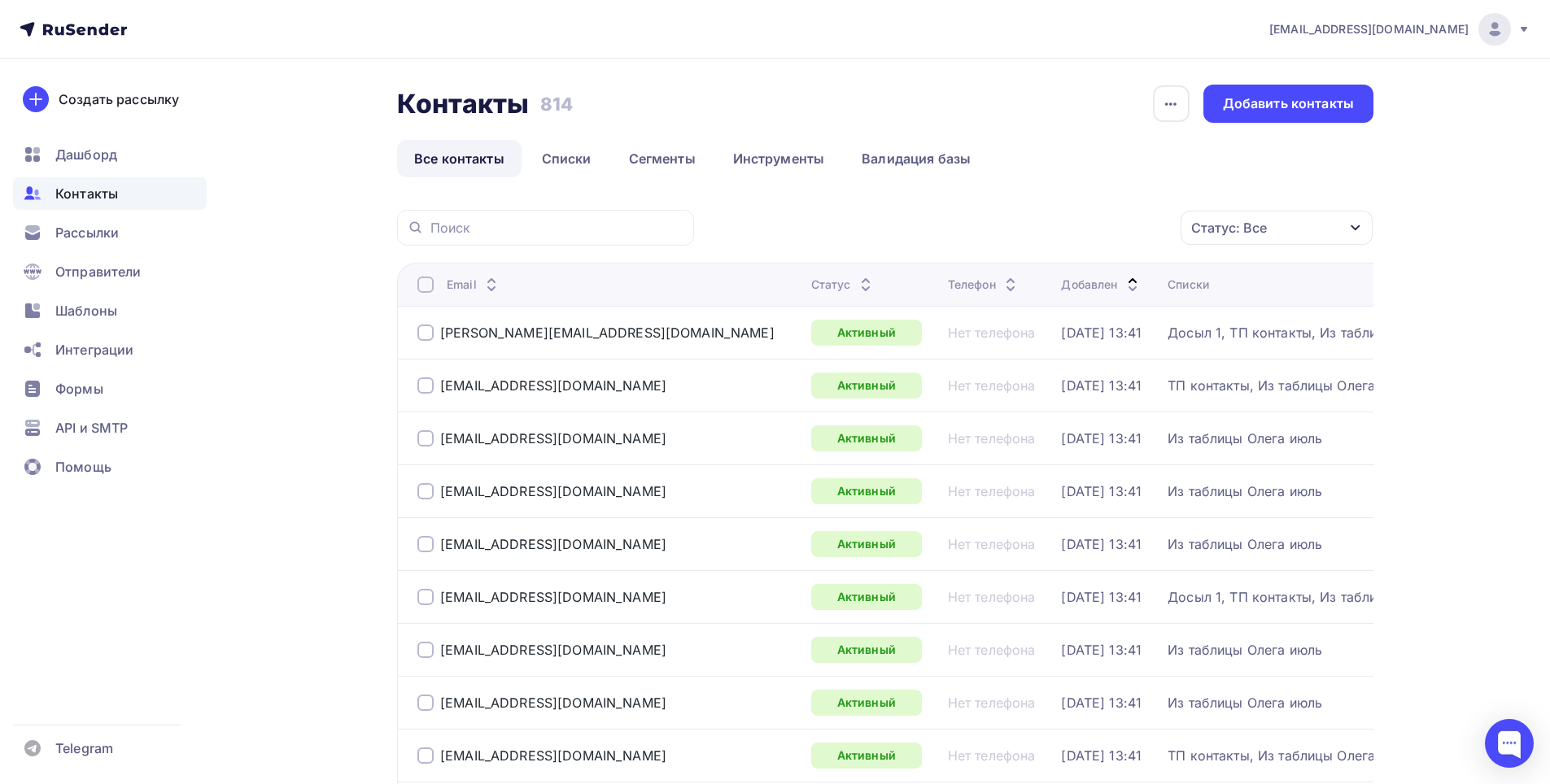
click at [423, 289] on div at bounding box center [426, 284] width 16 height 16
click at [1128, 223] on div "Действие" at bounding box center [1059, 228] width 215 height 32
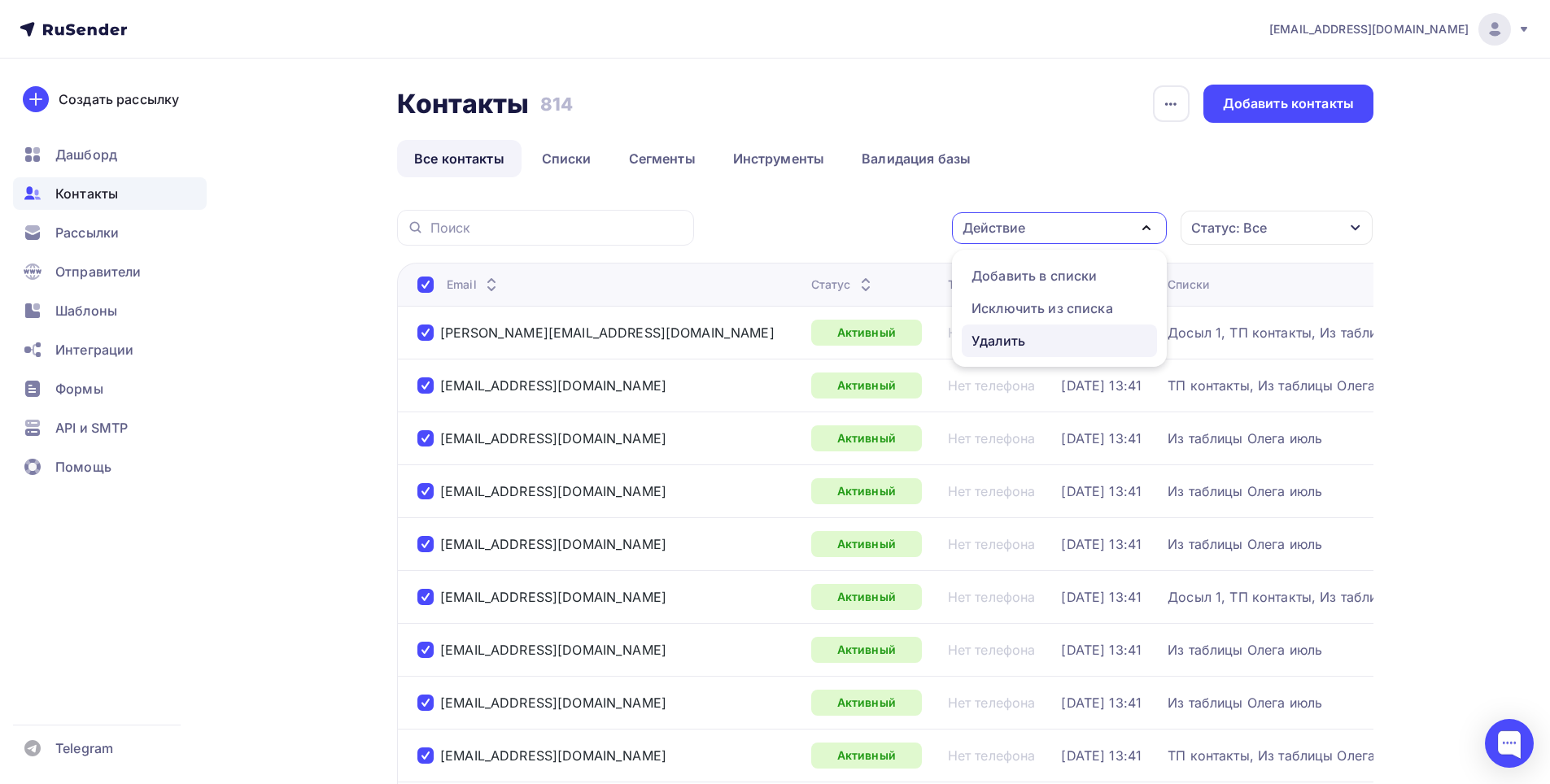
click at [1010, 331] on div "Удалить" at bounding box center [999, 341] width 54 height 20
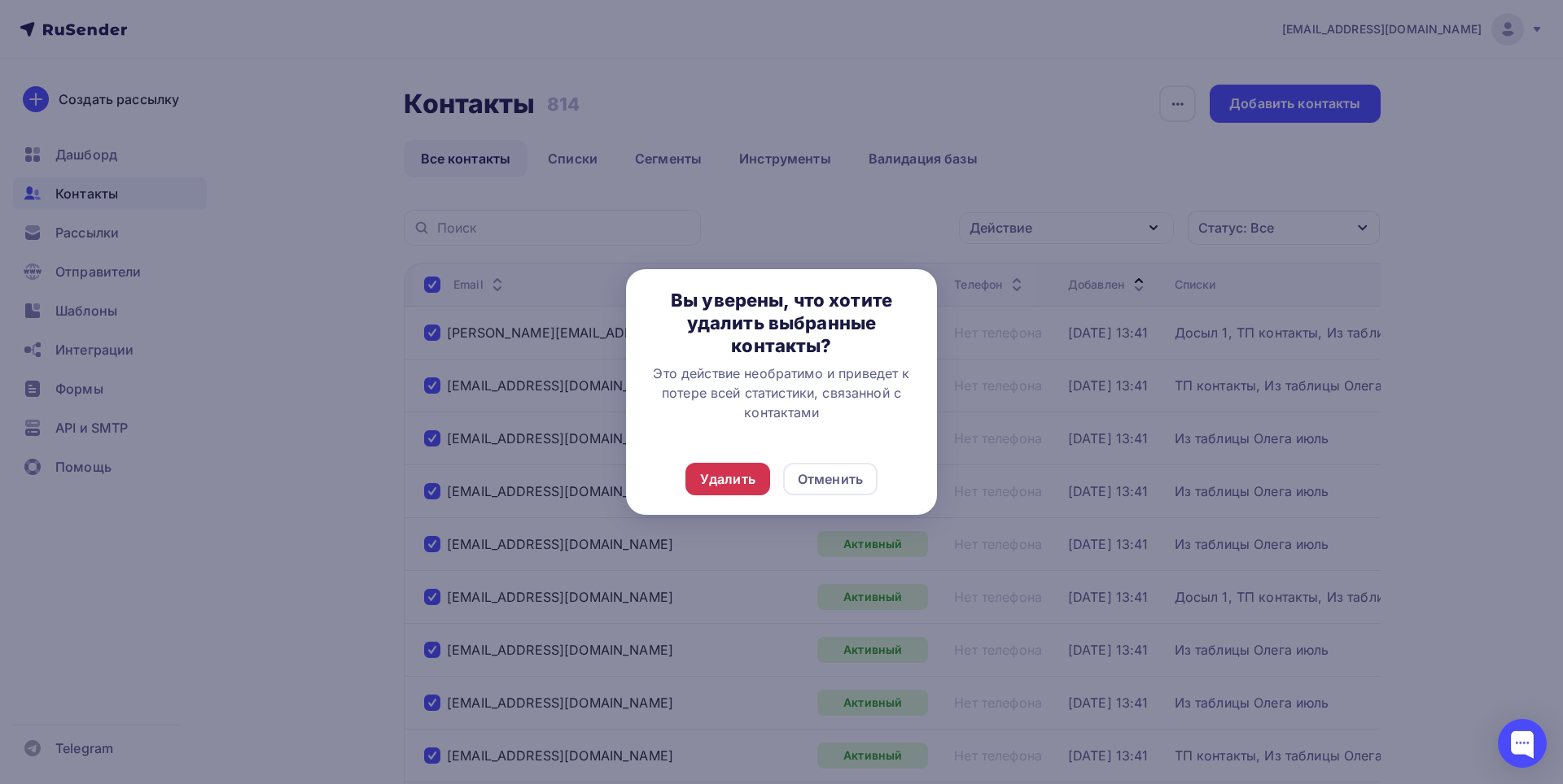
click at [722, 476] on div "Удалить" at bounding box center [727, 478] width 56 height 20
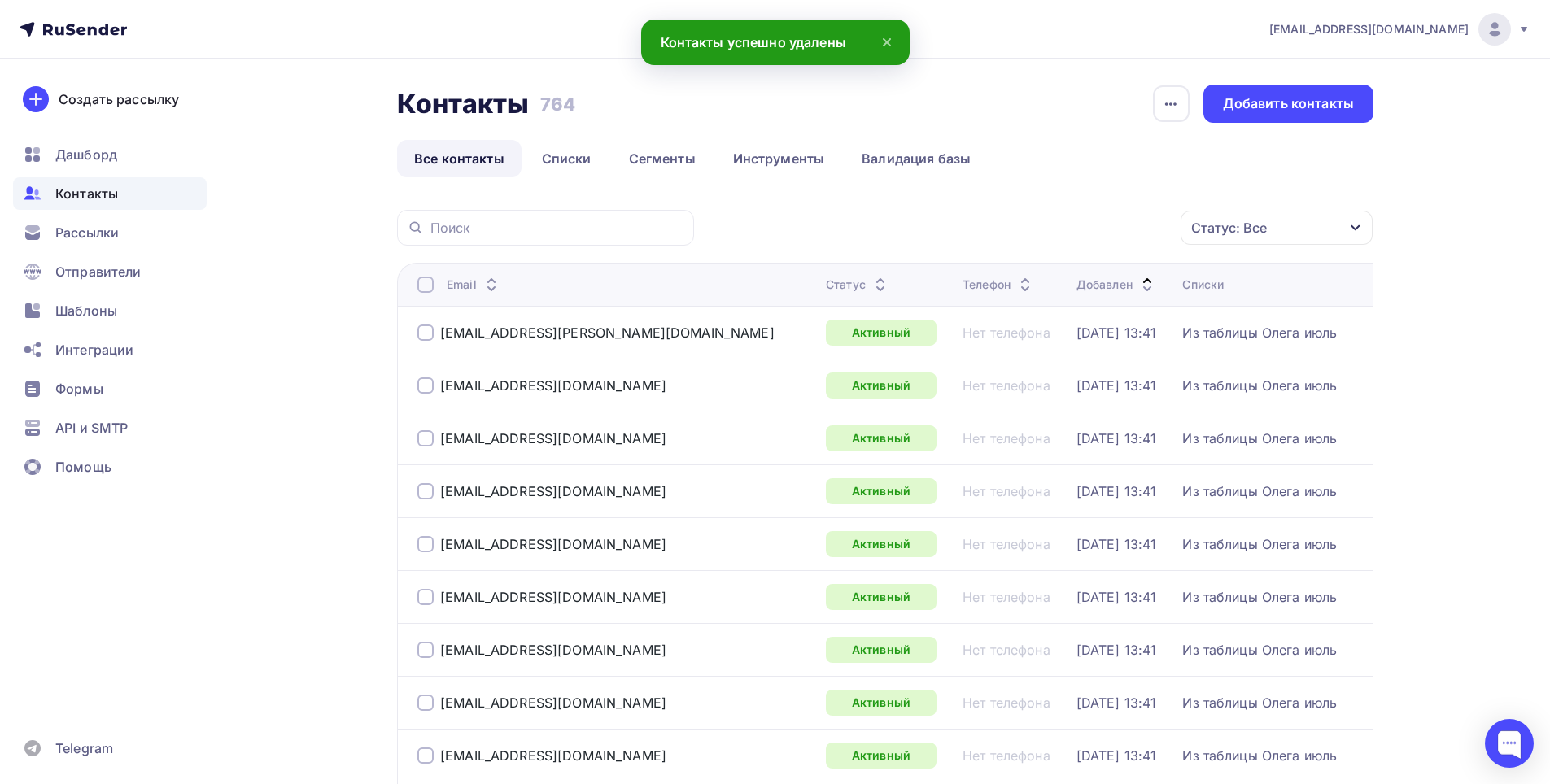
click at [421, 287] on div at bounding box center [426, 284] width 16 height 16
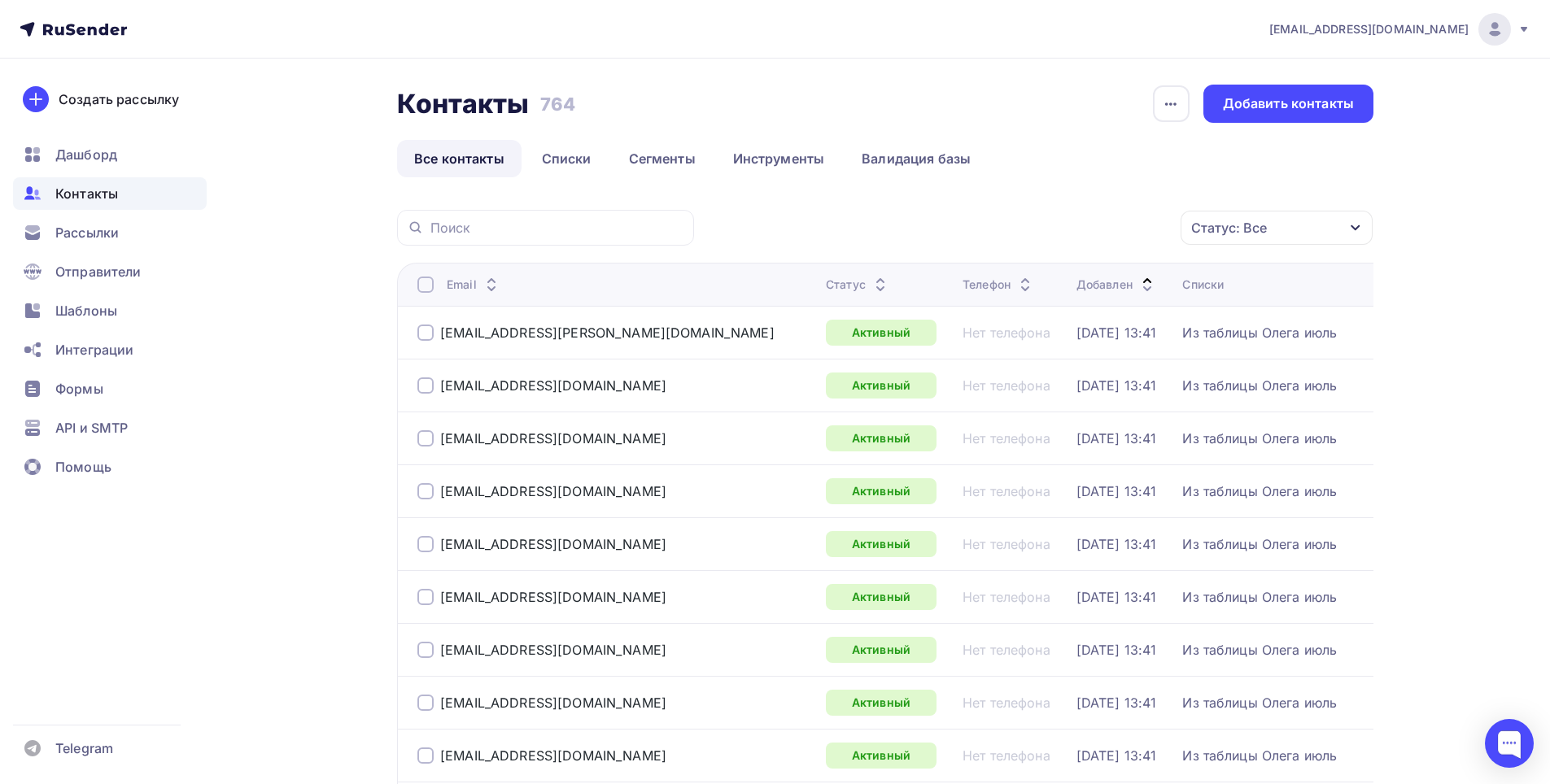
click at [432, 285] on div at bounding box center [426, 284] width 16 height 16
click at [1146, 220] on icon "button" at bounding box center [1147, 228] width 20 height 20
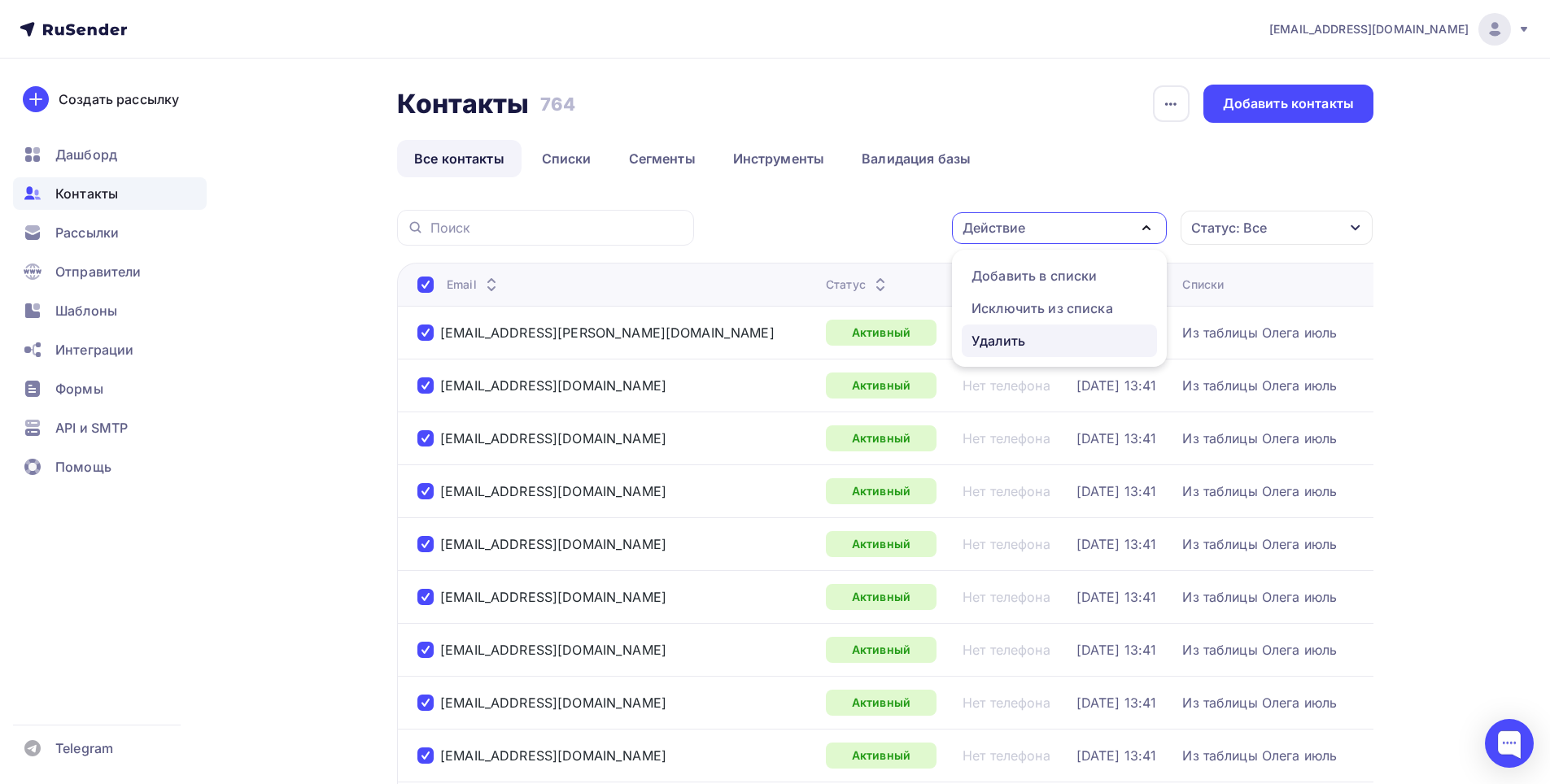
click at [1034, 339] on div "Удалить" at bounding box center [1059, 341] width 176 height 20
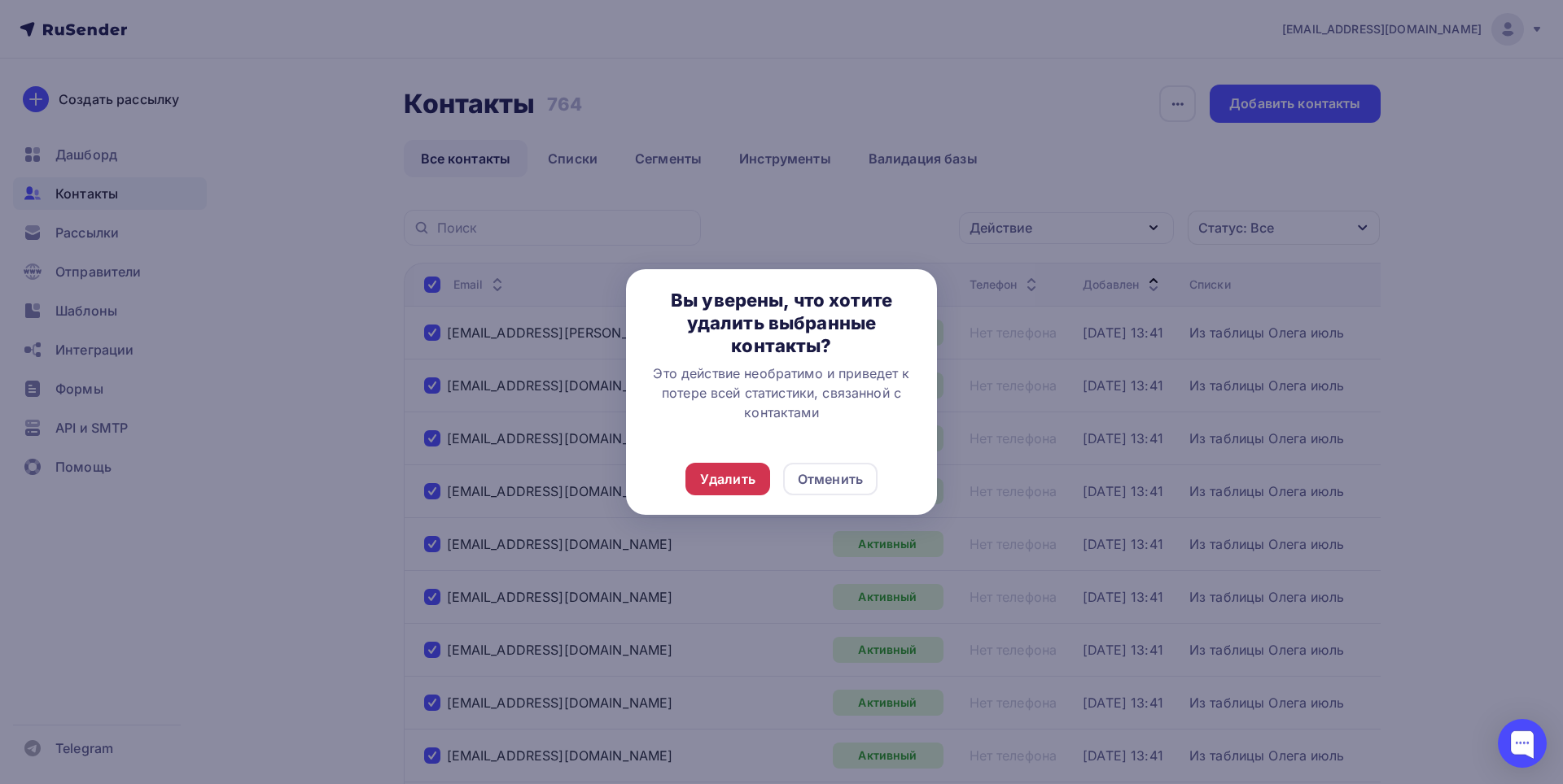
click at [752, 476] on div "Удалить" at bounding box center [727, 478] width 56 height 20
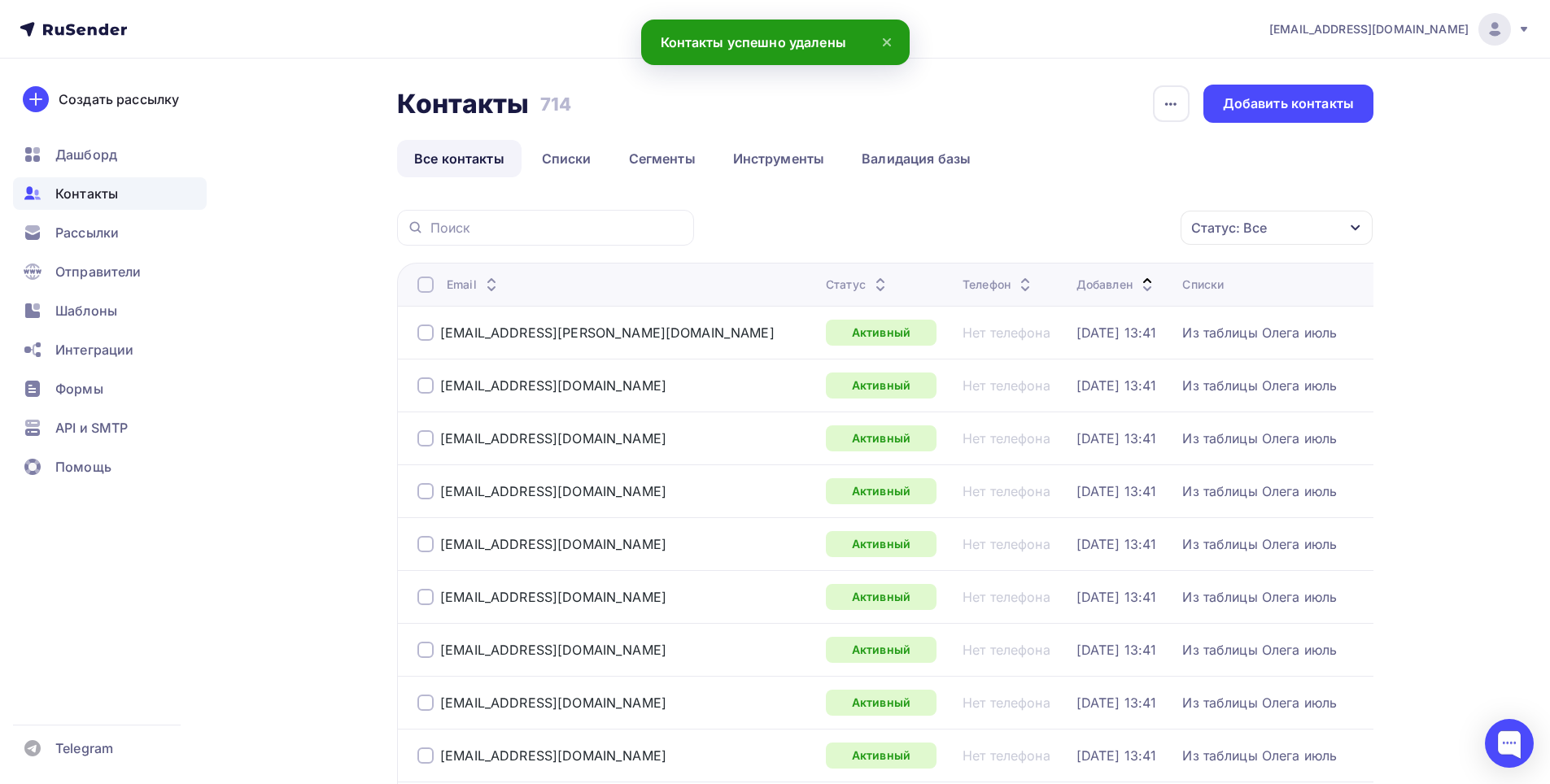
click at [423, 282] on div at bounding box center [426, 284] width 16 height 16
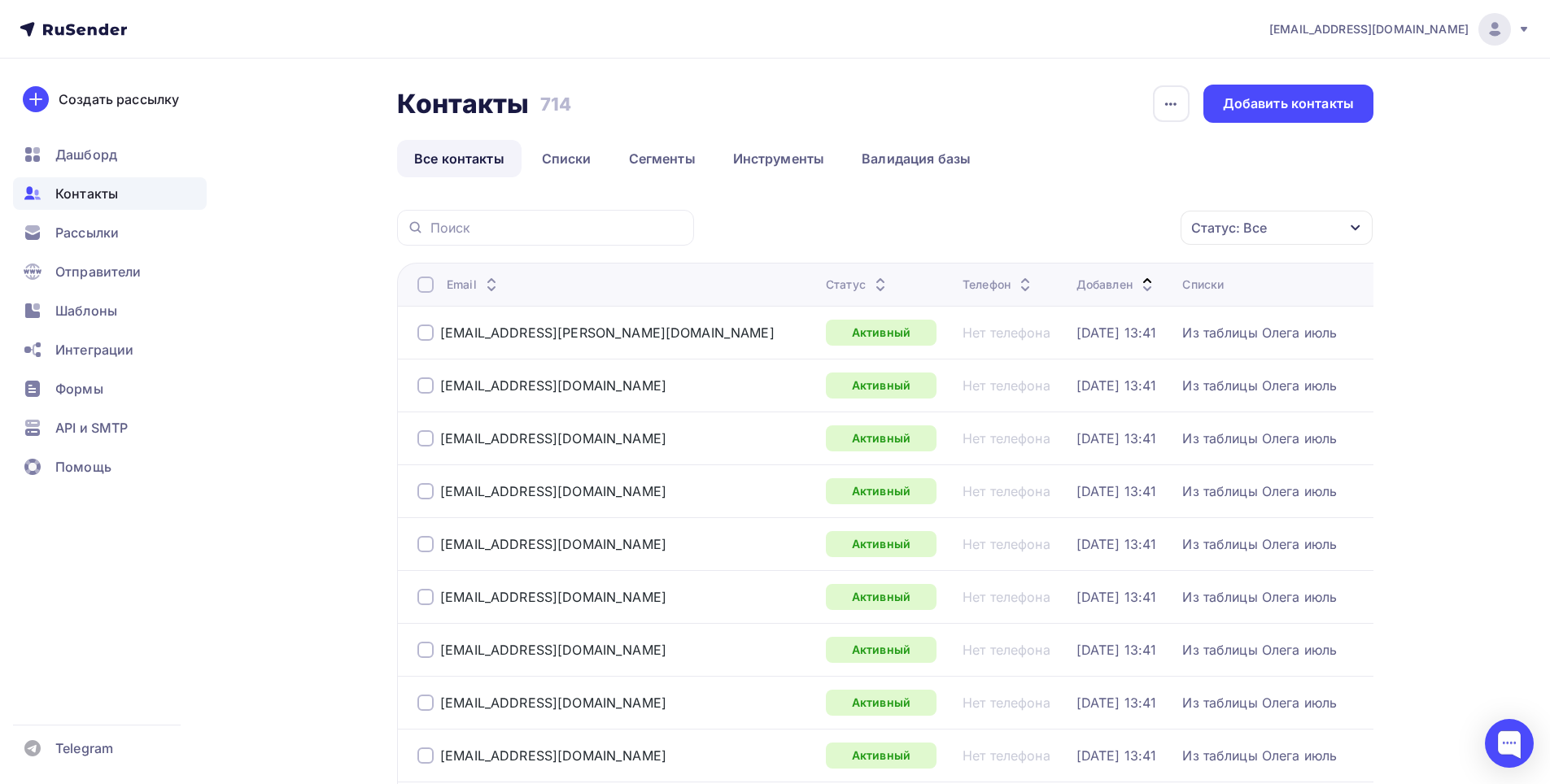
click at [422, 288] on div at bounding box center [426, 284] width 16 height 16
click at [1144, 221] on icon "button" at bounding box center [1147, 228] width 20 height 20
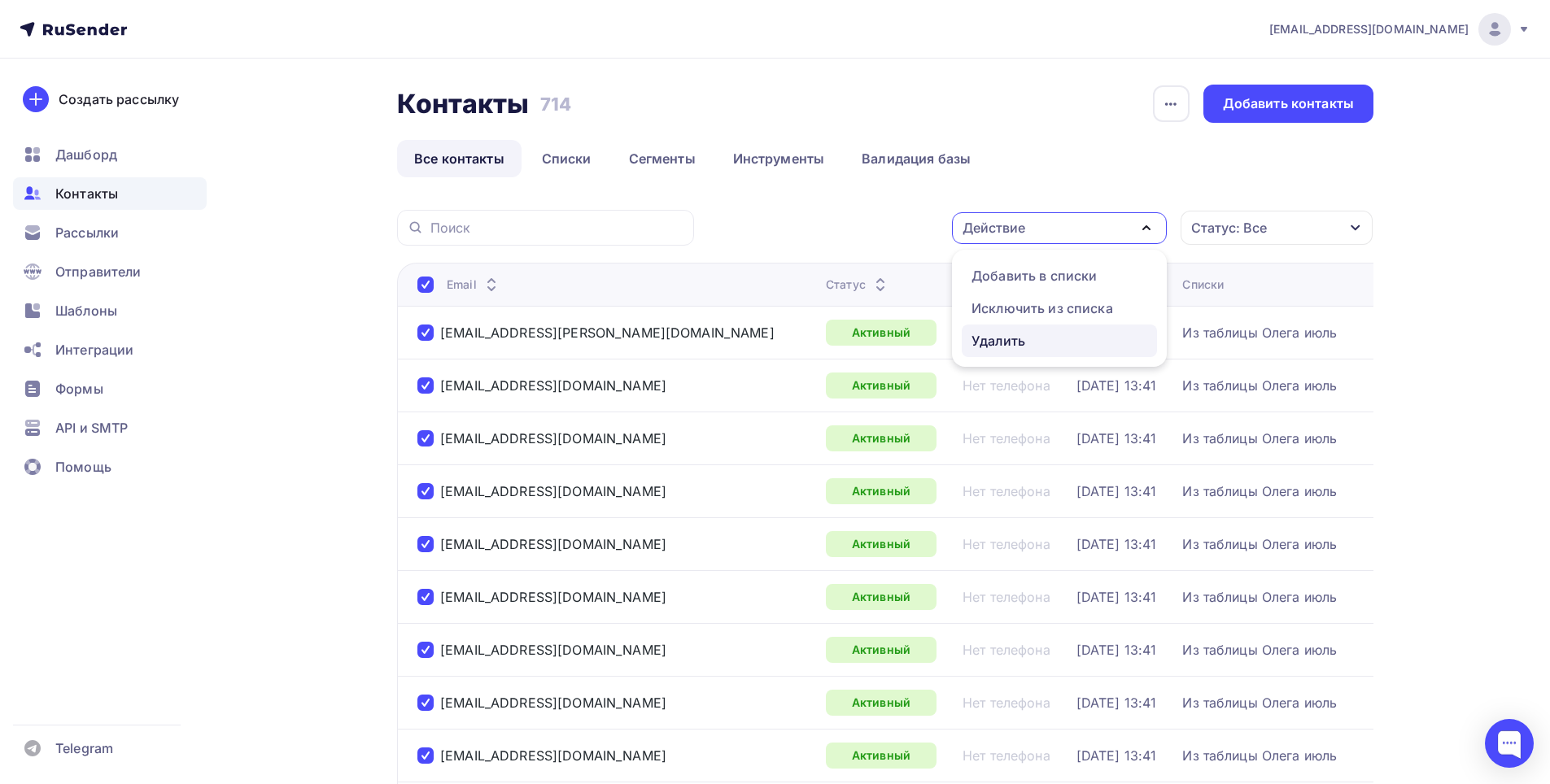
click at [1040, 338] on div "Удалить" at bounding box center [1059, 341] width 176 height 20
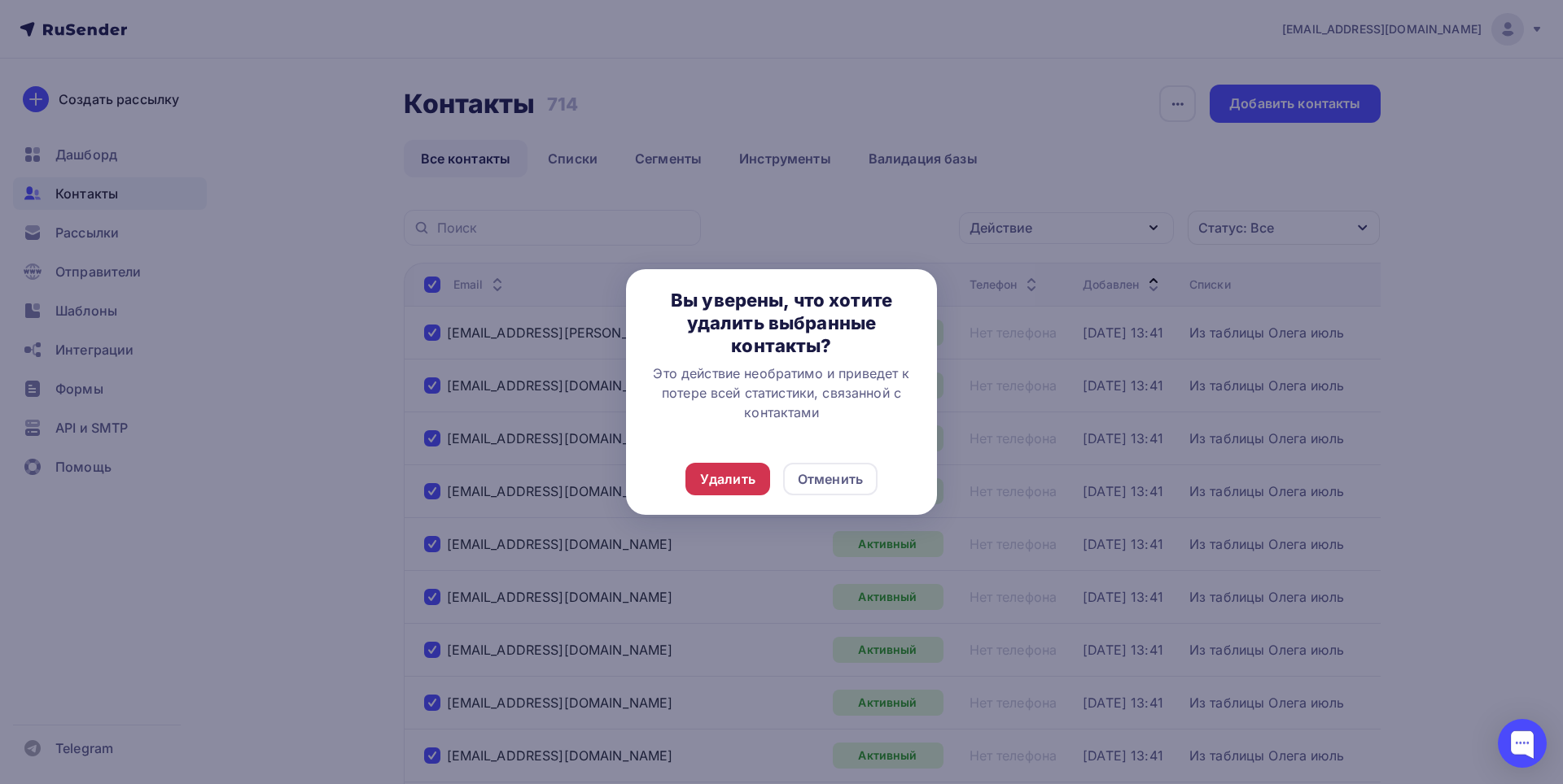
click at [752, 478] on div "Удалить" at bounding box center [727, 478] width 56 height 20
